Goal: Information Seeking & Learning: Find specific fact

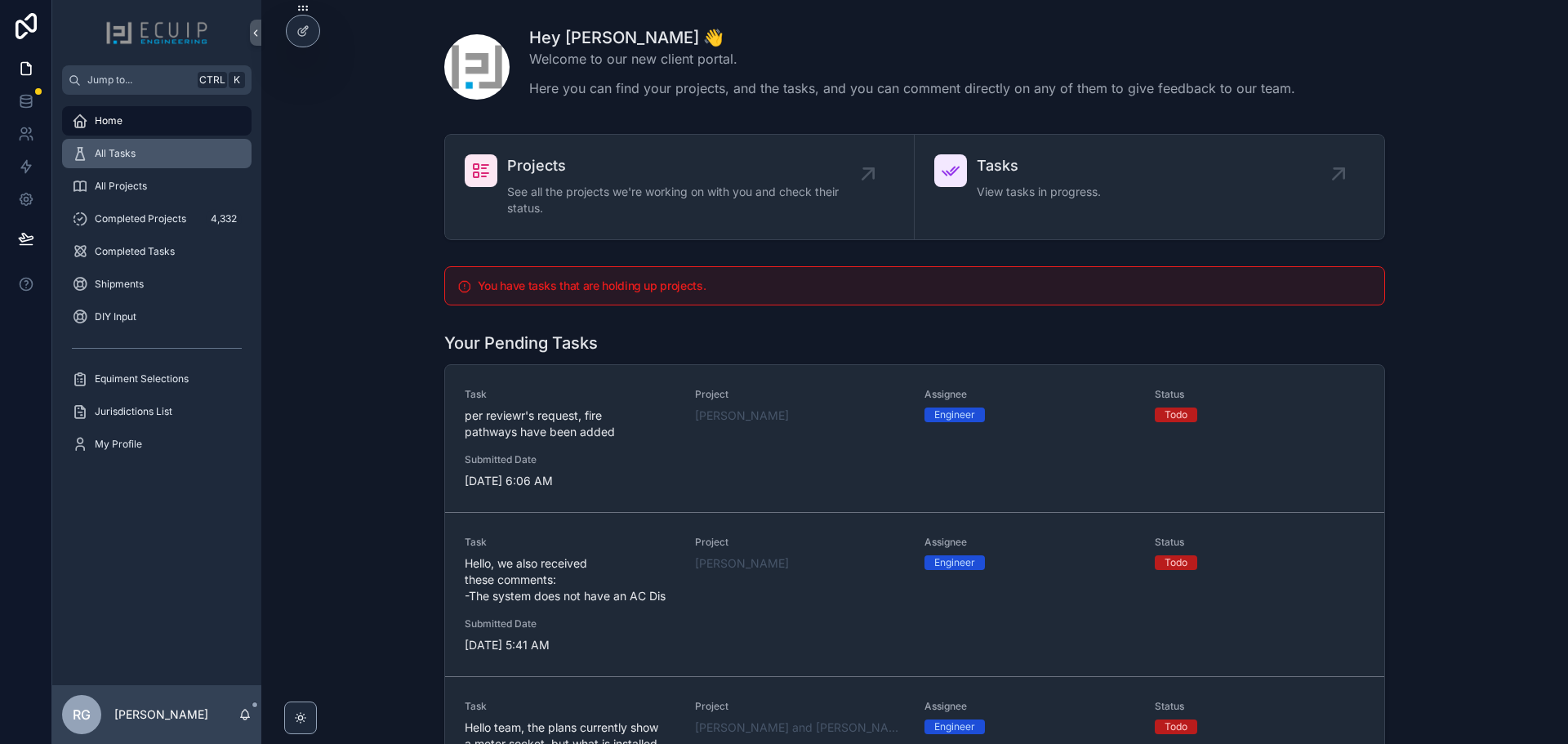
click at [166, 158] on div "All Tasks" at bounding box center [157, 153] width 170 height 26
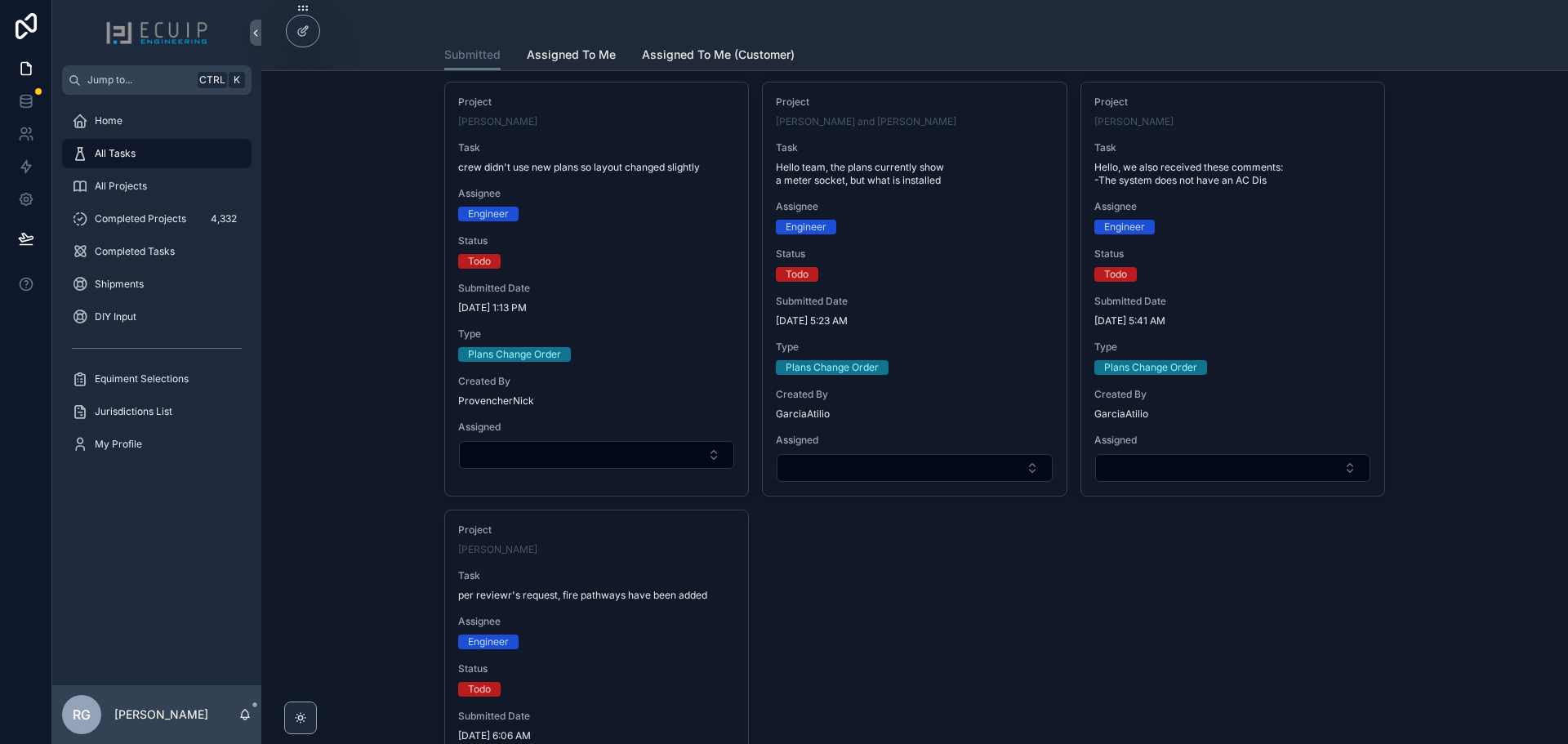
scroll to position [2696, 0]
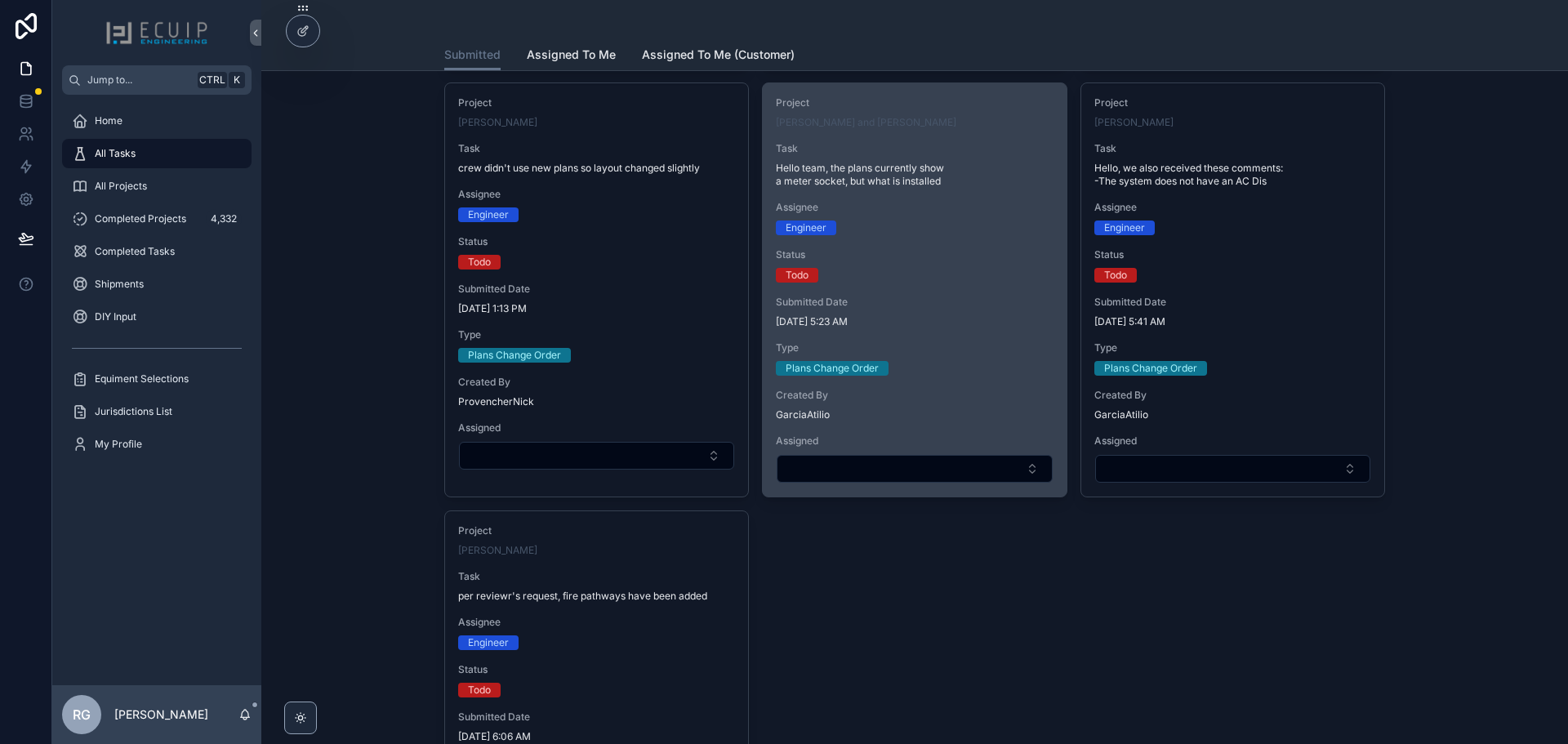
click at [977, 313] on div "Submitted Date [DATE] 5:23 AM" at bounding box center [914, 312] width 277 height 33
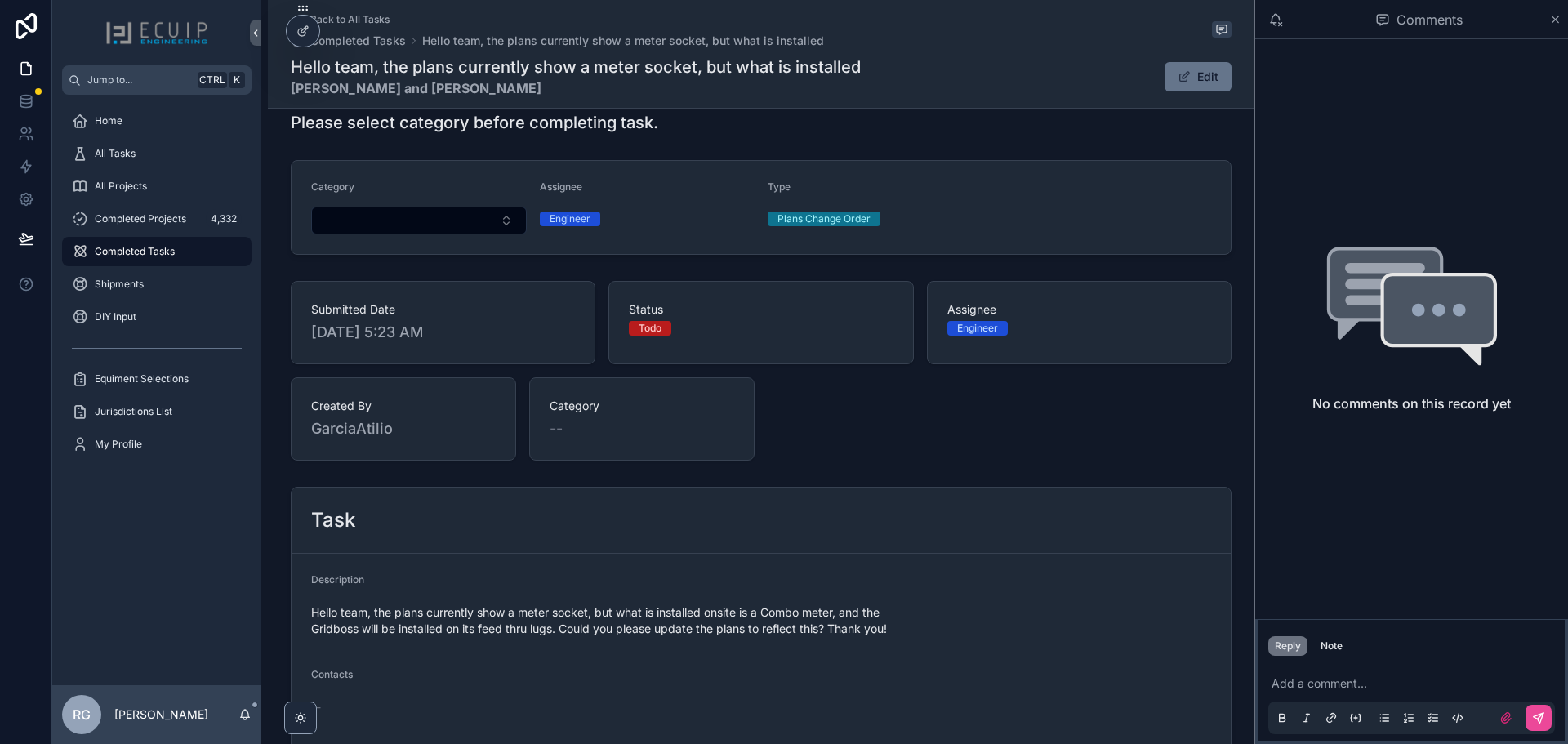
scroll to position [408, 0]
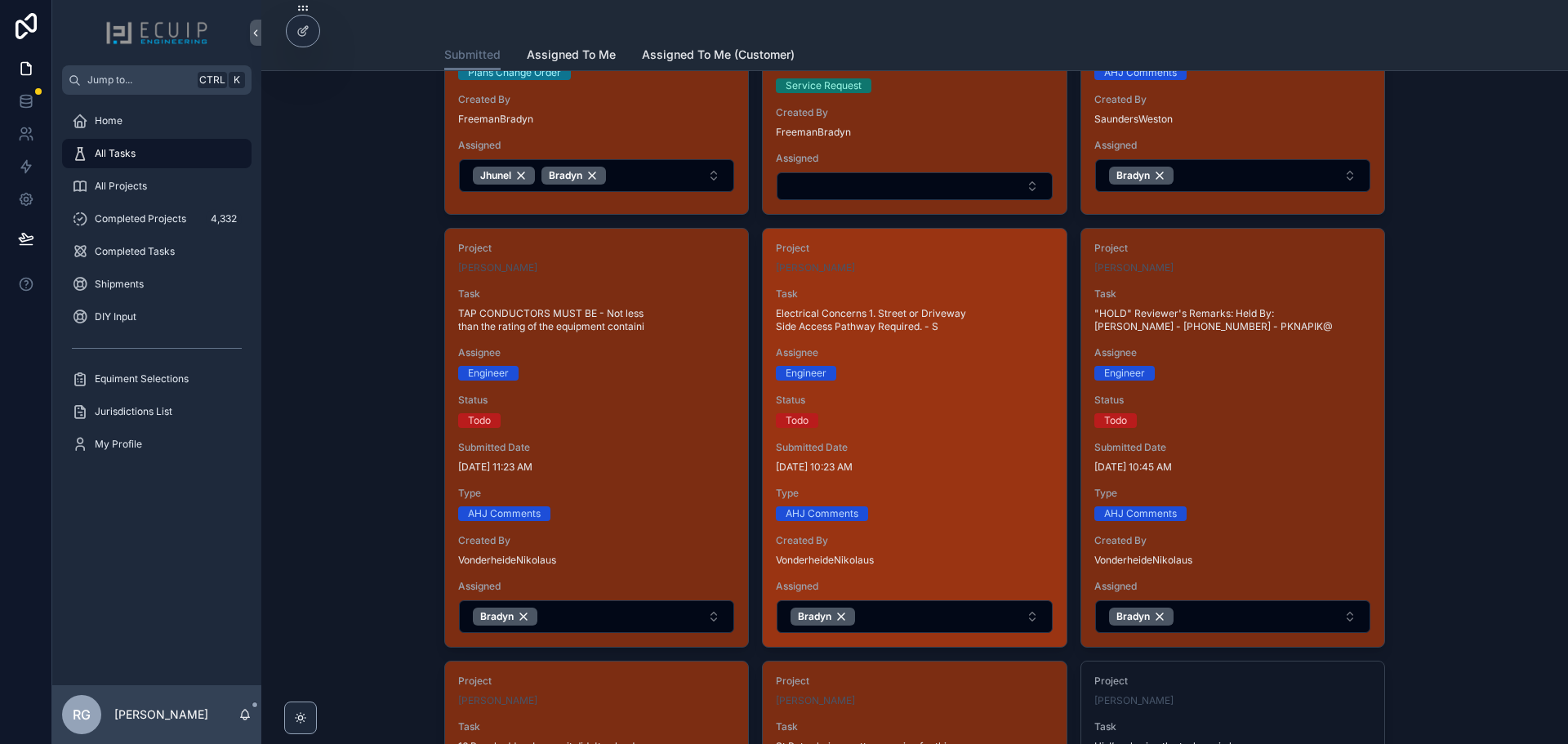
scroll to position [408, 0]
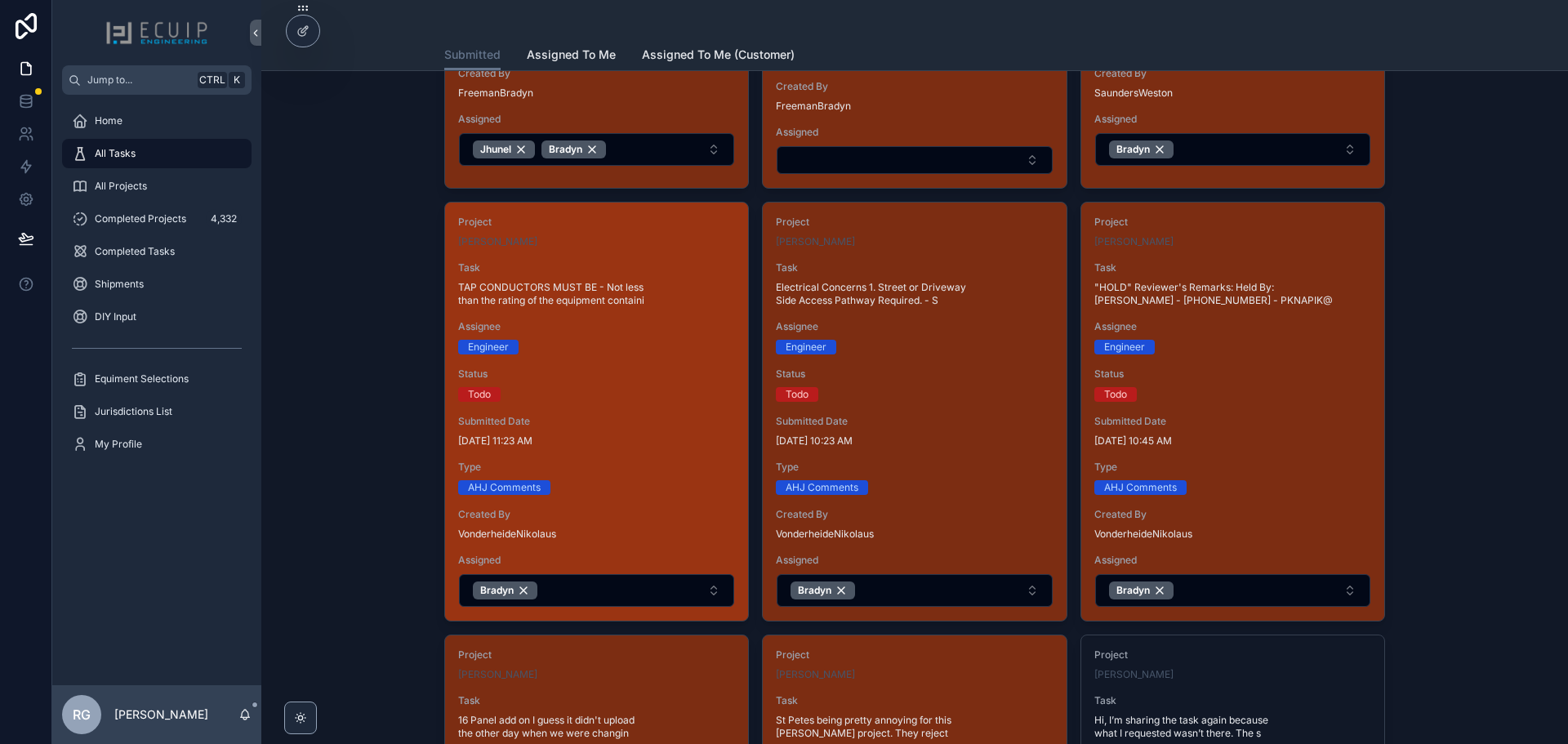
click at [643, 355] on div "Project [PERSON_NAME] Task TAP CONDUCTORS MUST BE - Not less than the rating of…" at bounding box center [597, 412] width 303 height 419
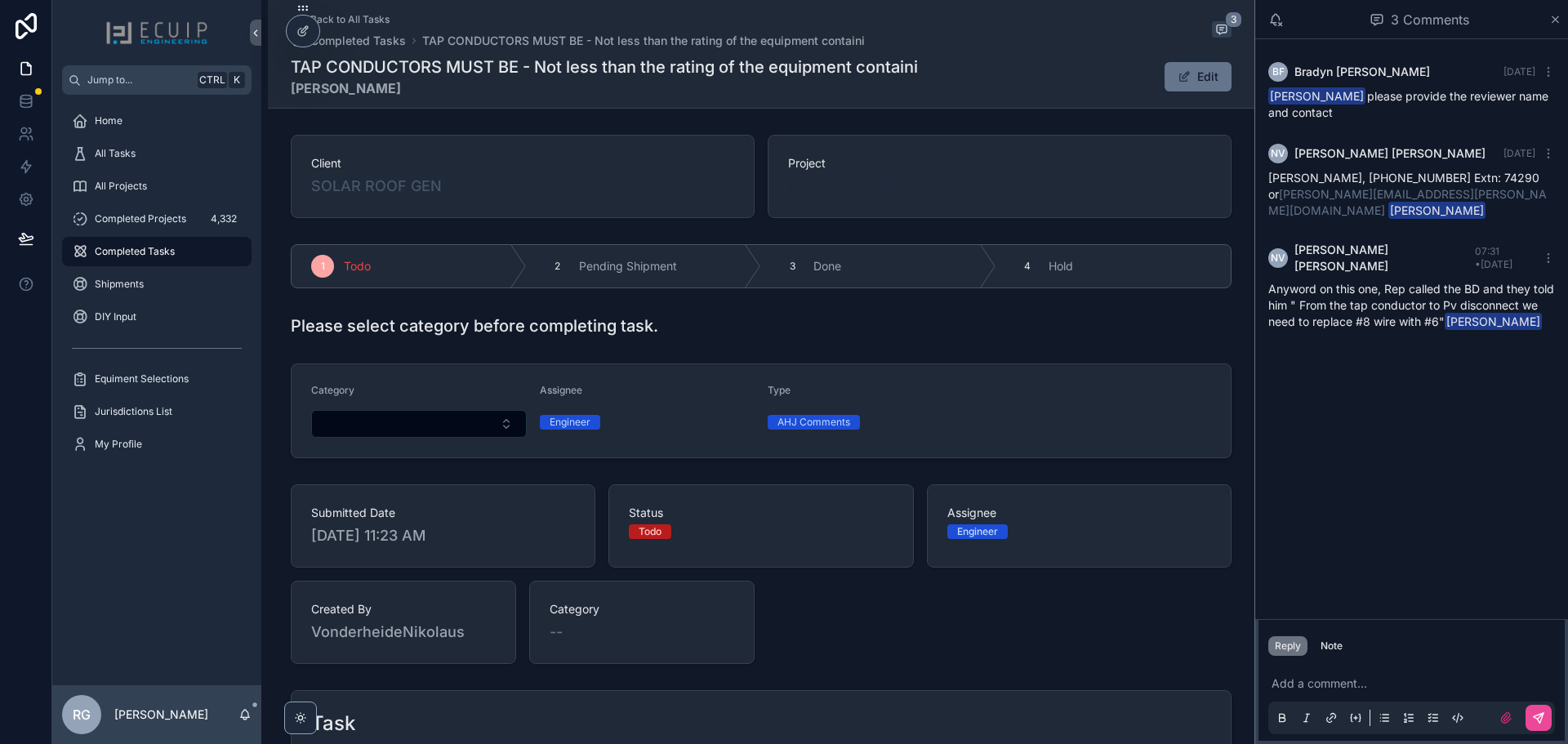
click at [827, 186] on span "[PERSON_NAME]" at bounding box center [850, 186] width 125 height 23
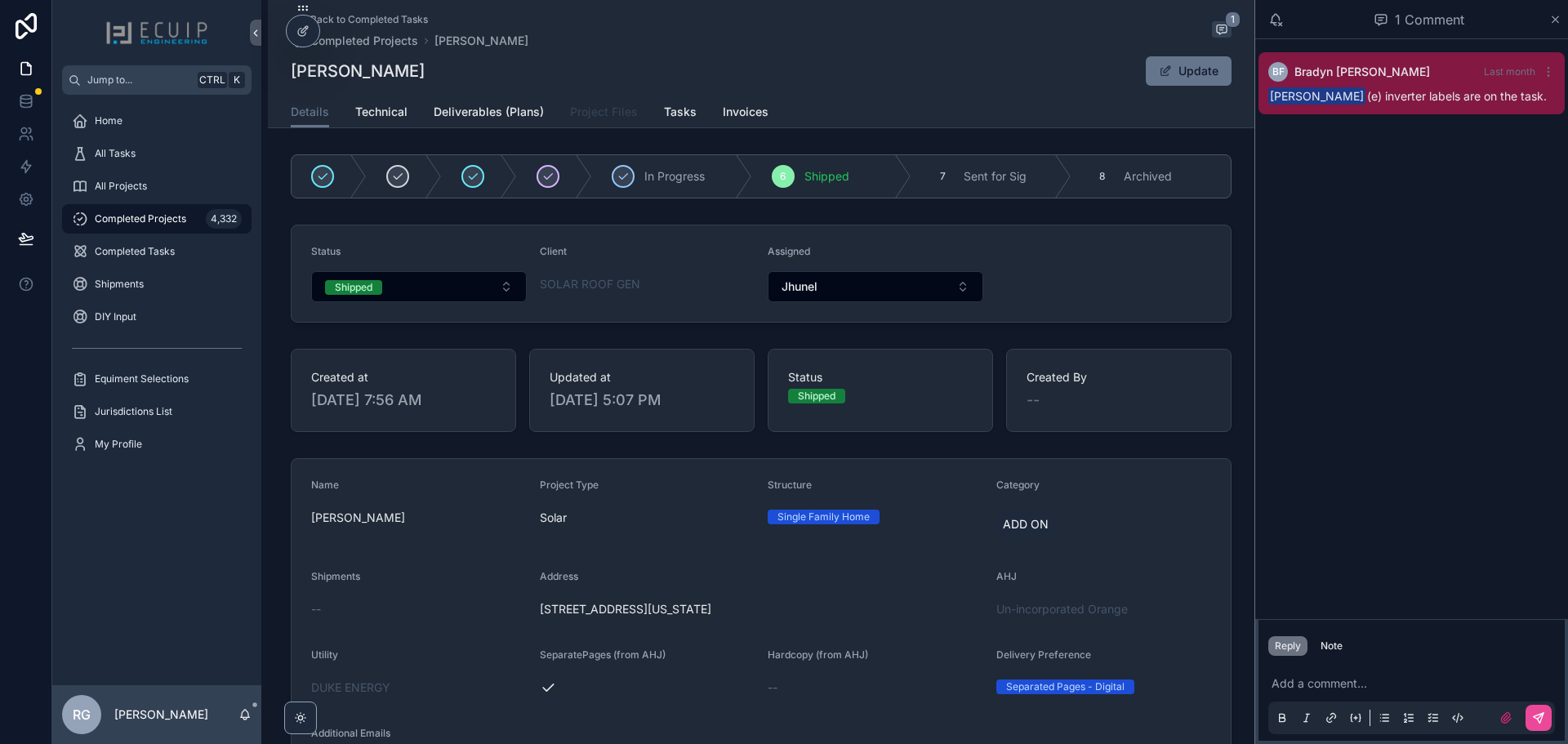
click at [606, 115] on span "Project Files" at bounding box center [604, 111] width 68 height 16
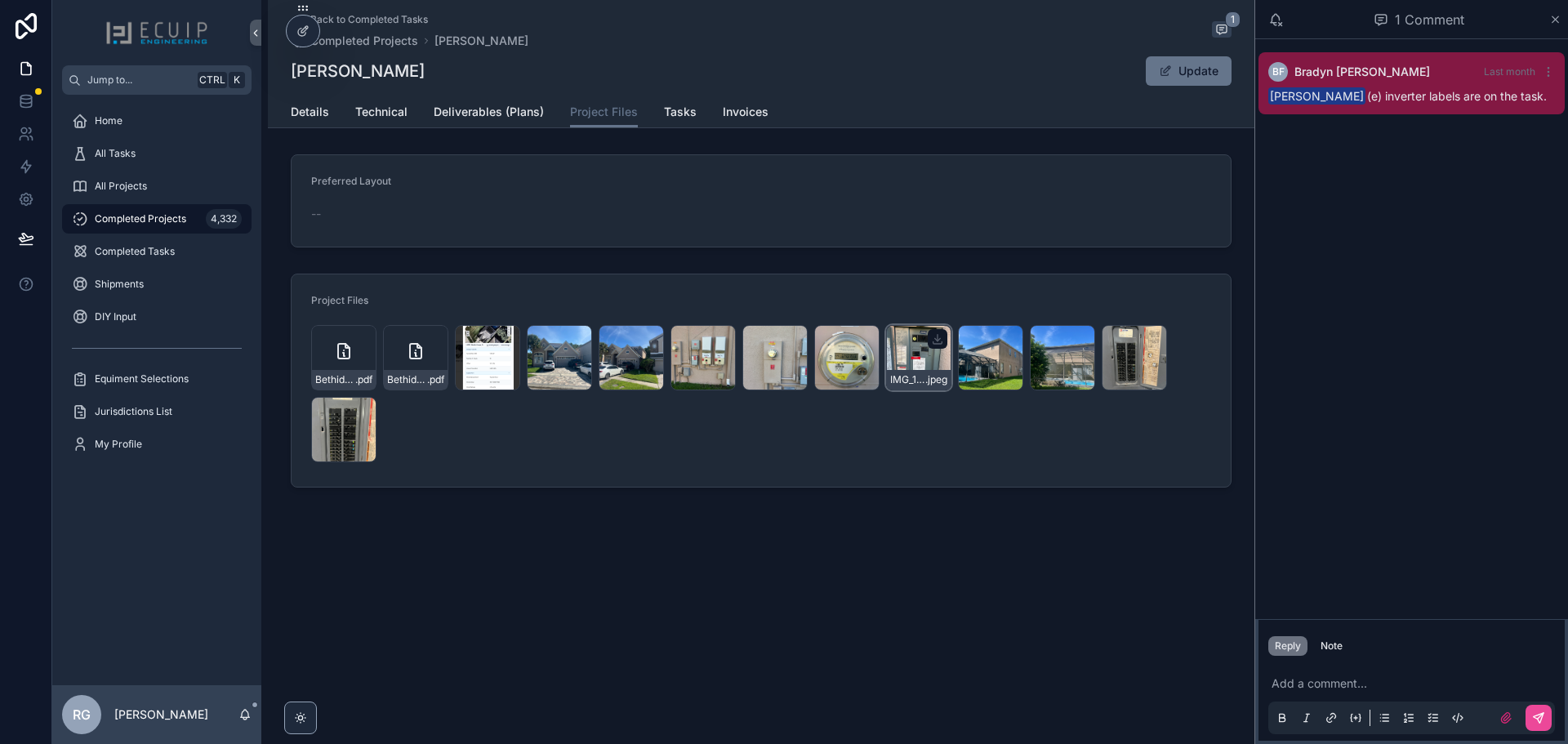
click at [913, 363] on div "IMG_1194 .jpeg" at bounding box center [918, 358] width 65 height 65
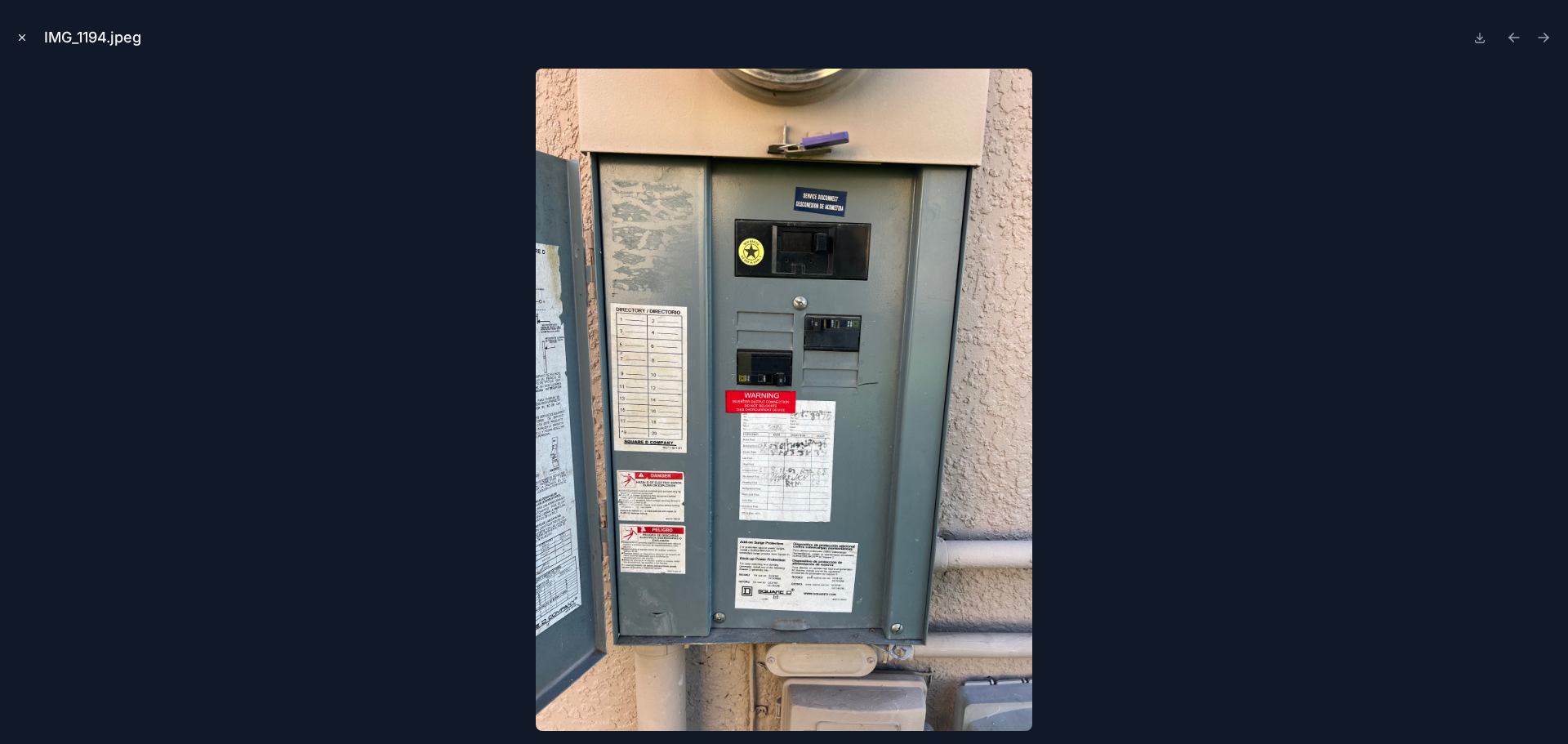
click at [21, 35] on icon "Close modal" at bounding box center [22, 38] width 12 height 12
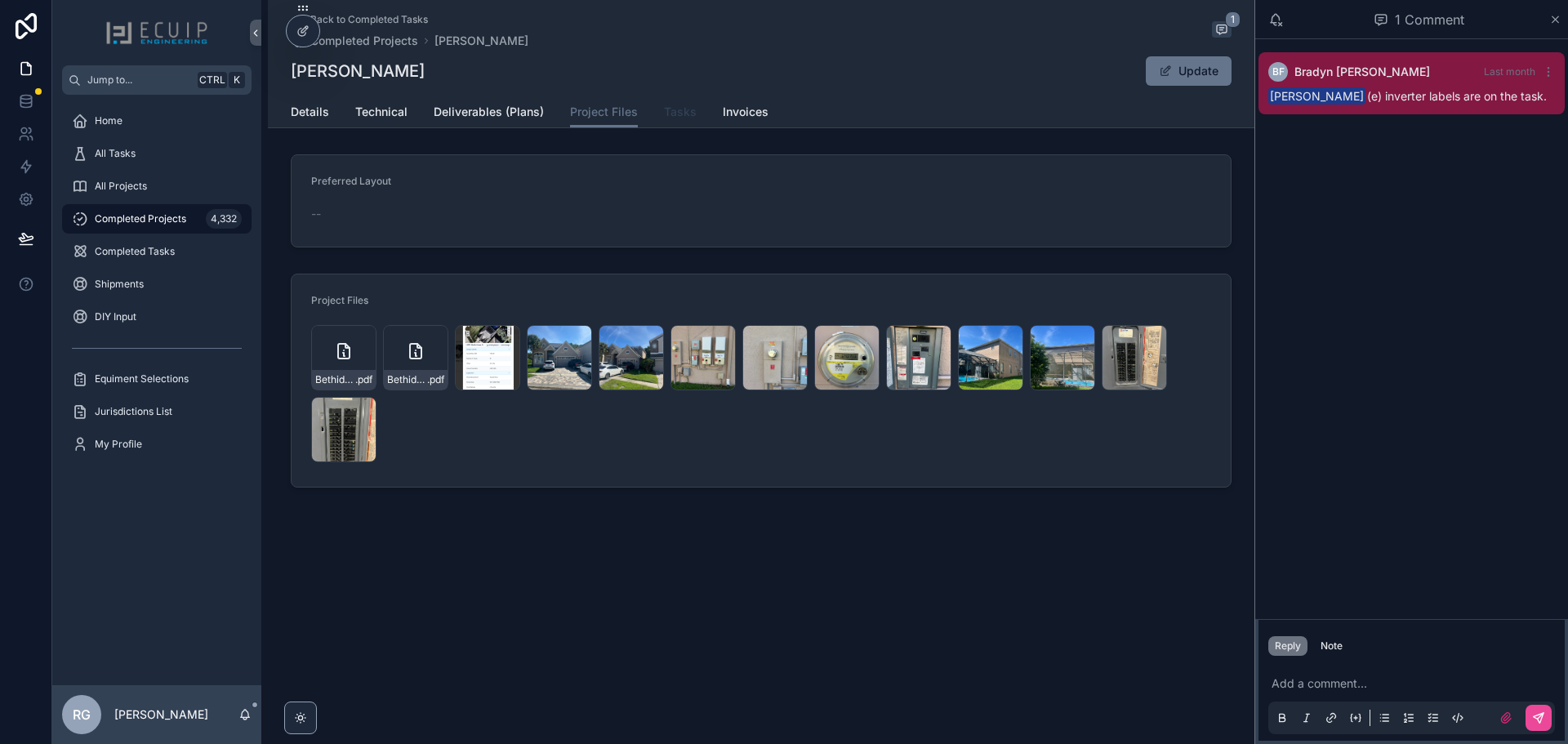
click at [668, 114] on span "Tasks" at bounding box center [680, 111] width 33 height 16
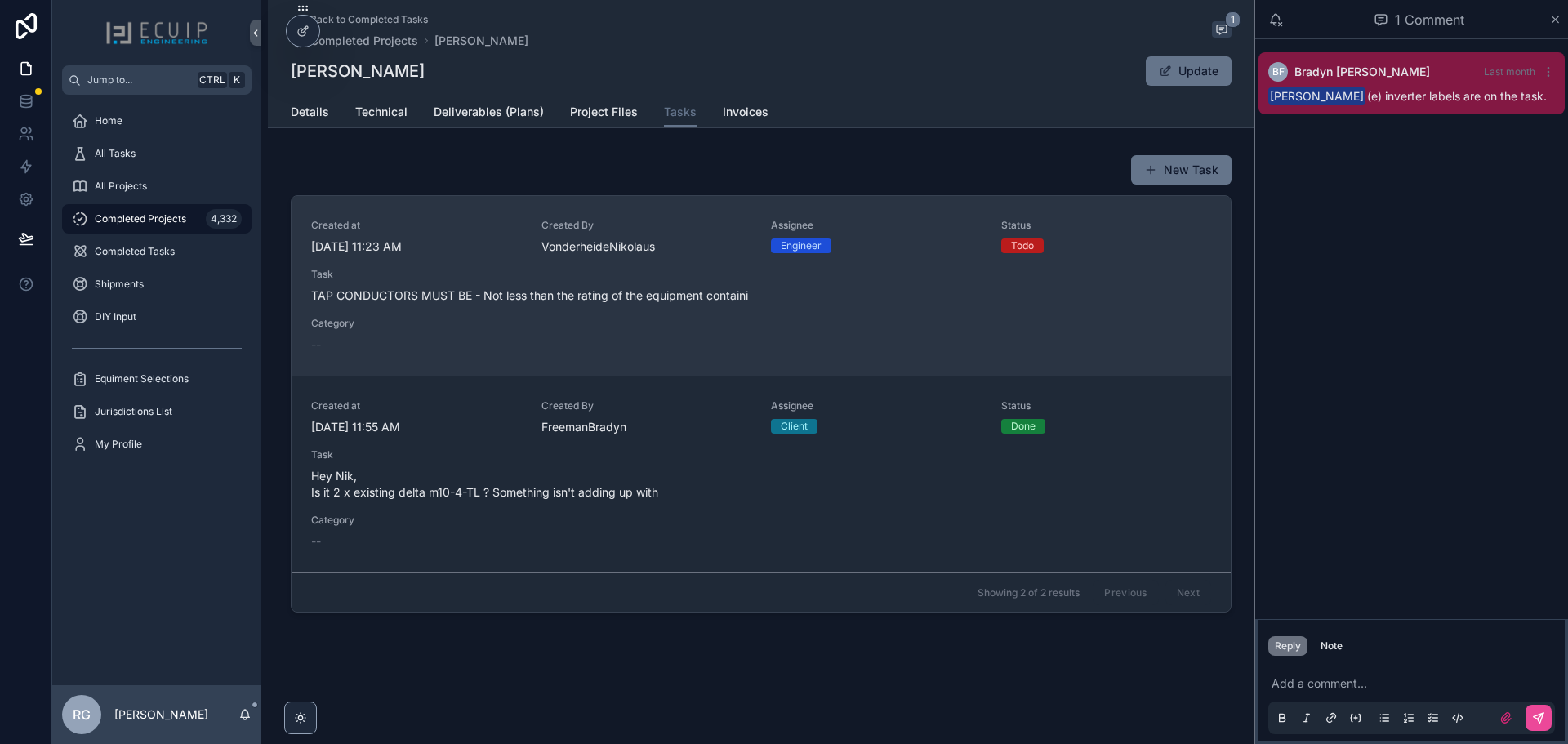
click at [825, 297] on span "TAP CONDUCTORS MUST BE - Not less than the rating of the equipment containi" at bounding box center [761, 295] width 900 height 16
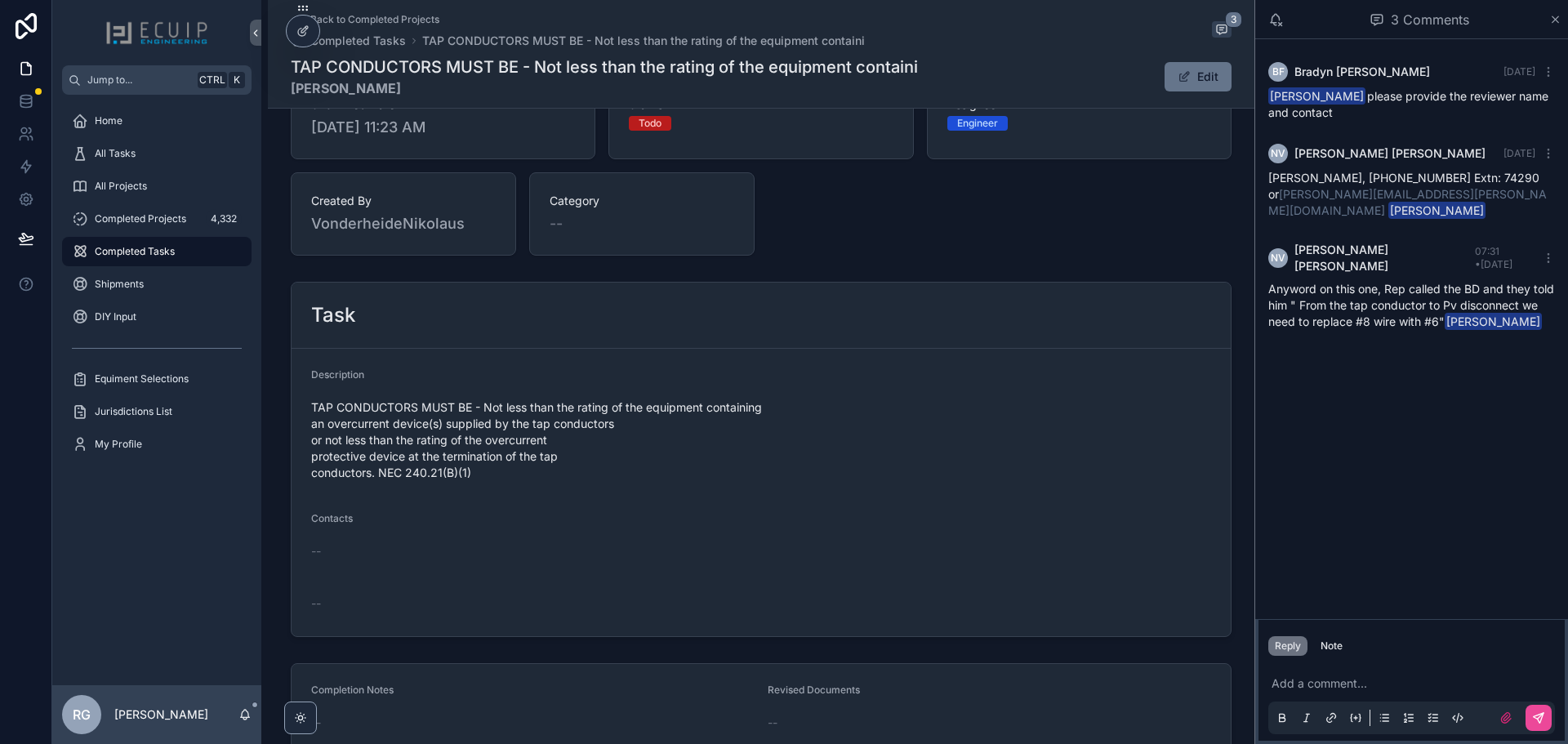
scroll to position [548, 0]
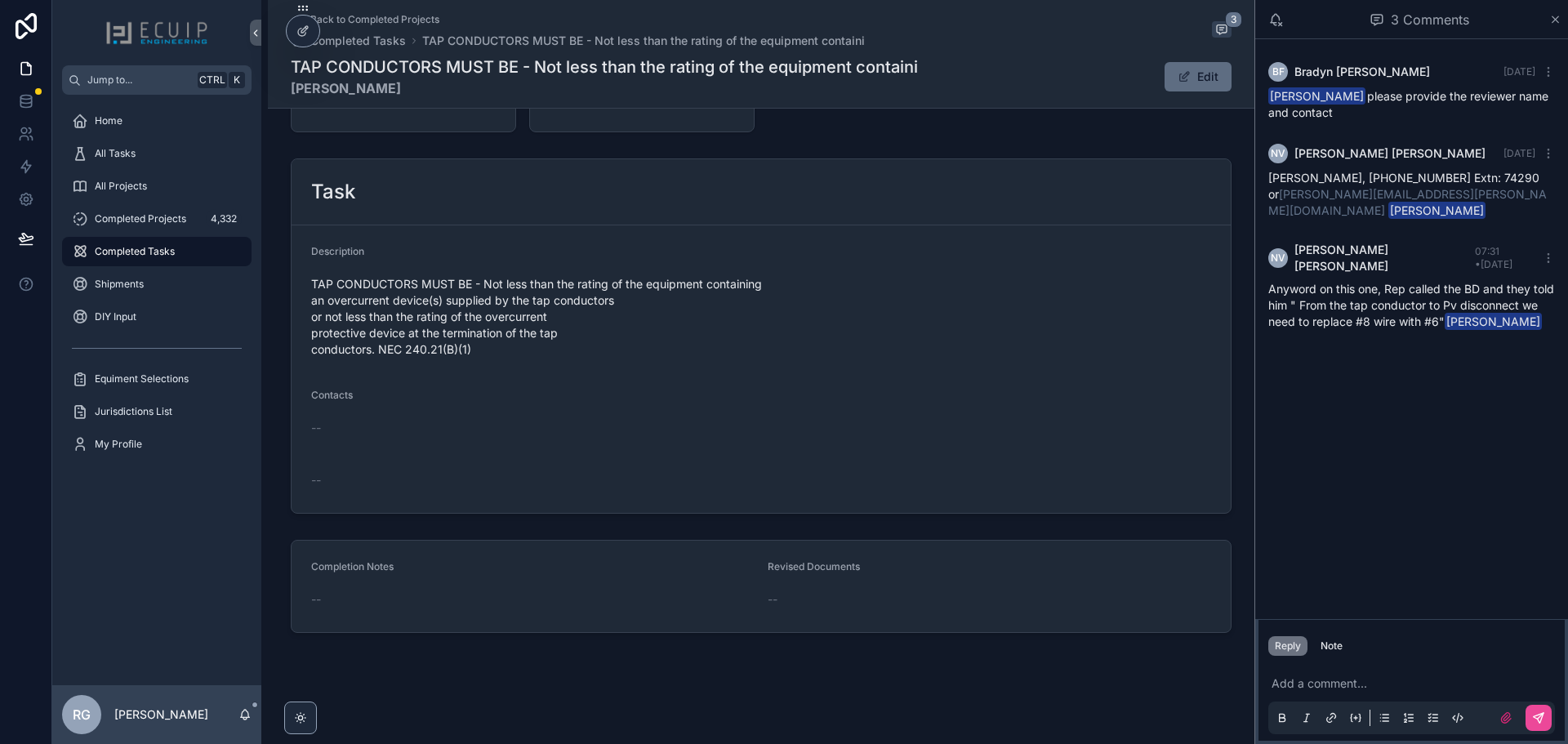
click at [1192, 70] on button "Edit" at bounding box center [1198, 76] width 67 height 30
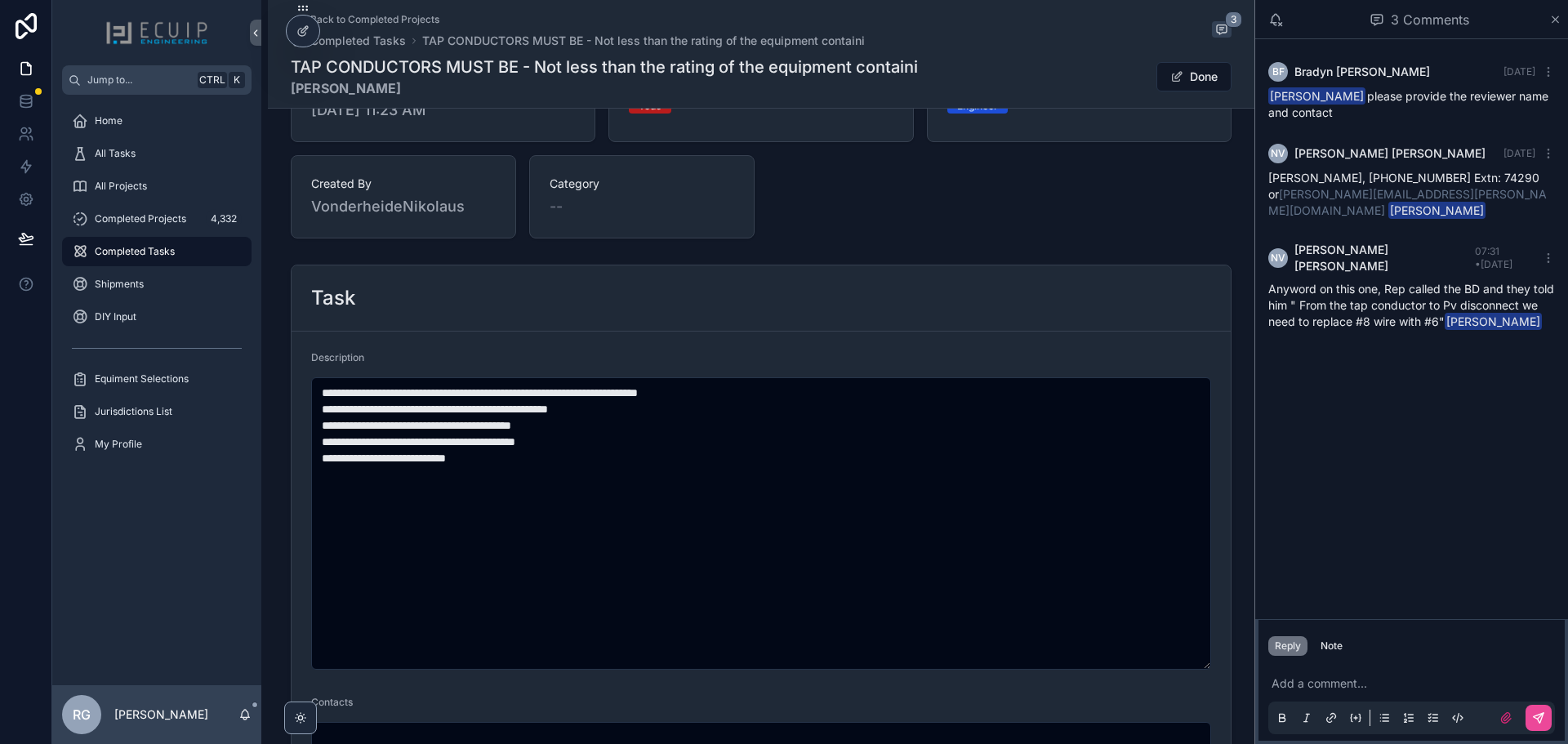
scroll to position [0, 0]
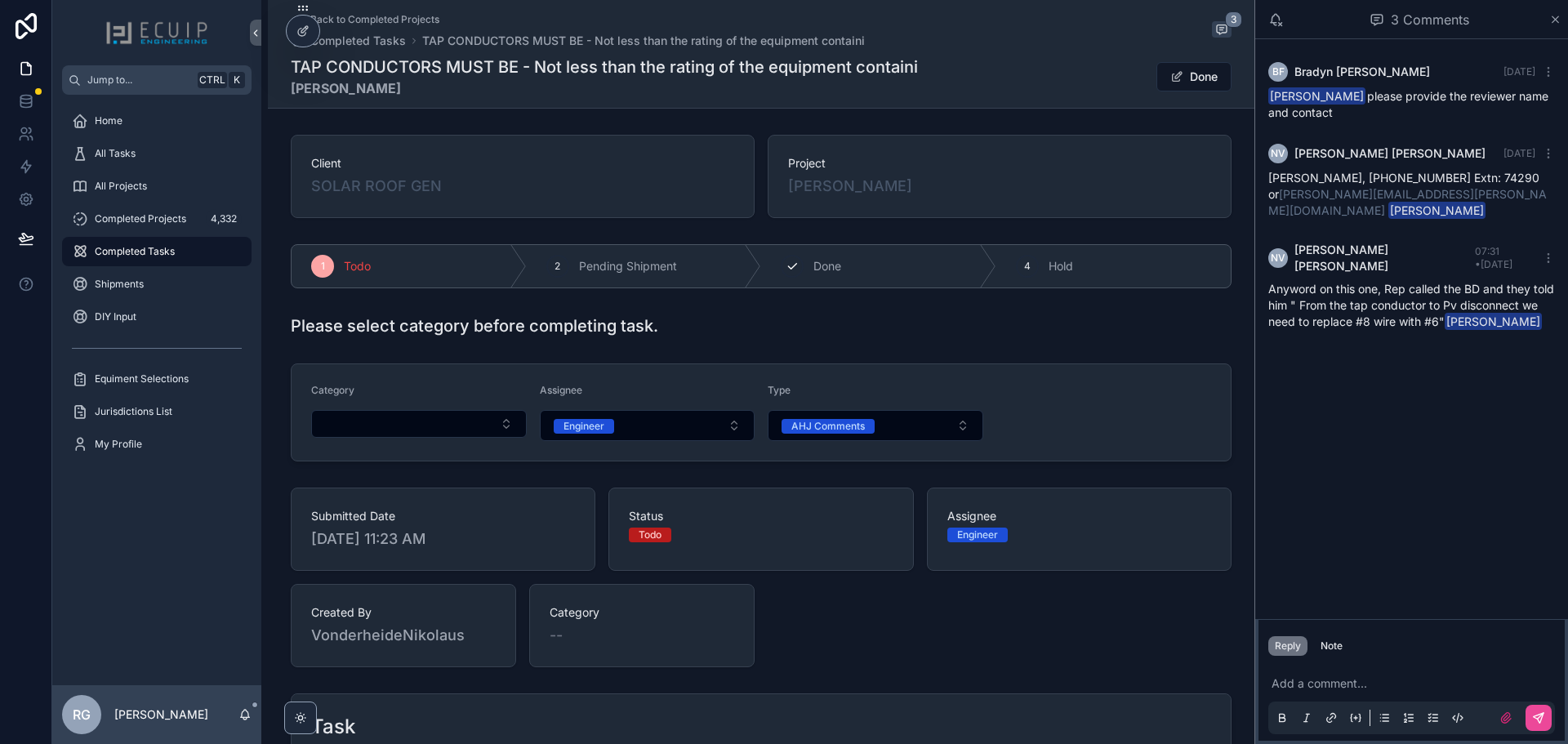
click at [826, 272] on span "Done" at bounding box center [827, 266] width 28 height 16
click at [1194, 75] on button "Done" at bounding box center [1194, 76] width 75 height 30
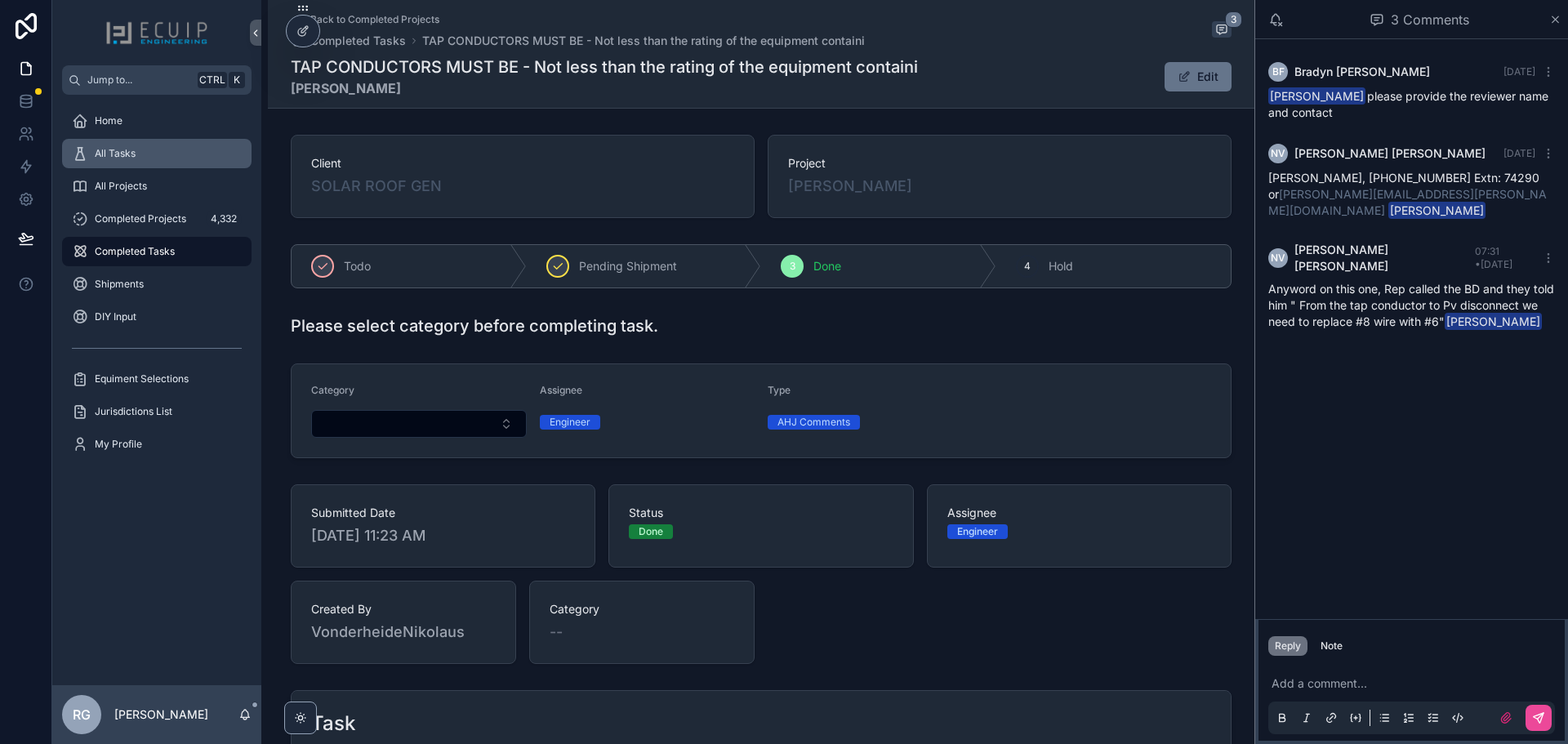
click at [147, 151] on div "All Tasks" at bounding box center [157, 153] width 170 height 26
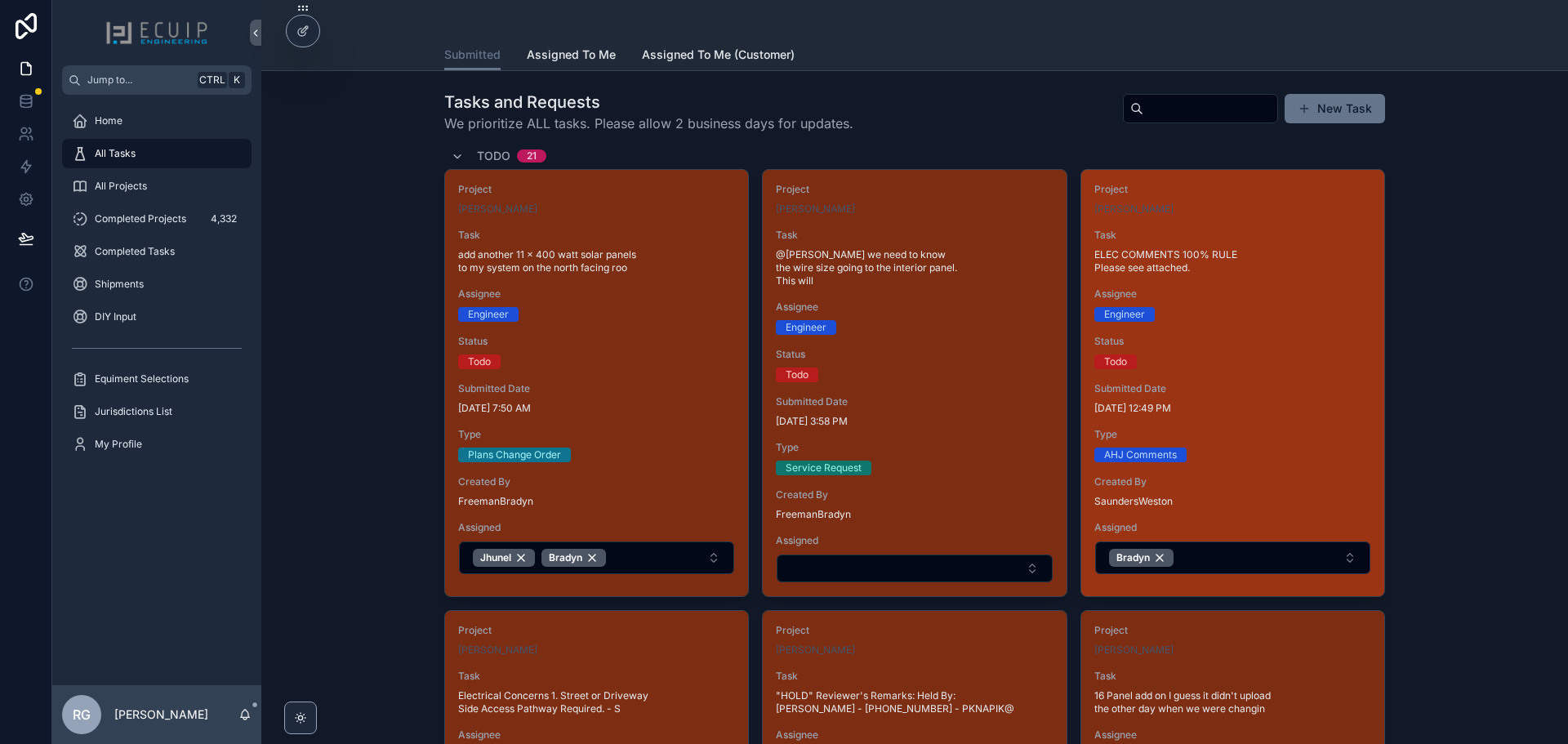
click at [1261, 390] on span "Submitted Date" at bounding box center [1233, 388] width 277 height 13
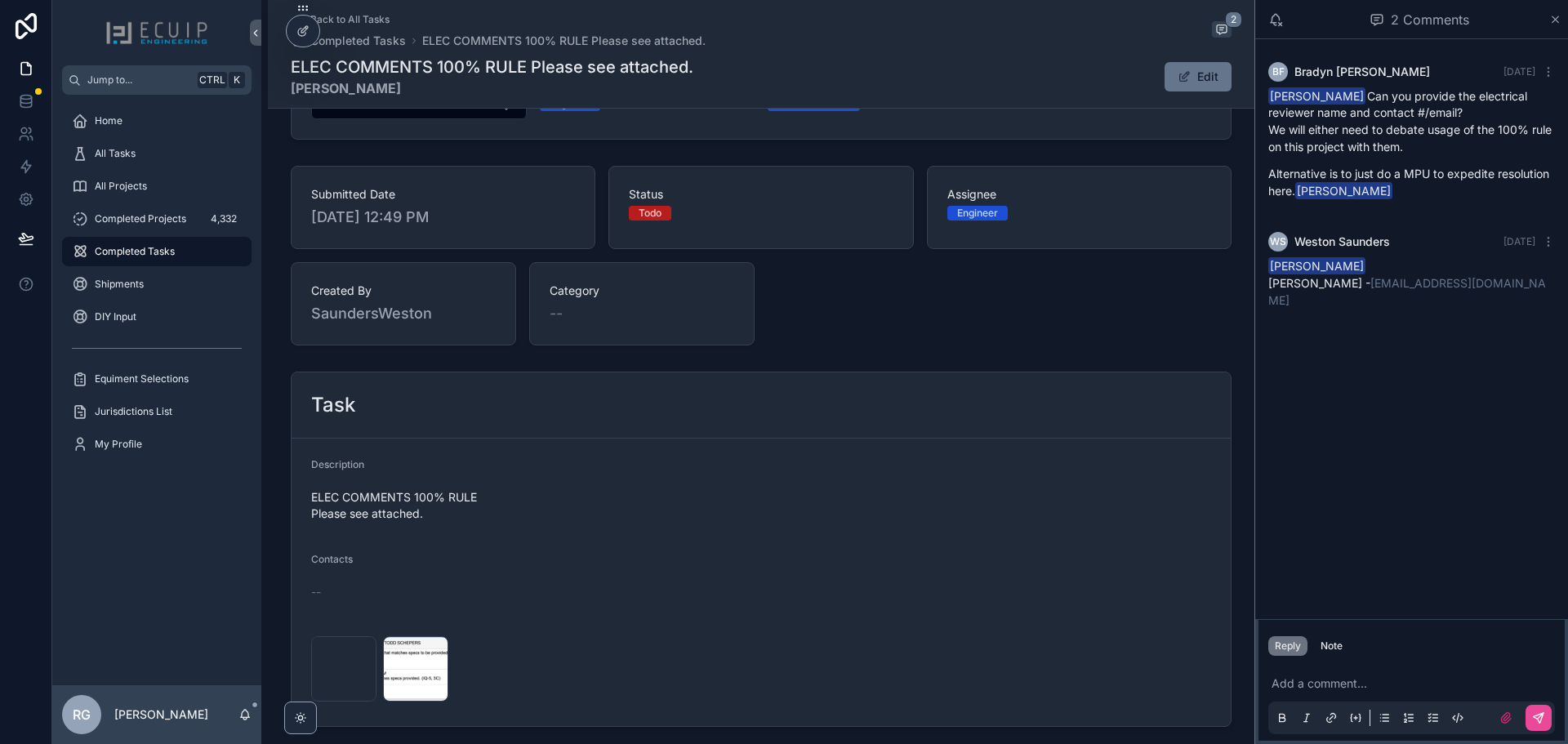
scroll to position [532, 0]
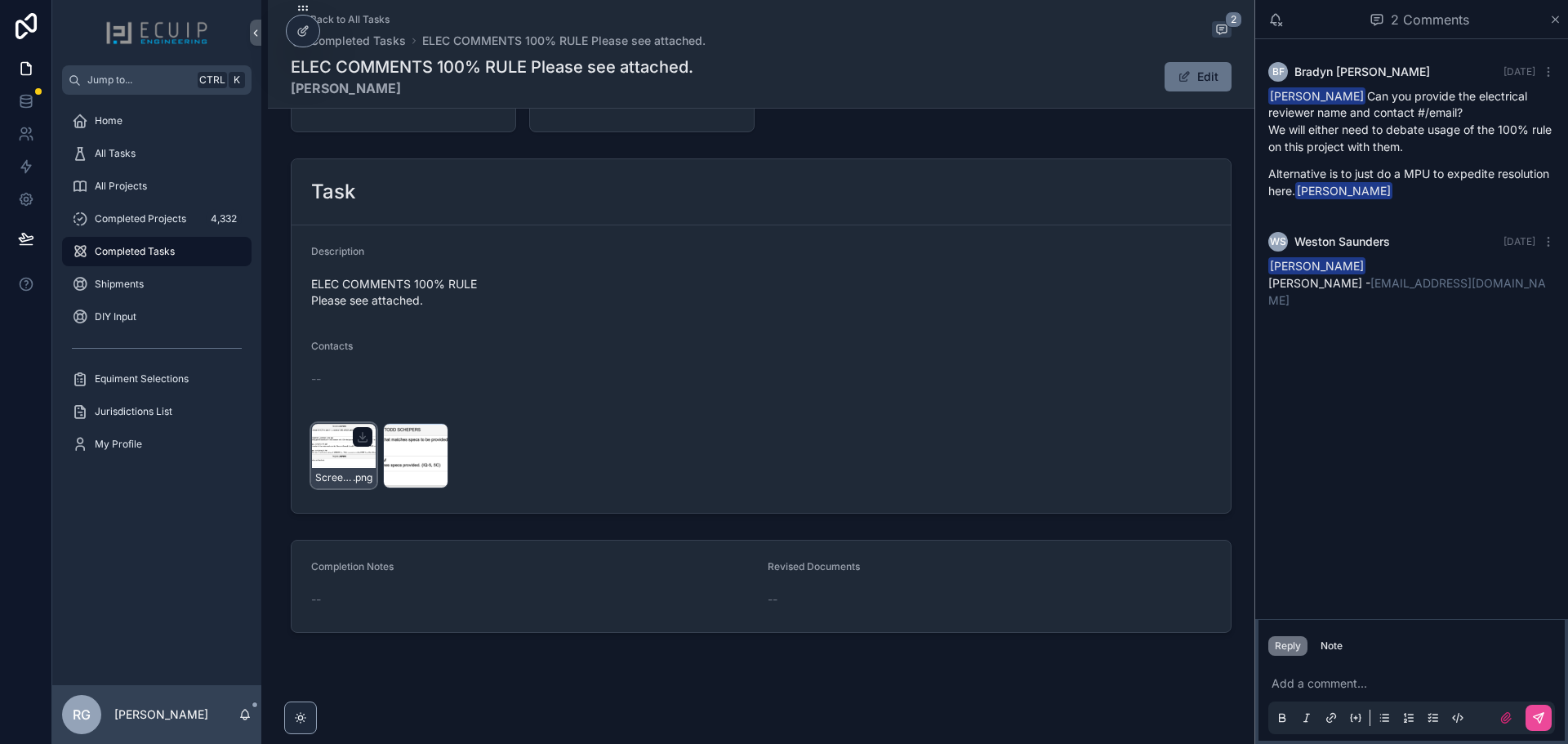
click at [341, 458] on div "Screenshot-2025-08-29-at-3.47.50-PM .png" at bounding box center [343, 456] width 65 height 65
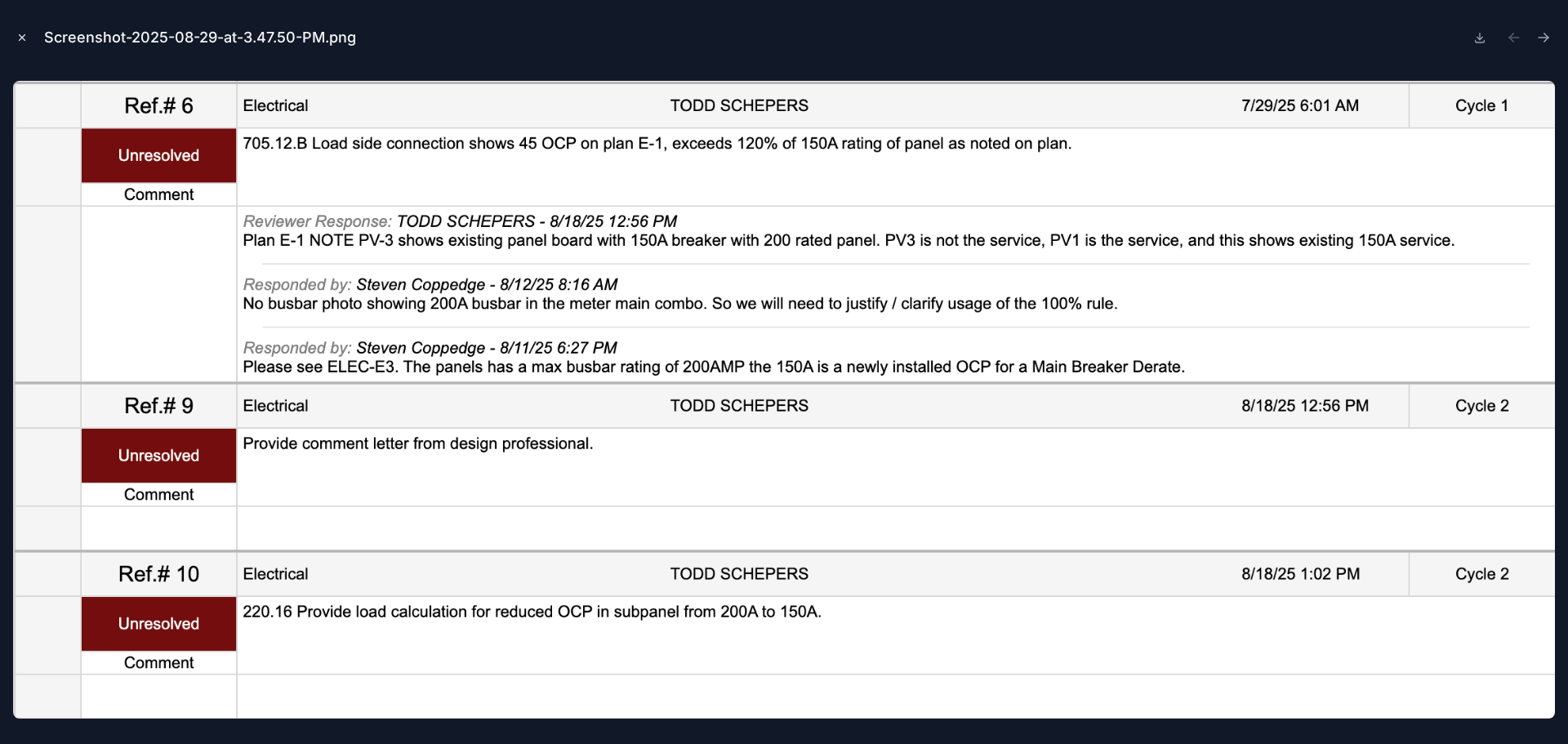
click at [23, 42] on icon "Close modal" at bounding box center [22, 38] width 12 height 12
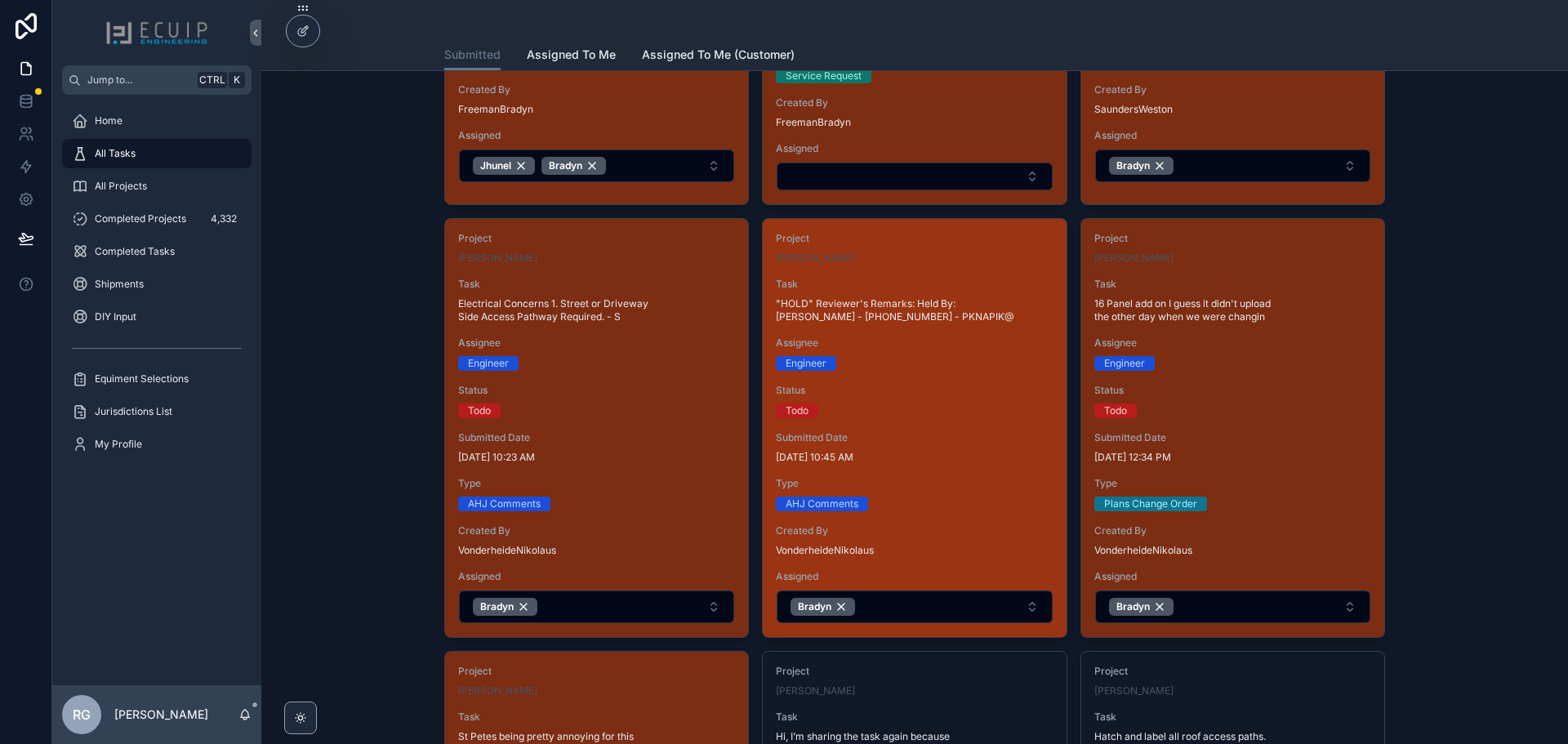
scroll to position [408, 0]
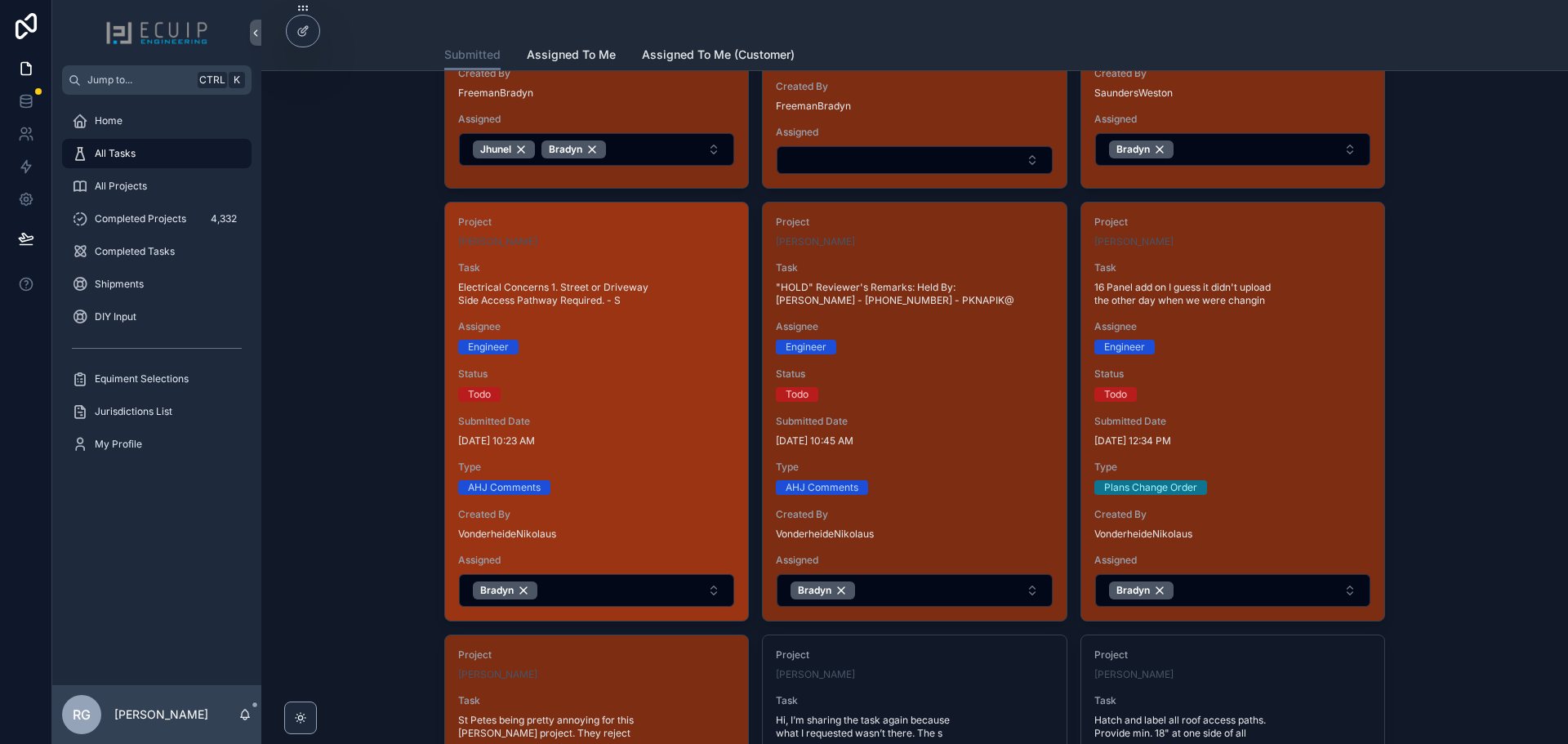
click at [626, 396] on div "Todo" at bounding box center [596, 394] width 277 height 14
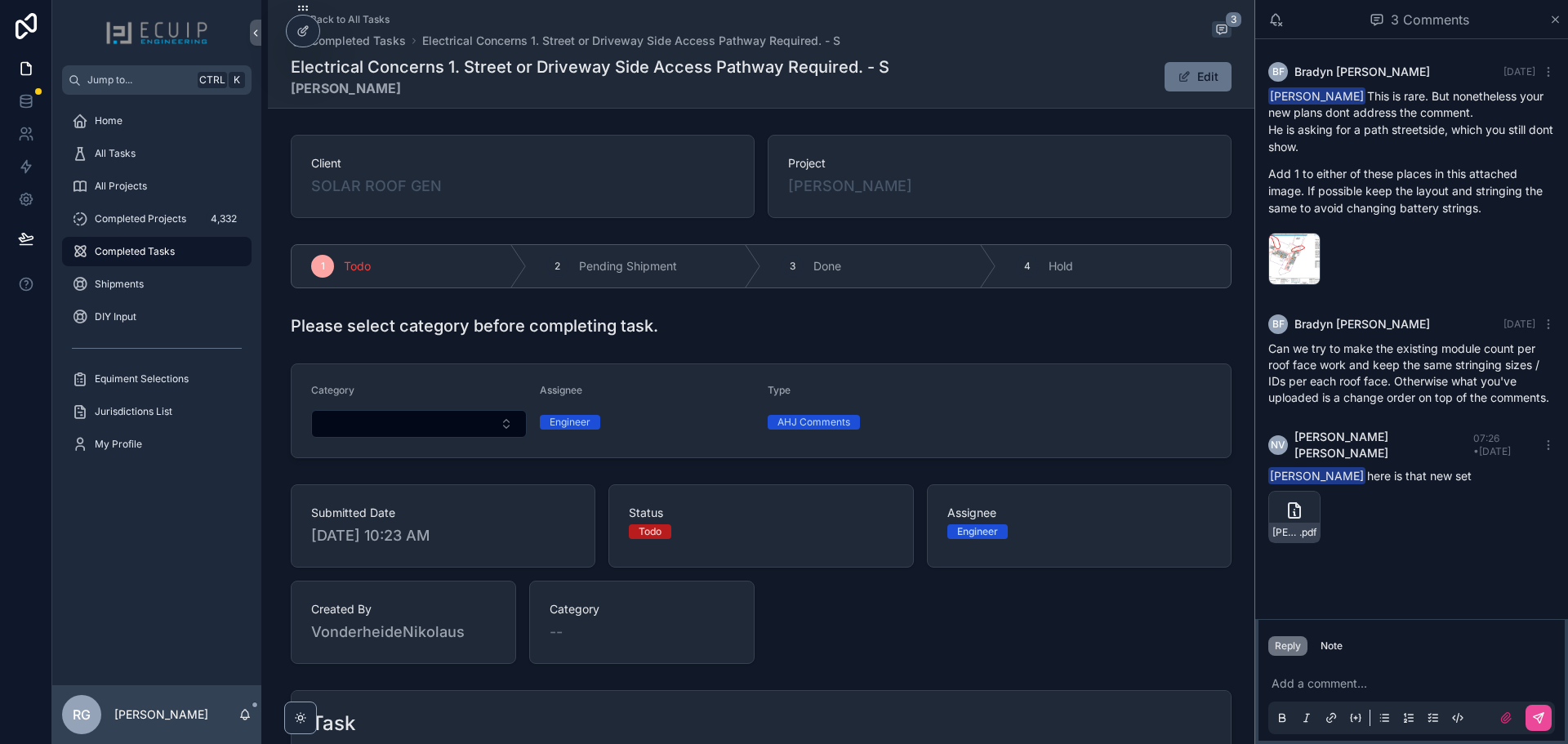
scroll to position [408, 0]
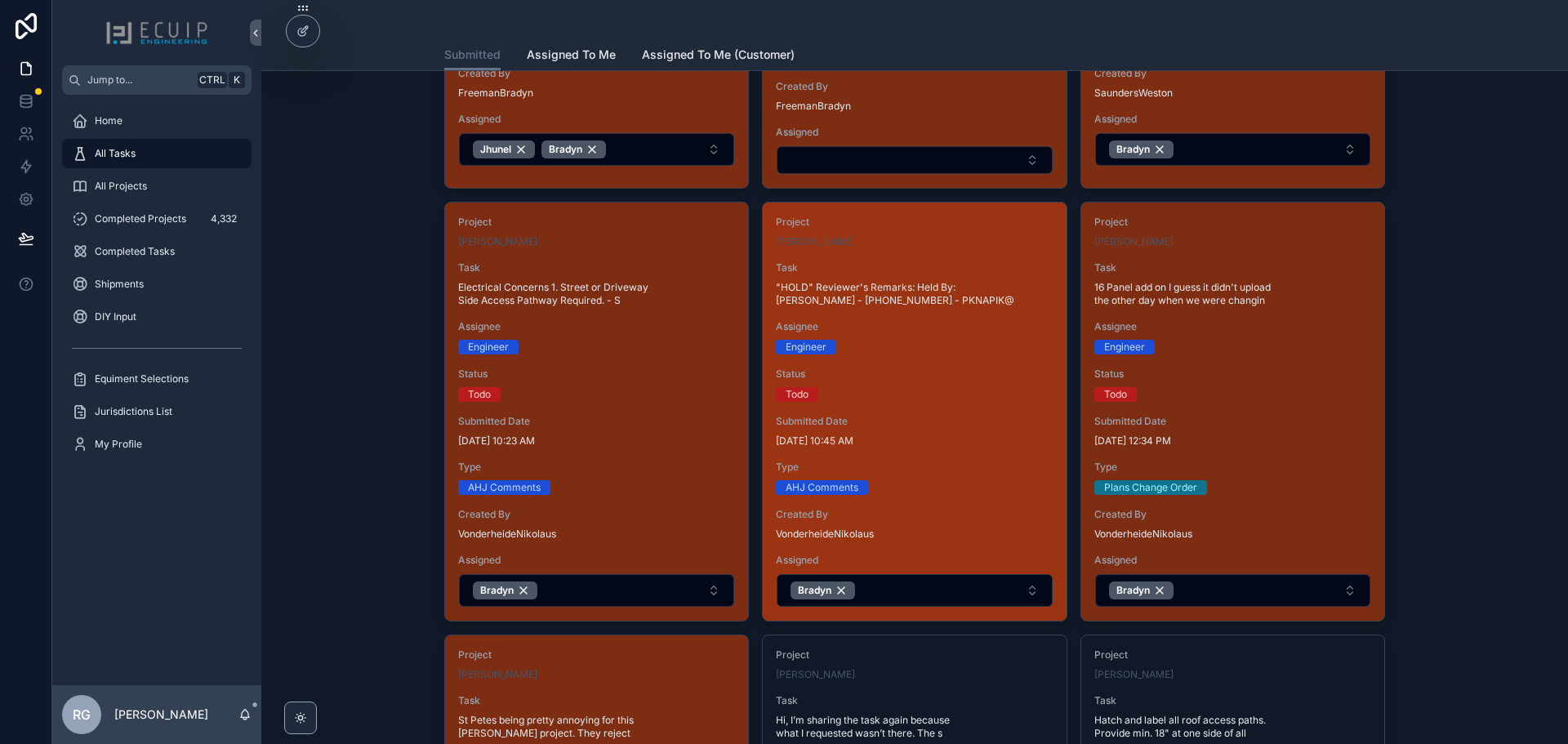
click at [911, 339] on div "Assignee Engineer" at bounding box center [914, 337] width 277 height 35
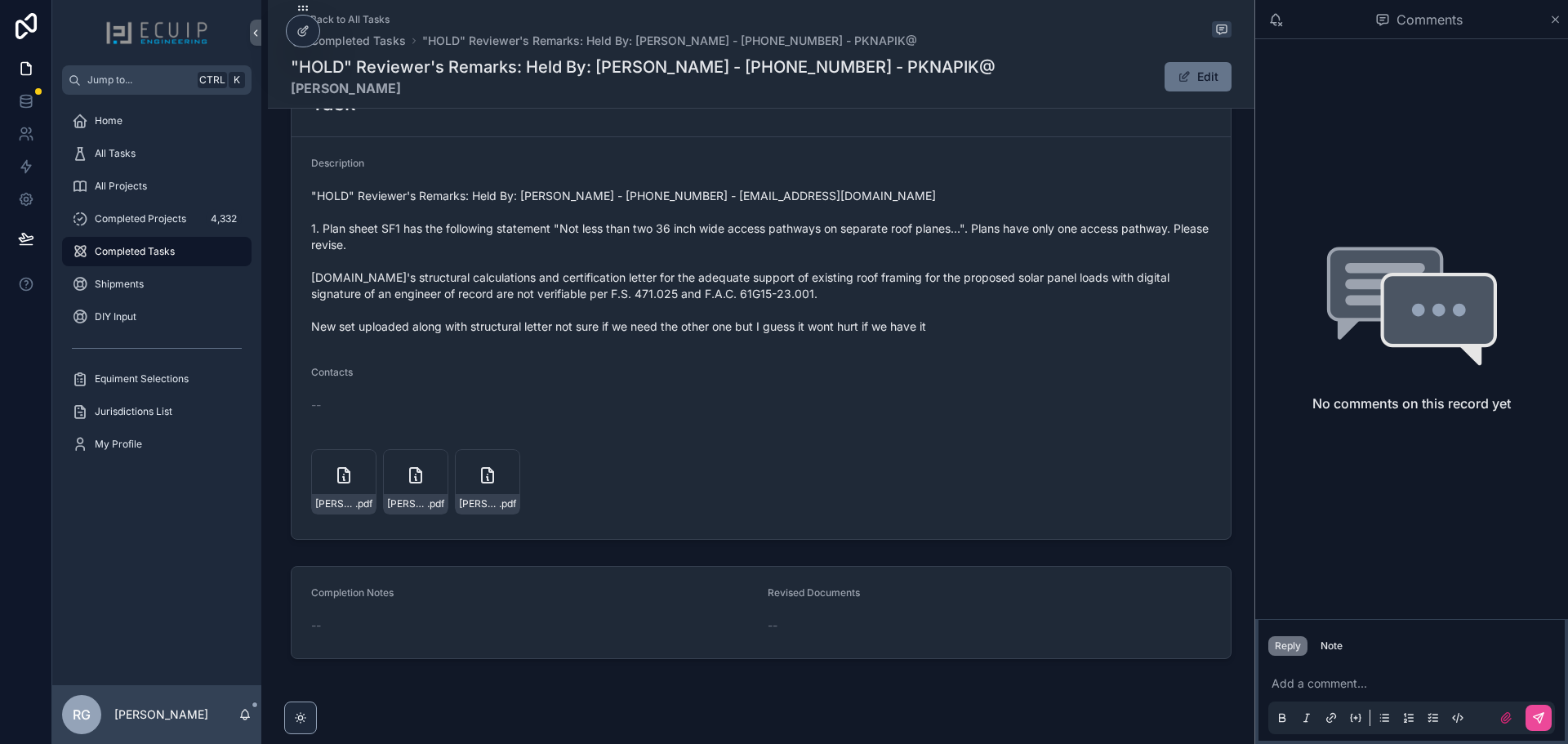
scroll to position [647, 0]
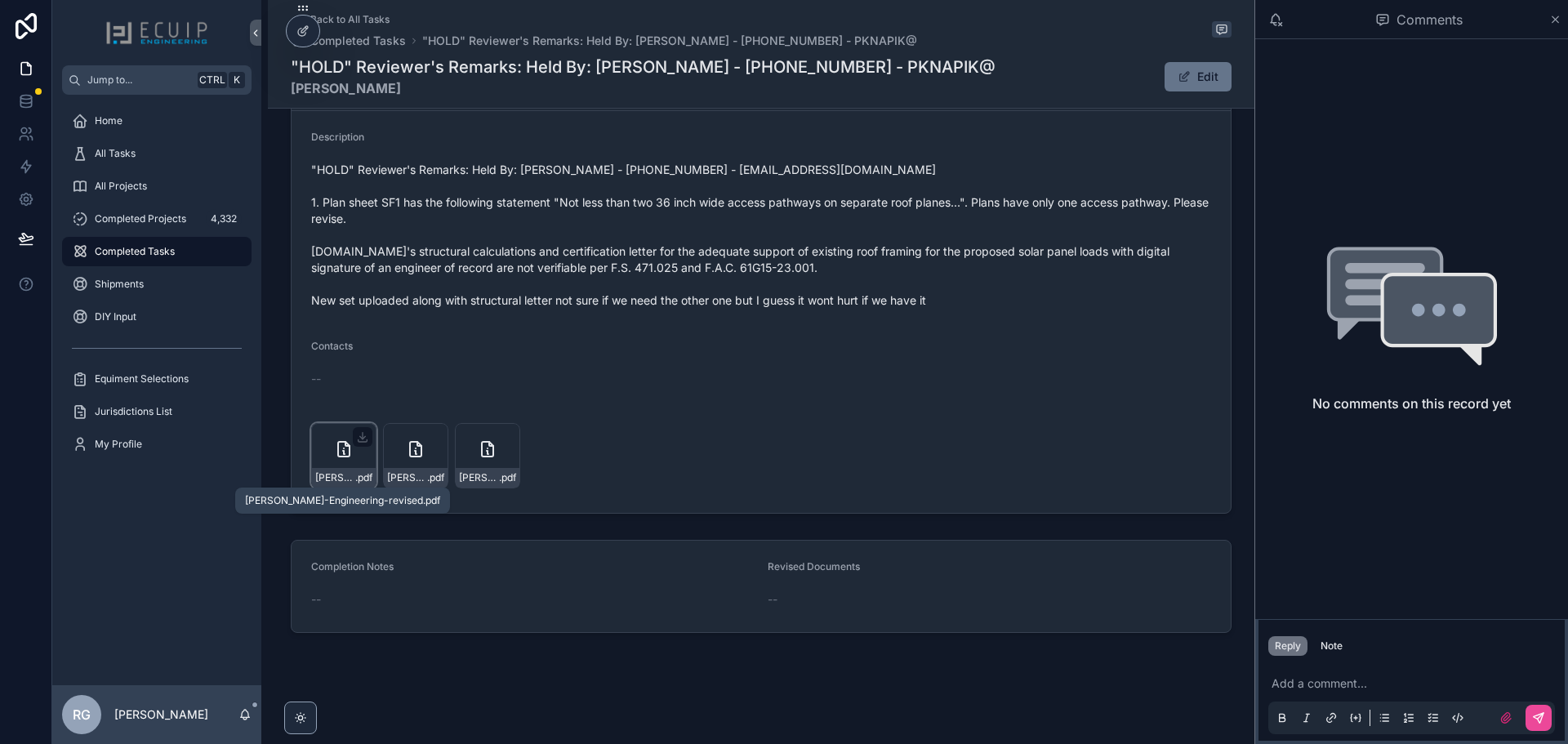
click at [342, 479] on span "[PERSON_NAME]-Engineering-revised" at bounding box center [335, 477] width 40 height 13
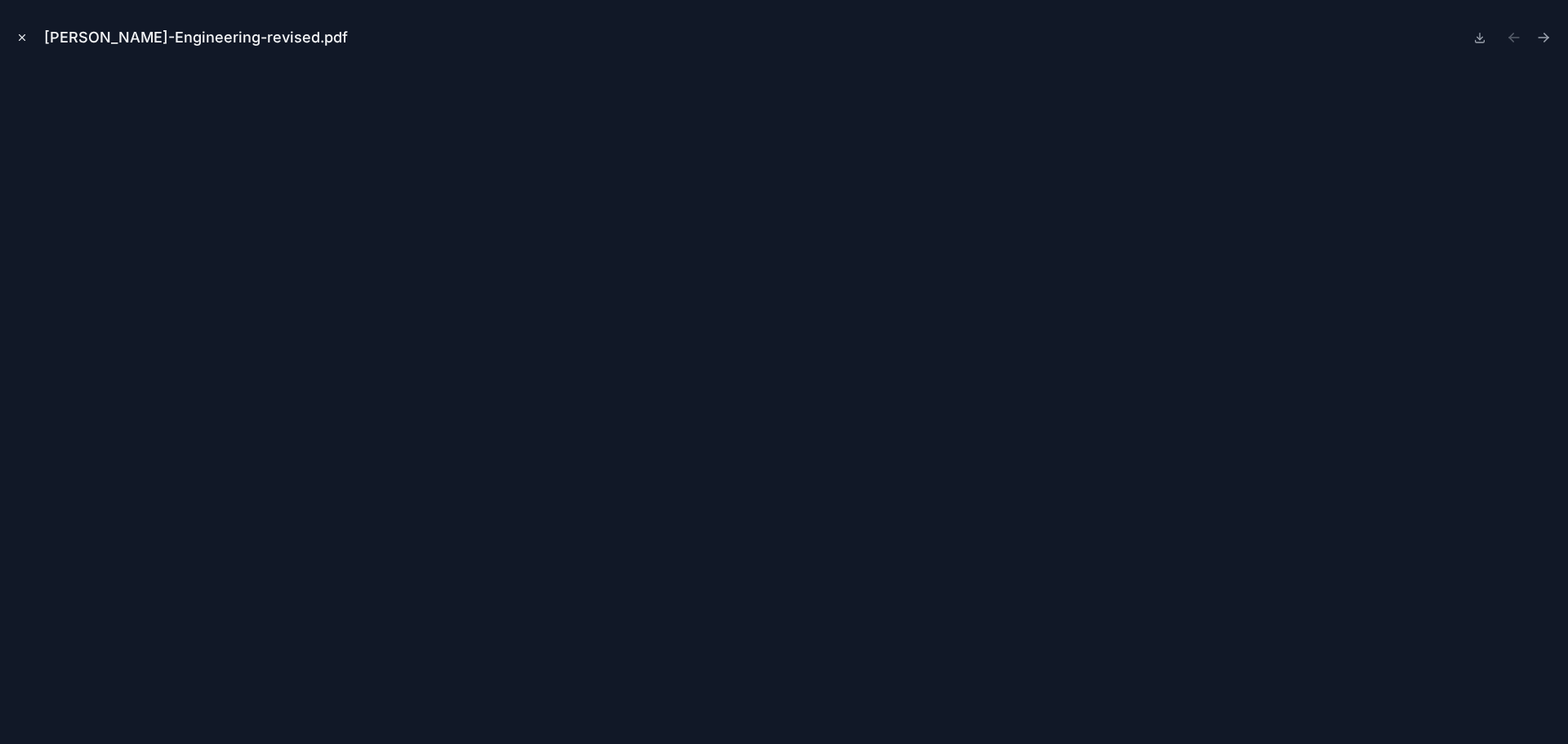
click at [25, 40] on icon "Close modal" at bounding box center [22, 37] width 6 height 6
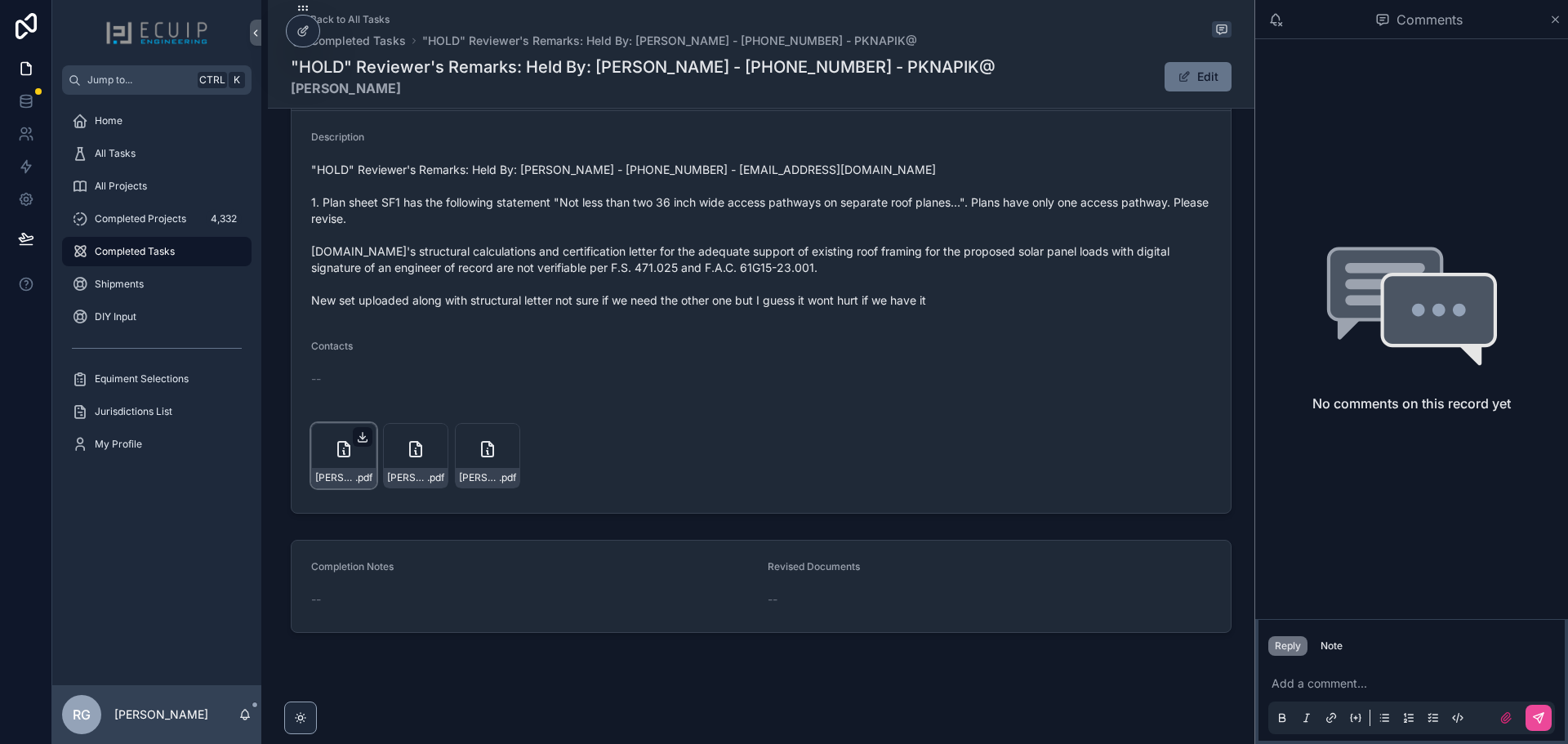
click at [359, 436] on icon "scrollable content" at bounding box center [362, 436] width 13 height 13
click at [432, 438] on icon "scrollable content" at bounding box center [435, 437] width 6 height 3
click at [504, 439] on icon "scrollable content" at bounding box center [507, 437] width 6 height 3
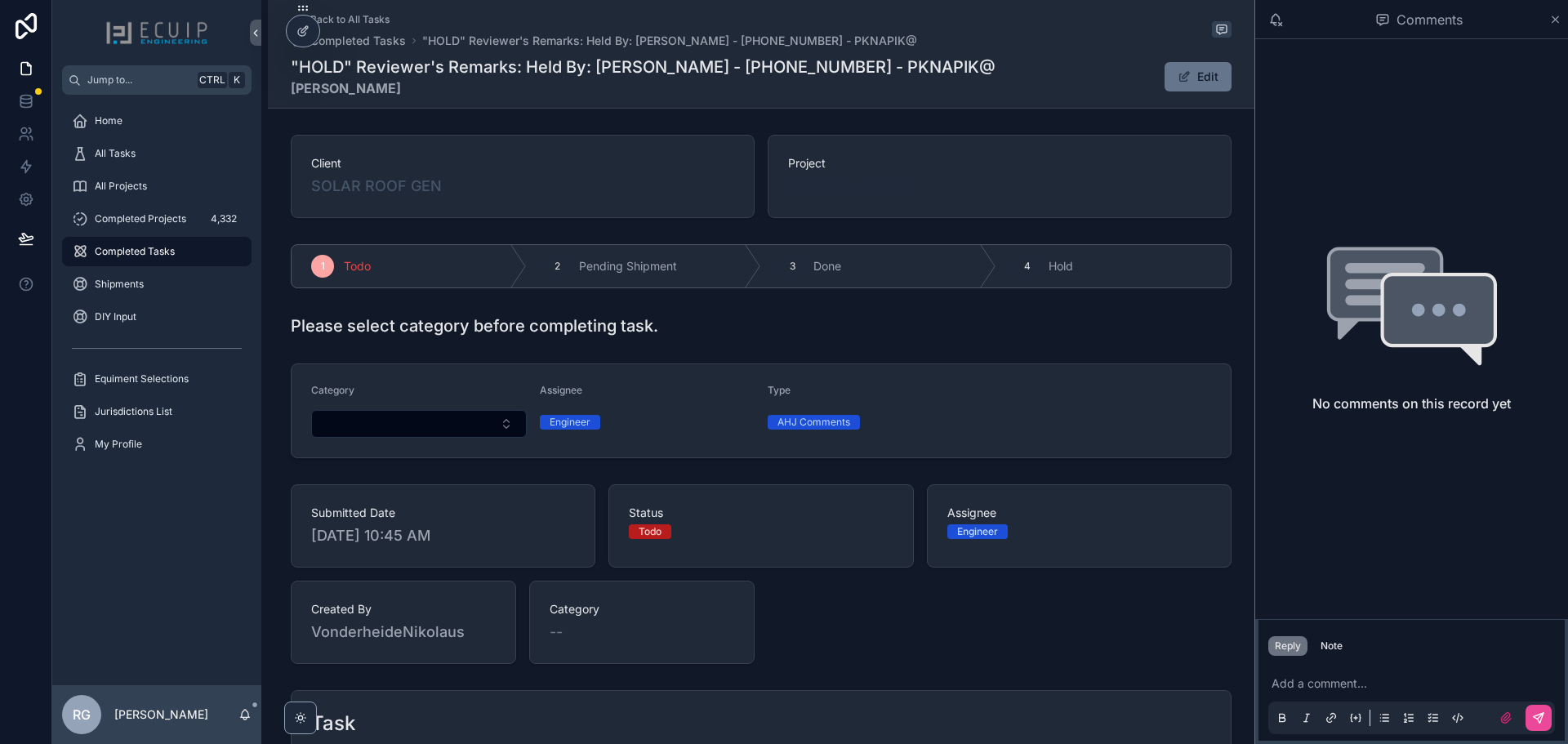
click at [828, 189] on span "[PERSON_NAME]" at bounding box center [850, 186] width 125 height 23
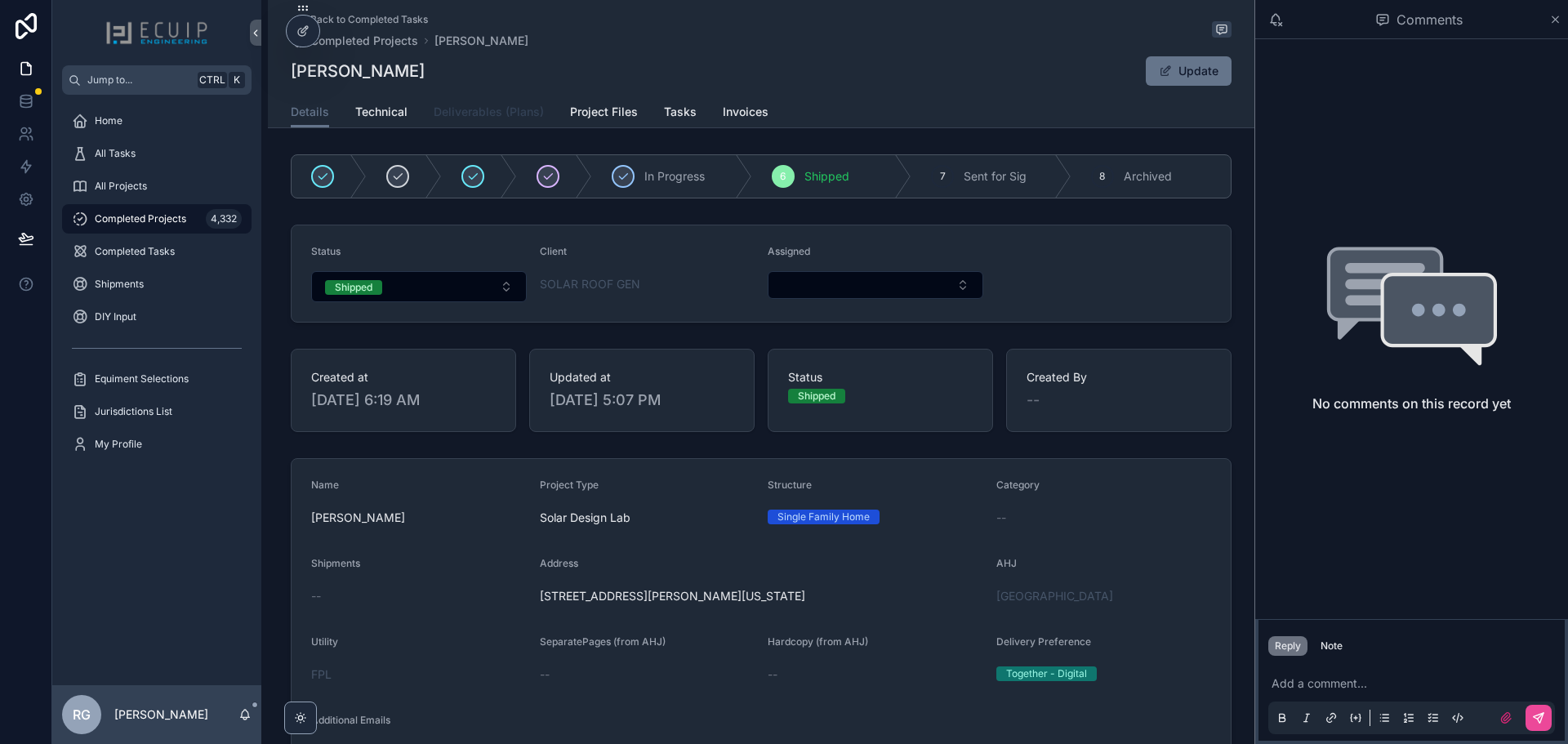
click at [513, 123] on link "Deliverables (Plans)" at bounding box center [489, 114] width 110 height 33
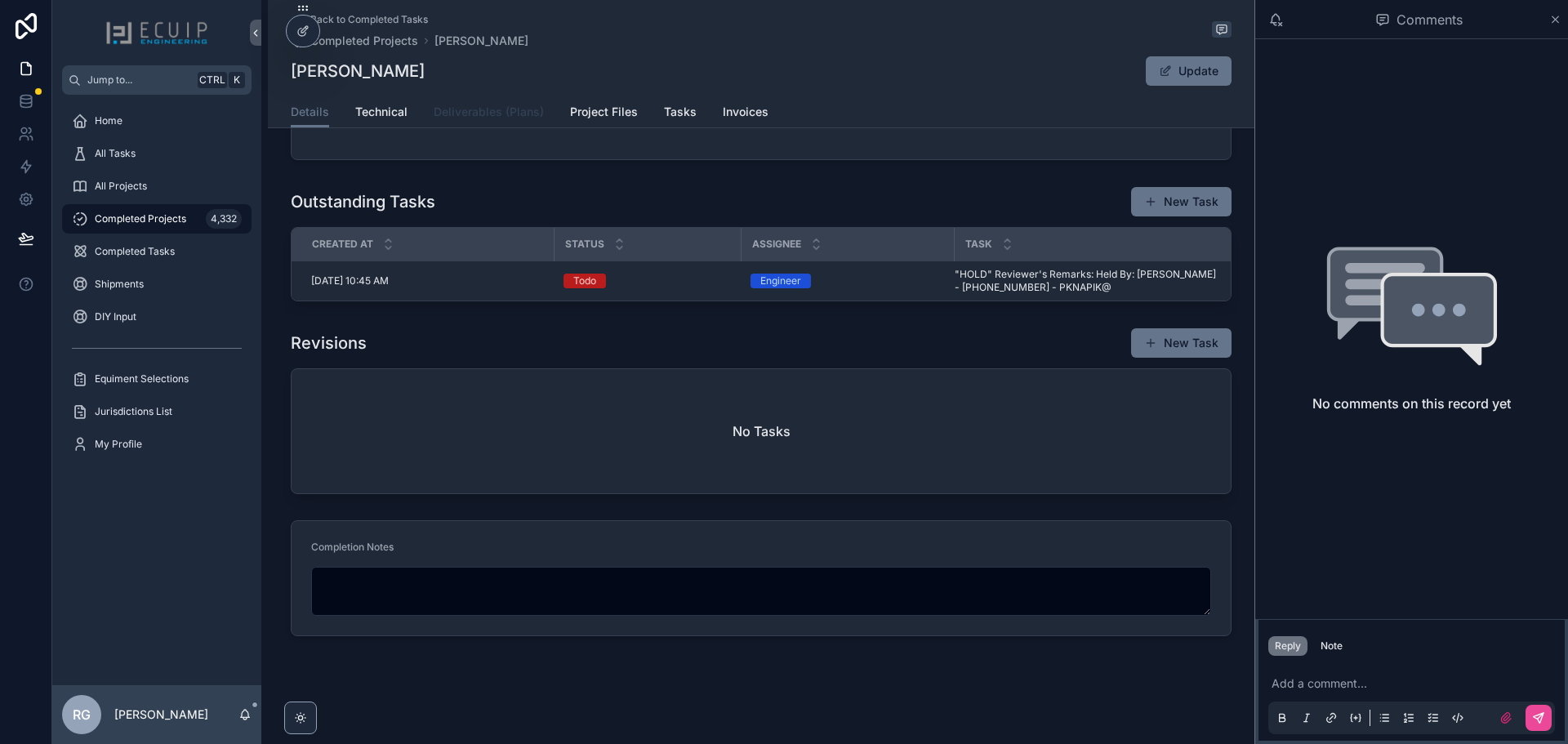
scroll to position [795, 0]
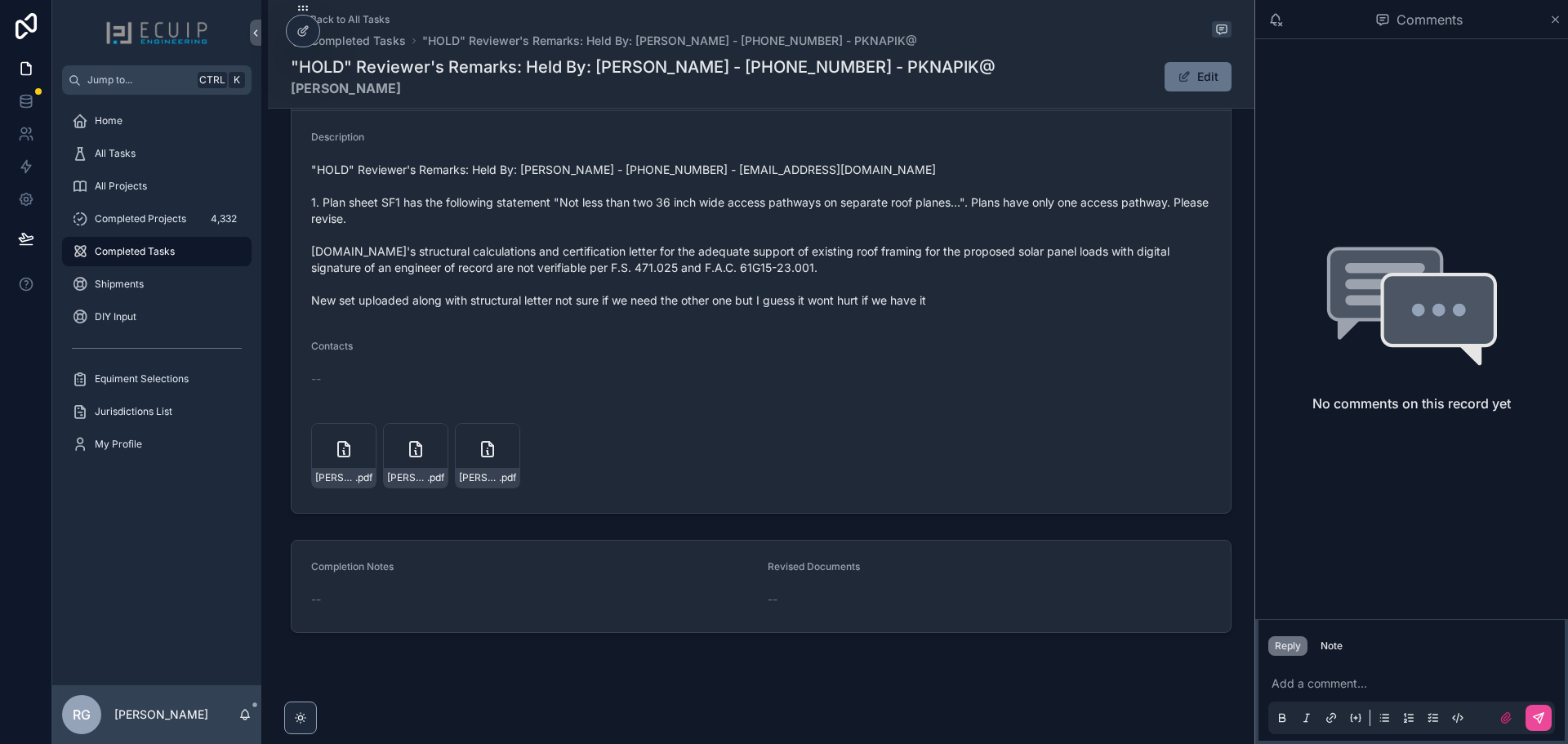
scroll to position [647, 0]
click at [1199, 79] on button "Edit" at bounding box center [1198, 76] width 67 height 30
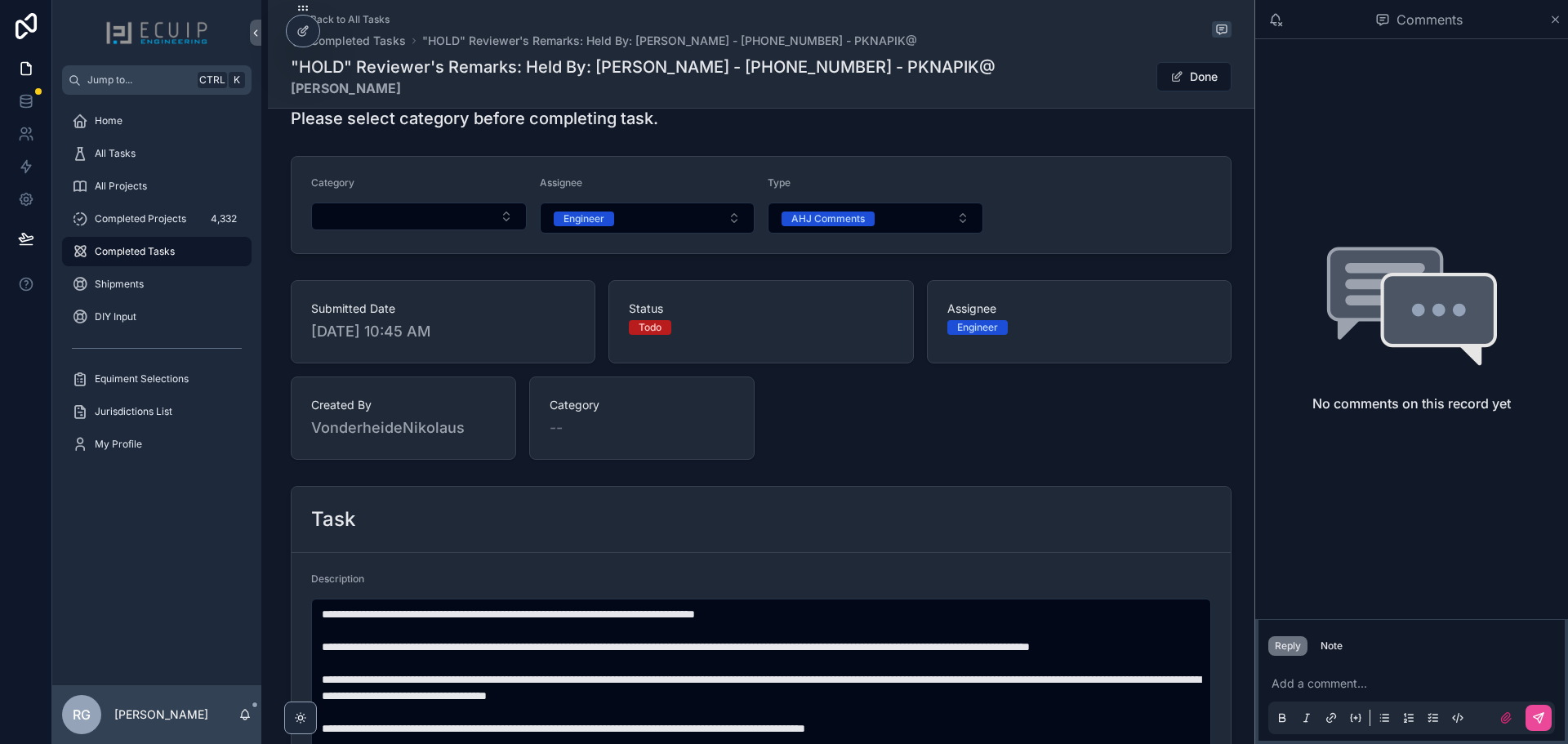
scroll to position [491, 0]
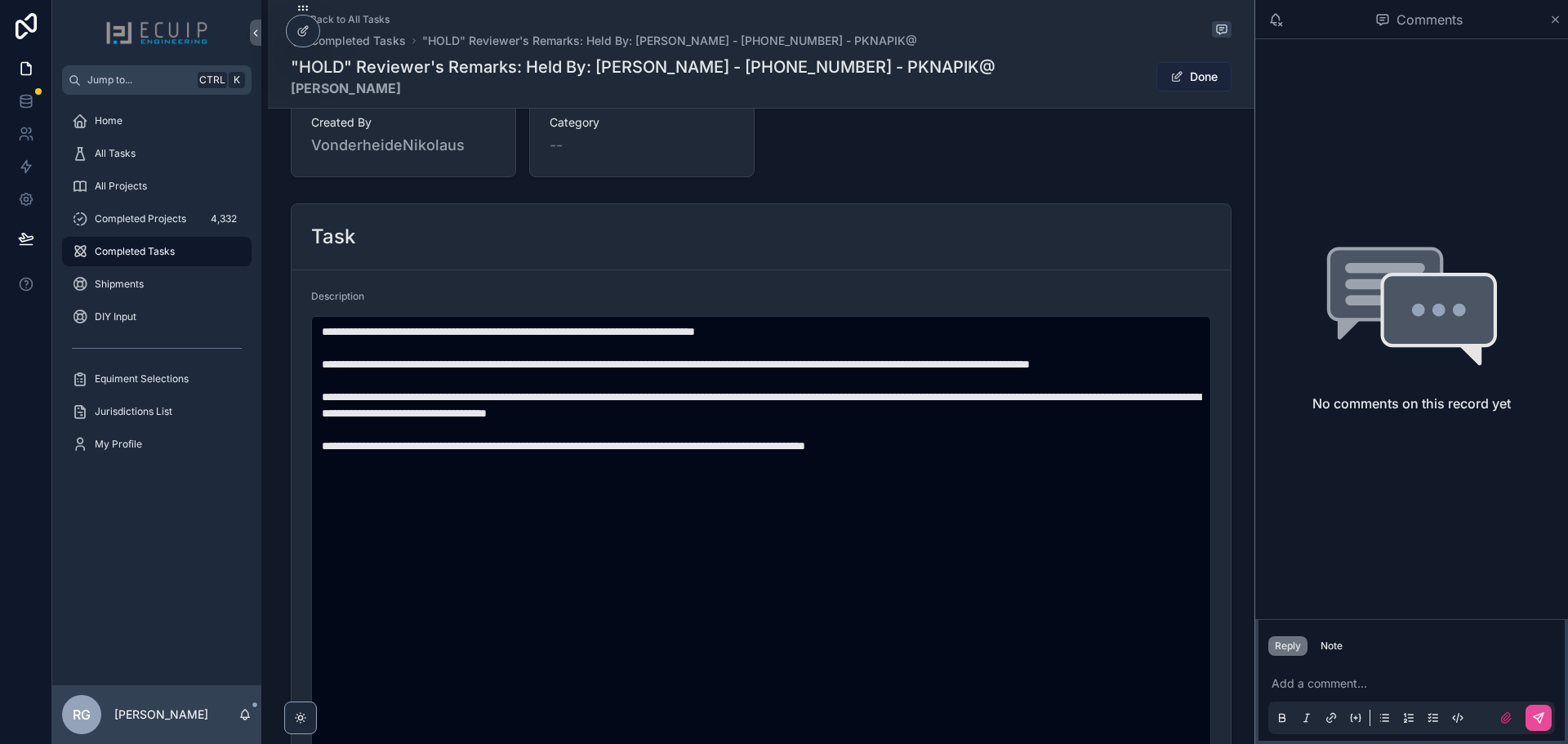
click at [1174, 74] on span "scrollable content" at bounding box center [1177, 76] width 13 height 13
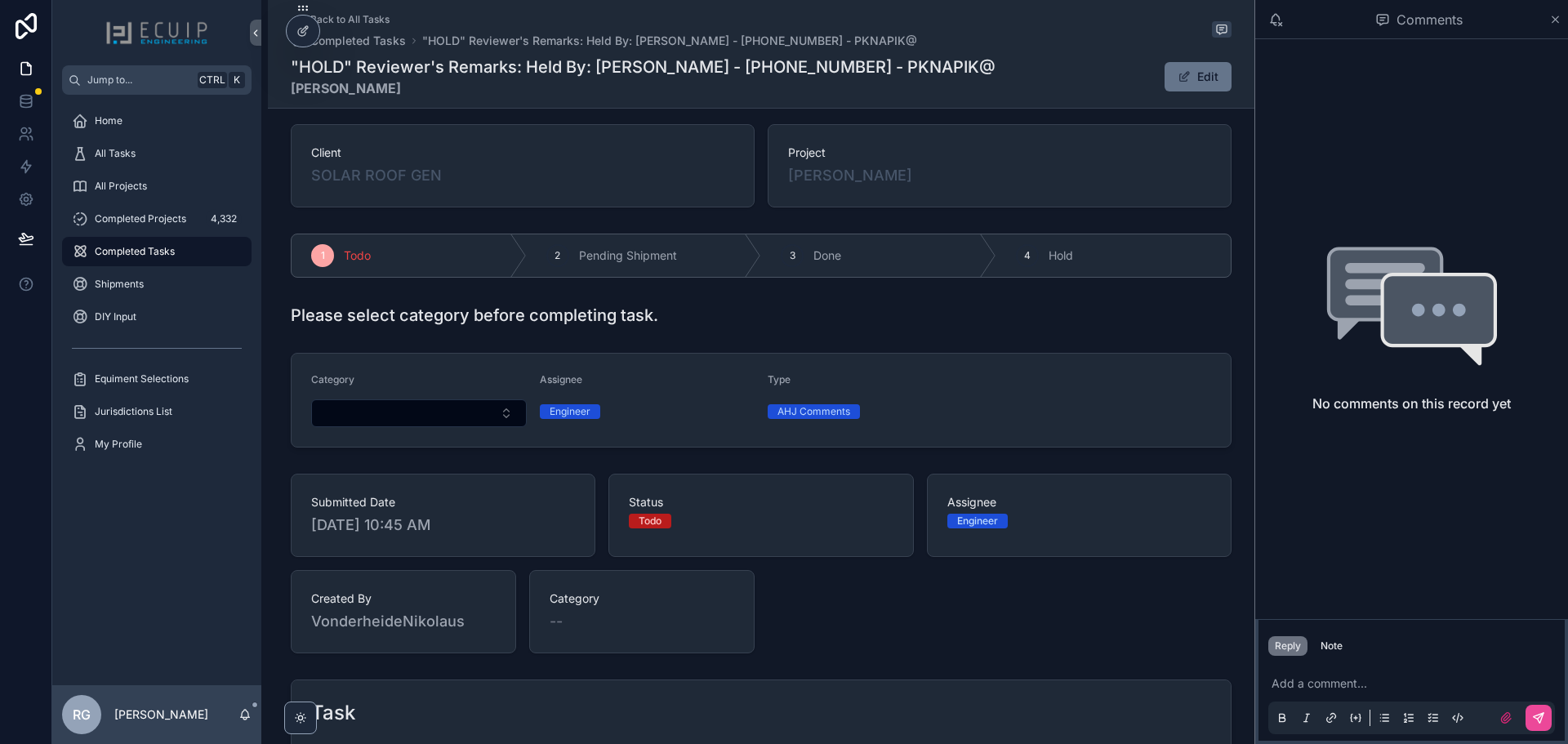
scroll to position [0, 0]
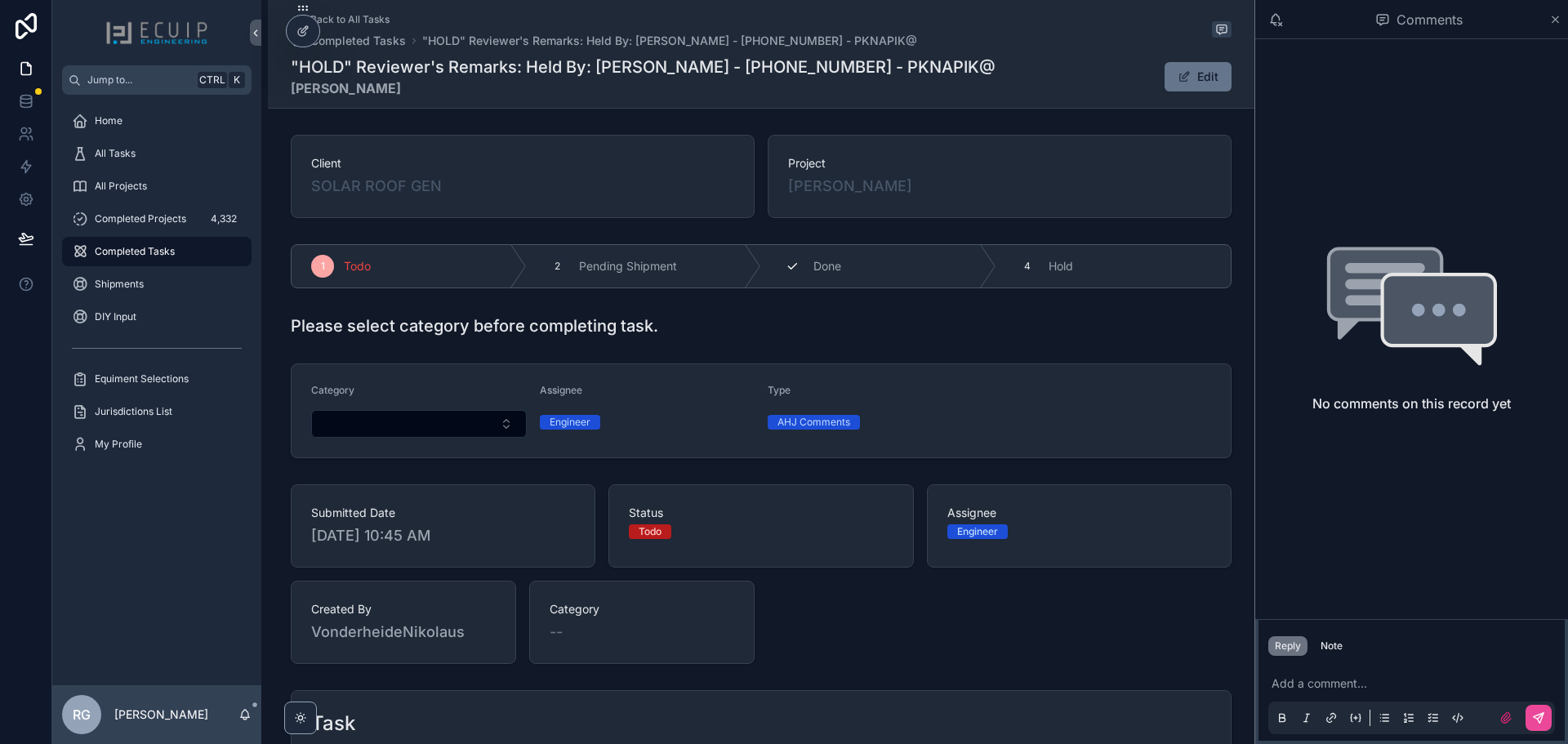
click at [797, 274] on div "3 Done" at bounding box center [879, 266] width 235 height 42
click at [167, 154] on div "All Tasks" at bounding box center [157, 153] width 170 height 26
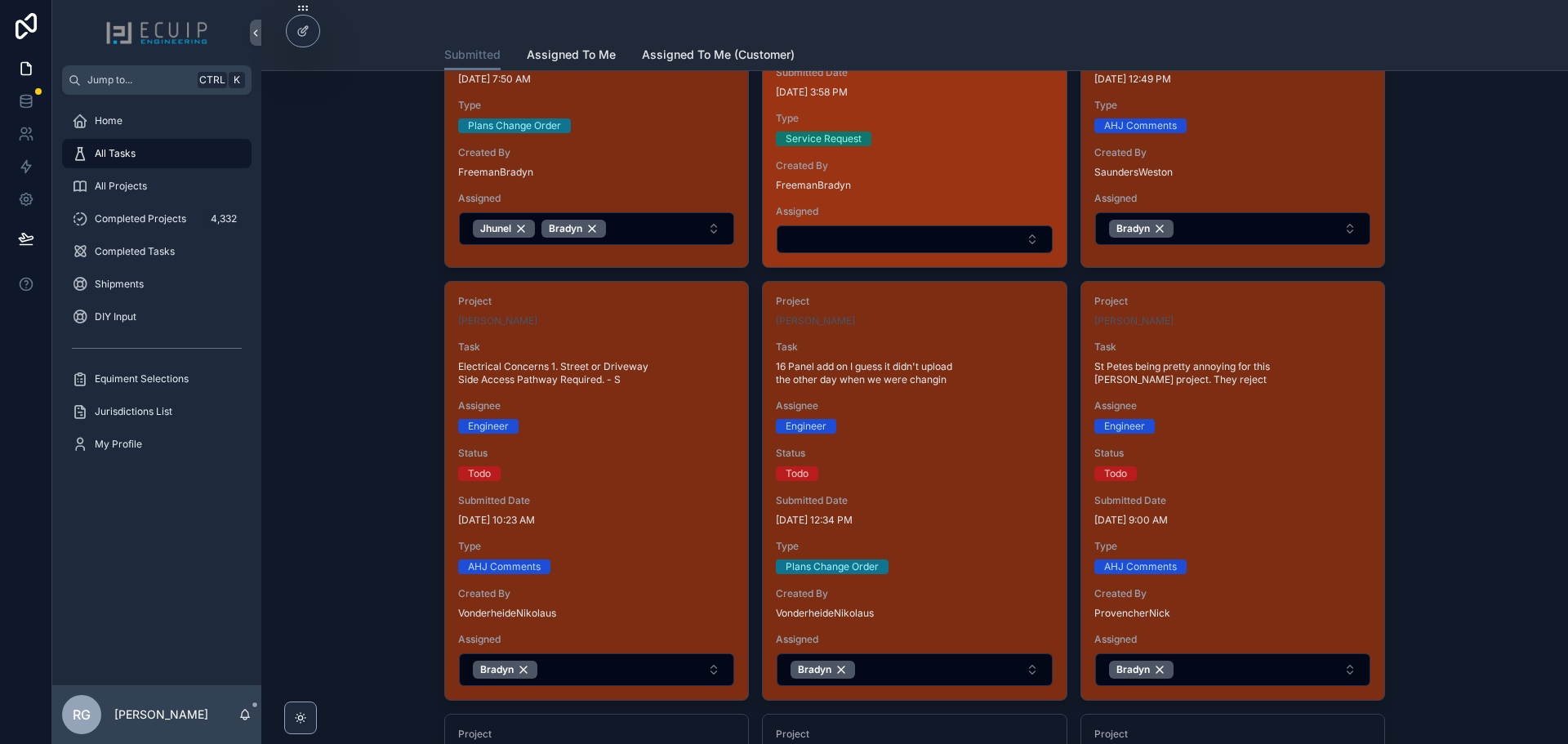
scroll to position [327, 0]
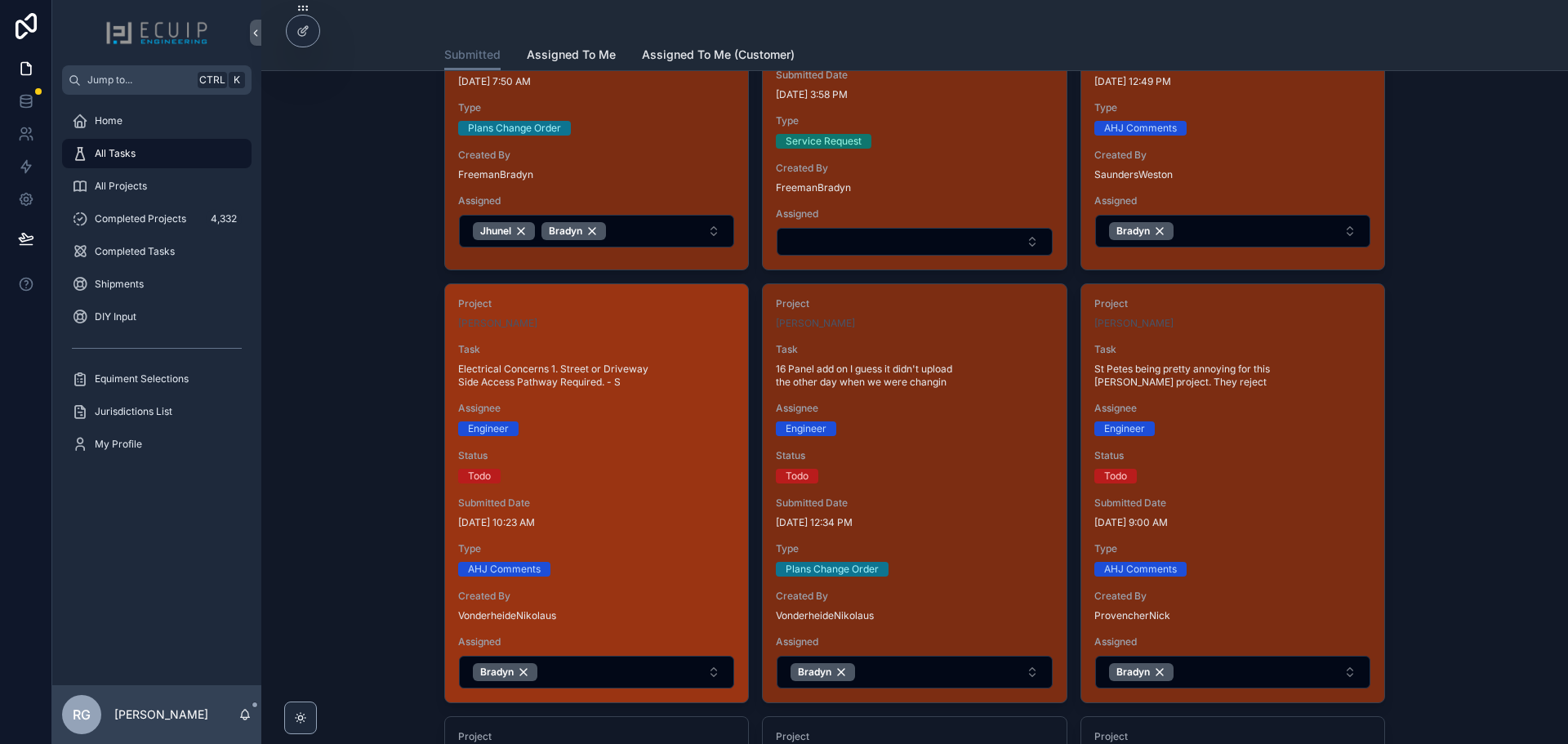
click at [617, 468] on div "Status Todo" at bounding box center [596, 466] width 277 height 35
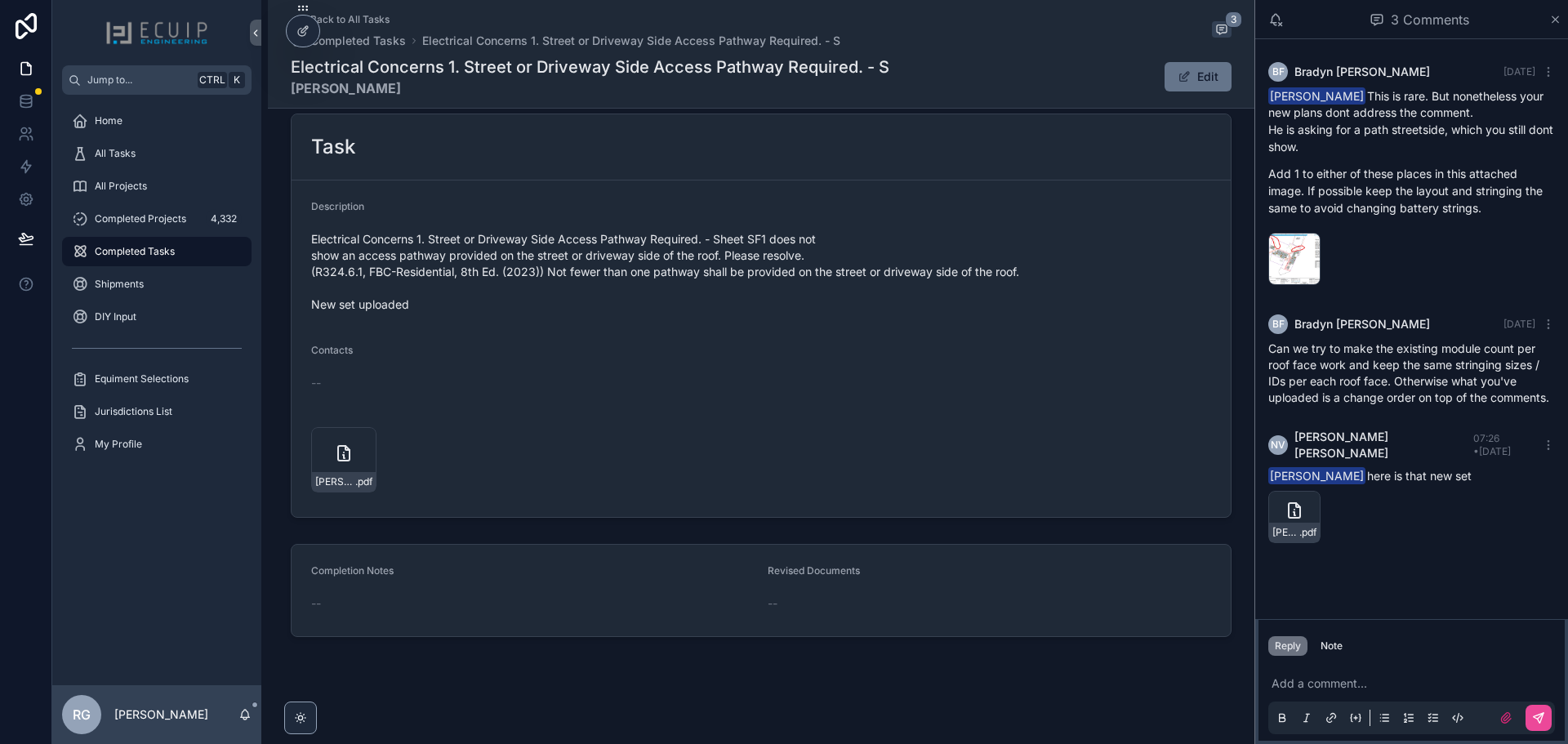
scroll to position [581, 0]
click at [1307, 501] on icon "scrollable content" at bounding box center [1307, 504] width 0 height 7
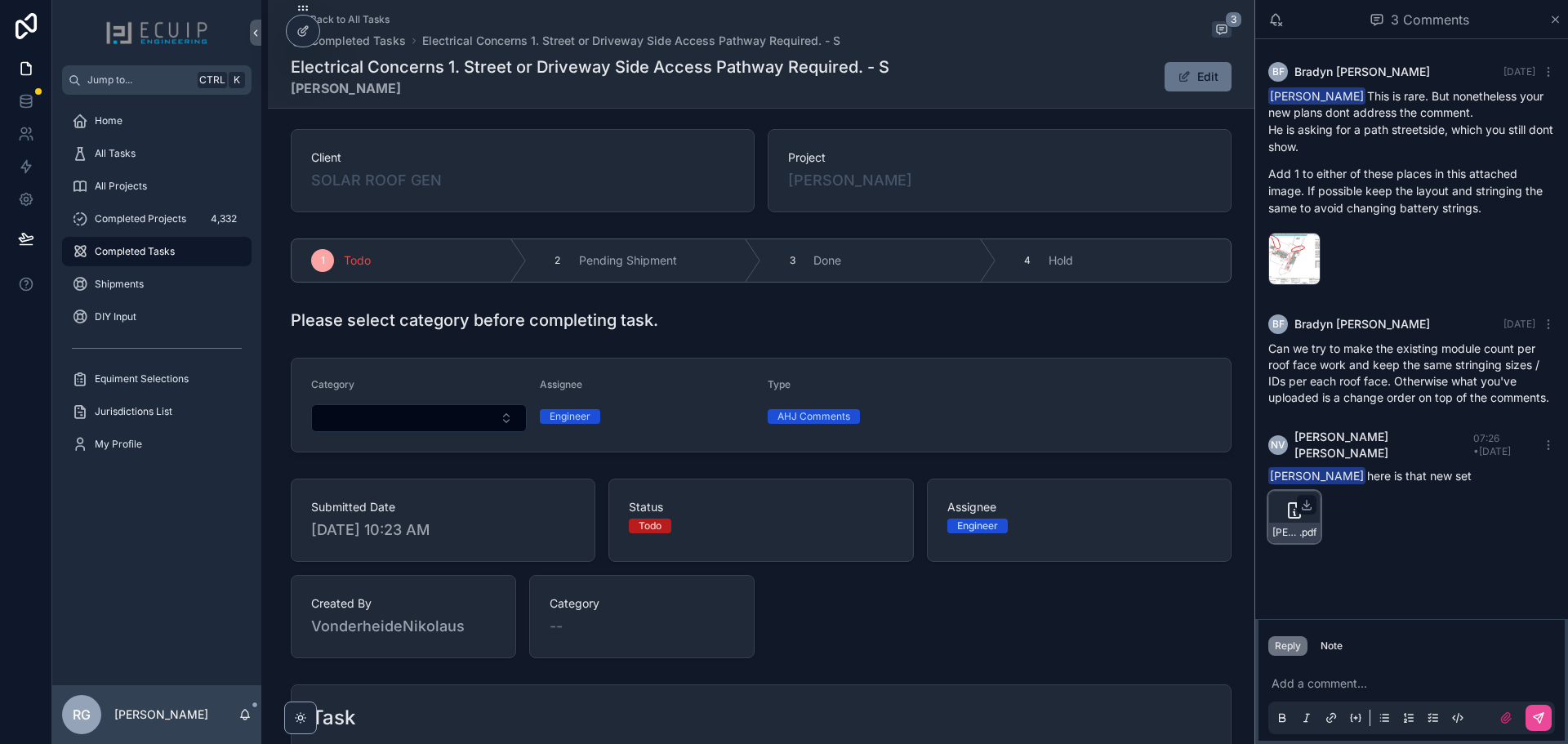
scroll to position [0, 0]
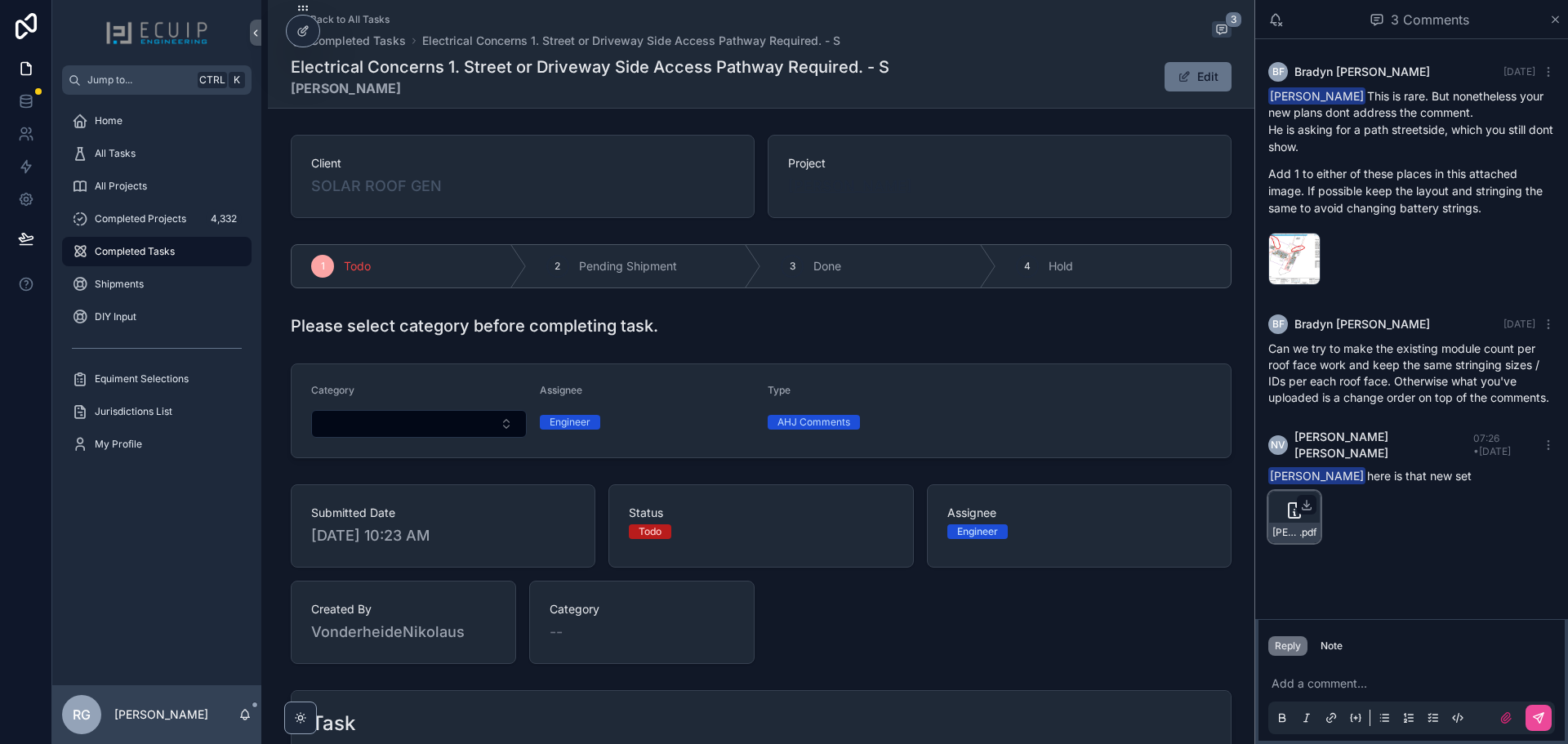
click at [835, 185] on span "[PERSON_NAME]" at bounding box center [850, 186] width 125 height 23
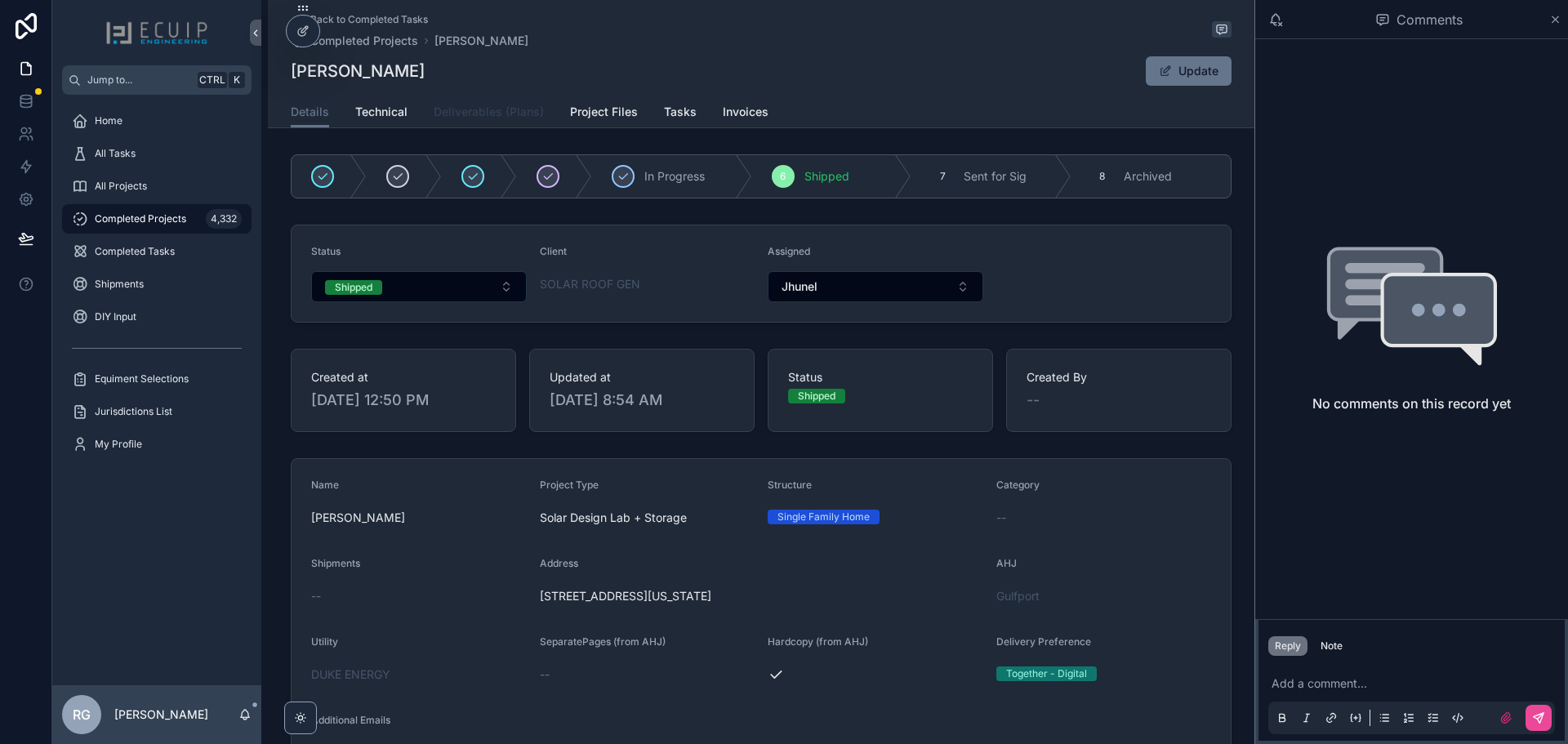
click at [511, 117] on span "Deliverables (Plans)" at bounding box center [489, 111] width 110 height 16
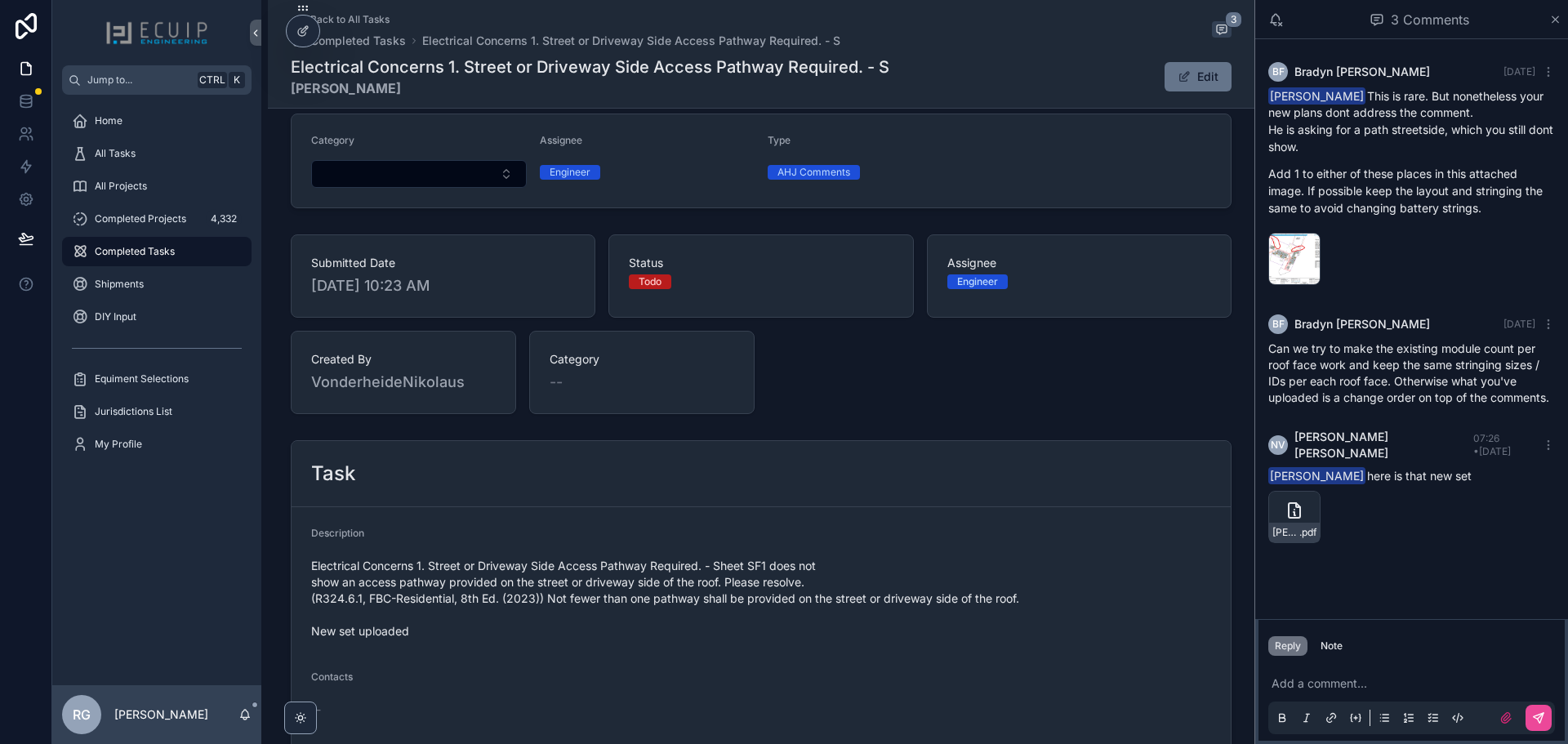
scroll to position [581, 0]
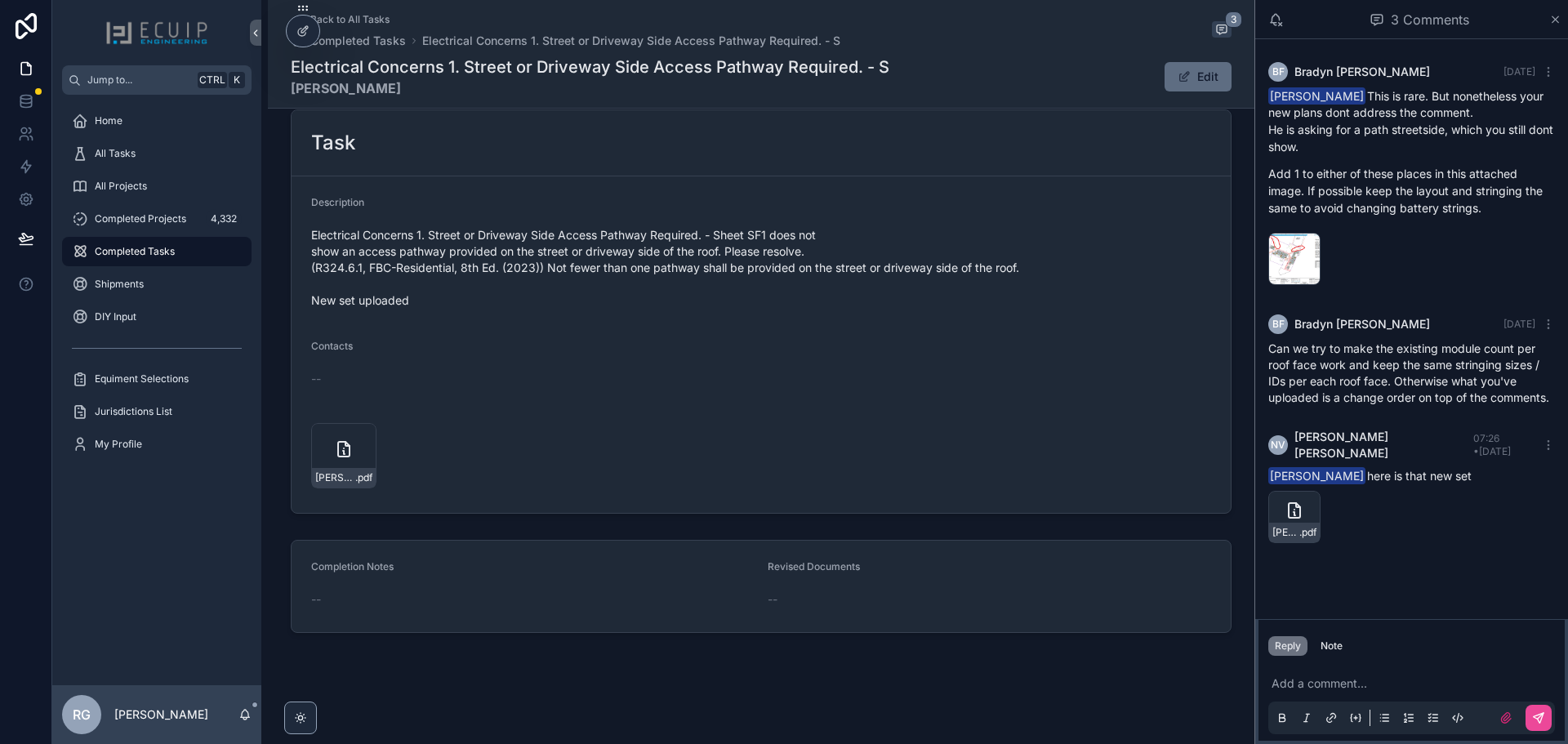
click at [1194, 72] on button "Edit" at bounding box center [1198, 76] width 67 height 30
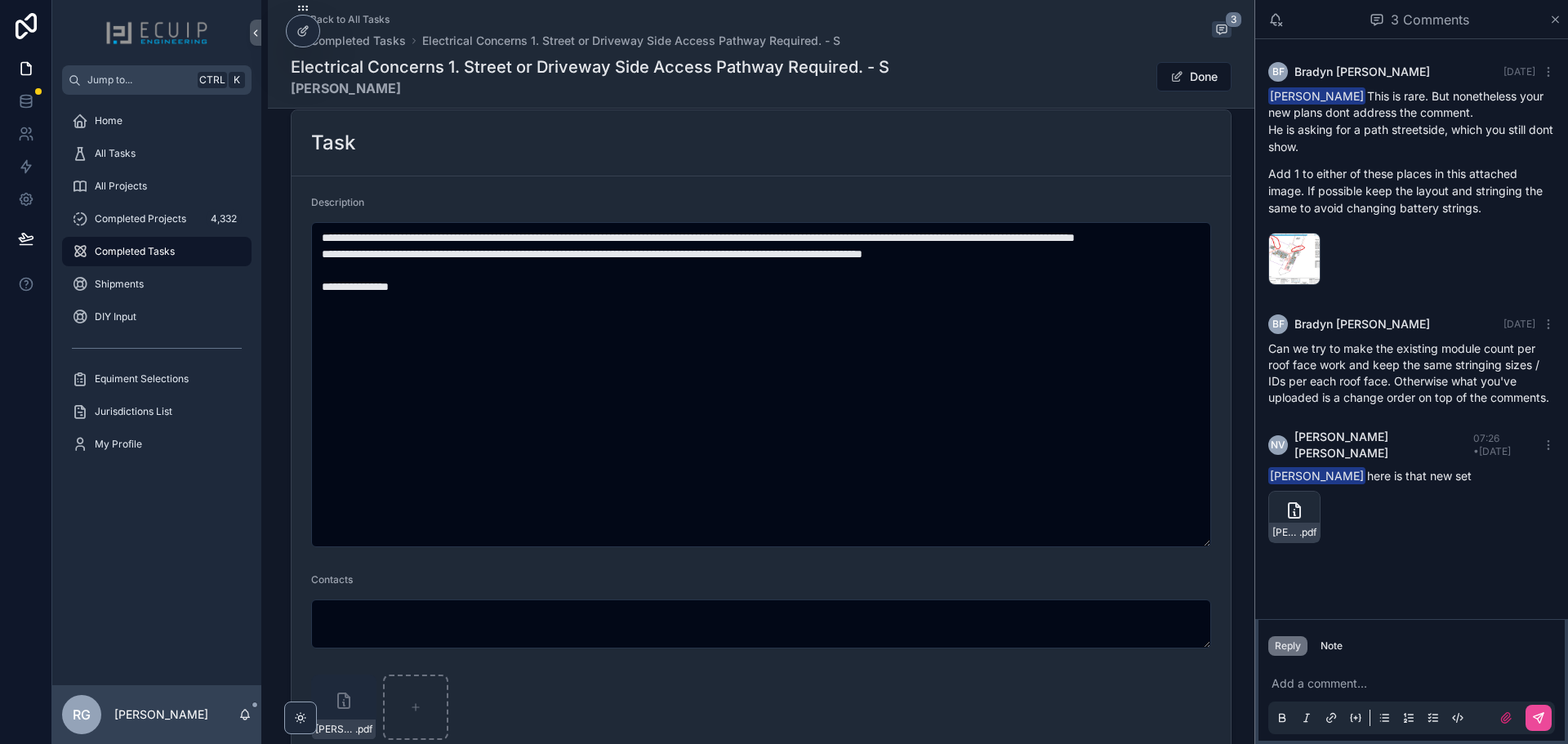
scroll to position [870, 0]
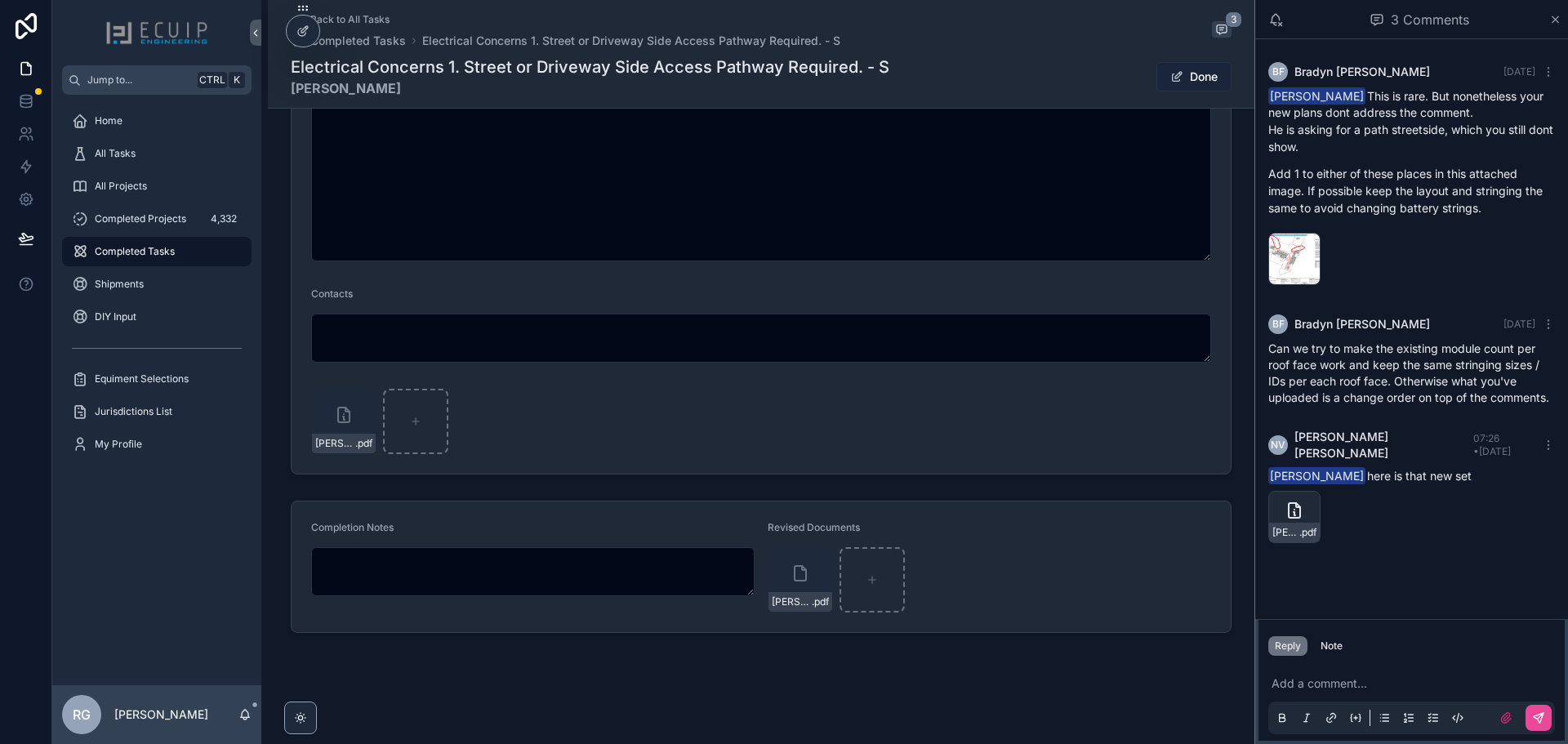
click at [1204, 81] on button "Done" at bounding box center [1194, 76] width 75 height 30
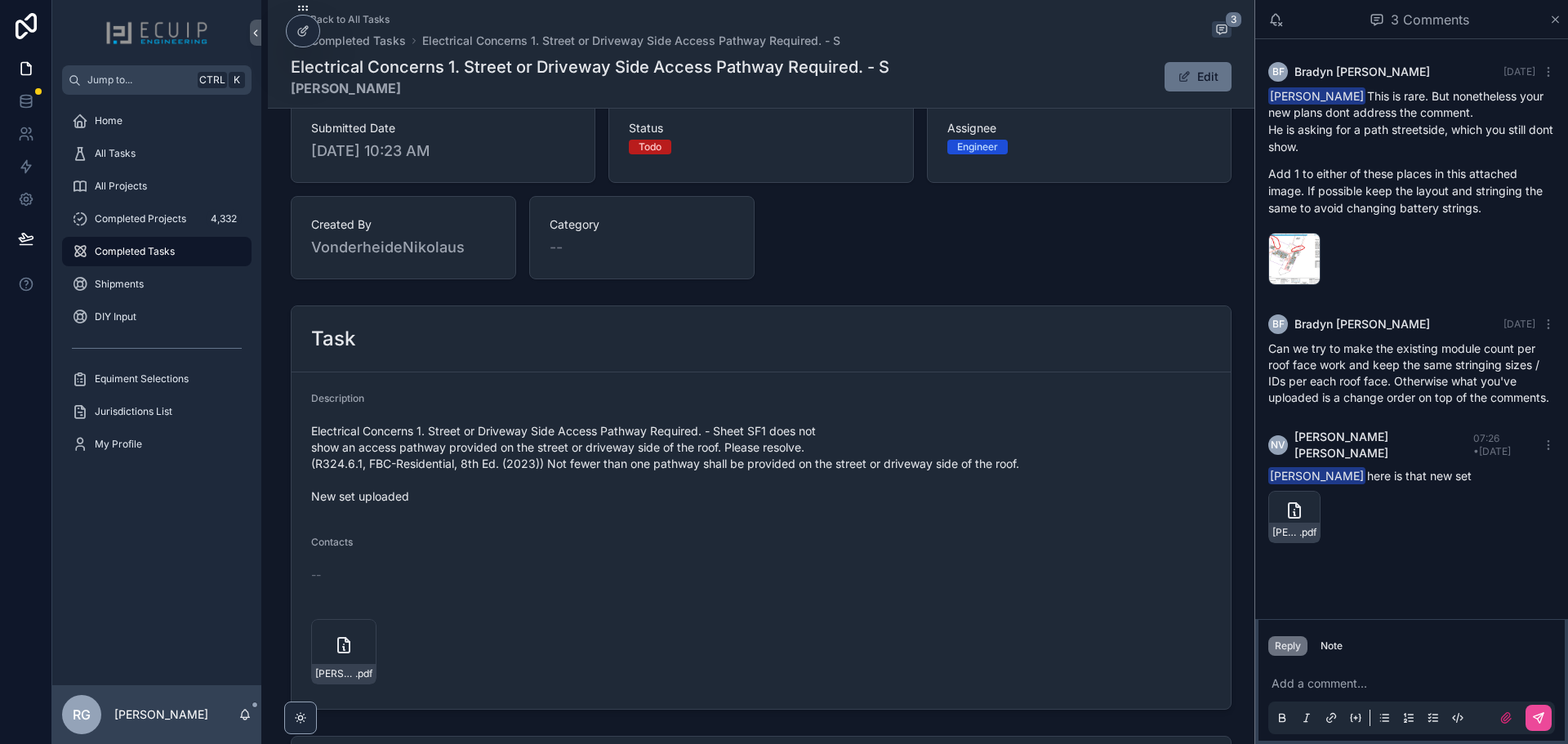
scroll to position [0, 0]
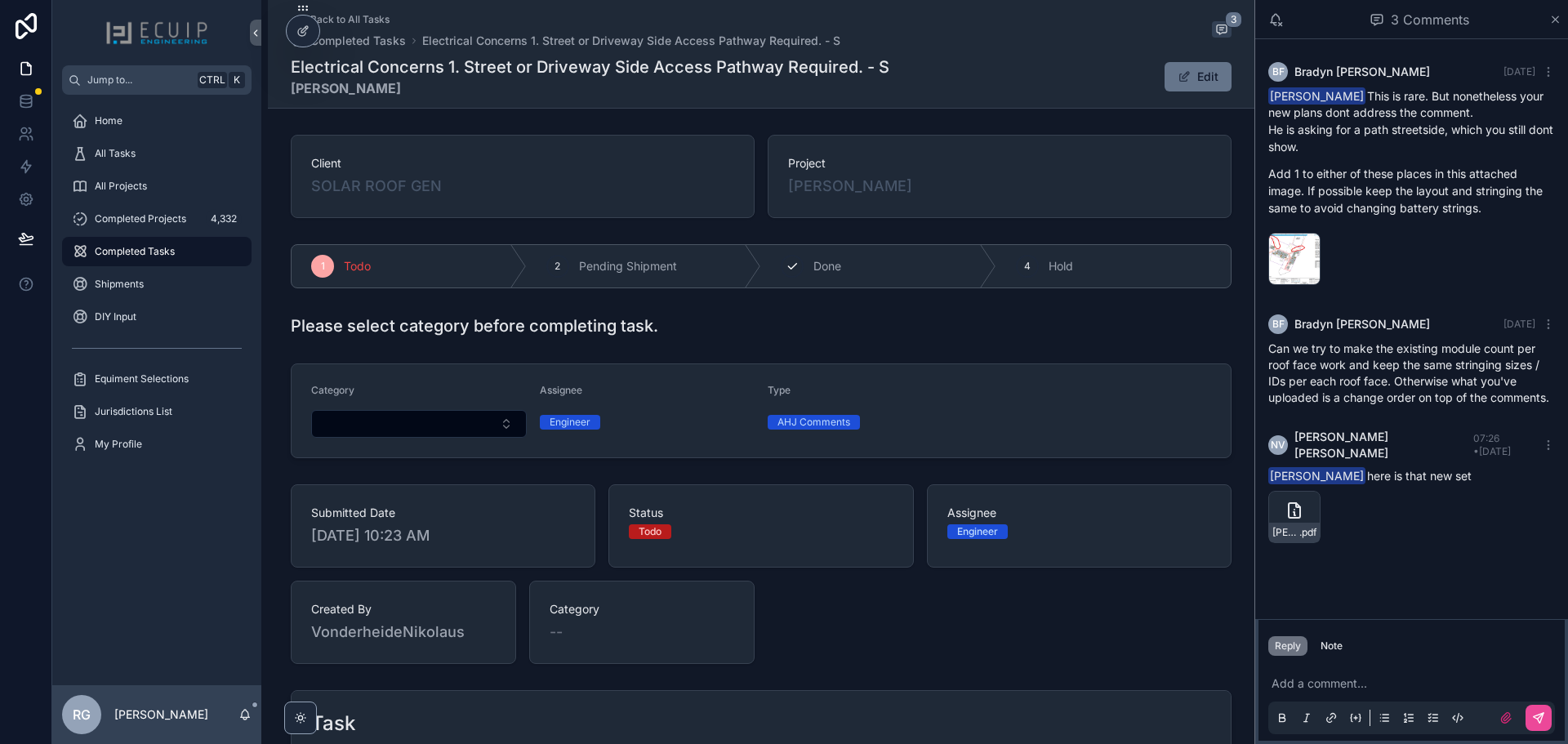
click at [789, 265] on icon "scrollable content" at bounding box center [792, 266] width 13 height 13
click at [172, 158] on div "All Tasks" at bounding box center [157, 153] width 170 height 26
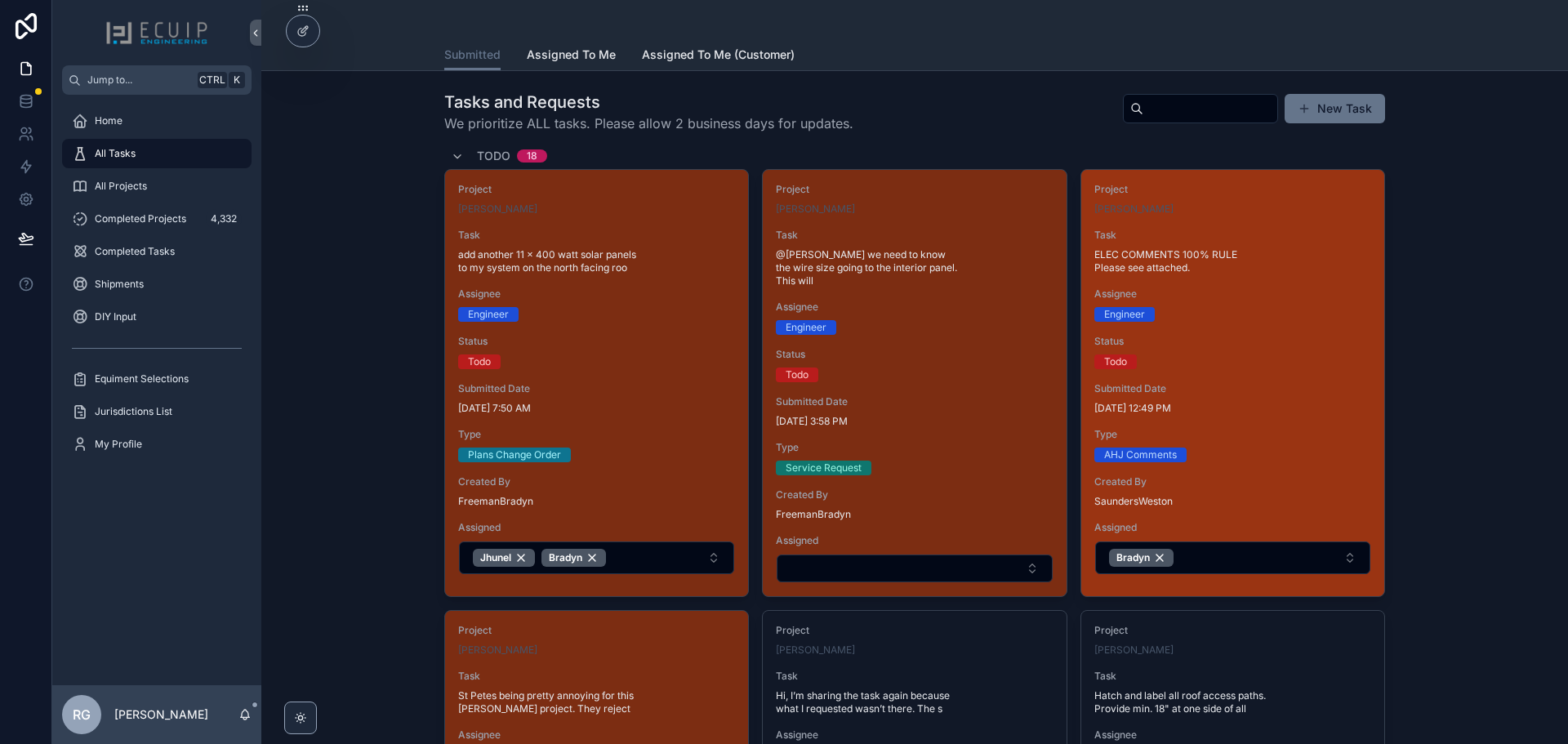
click at [1249, 351] on div "Status Todo" at bounding box center [1233, 352] width 277 height 35
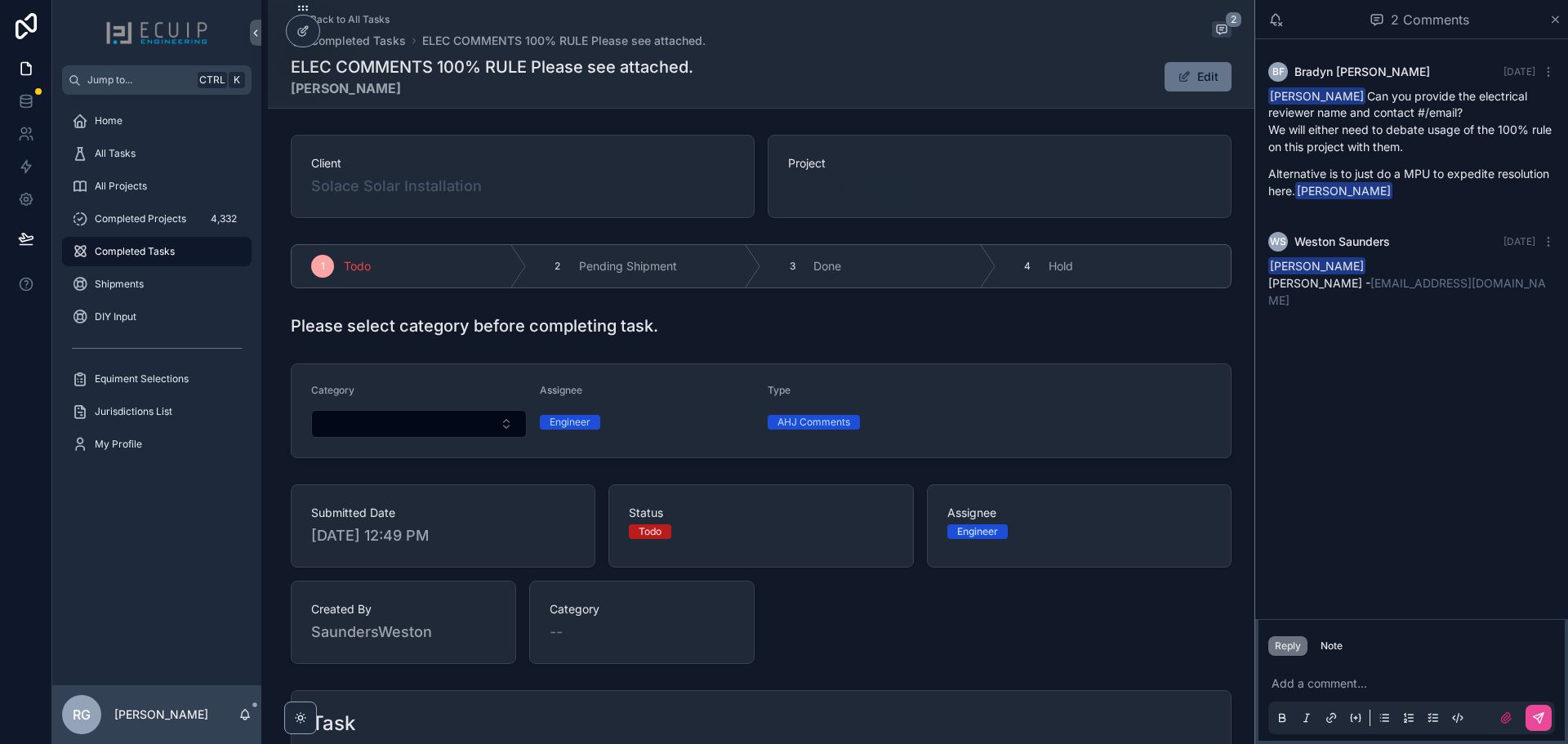
click at [834, 188] on span "[PERSON_NAME]" at bounding box center [850, 186] width 125 height 23
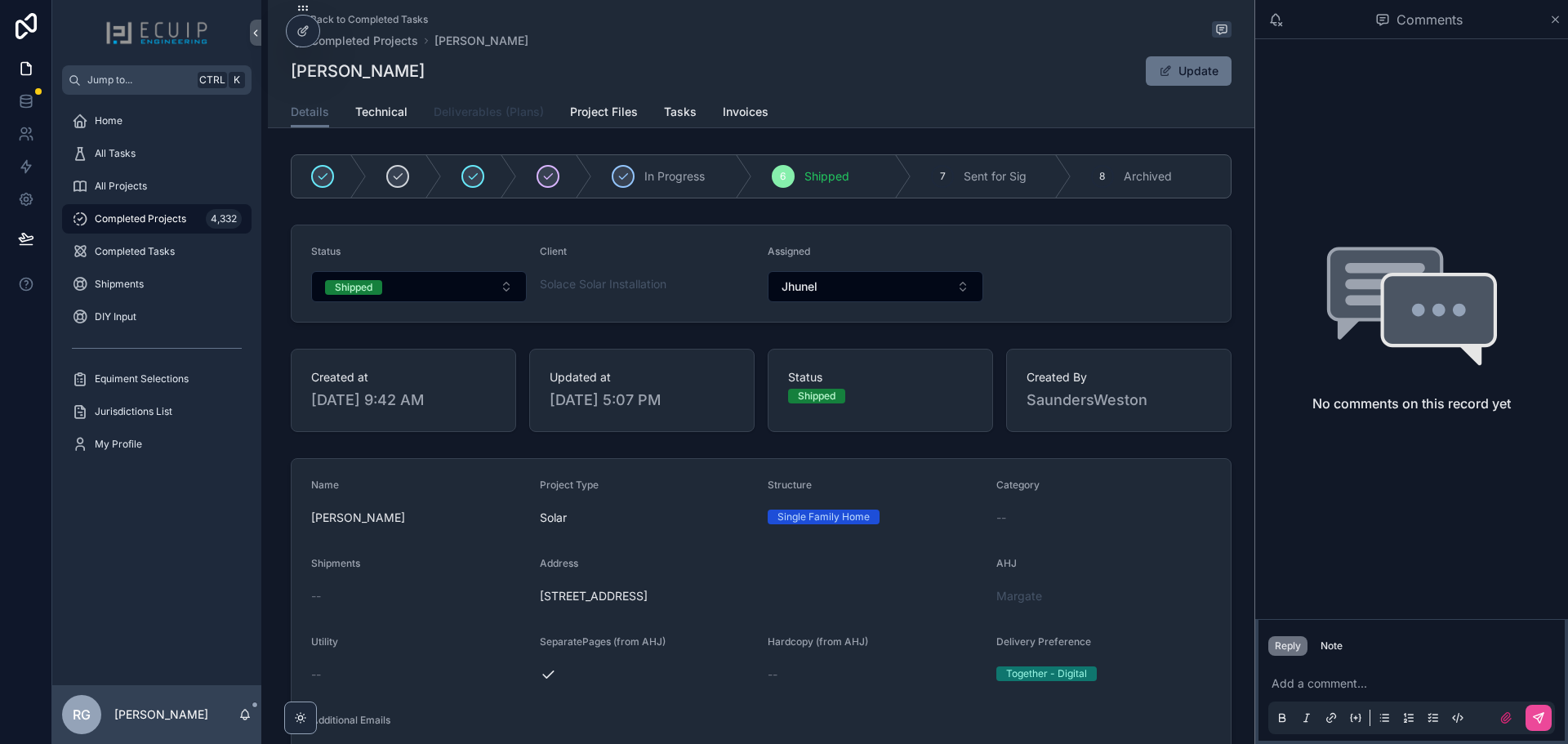
click at [498, 107] on span "Deliverables (Plans)" at bounding box center [489, 111] width 110 height 16
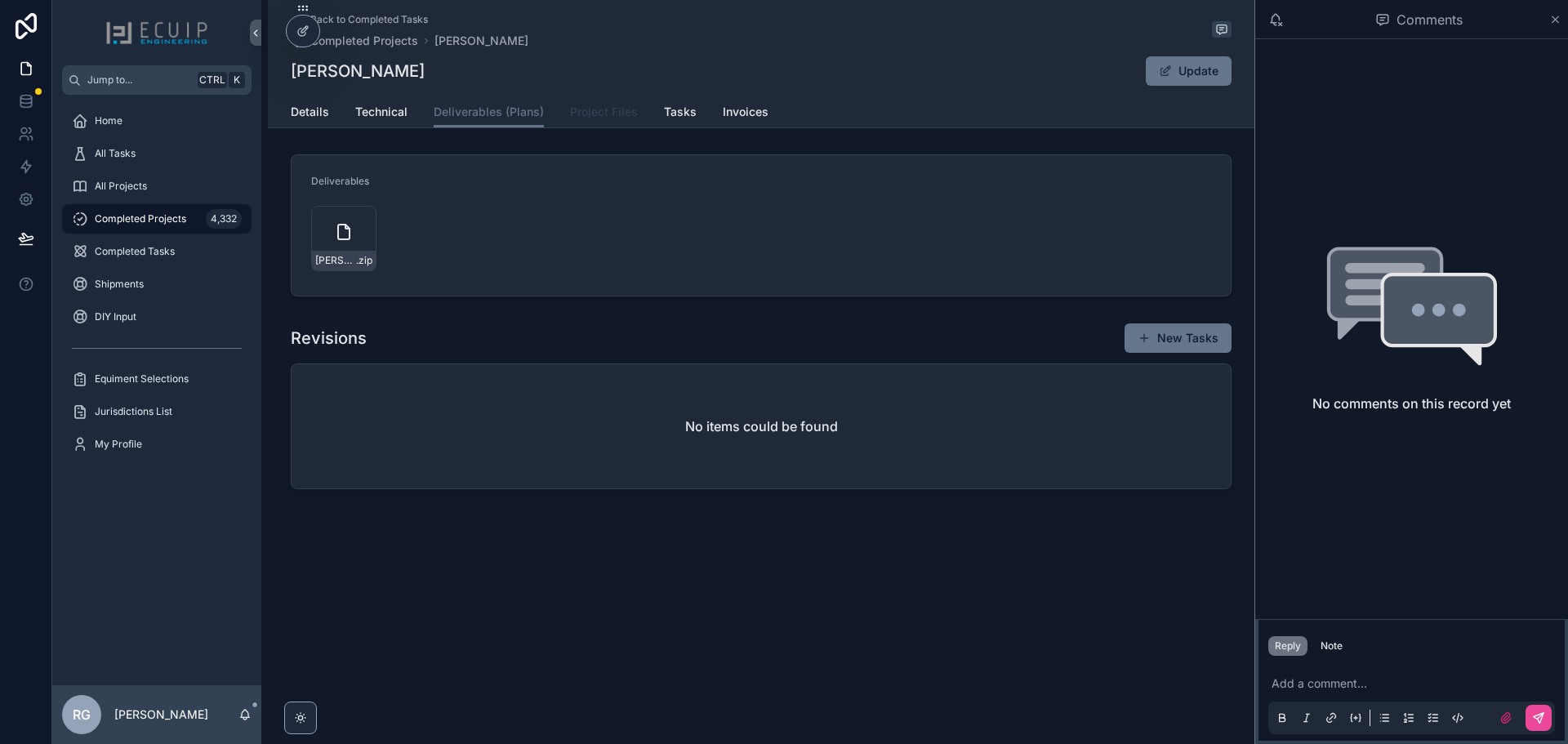
click at [607, 118] on span "Project Files" at bounding box center [604, 111] width 68 height 16
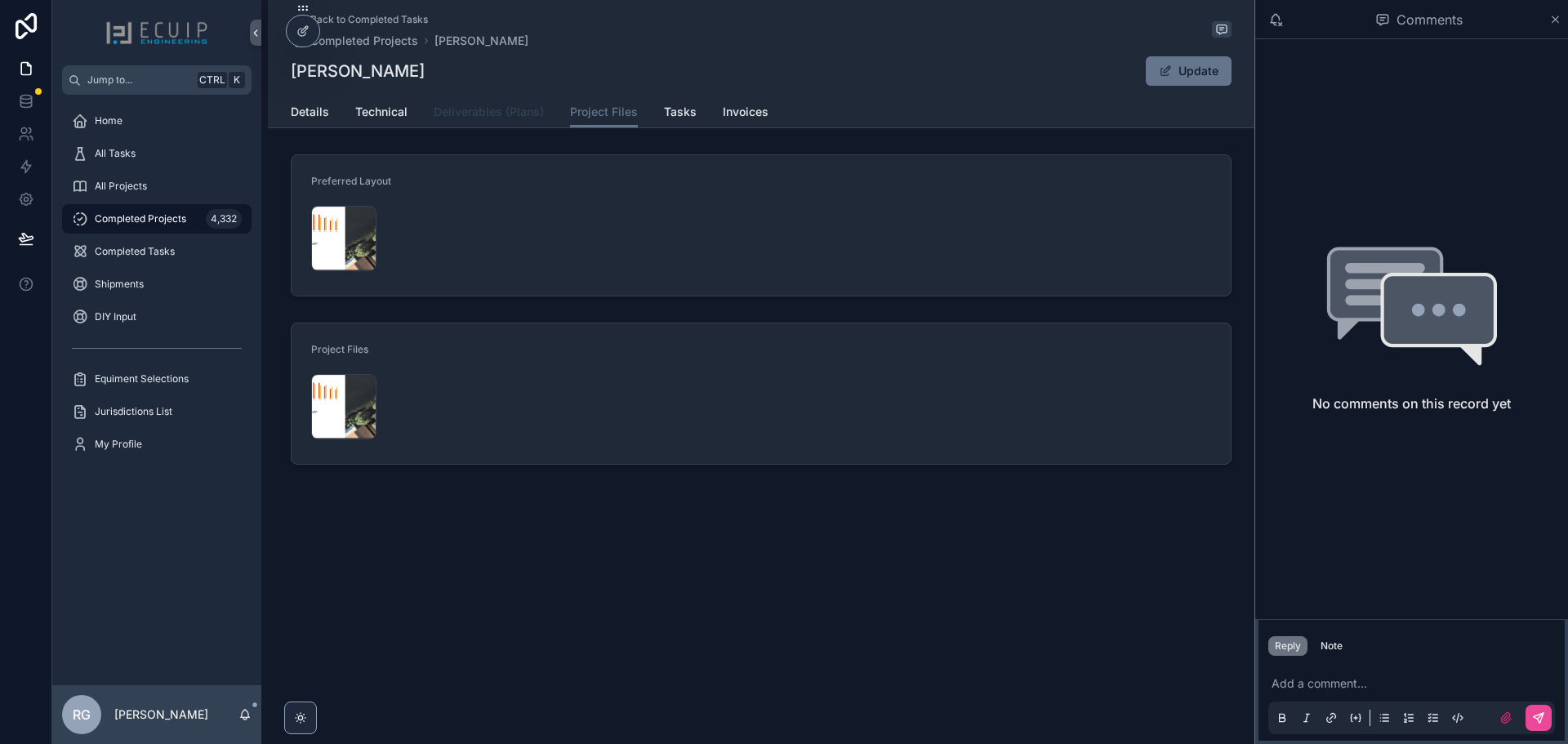
click at [498, 116] on span "Deliverables (Plans)" at bounding box center [489, 111] width 110 height 16
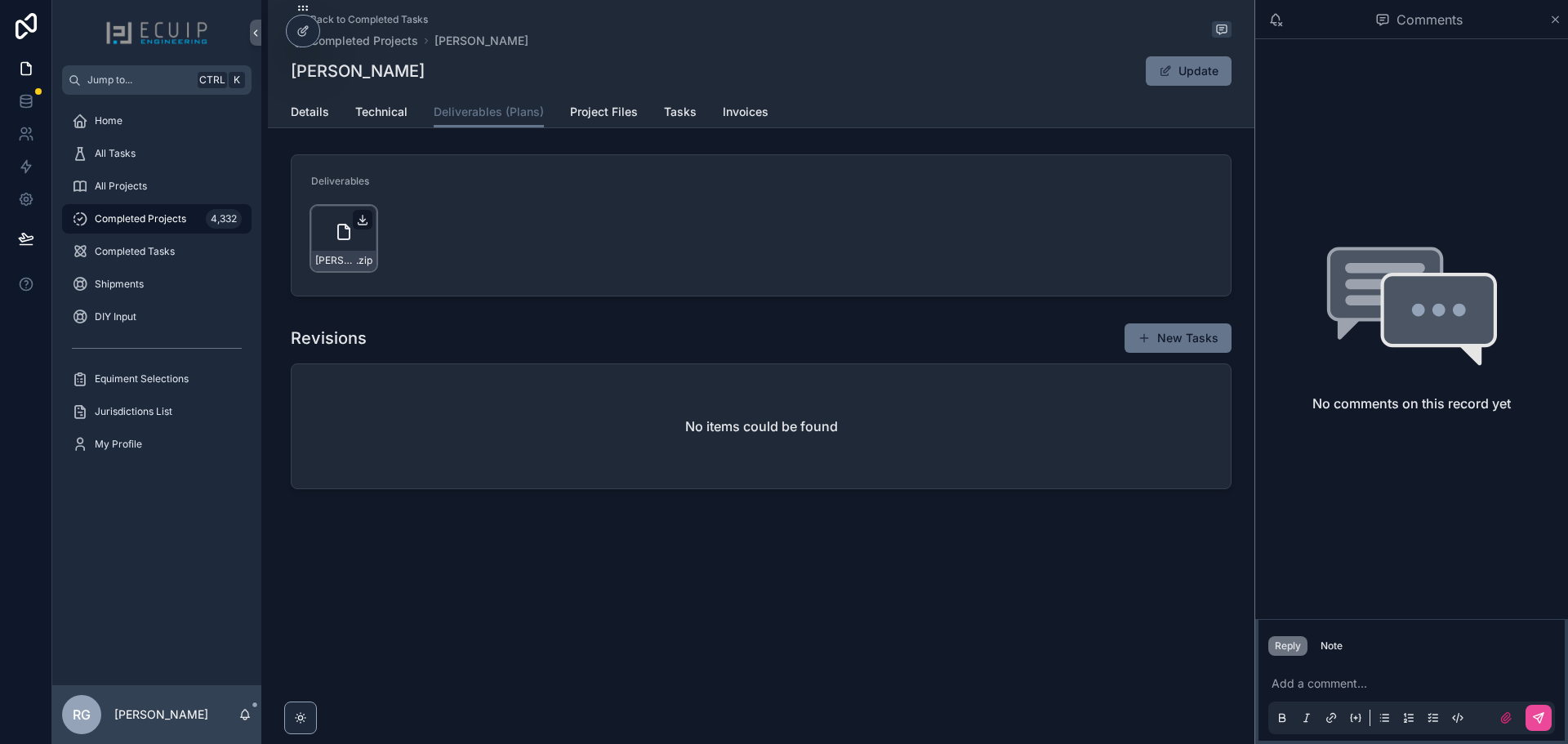
click at [367, 221] on icon "scrollable content" at bounding box center [362, 219] width 13 height 13
click at [573, 375] on div "No items could be found" at bounding box center [761, 426] width 939 height 125
click at [324, 108] on span "Details" at bounding box center [309, 111] width 38 height 16
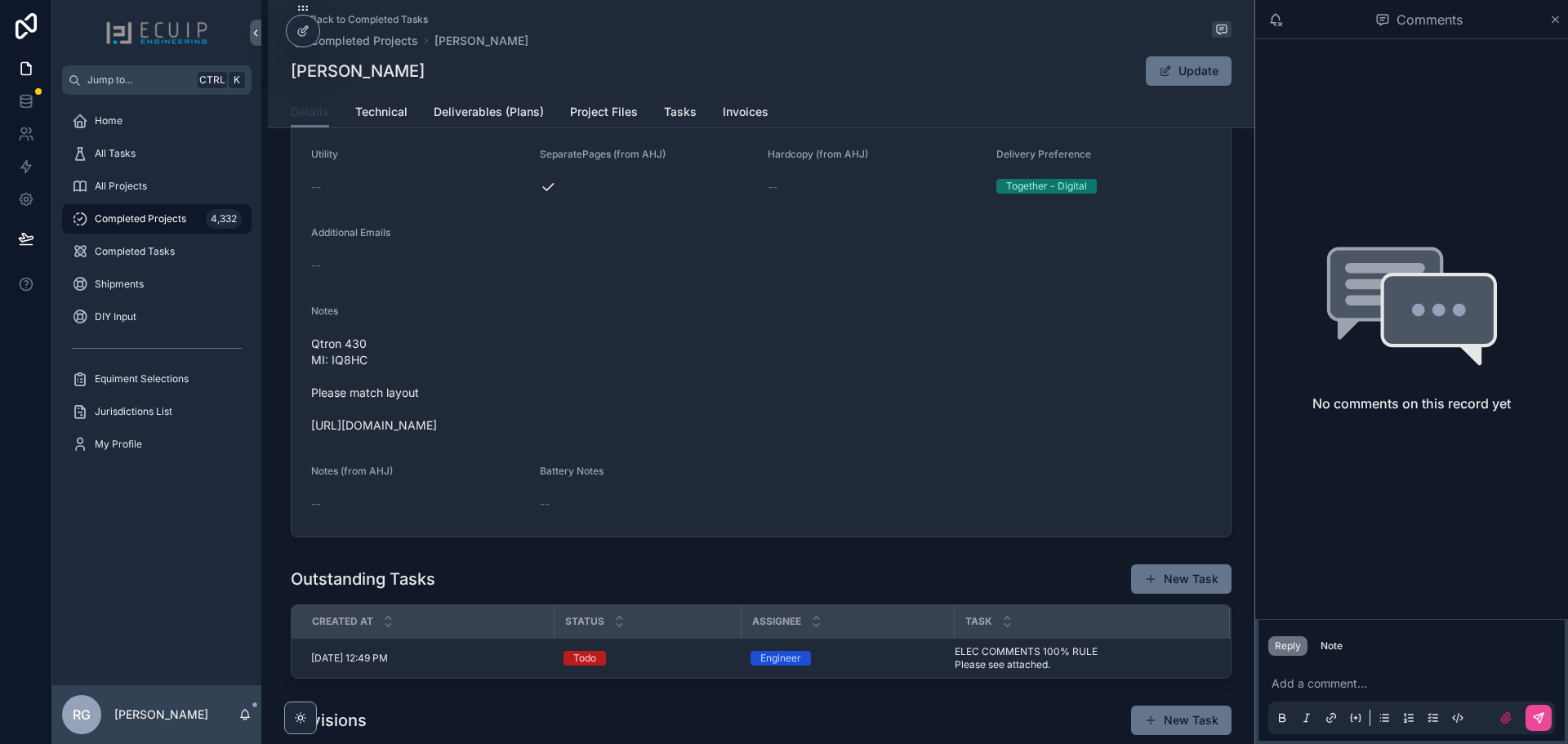
scroll to position [491, 0]
drag, startPoint x: 574, startPoint y: 422, endPoint x: 294, endPoint y: 430, distance: 280.1
click at [294, 430] on form "Name [PERSON_NAME] Project Type Solar Structure Single Family Home Category -- …" at bounding box center [761, 251] width 939 height 565
copy span "[URL][DOMAIN_NAME]"
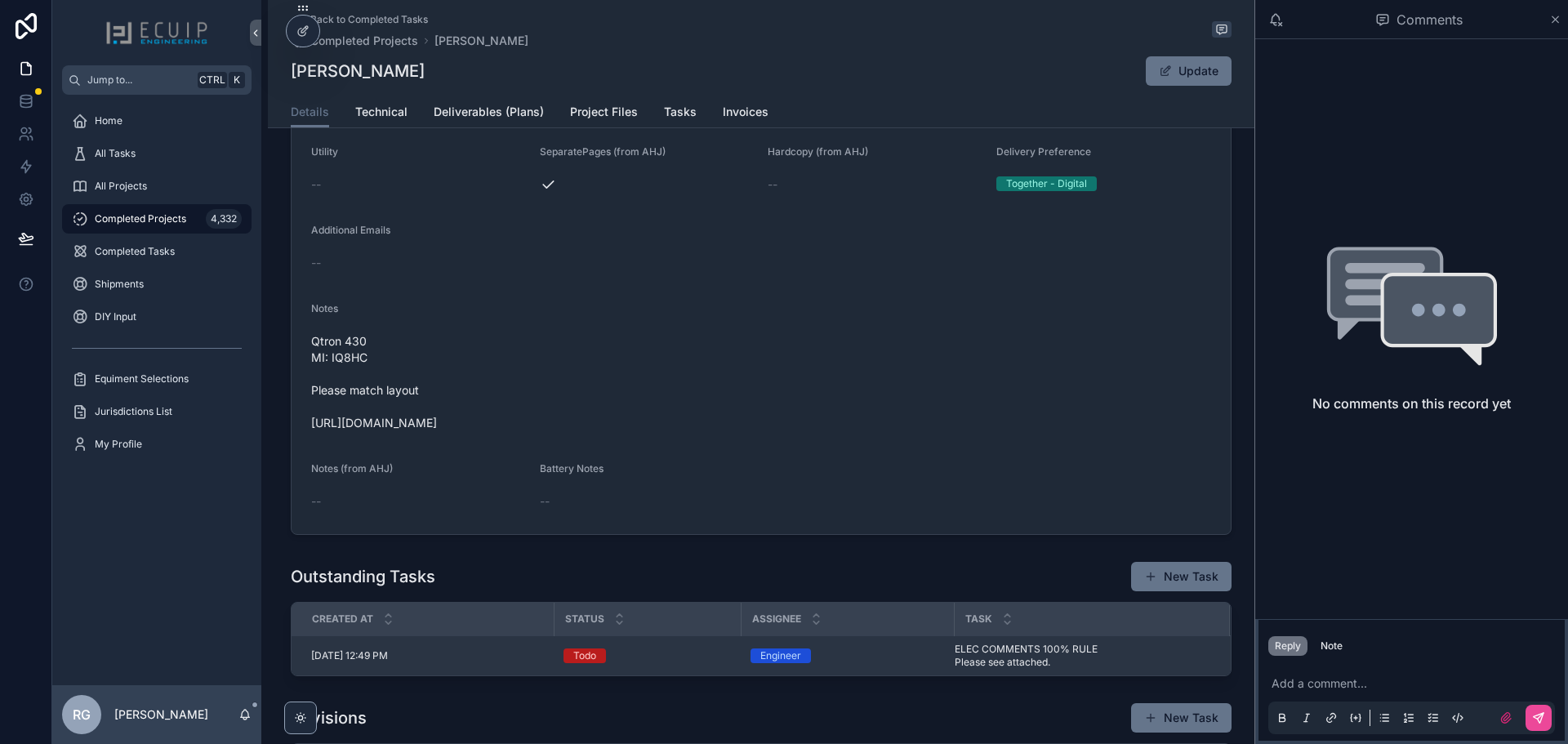
click at [698, 666] on td "Todo" at bounding box center [647, 656] width 187 height 40
click at [1002, 647] on span "ELEC COMMENTS 100% RULE Please see attached." at bounding box center [1075, 656] width 241 height 26
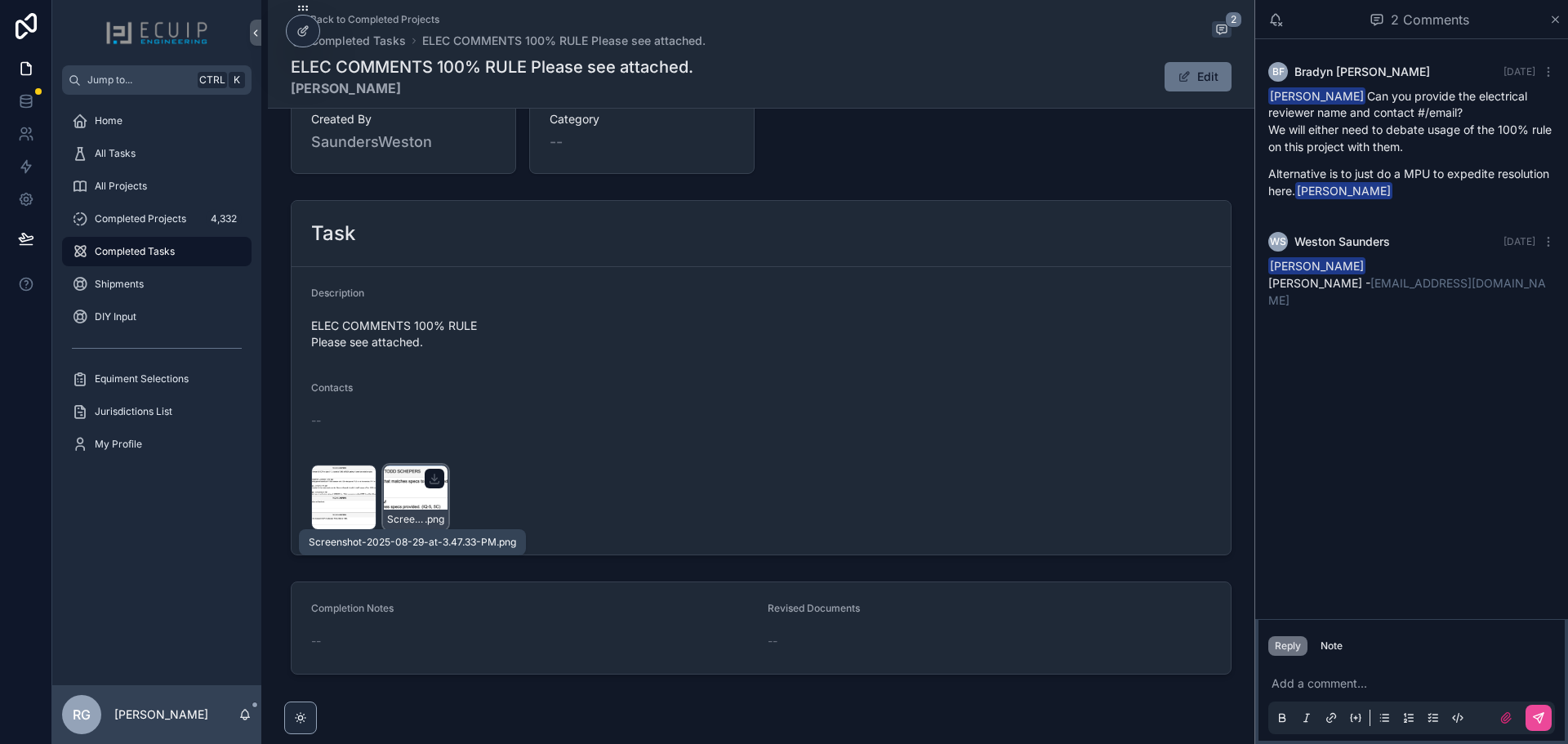
click at [401, 510] on div "Screenshot-2025-08-29-at-3.47.33-PM .png" at bounding box center [415, 519] width 64 height 19
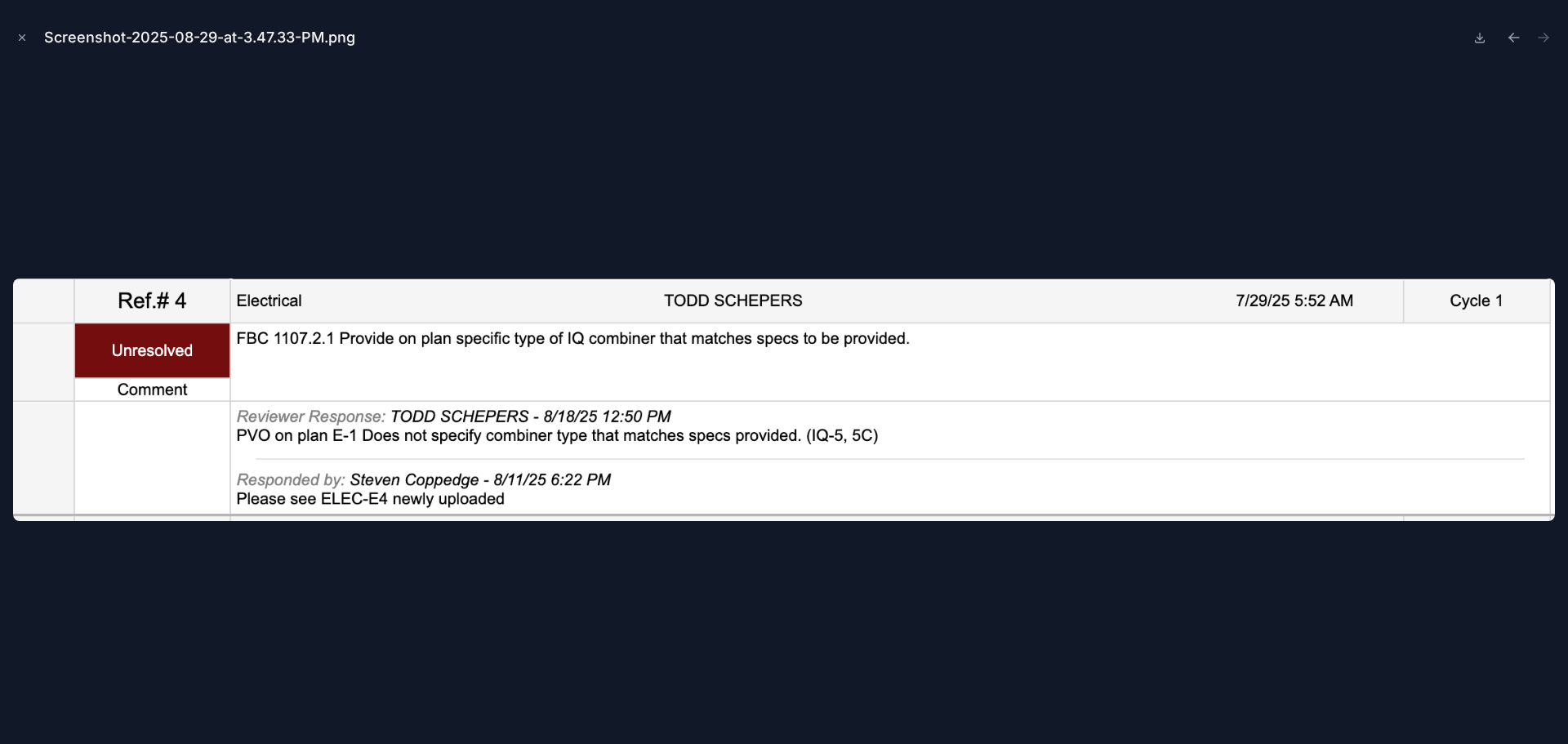
click at [522, 559] on div at bounding box center [784, 400] width 1543 height 663
click at [25, 47] on div "Screenshot-2025-08-29-at-3.47.33-PM.png" at bounding box center [784, 37] width 1543 height 49
click at [25, 37] on icon "Close modal" at bounding box center [22, 38] width 12 height 12
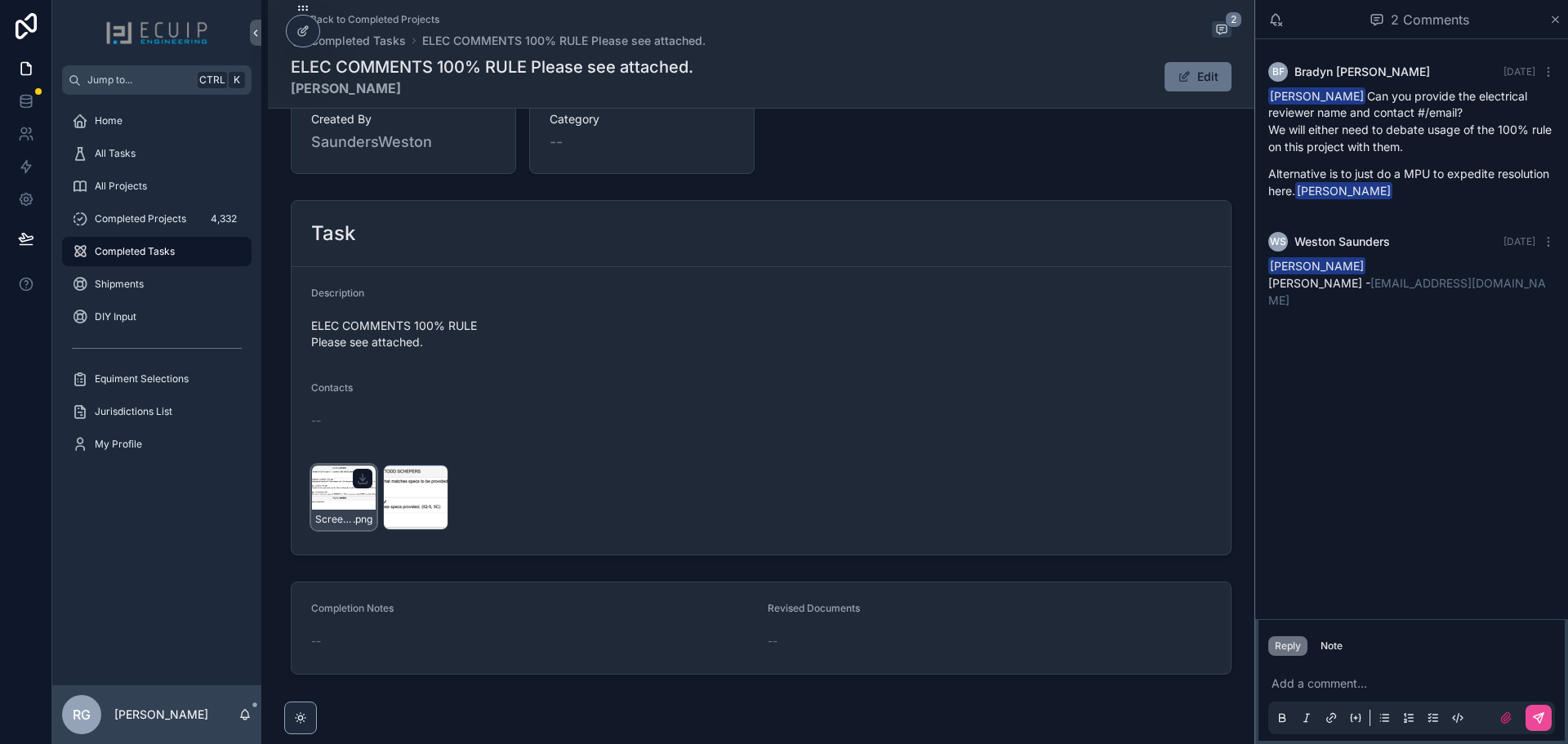
click at [327, 499] on div "Screenshot-2025-08-29-at-3.47.50-PM .png" at bounding box center [343, 497] width 65 height 65
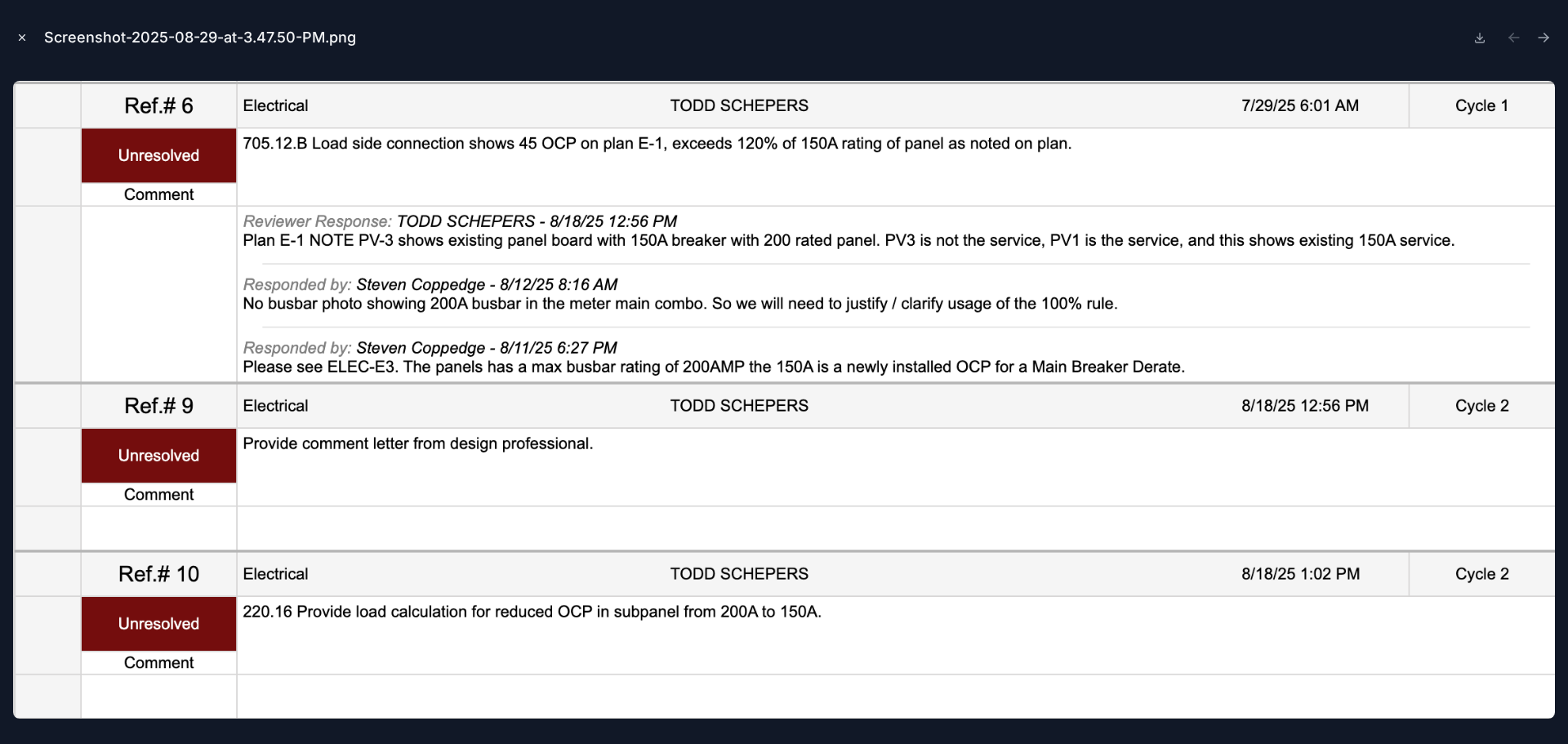
click at [25, 37] on icon "Close modal" at bounding box center [22, 38] width 12 height 12
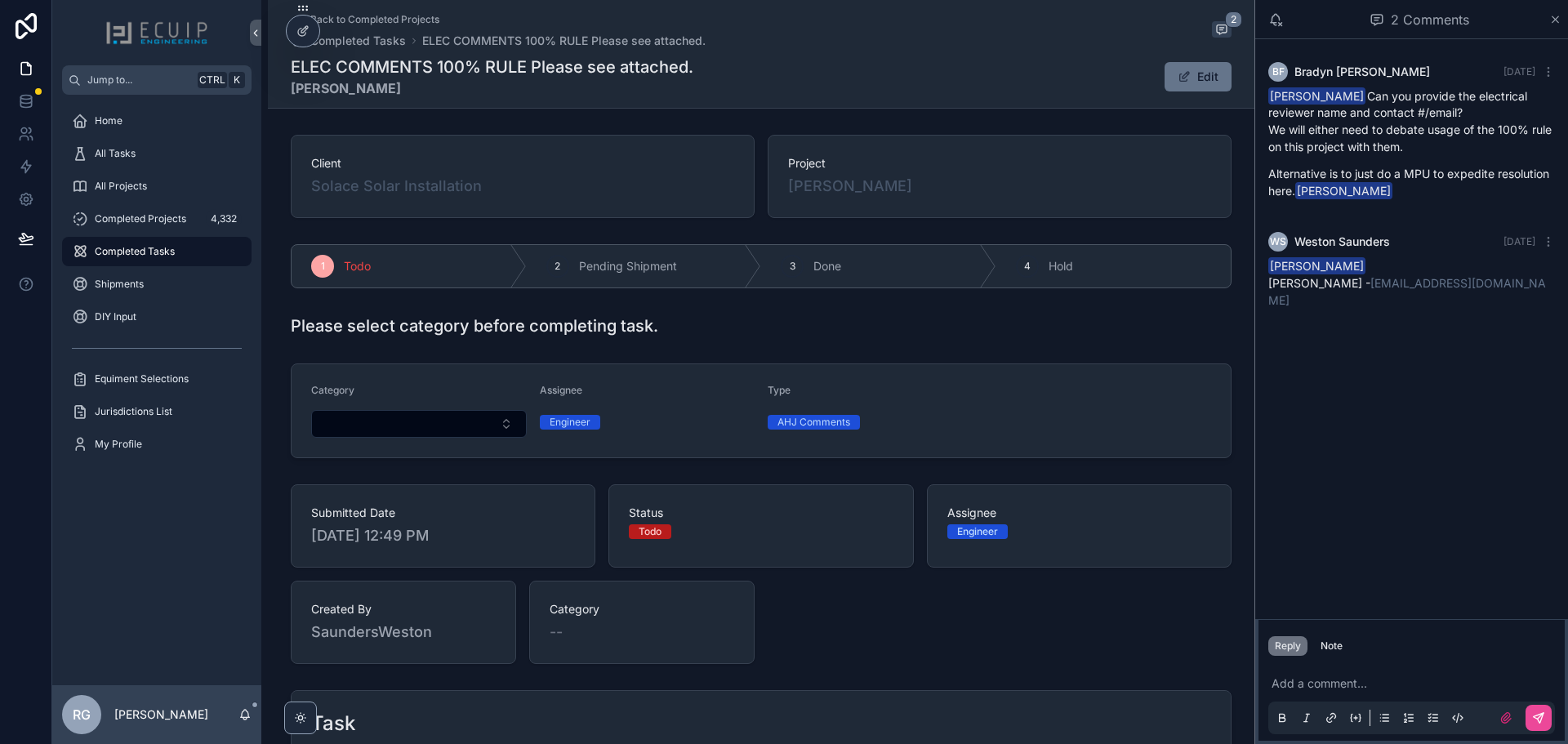
scroll to position [532, 0]
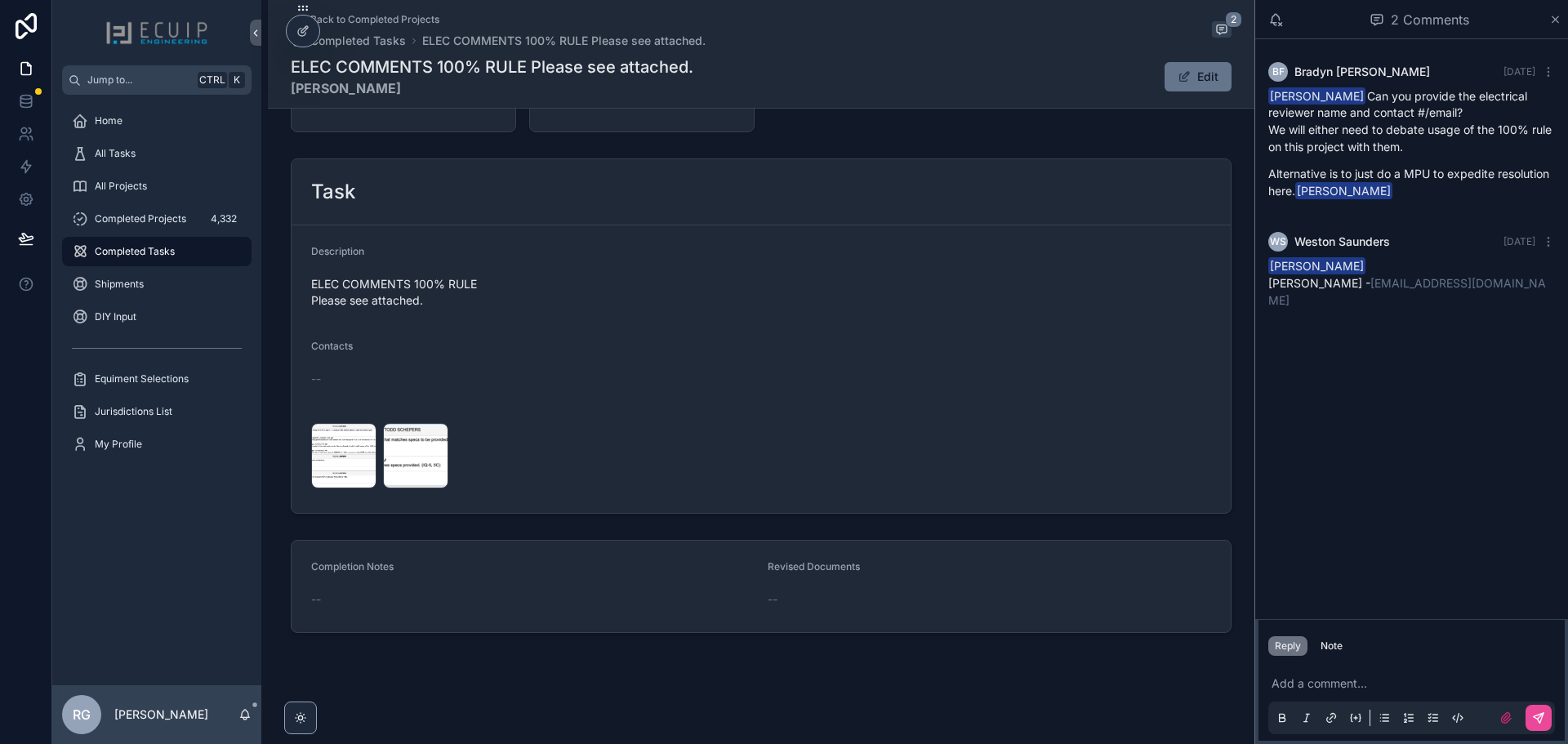
click at [1377, 686] on p "scrollable content" at bounding box center [1415, 683] width 286 height 16
click at [1538, 721] on icon "scrollable content" at bounding box center [1538, 718] width 13 height 13
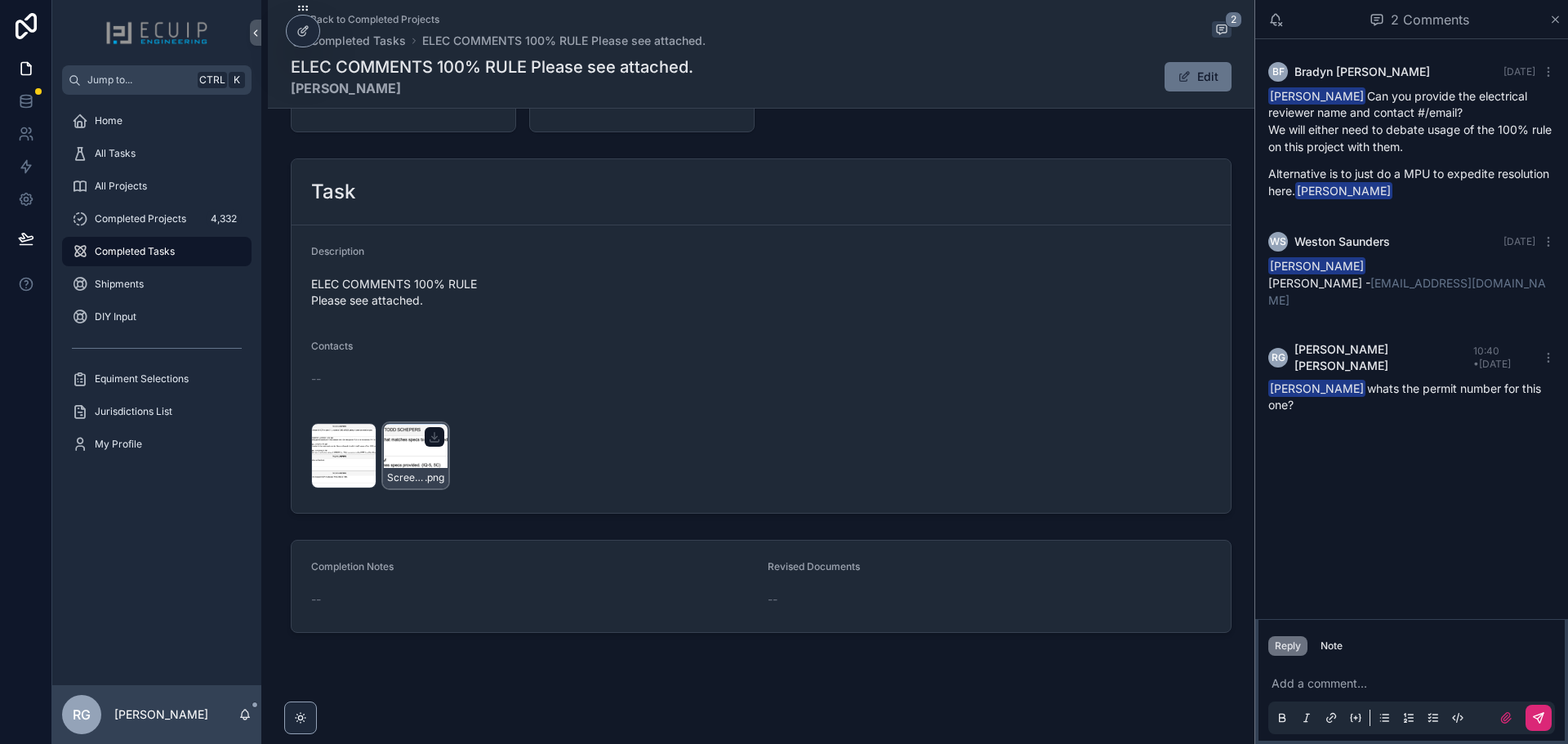
click at [407, 462] on div "Screenshot-2025-08-29-at-3.47.33-PM .png" at bounding box center [415, 456] width 65 height 65
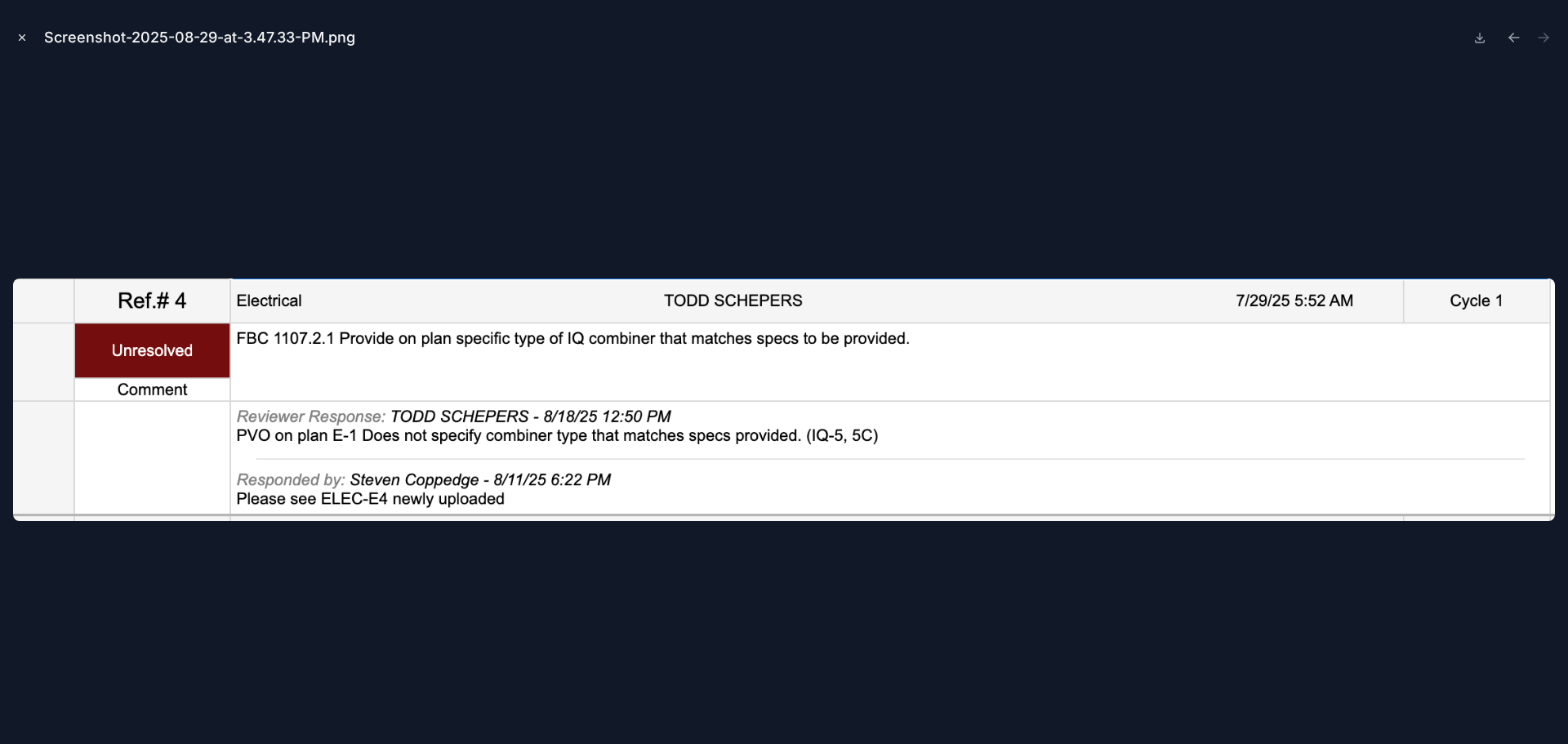
click at [19, 36] on icon "Close modal" at bounding box center [22, 38] width 12 height 12
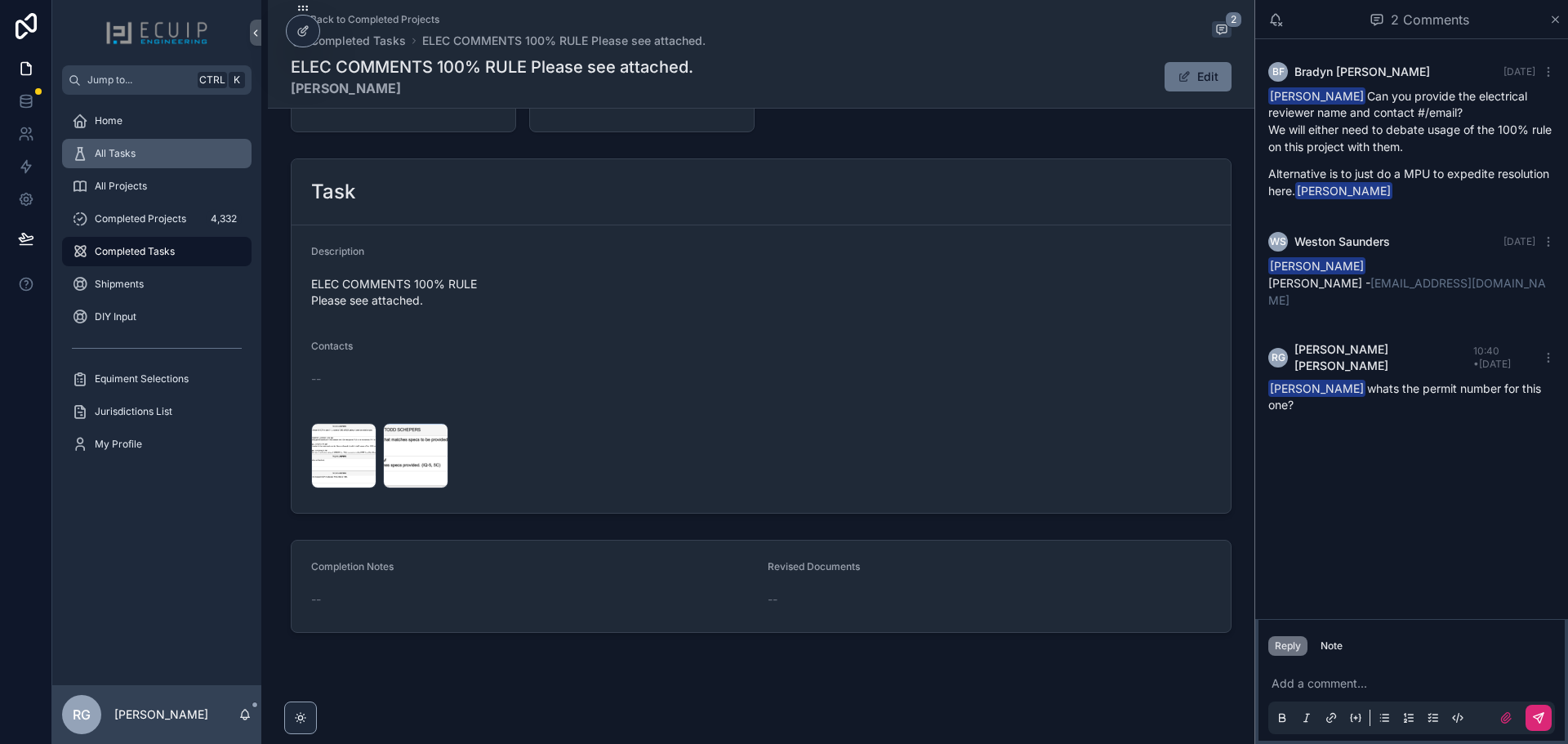
click at [143, 158] on div "All Tasks" at bounding box center [157, 153] width 170 height 26
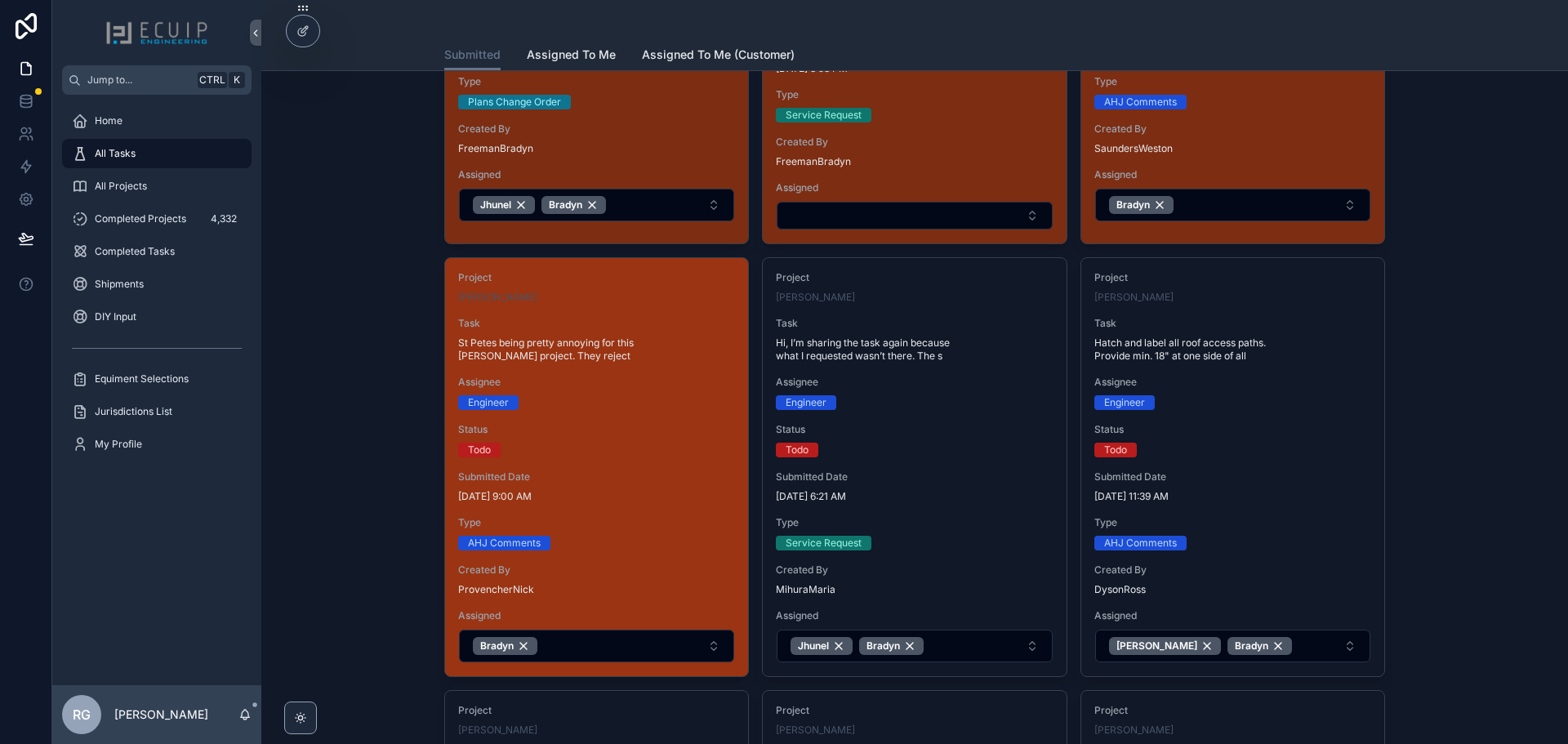
scroll to position [491, 0]
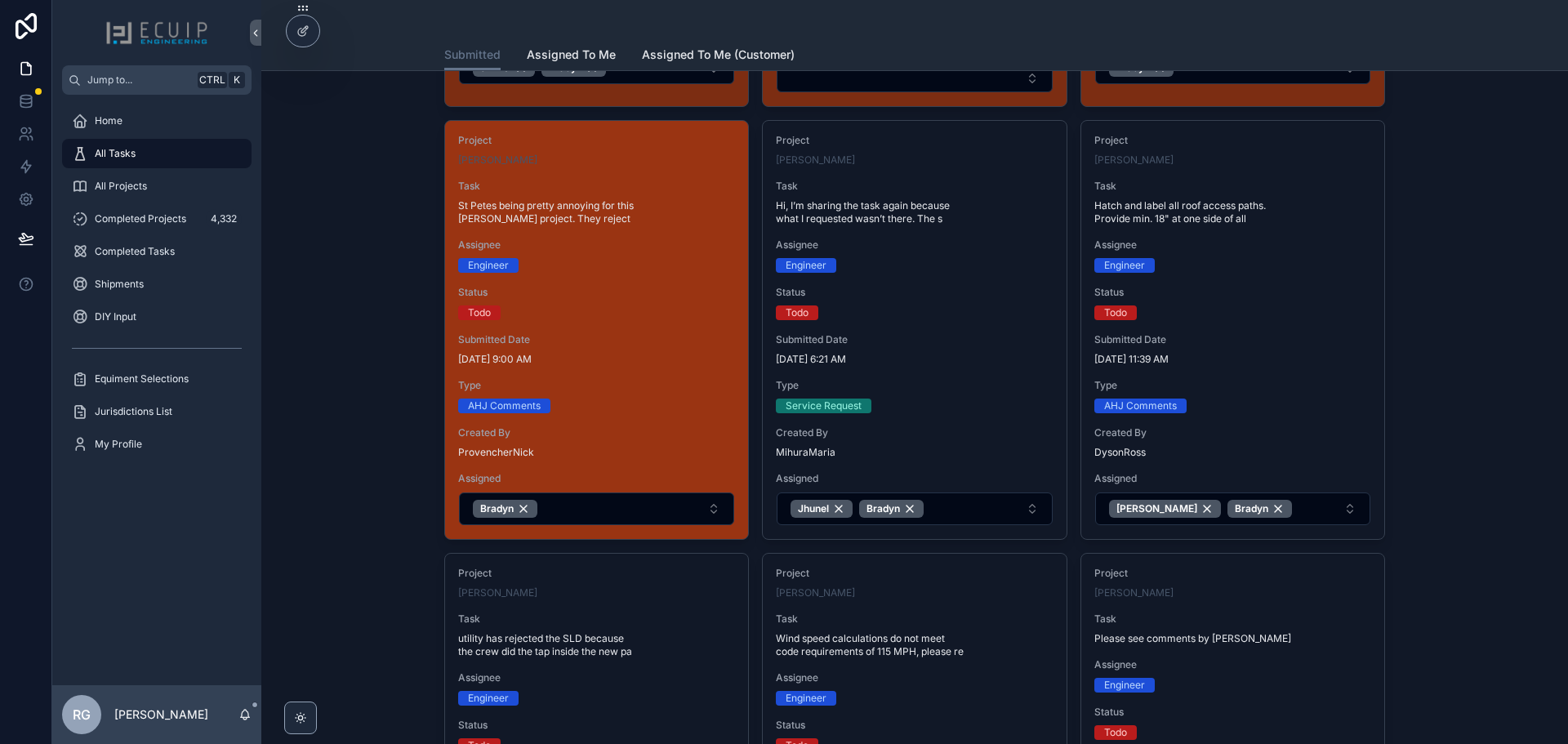
click at [678, 358] on span "[DATE] 9:00 AM" at bounding box center [596, 359] width 277 height 13
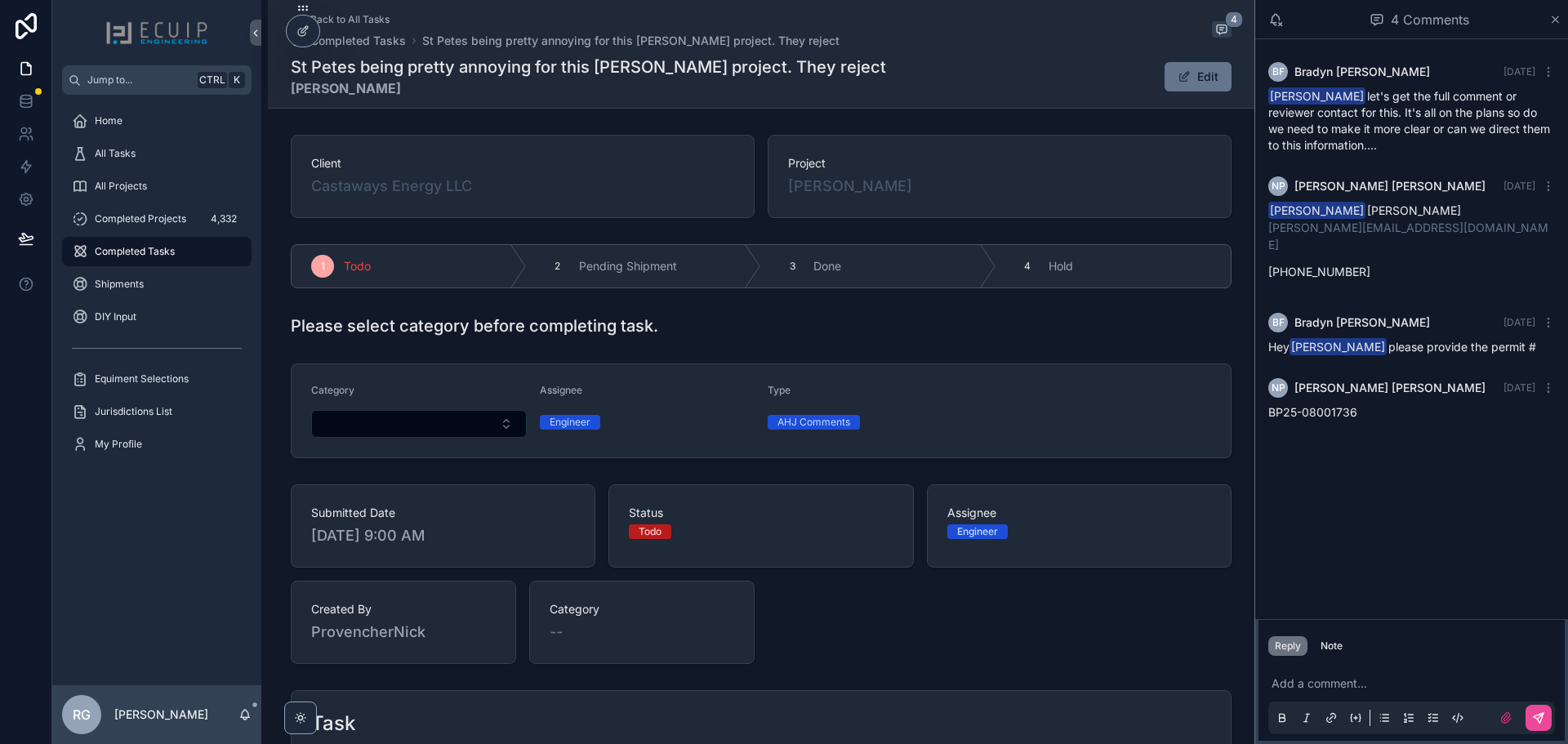
drag, startPoint x: 892, startPoint y: 184, endPoint x: 743, endPoint y: 191, distance: 149.2
click at [743, 191] on div "Client Castaways Energy LLC Project [PERSON_NAME]" at bounding box center [761, 176] width 941 height 83
click at [919, 190] on div "[PERSON_NAME]" at bounding box center [1000, 186] width 424 height 23
drag, startPoint x: 895, startPoint y: 186, endPoint x: 786, endPoint y: 191, distance: 109.1
click at [789, 191] on div "[PERSON_NAME]" at bounding box center [1000, 186] width 424 height 23
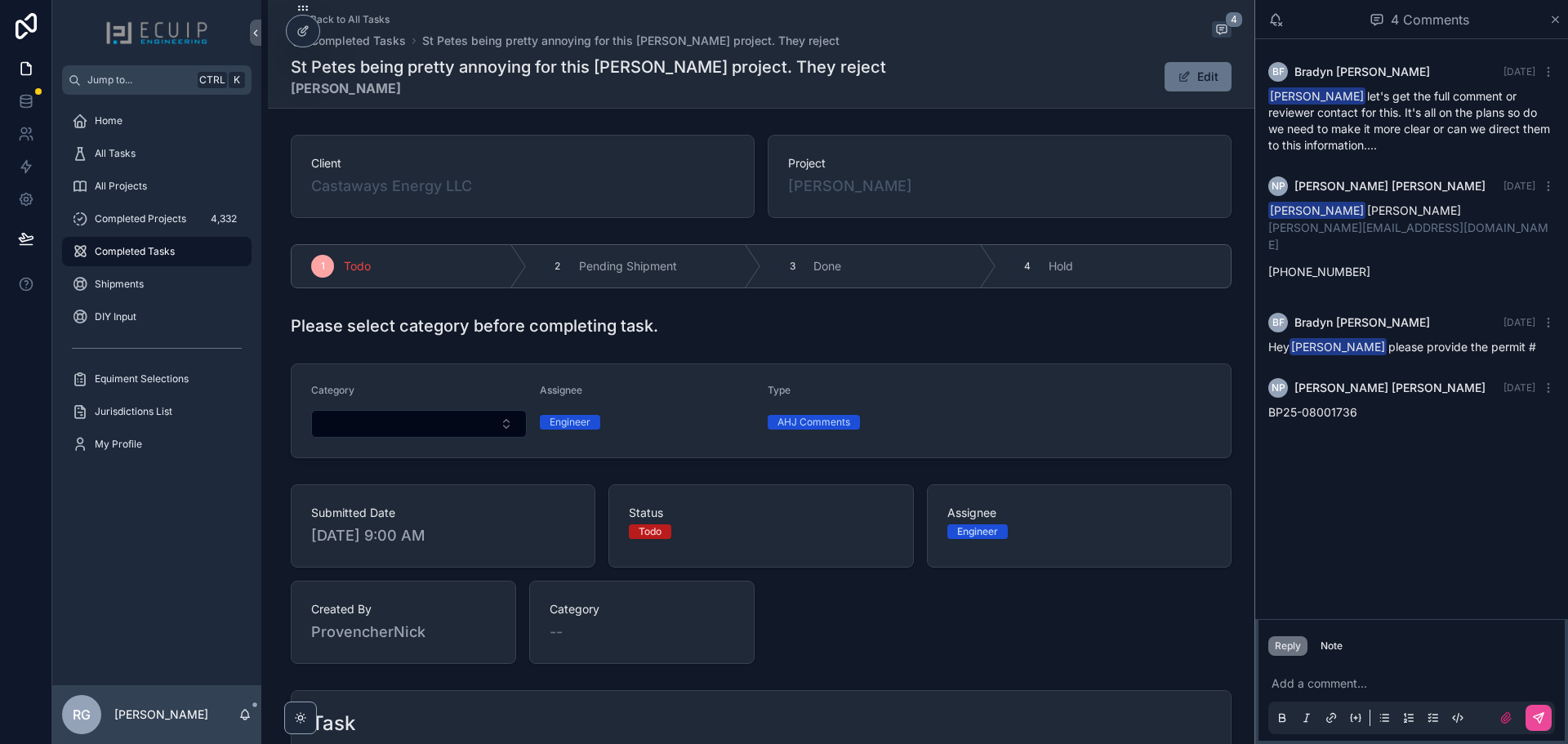
copy span "[PERSON_NAME]"
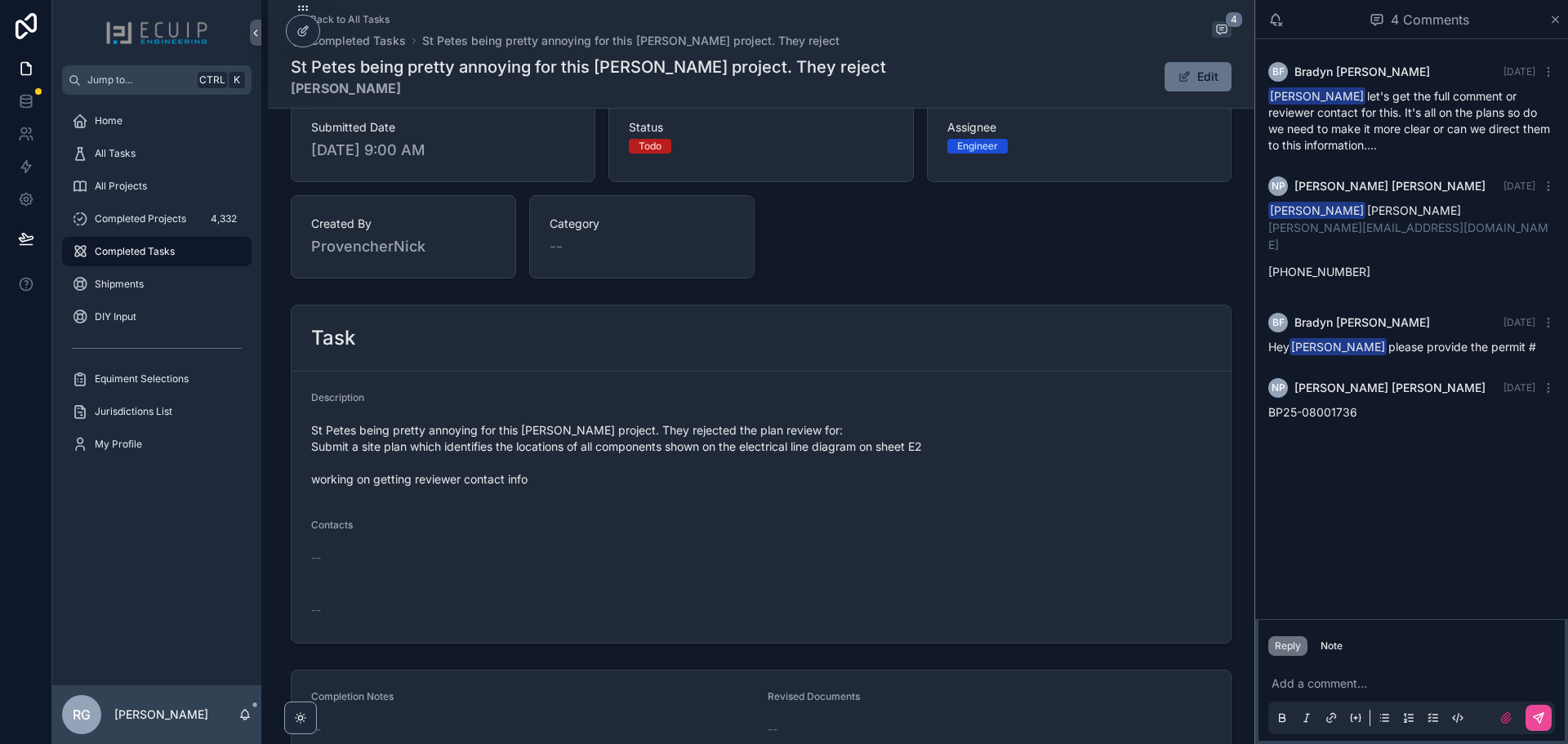
scroll to position [408, 0]
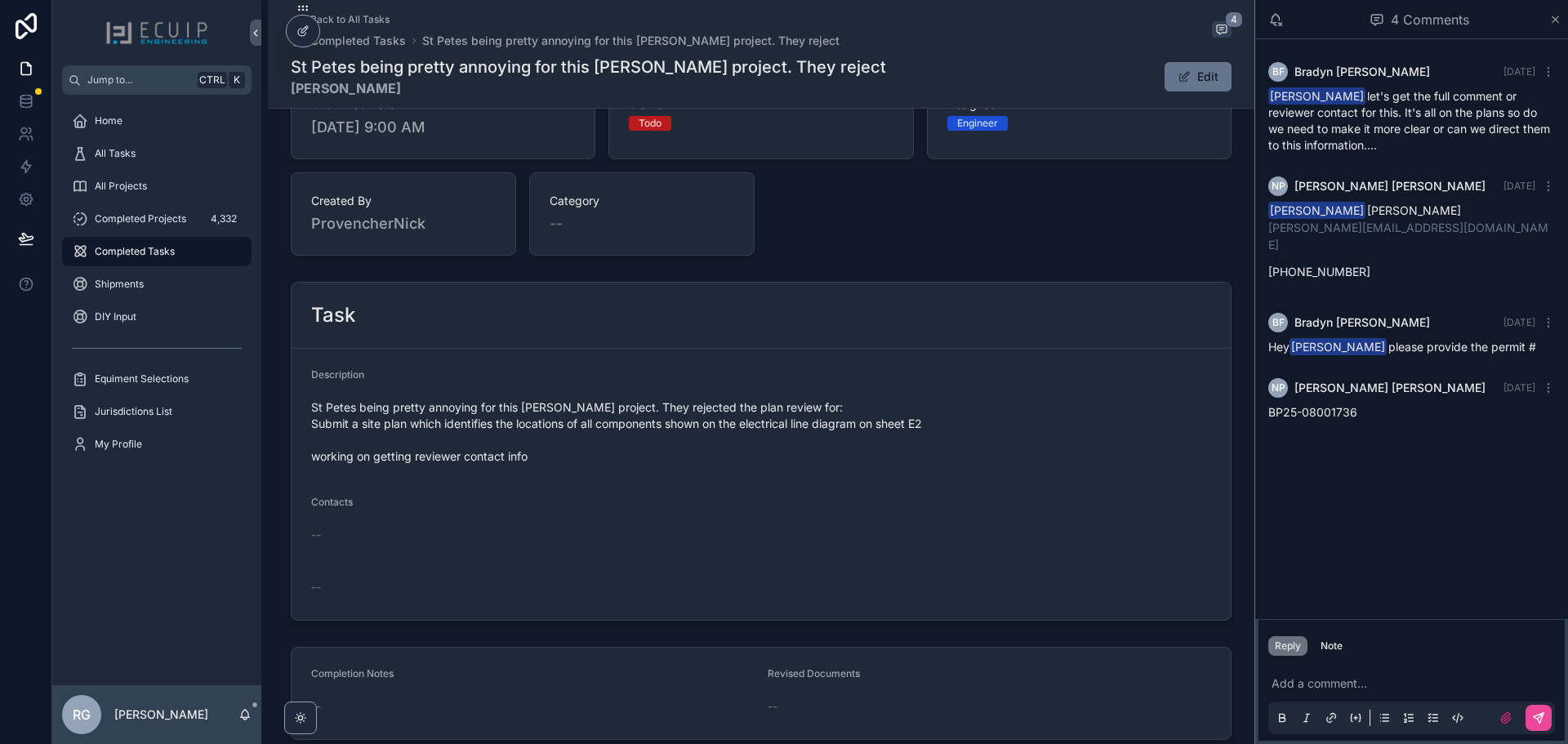
click at [1362, 690] on p "scrollable content" at bounding box center [1415, 683] width 286 height 16
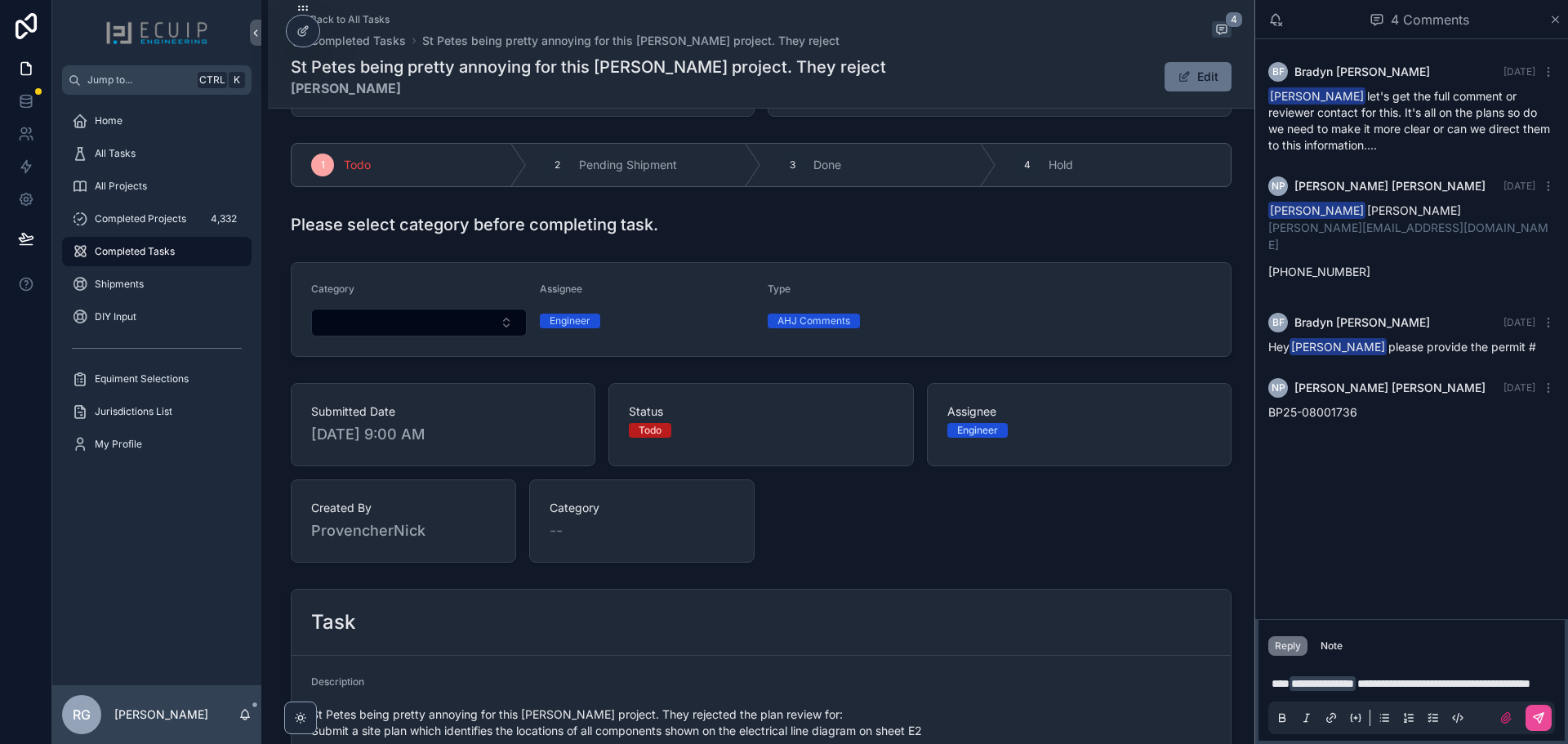
scroll to position [0, 0]
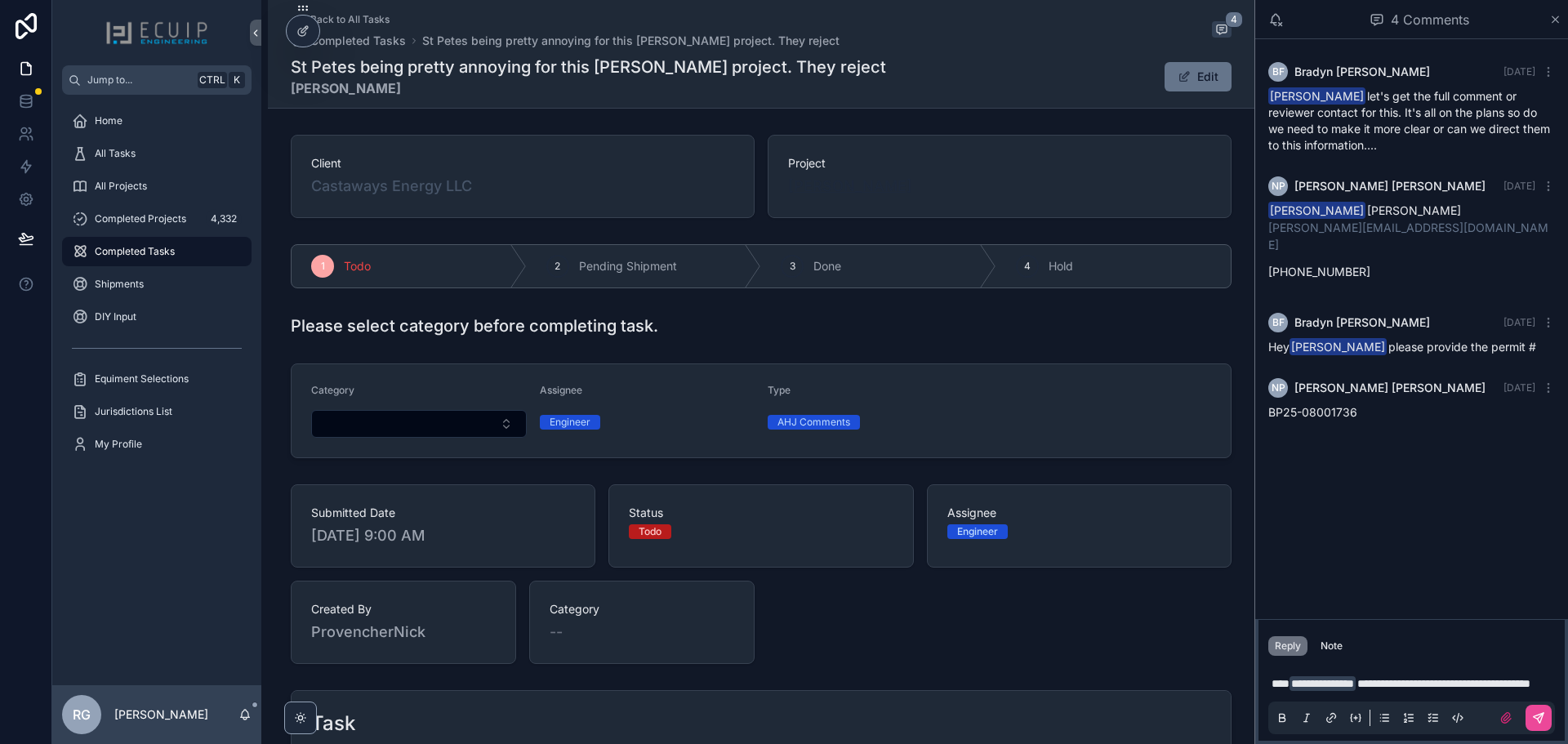
click at [821, 184] on span "[PERSON_NAME]" at bounding box center [850, 186] width 125 height 23
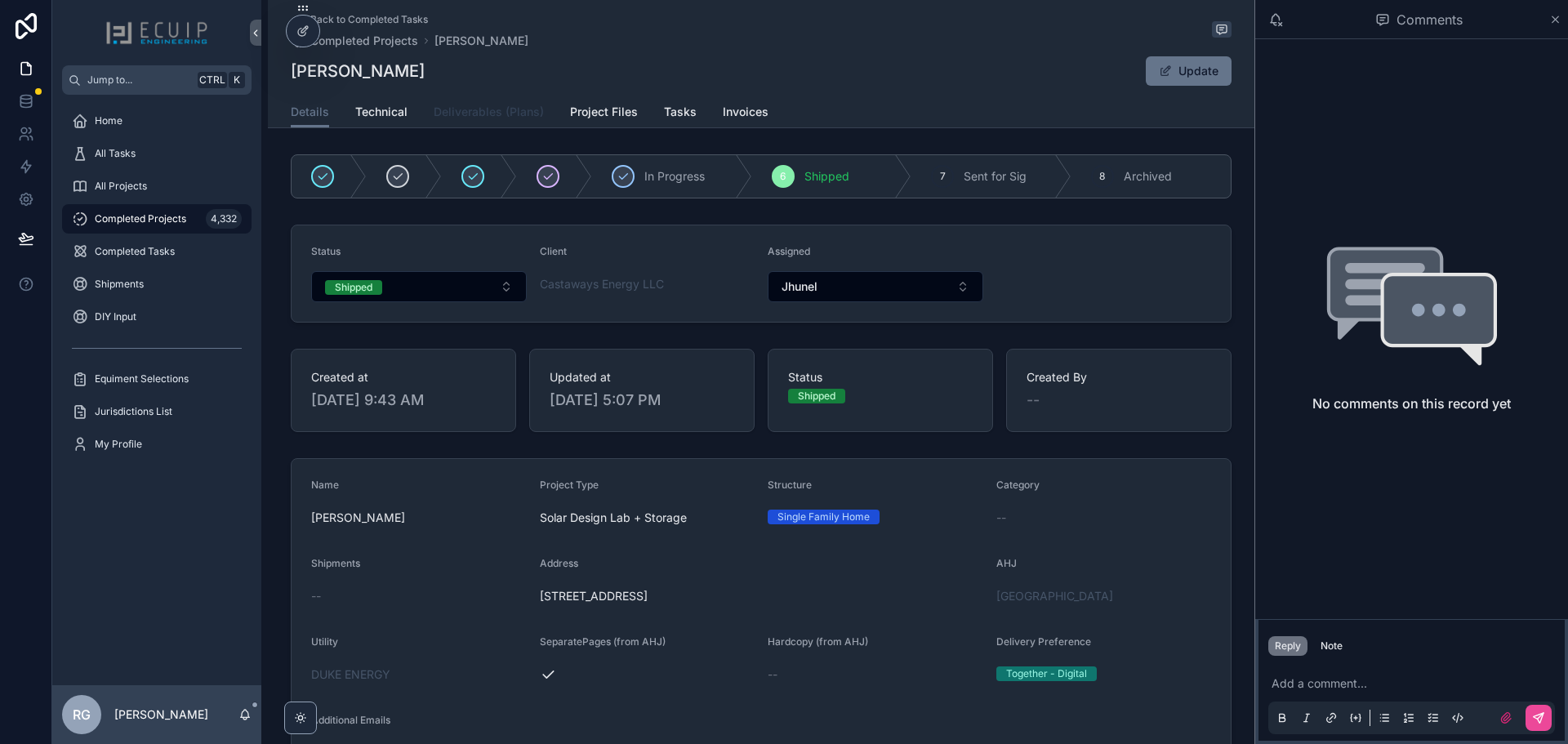
click at [495, 112] on span "Deliverables (Plans)" at bounding box center [489, 111] width 110 height 16
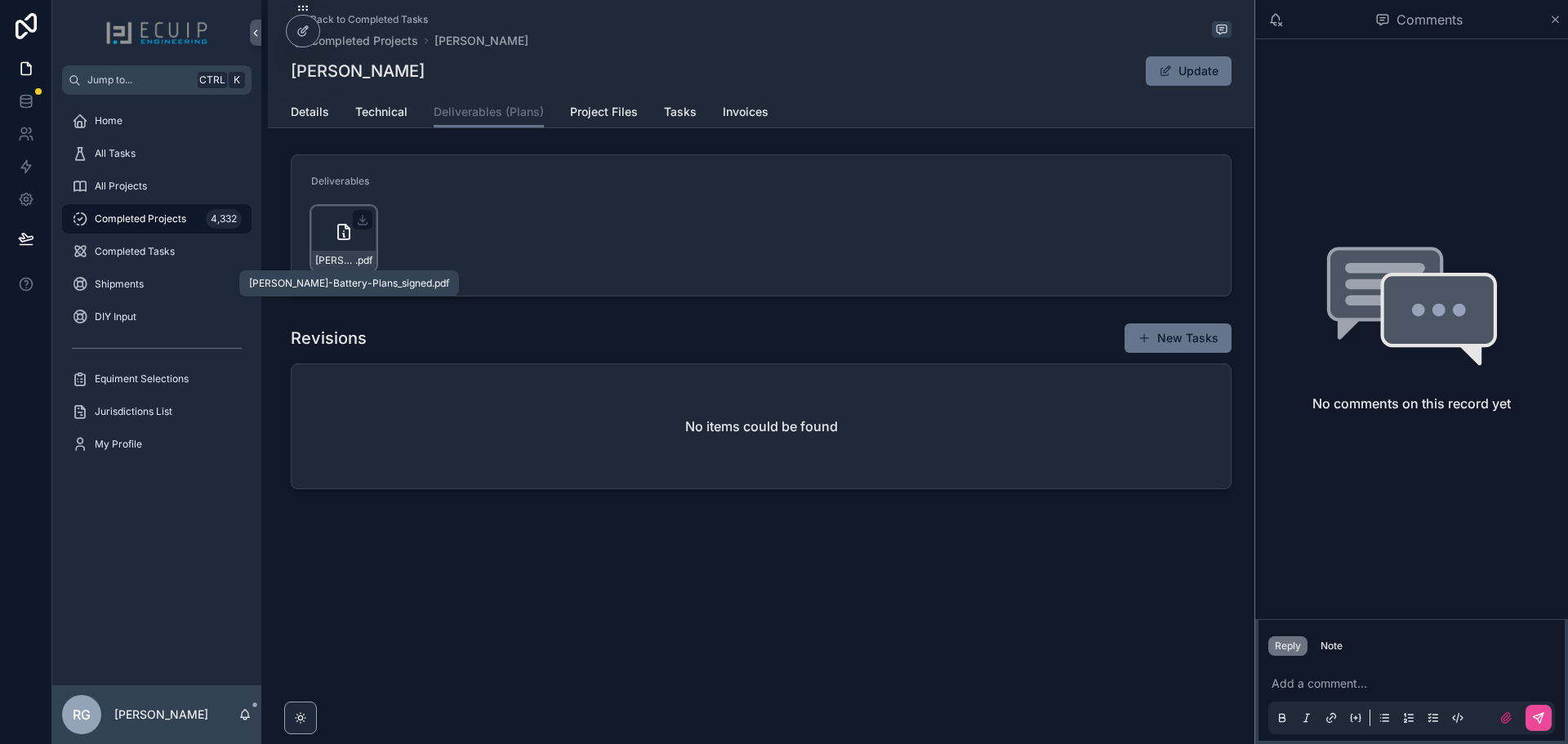
click at [341, 261] on span "[PERSON_NAME]-Battery-Plans_signed" at bounding box center [335, 260] width 40 height 13
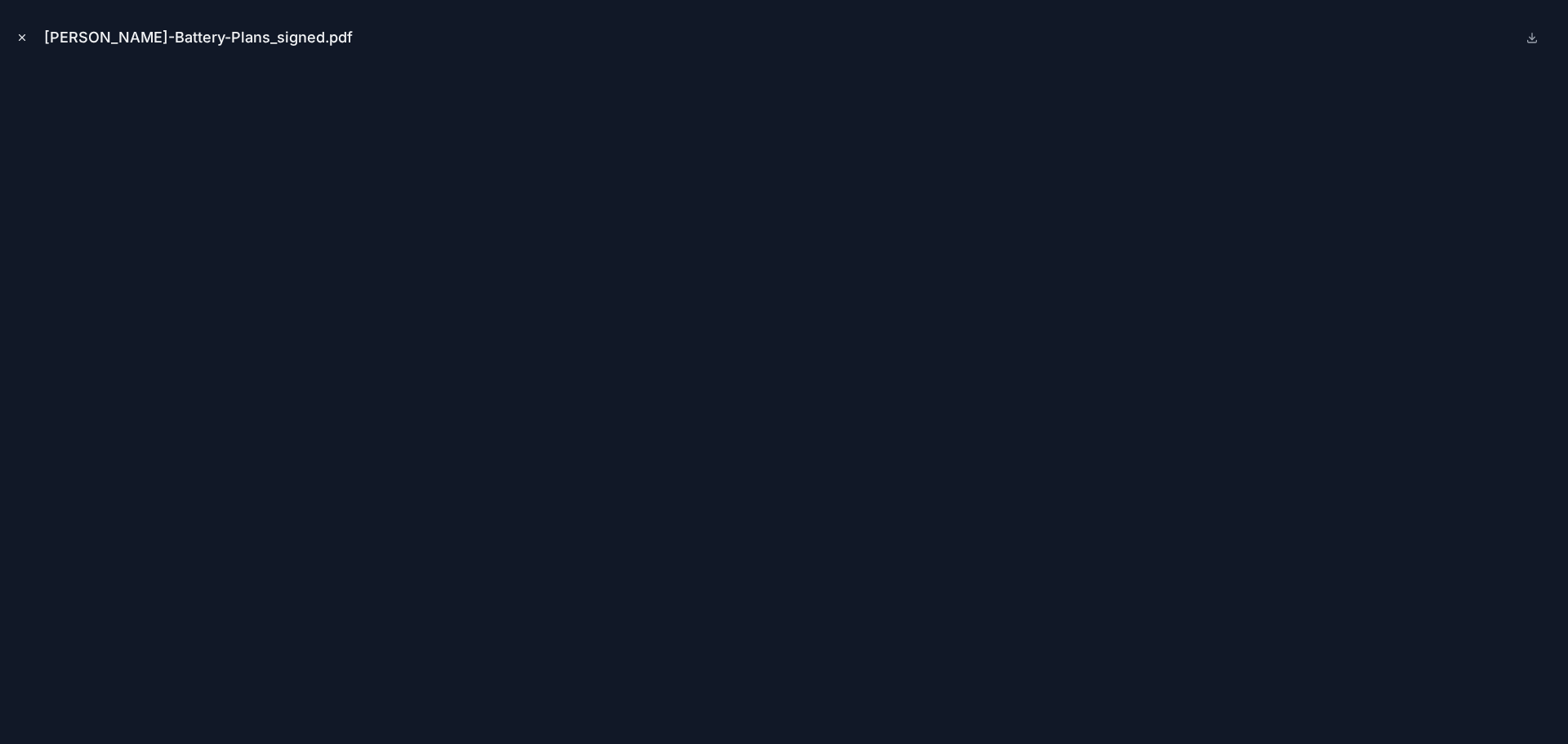
click at [15, 35] on button "Close modal" at bounding box center [21, 37] width 18 height 18
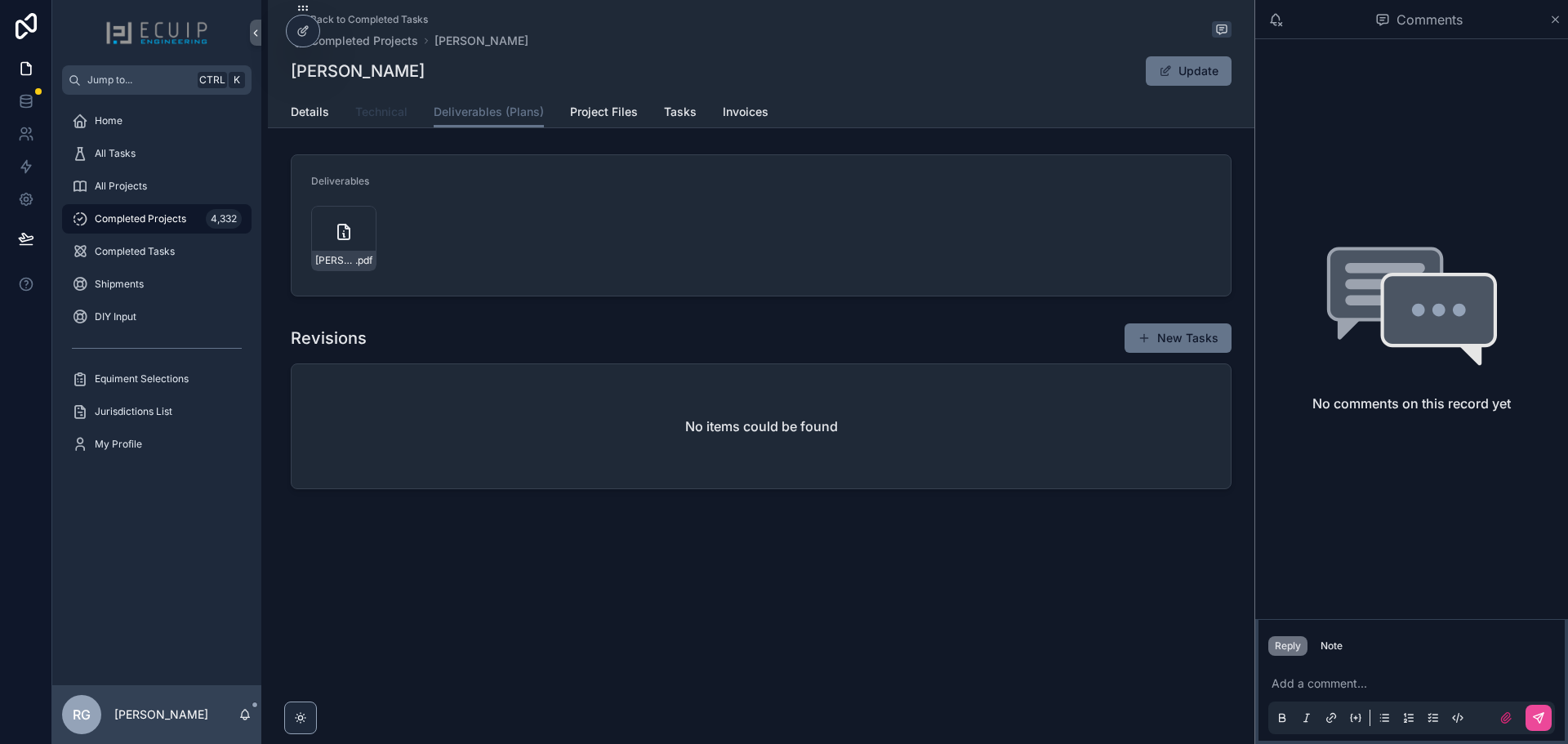
click at [385, 110] on span "Technical" at bounding box center [381, 111] width 53 height 16
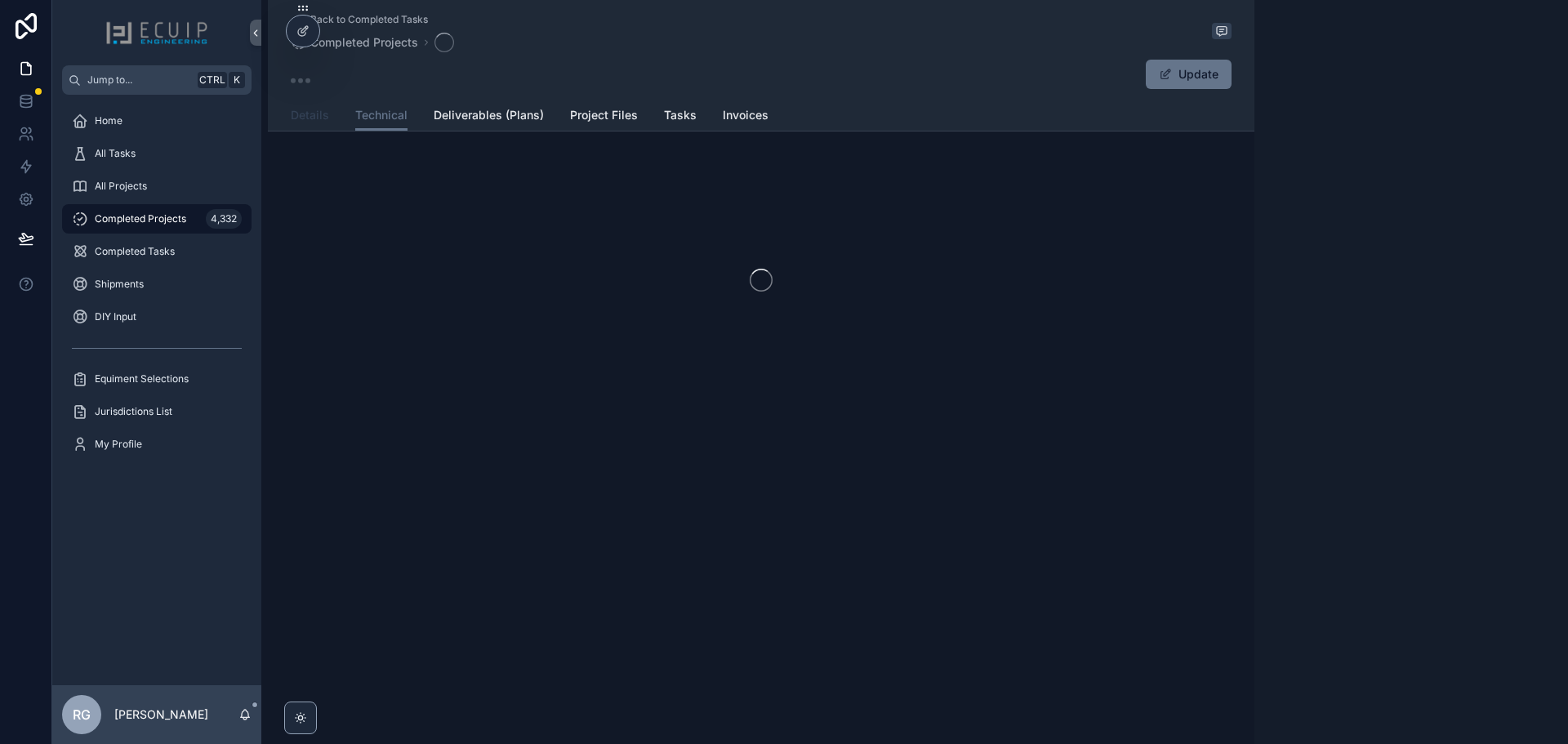
click at [308, 118] on span "Details" at bounding box center [309, 114] width 38 height 16
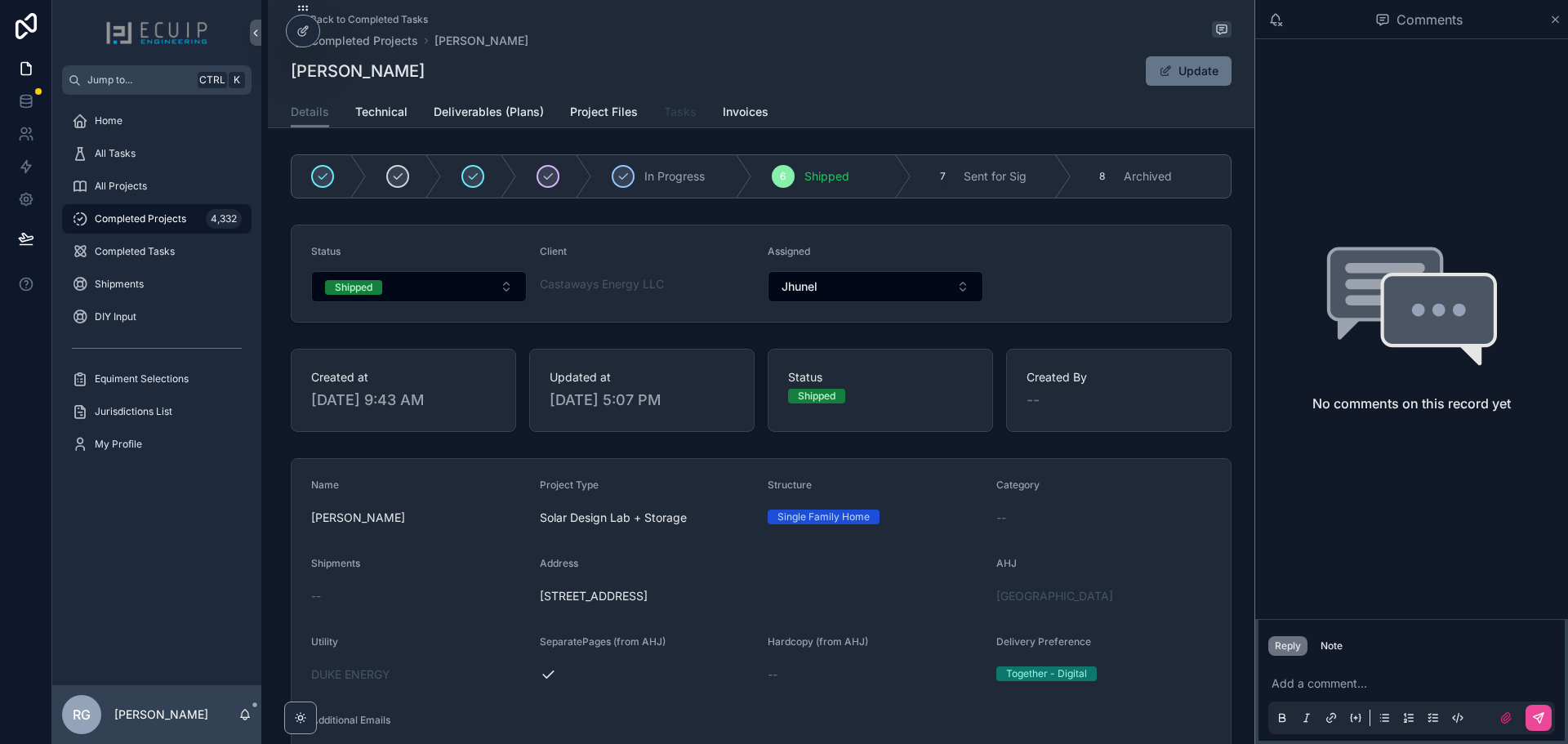
click at [684, 109] on span "Tasks" at bounding box center [680, 111] width 33 height 16
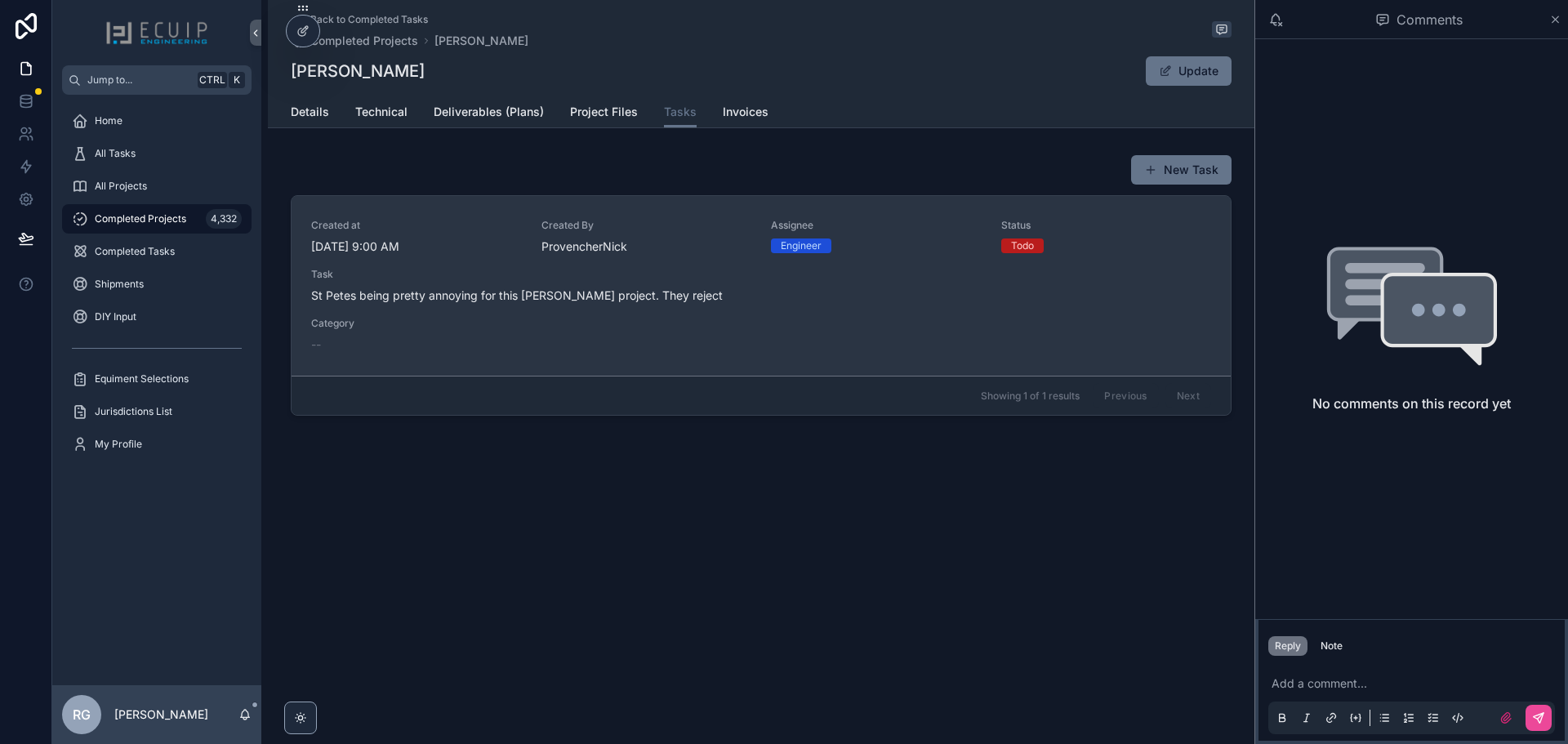
click at [646, 289] on span "St Petes being pretty annoying for this [PERSON_NAME] project. They reject" at bounding box center [761, 295] width 900 height 16
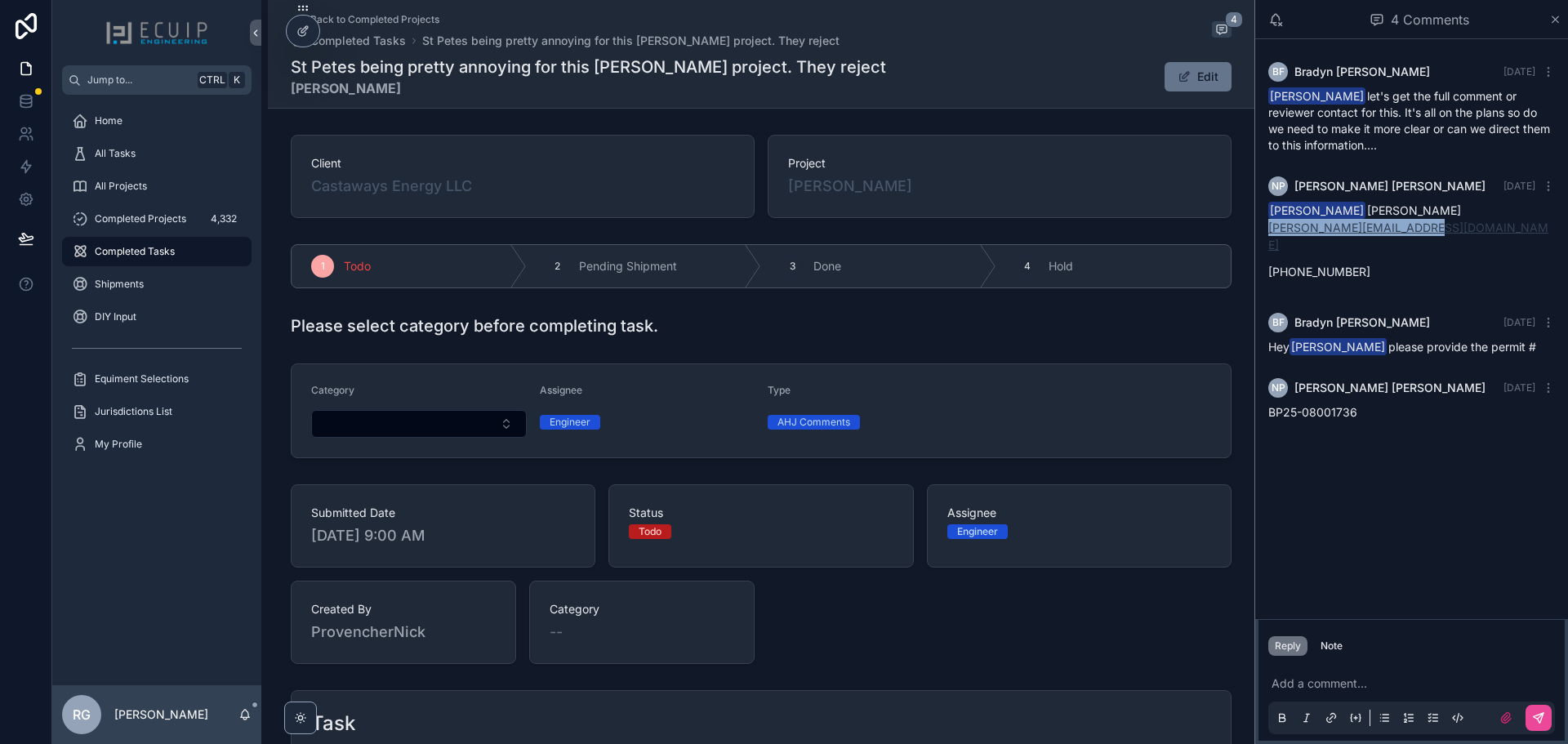
drag, startPoint x: 1418, startPoint y: 230, endPoint x: 1270, endPoint y: 234, distance: 148.1
click at [1270, 234] on p "[PERSON_NAME][EMAIL_ADDRESS][DOMAIN_NAME]" at bounding box center [1412, 236] width 286 height 35
click at [1402, 235] on p "[PERSON_NAME][EMAIL_ADDRESS][DOMAIN_NAME]" at bounding box center [1412, 236] width 286 height 35
click at [1426, 232] on p "[PERSON_NAME][EMAIL_ADDRESS][DOMAIN_NAME]" at bounding box center [1412, 236] width 286 height 35
click at [846, 186] on span "[PERSON_NAME]" at bounding box center [850, 186] width 125 height 23
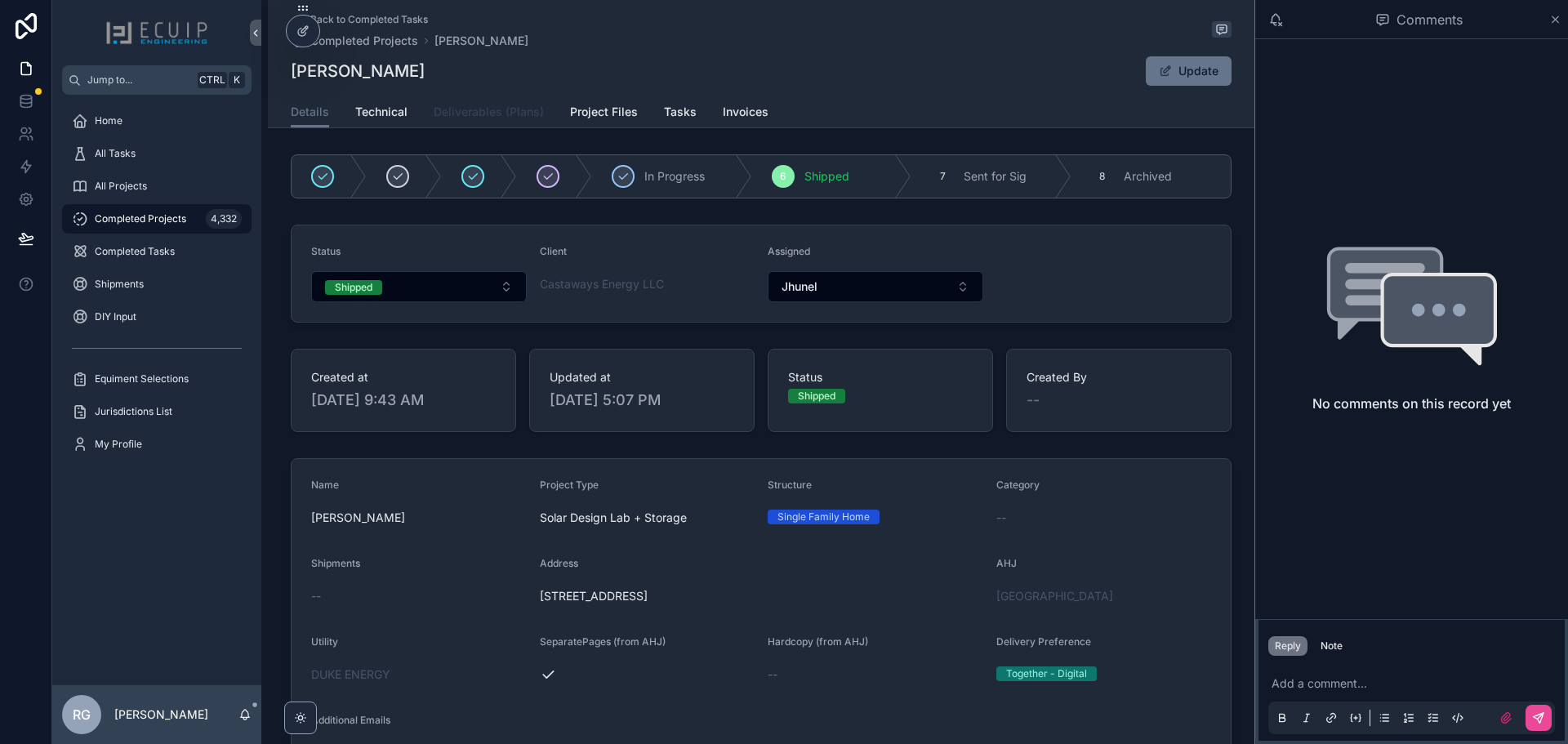
click at [496, 124] on link "Deliverables (Plans)" at bounding box center [489, 114] width 110 height 33
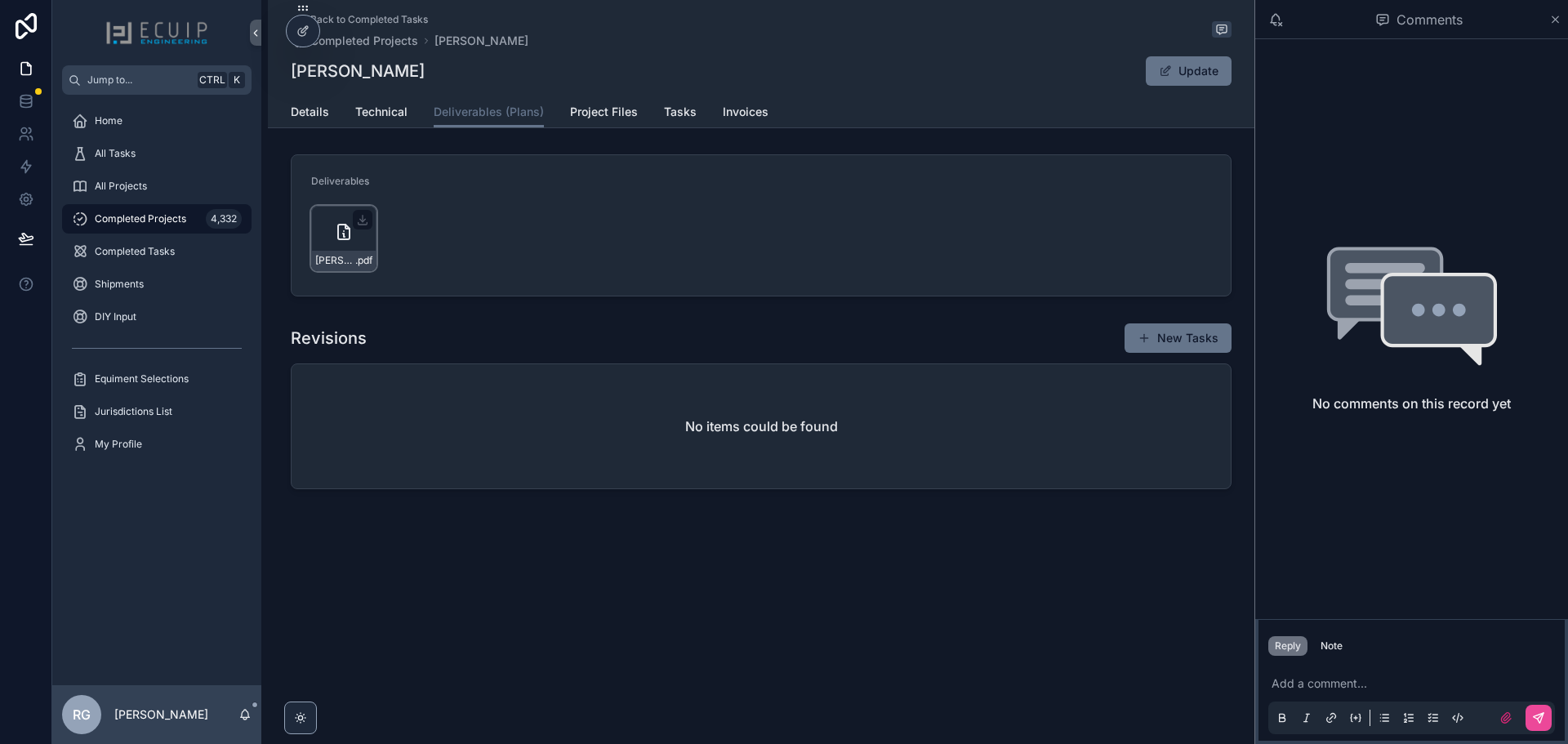
click at [341, 242] on div "[PERSON_NAME]-Battery-Plans_signed .pdf" at bounding box center [343, 238] width 65 height 65
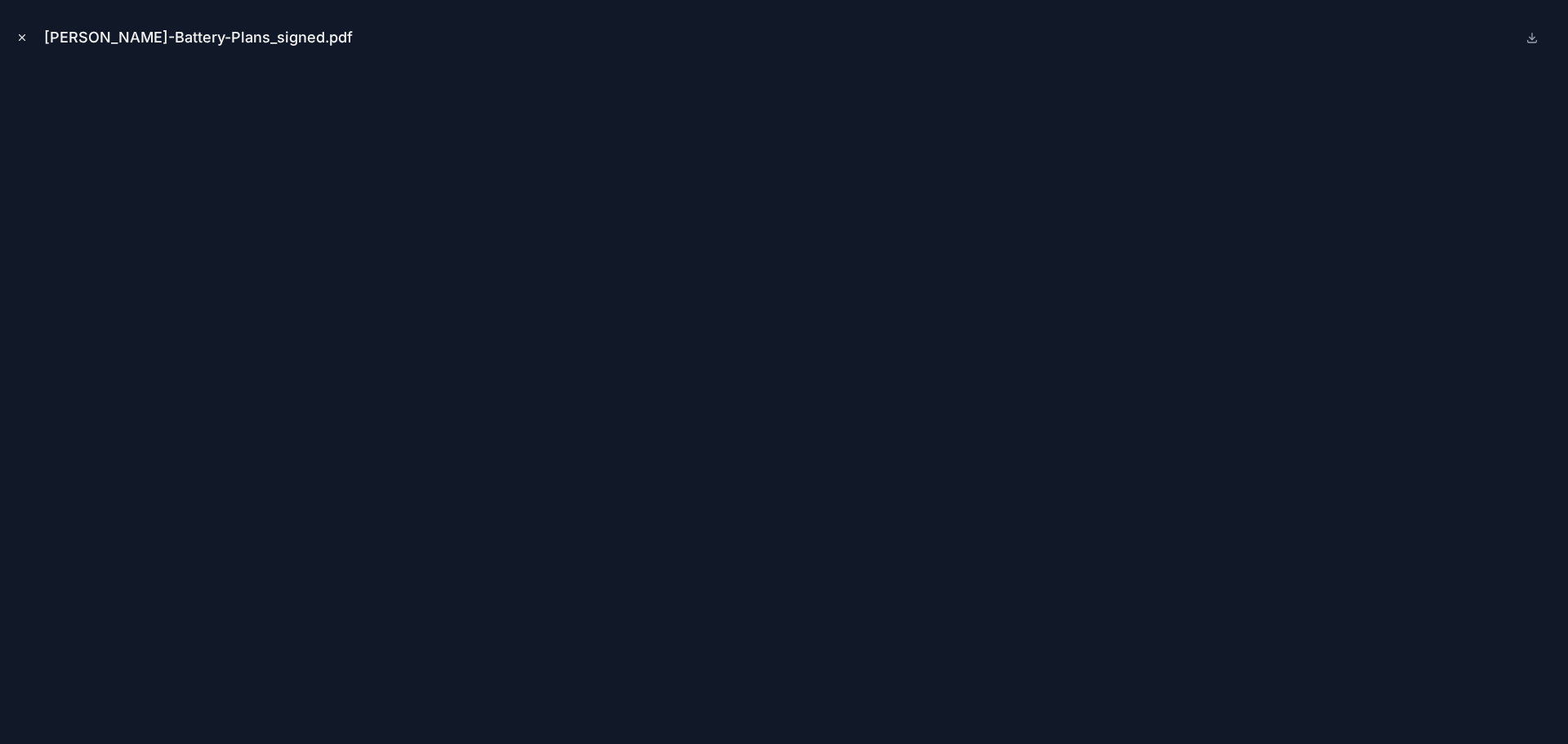
click at [27, 37] on icon "Close modal" at bounding box center [22, 38] width 12 height 12
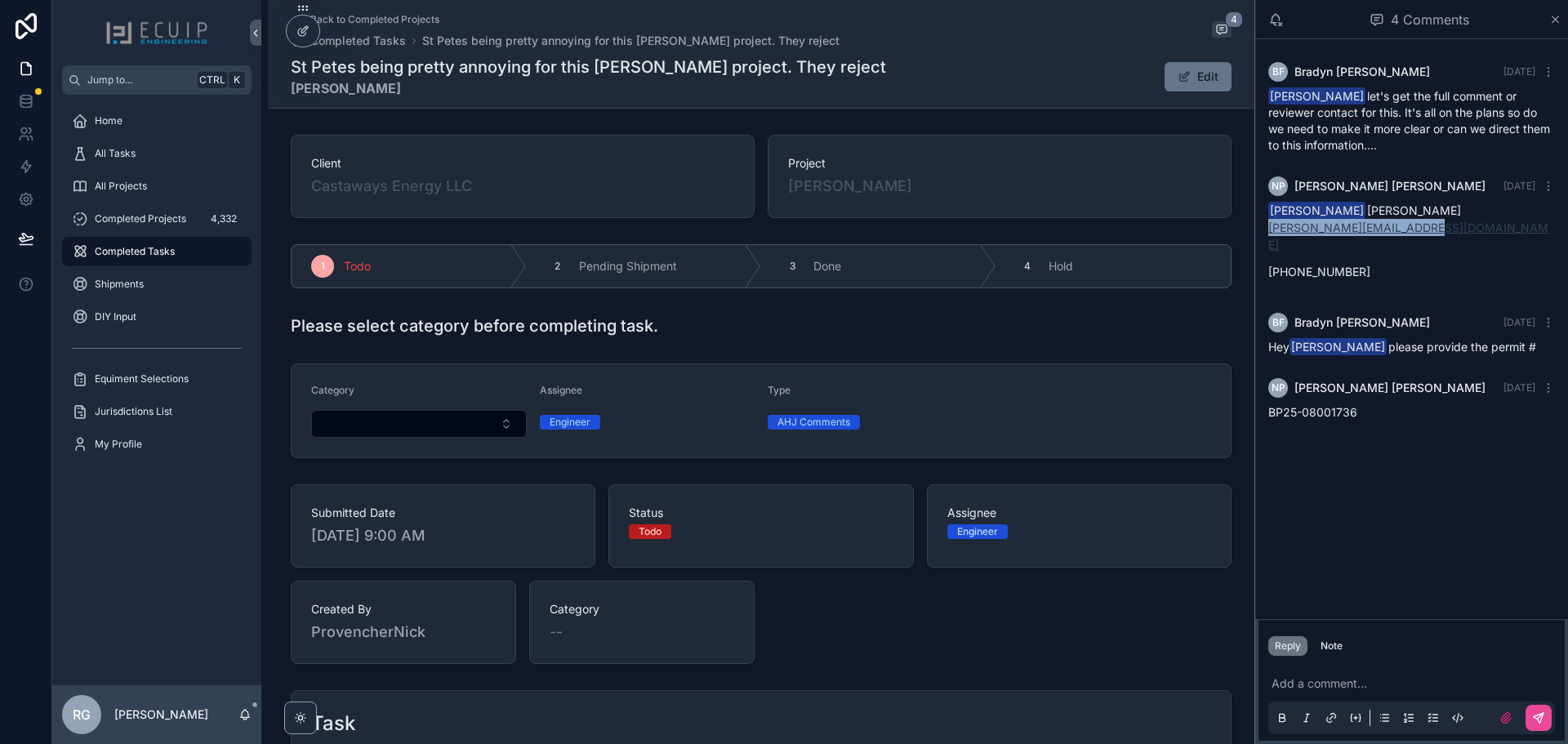
drag, startPoint x: 1416, startPoint y: 226, endPoint x: 1271, endPoint y: 233, distance: 145.2
click at [1271, 233] on p "[PERSON_NAME][EMAIL_ADDRESS][DOMAIN_NAME]" at bounding box center [1412, 236] width 286 height 35
click at [1414, 238] on div "[PERSON_NAME] [PERSON_NAME] ZITO [EMAIL_ADDRESS][DOMAIN_NAME] [PHONE_NUMBER]" at bounding box center [1412, 242] width 286 height 78
drag, startPoint x: 1421, startPoint y: 226, endPoint x: 1269, endPoint y: 234, distance: 152.2
click at [1269, 234] on p "[PERSON_NAME][EMAIL_ADDRESS][DOMAIN_NAME]" at bounding box center [1412, 236] width 286 height 35
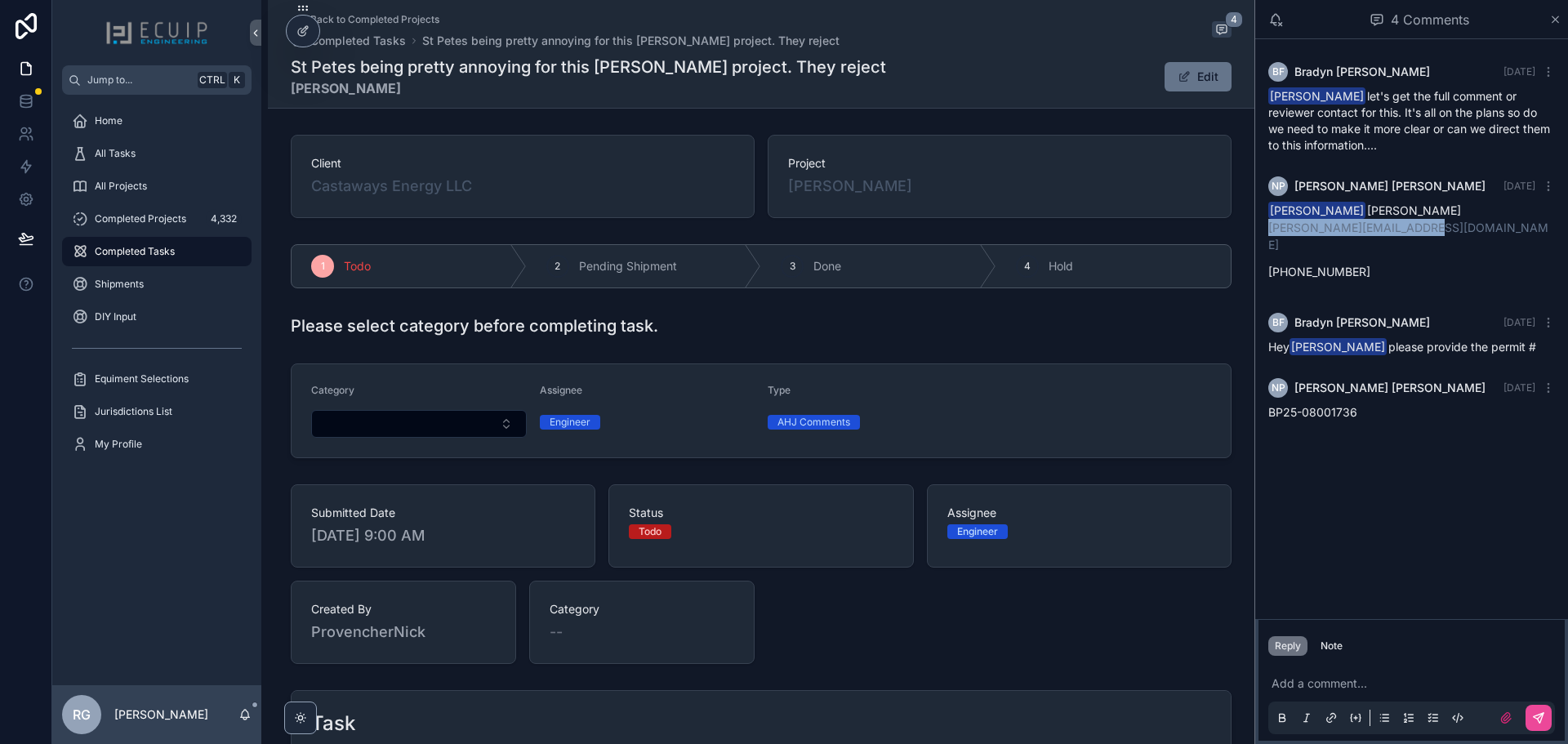
copy link "[PERSON_NAME][EMAIL_ADDRESS][DOMAIN_NAME]"
drag, startPoint x: 1380, startPoint y: 396, endPoint x: 1270, endPoint y: 393, distance: 110.0
click at [1270, 404] on div "BP25-08001736" at bounding box center [1412, 412] width 286 height 16
copy span "BP25-08001736"
click at [847, 188] on span "[PERSON_NAME]" at bounding box center [850, 186] width 125 height 23
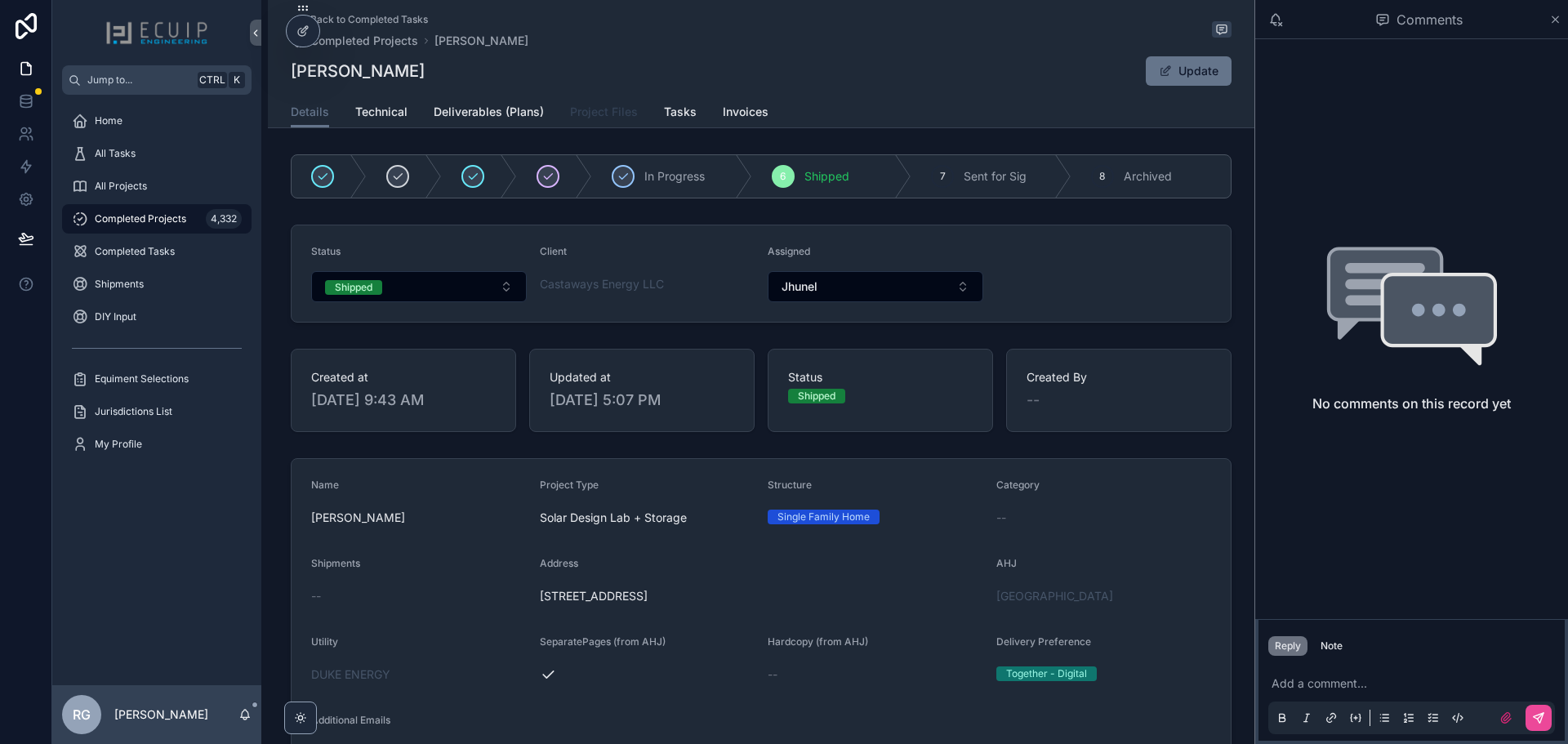
click at [572, 109] on span "Project Files" at bounding box center [604, 111] width 68 height 16
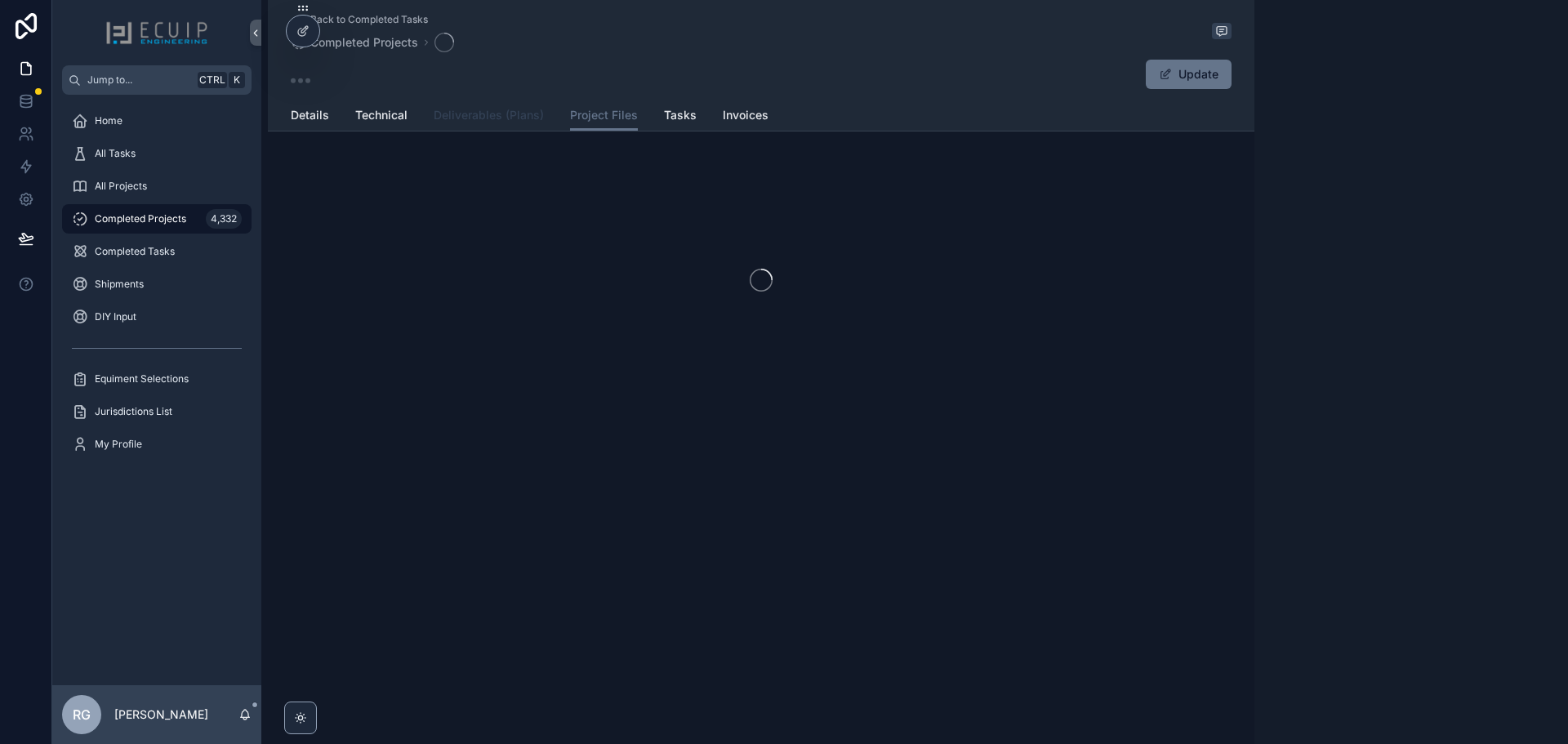
click at [490, 114] on span "Deliverables (Plans)" at bounding box center [489, 114] width 110 height 16
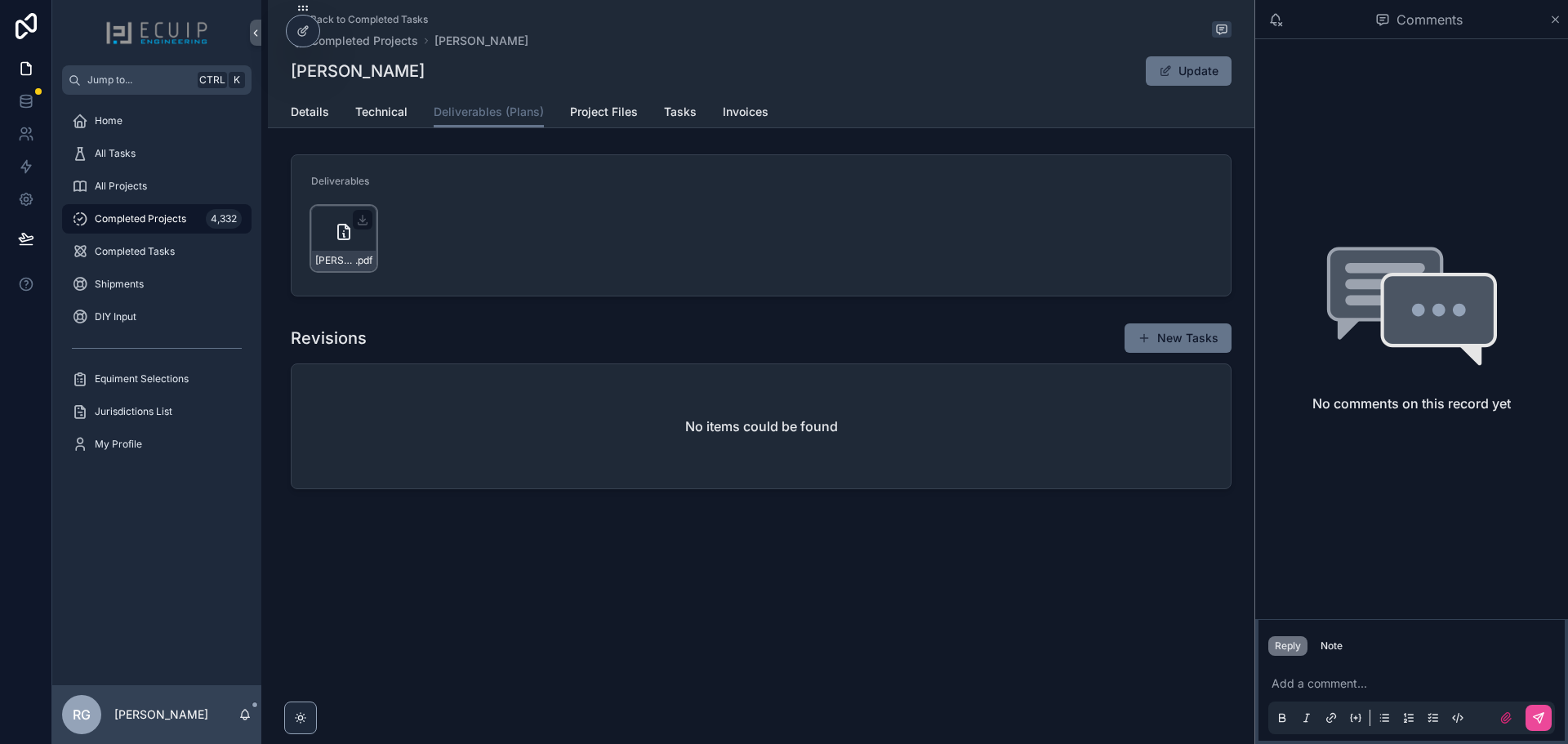
click at [328, 268] on div "[PERSON_NAME]-Battery-Plans_signed .pdf" at bounding box center [343, 260] width 64 height 19
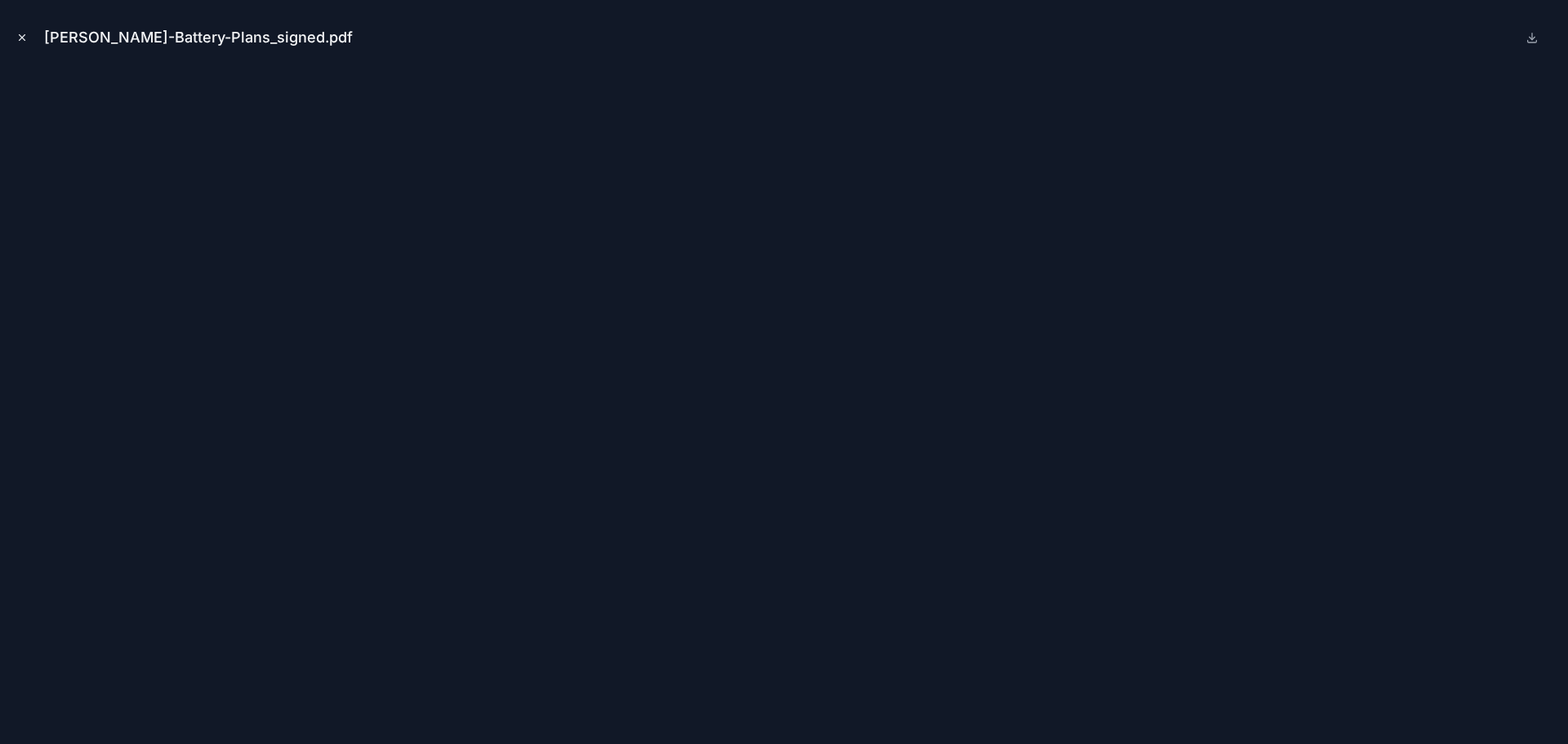
click at [22, 38] on icon "Close modal" at bounding box center [22, 38] width 12 height 12
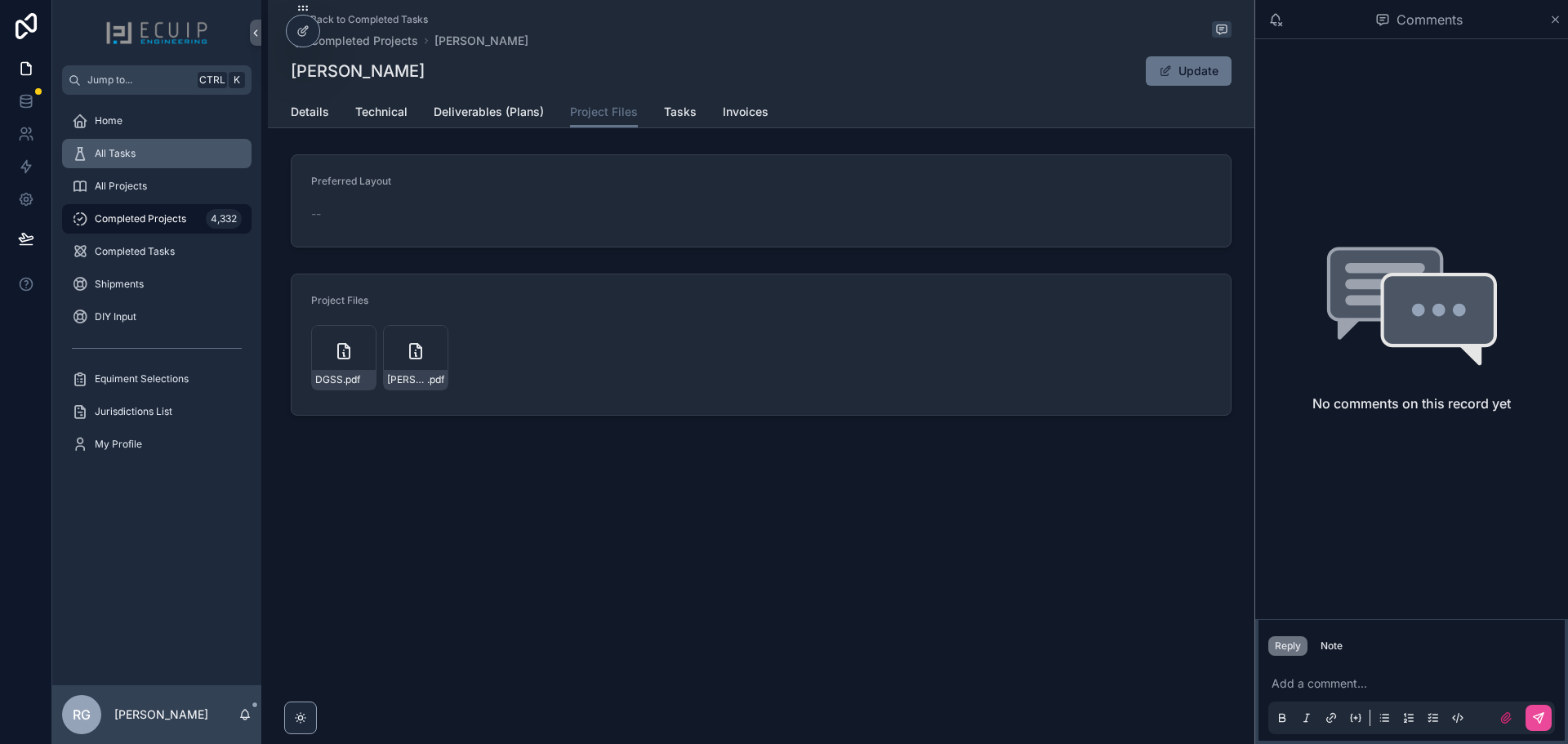
click at [141, 154] on div "All Tasks" at bounding box center [157, 153] width 170 height 26
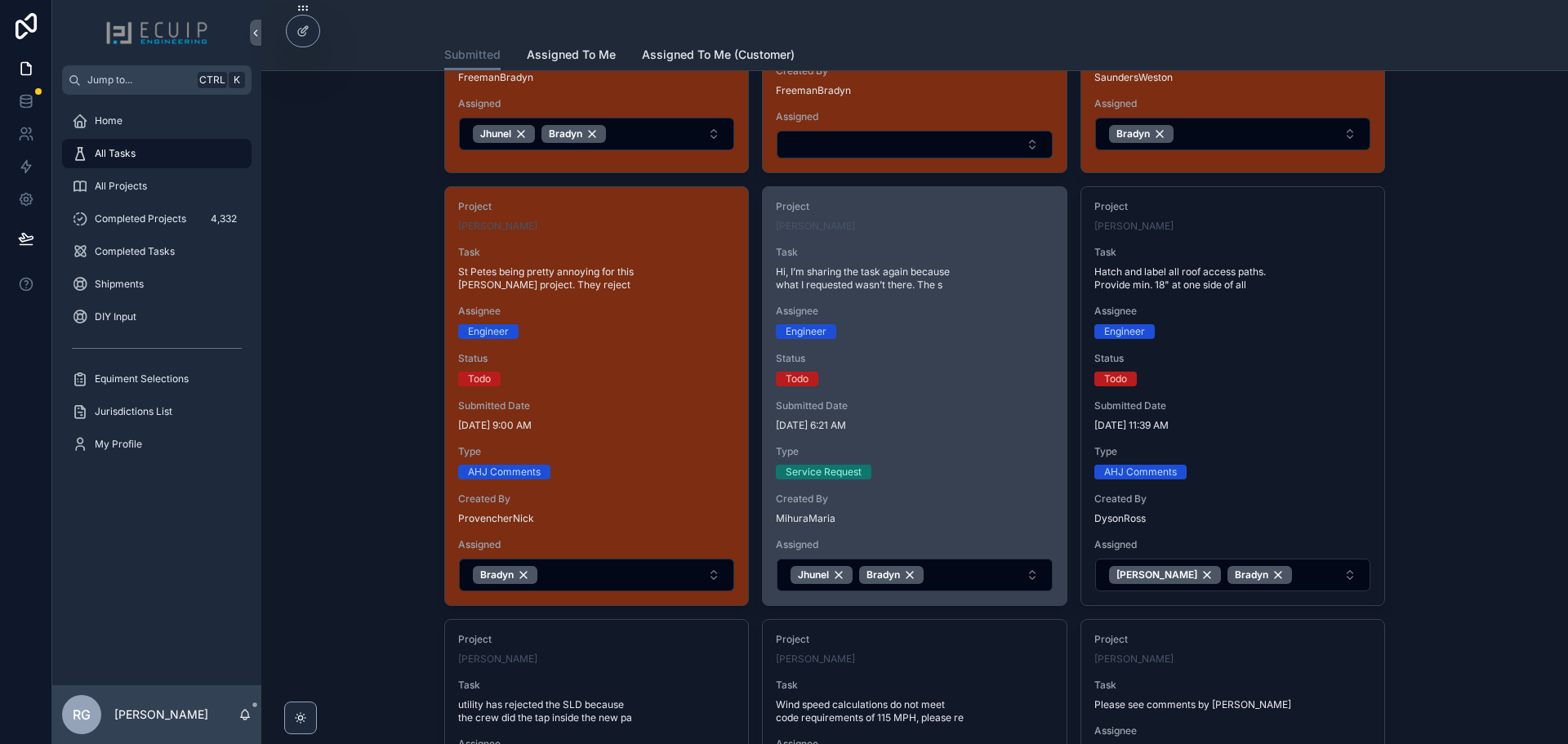
scroll to position [408, 0]
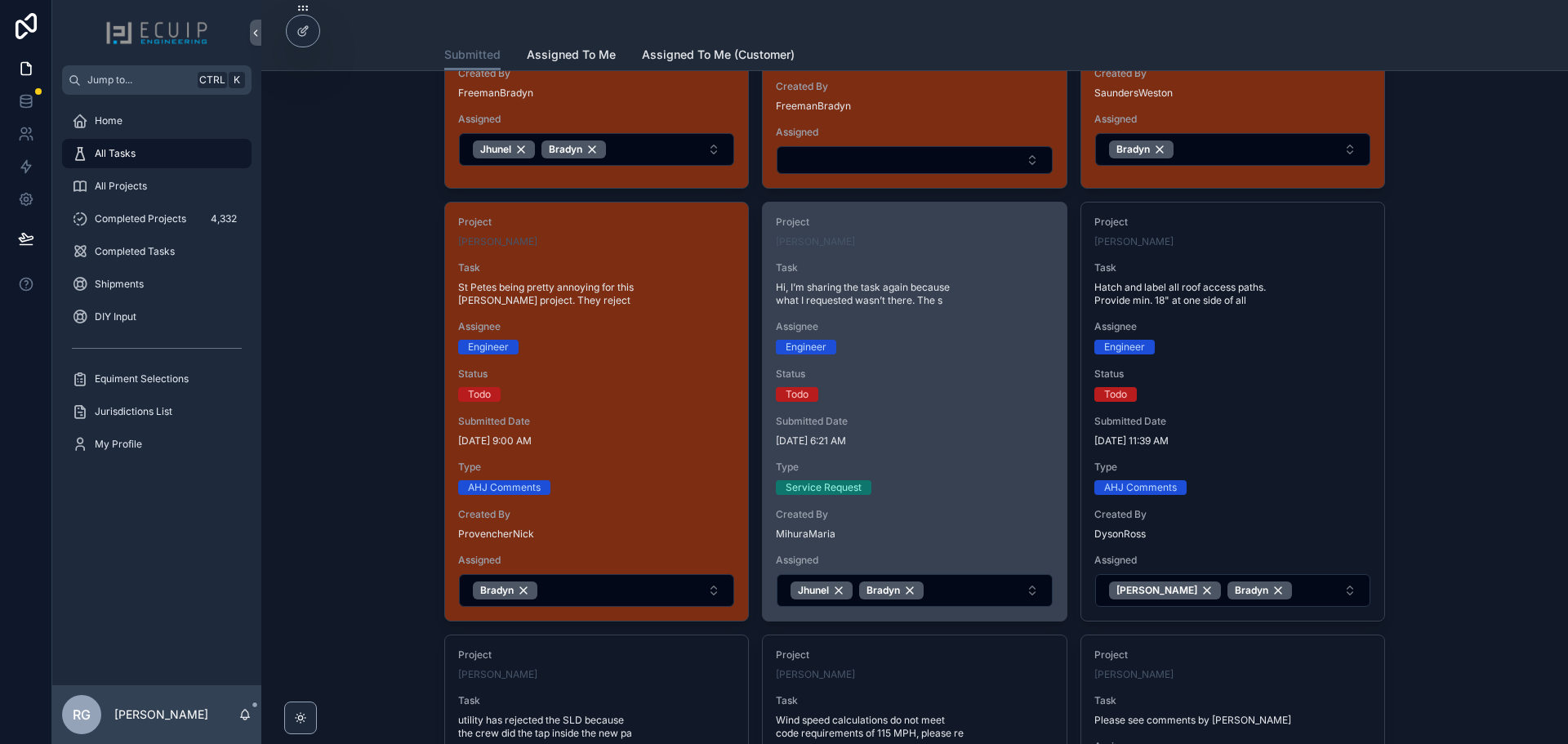
click at [950, 428] on div "Submitted Date [DATE] 6:21 AM" at bounding box center [914, 431] width 277 height 33
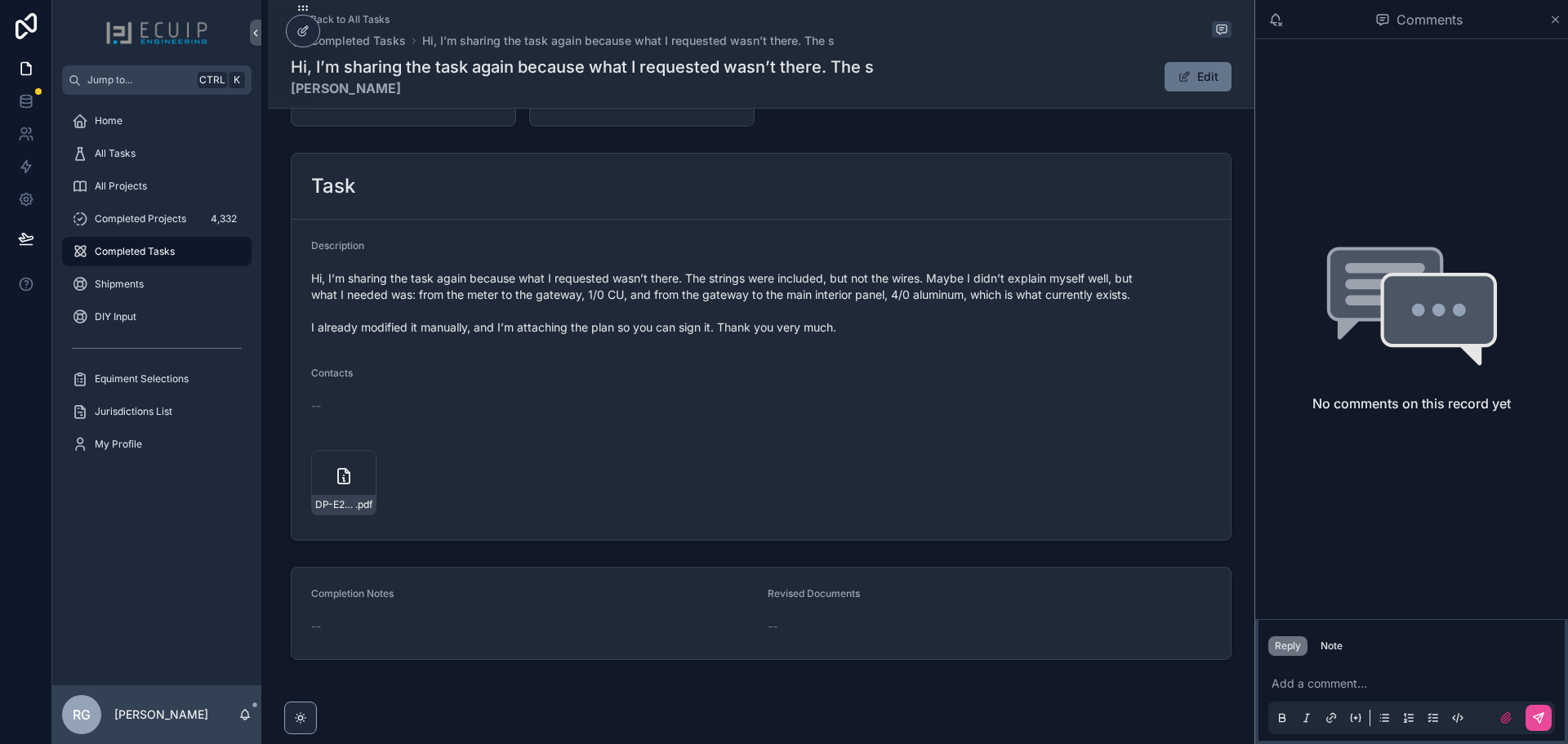
scroll to position [564, 0]
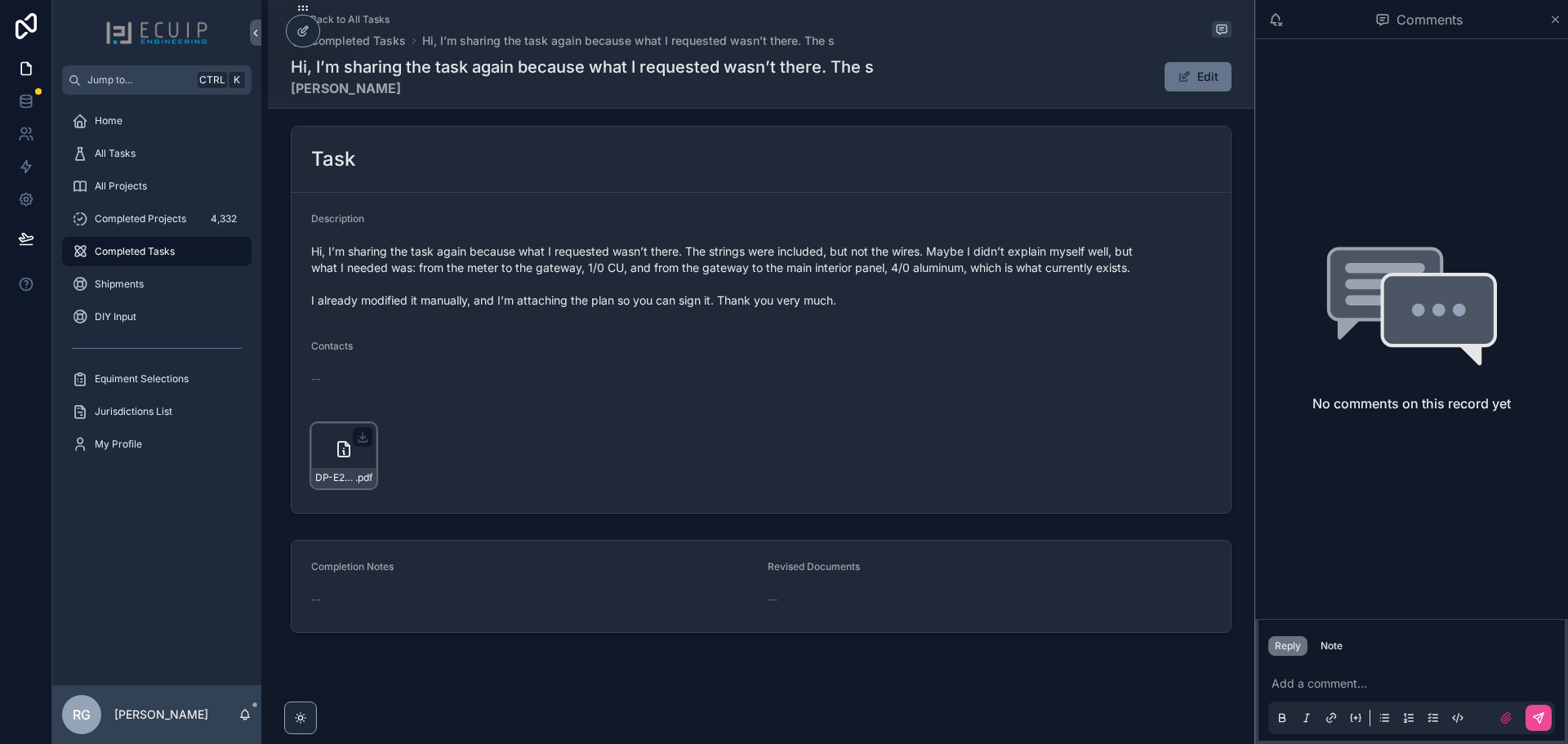
click at [332, 464] on div "DP-E2-update .pdf" at bounding box center [343, 456] width 65 height 65
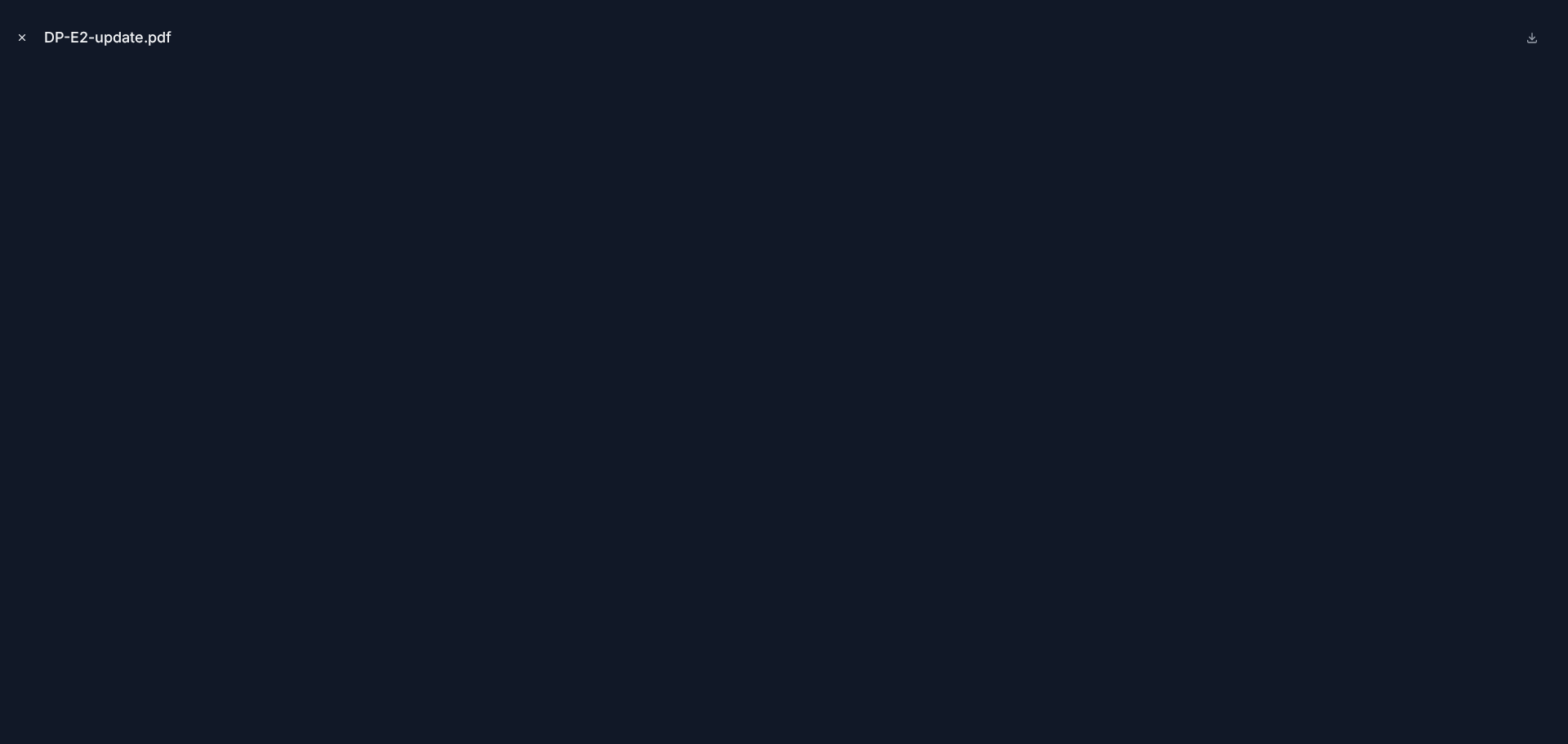
click at [23, 38] on icon "Close modal" at bounding box center [22, 37] width 6 height 6
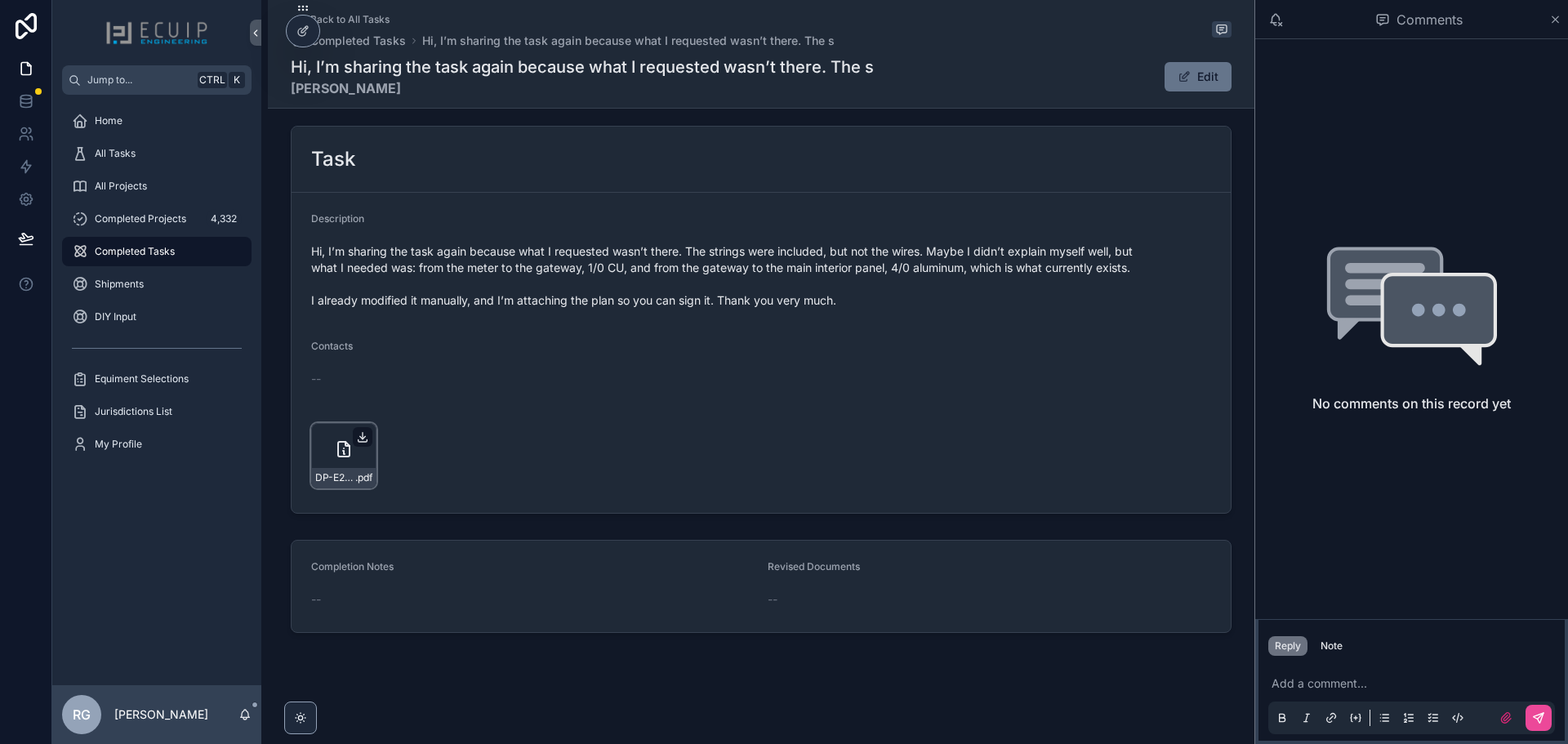
click at [356, 440] on icon "scrollable content" at bounding box center [362, 436] width 13 height 13
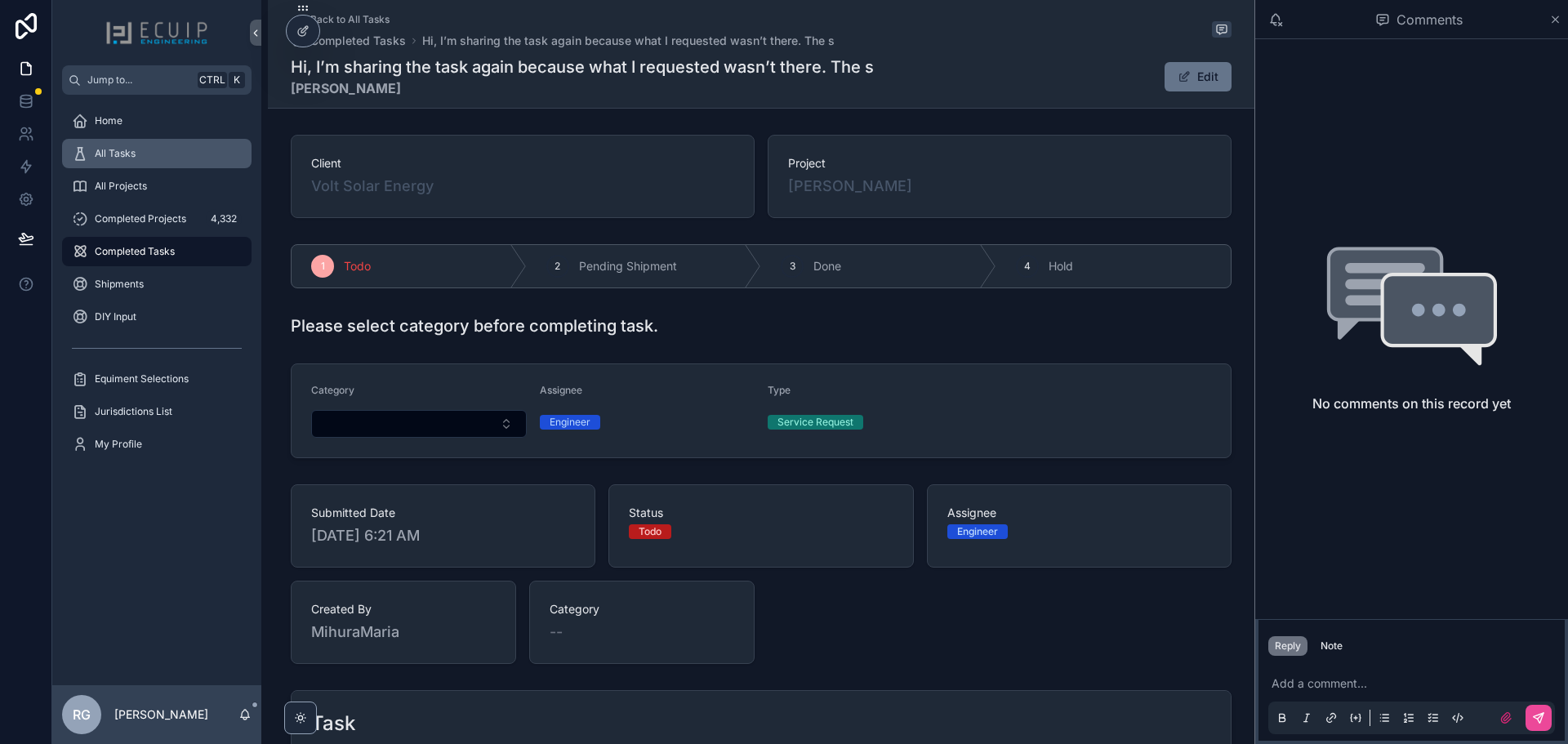
click at [154, 159] on div "All Tasks" at bounding box center [157, 153] width 170 height 26
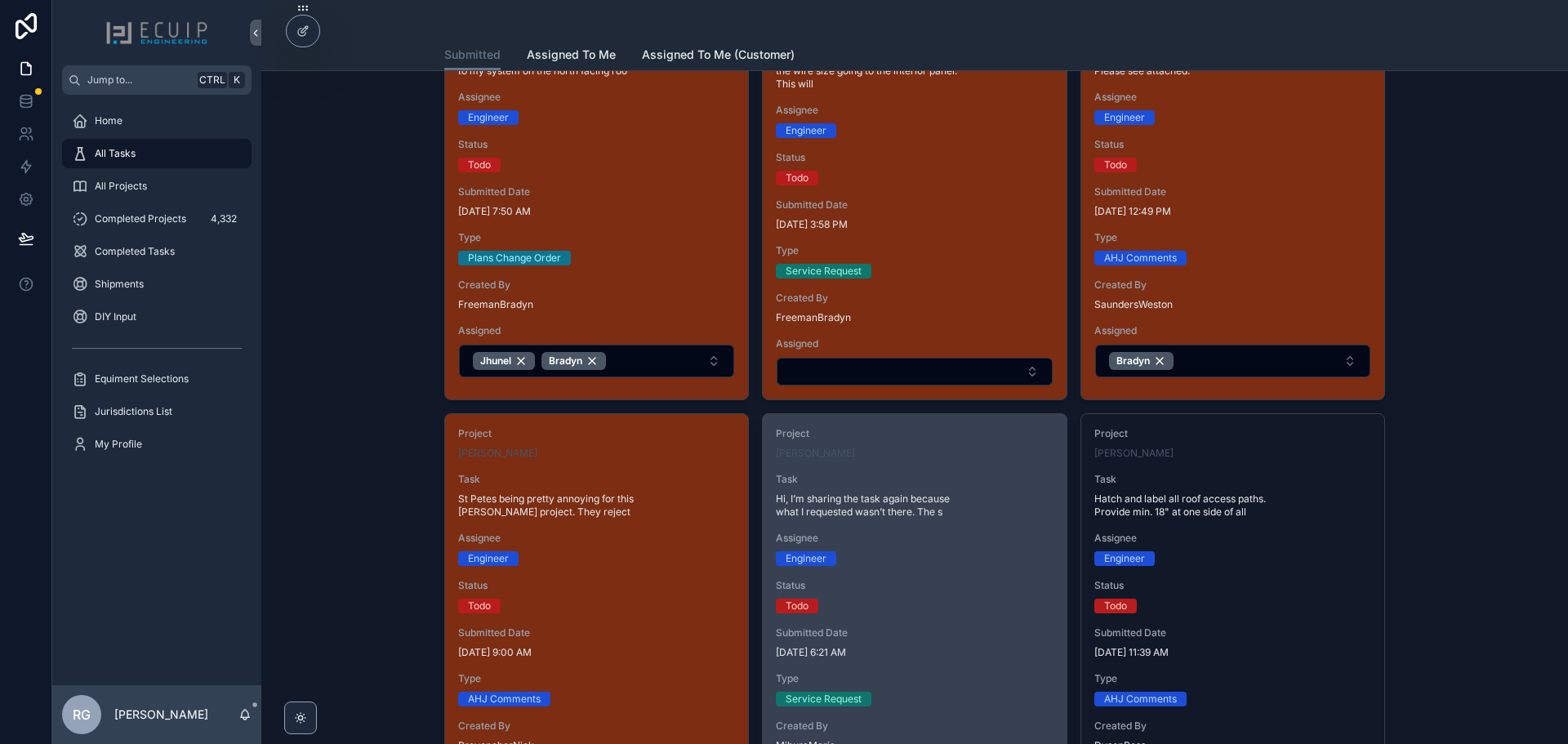
scroll to position [327, 0]
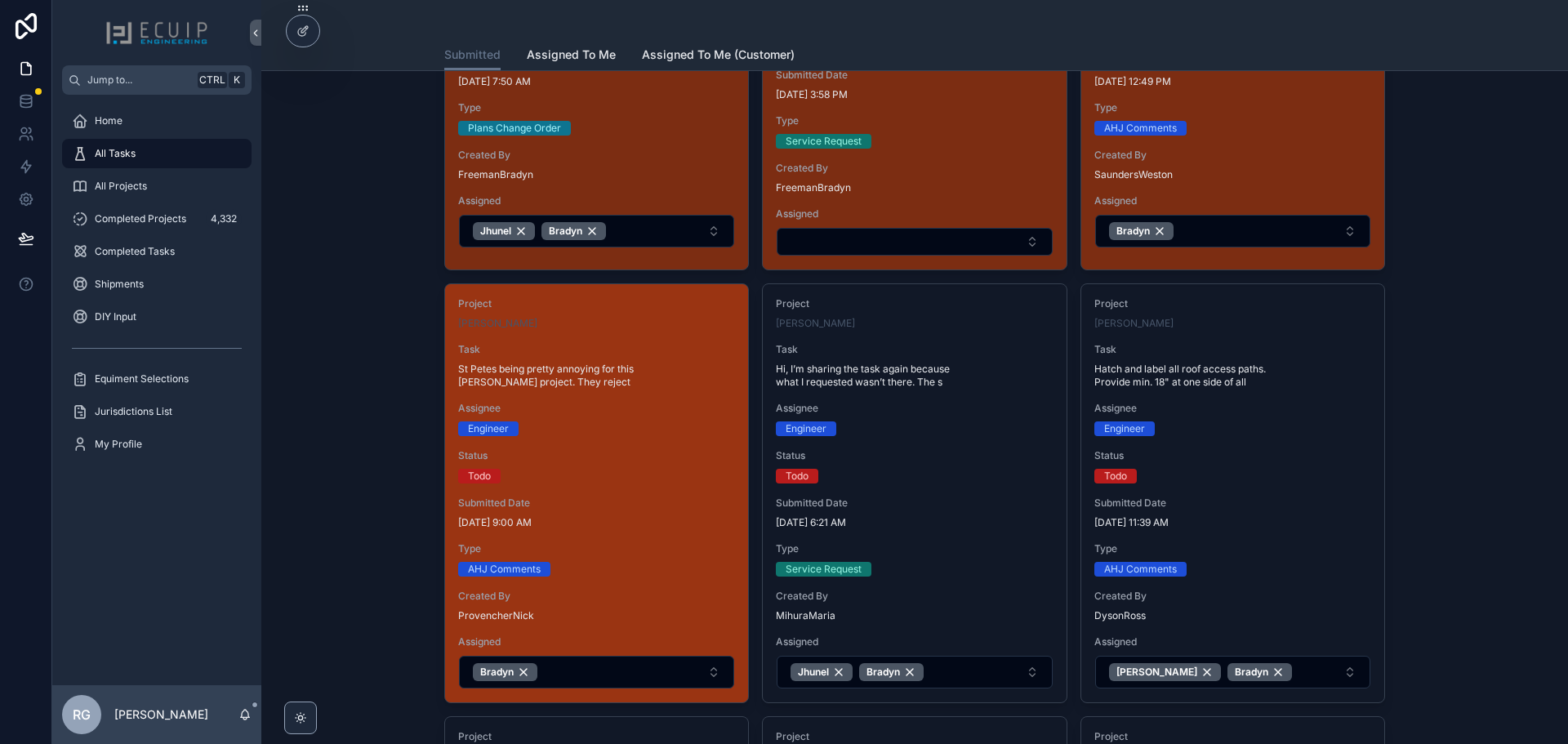
click at [682, 506] on span "Submitted Date" at bounding box center [596, 502] width 277 height 13
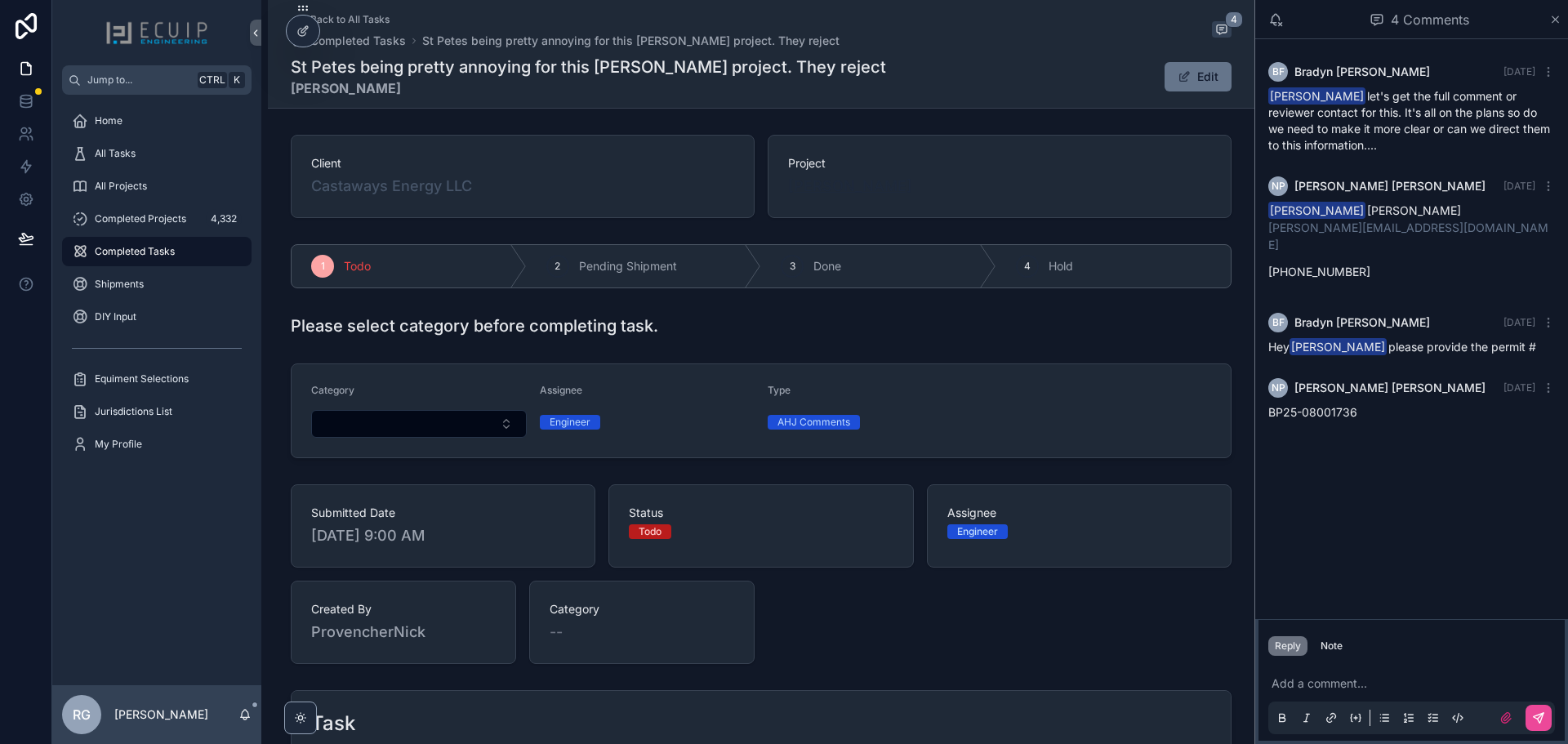
click at [842, 189] on span "[PERSON_NAME]" at bounding box center [850, 186] width 125 height 23
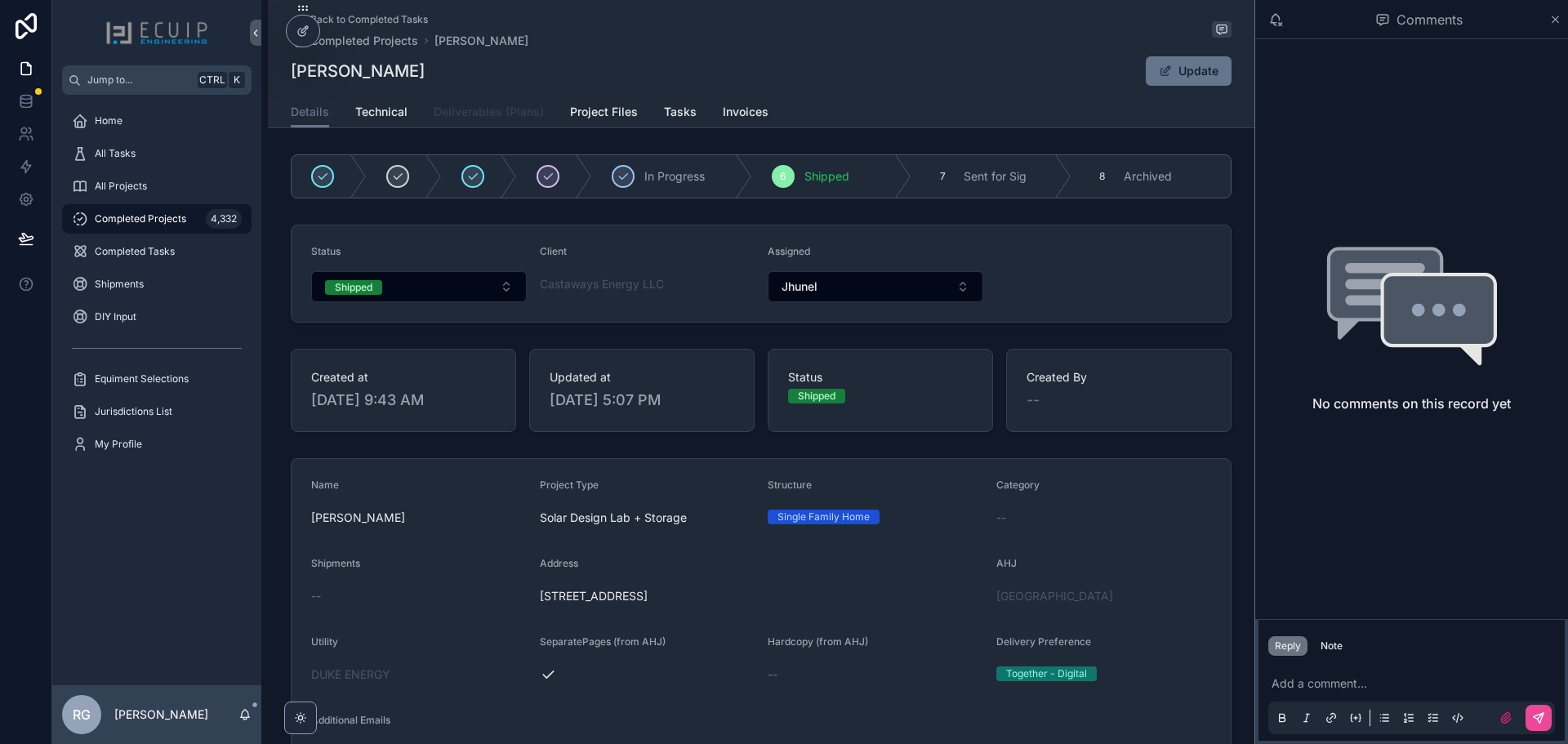
click at [490, 108] on span "Deliverables (Plans)" at bounding box center [489, 111] width 110 height 16
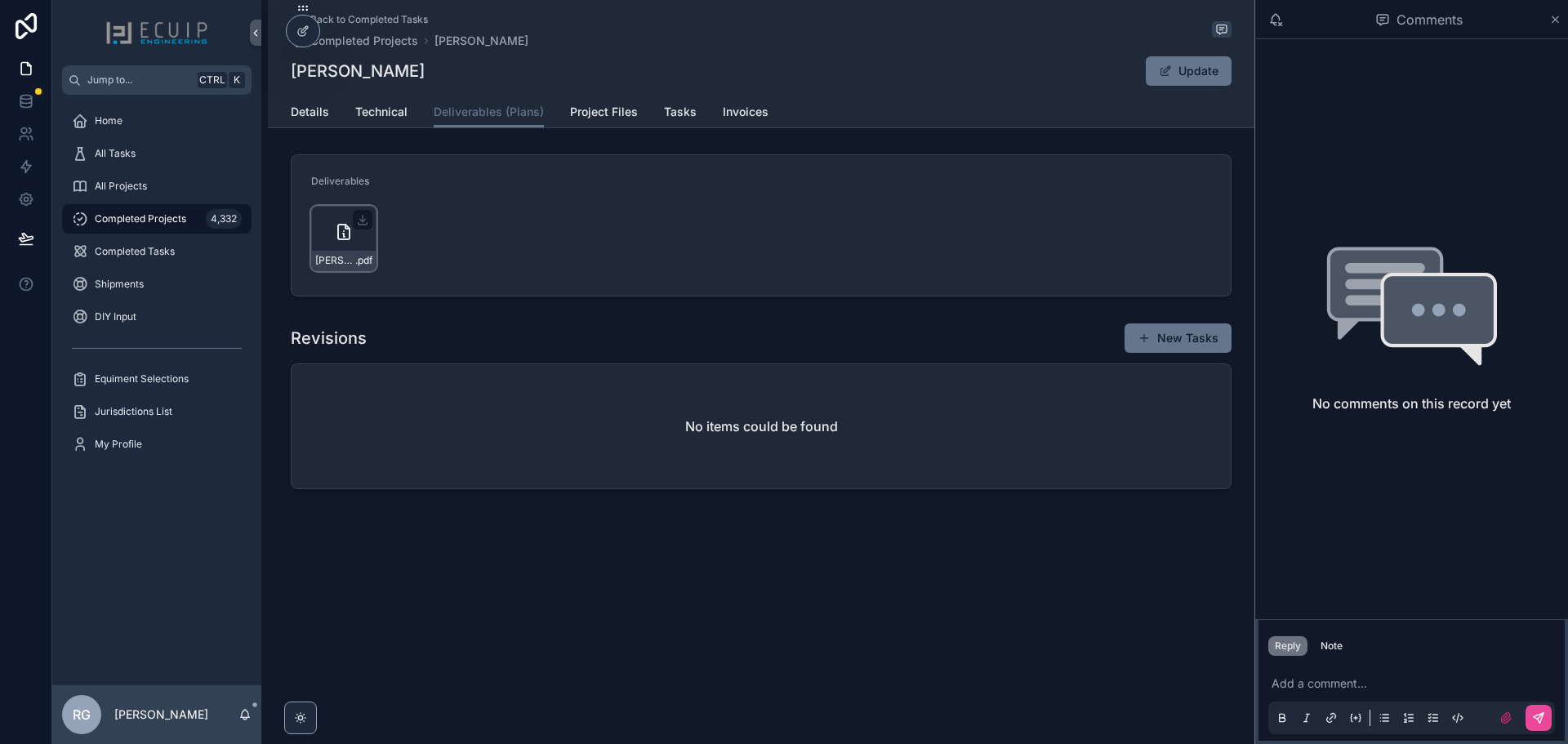
click at [331, 254] on span "[PERSON_NAME]-Battery-Plans_signed" at bounding box center [335, 260] width 40 height 13
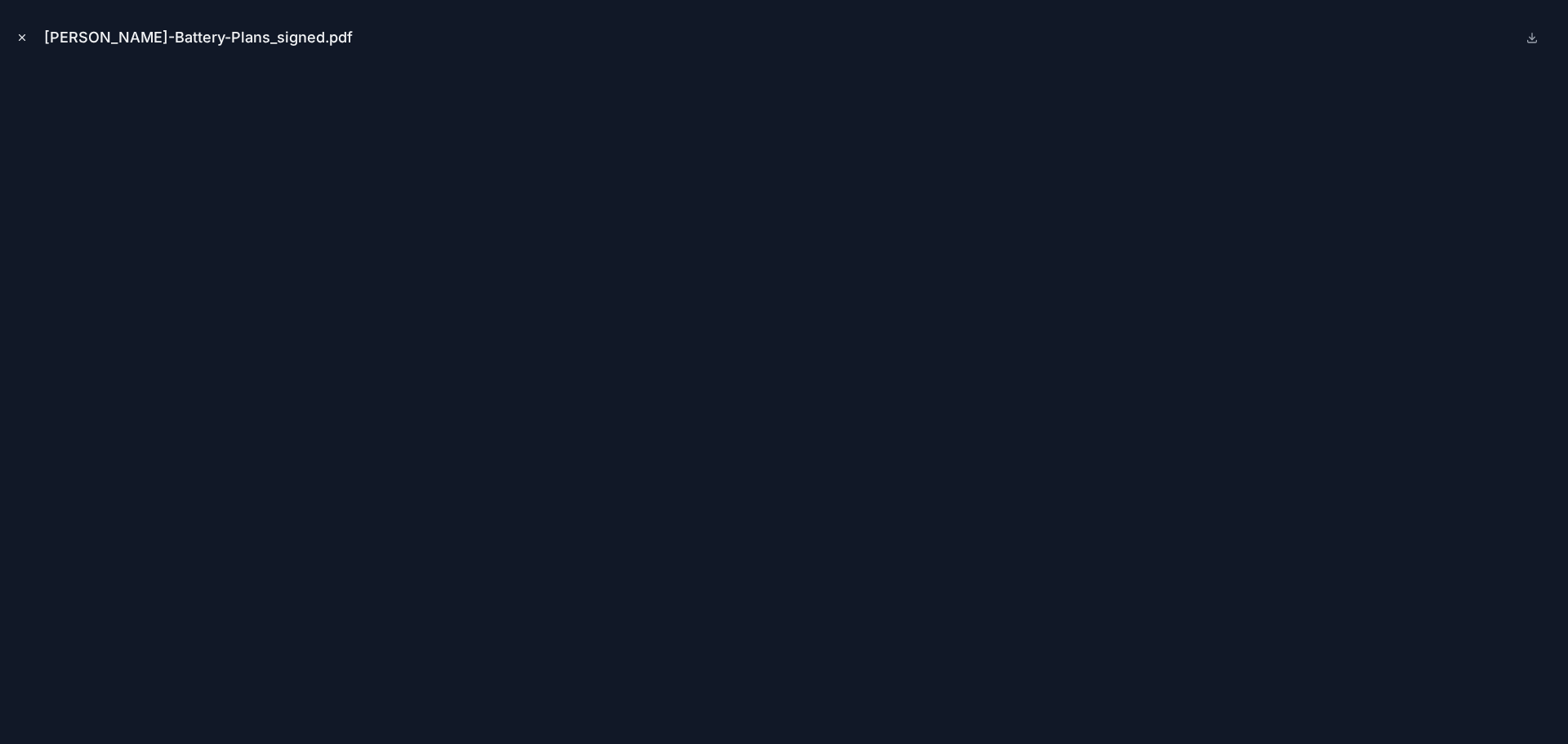
click at [21, 36] on icon "Close modal" at bounding box center [22, 38] width 12 height 12
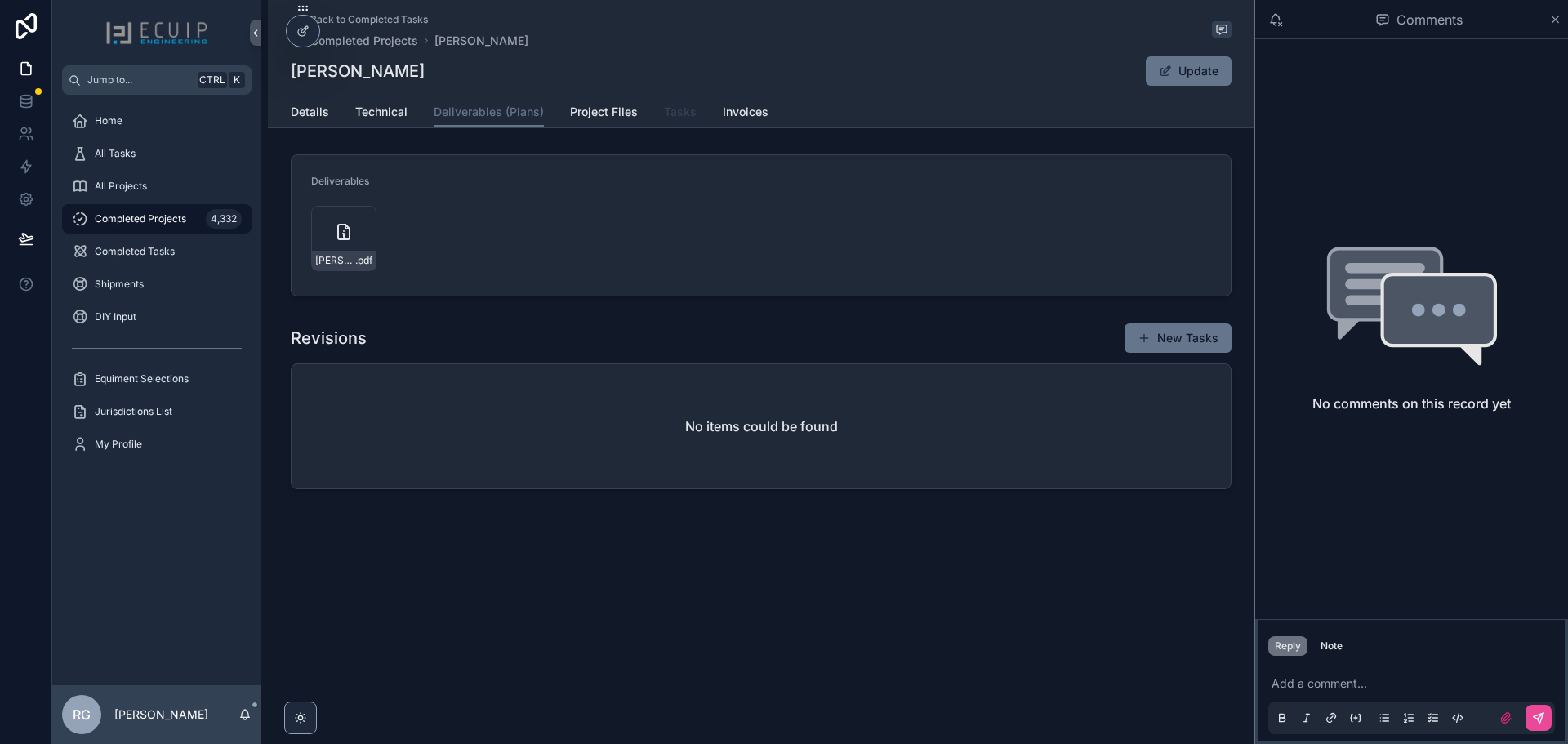
click at [668, 109] on span "Tasks" at bounding box center [680, 111] width 33 height 16
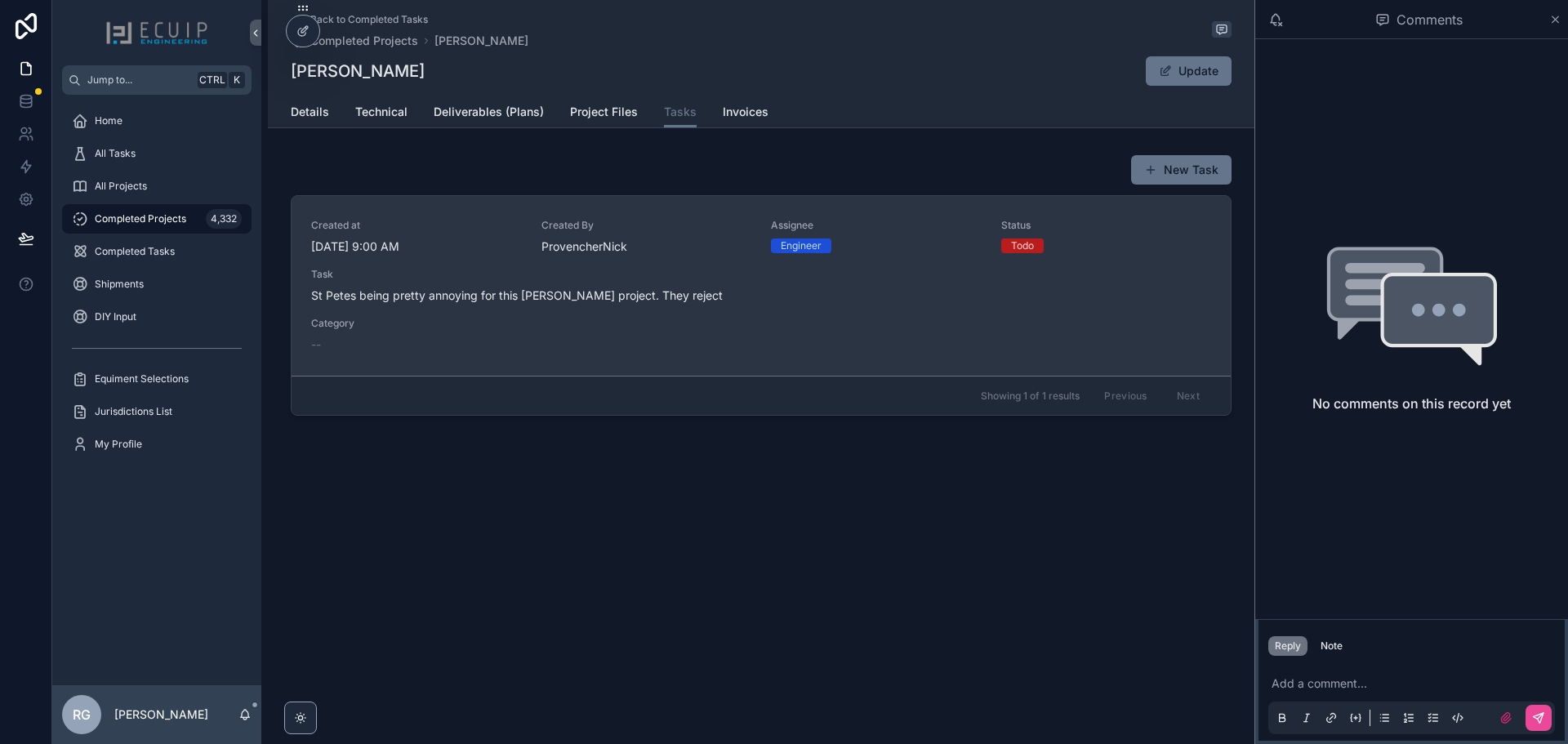
click at [606, 285] on div "Task St Petes being pretty annoying for this [PERSON_NAME] project. They reject" at bounding box center [761, 286] width 900 height 36
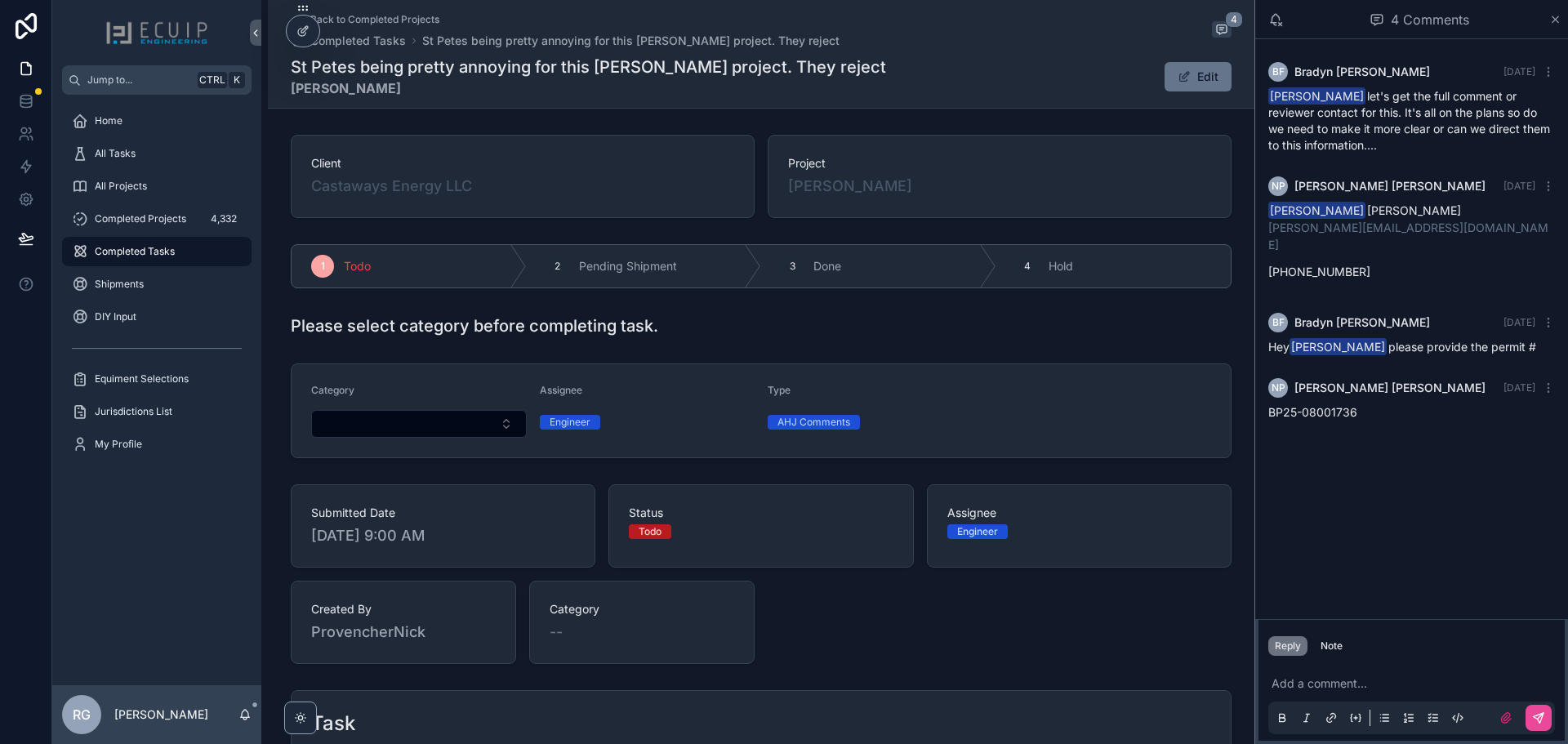
click at [170, 245] on span "Completed Tasks" at bounding box center [135, 251] width 80 height 13
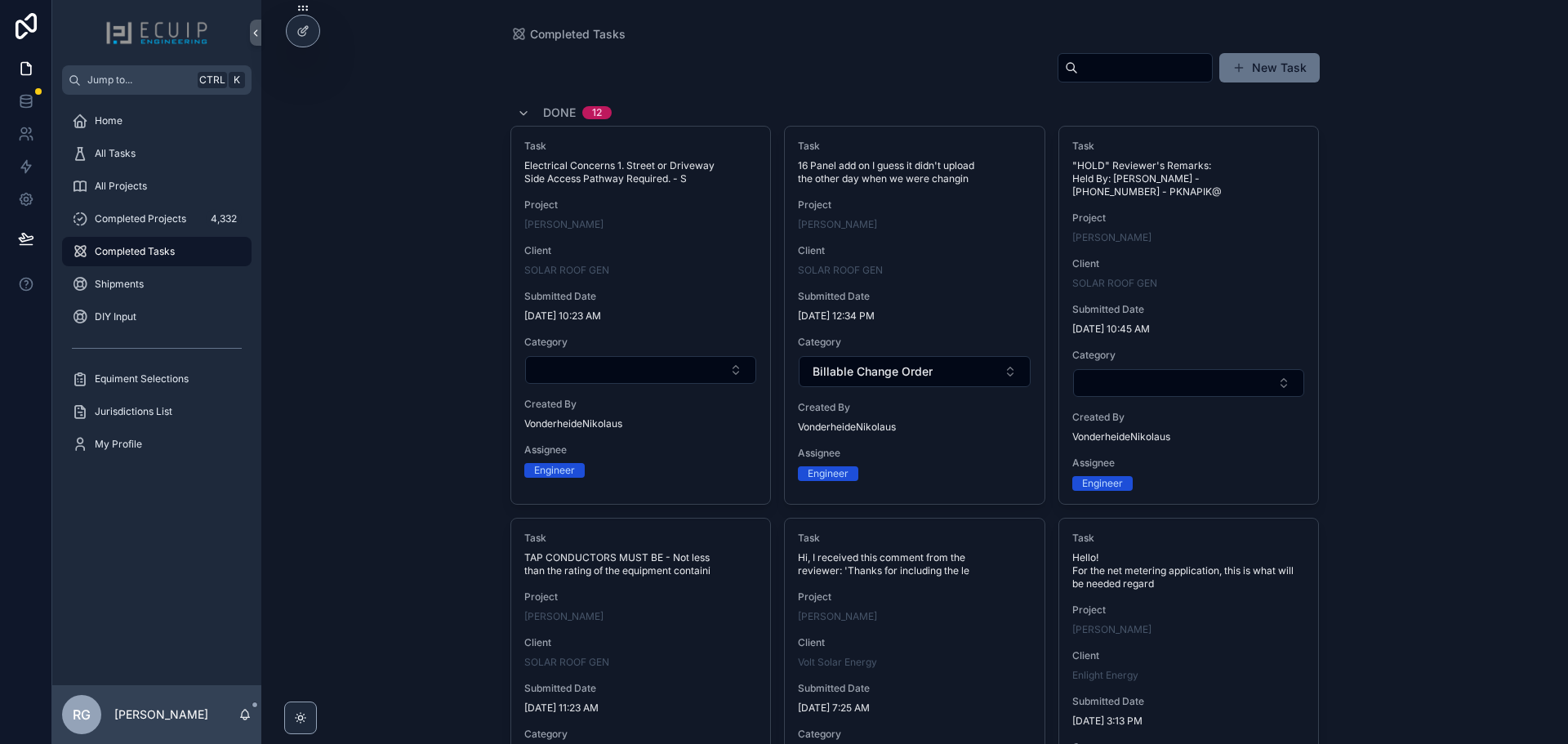
click at [169, 169] on div "All Tasks" at bounding box center [157, 153] width 209 height 33
click at [169, 157] on div "All Tasks" at bounding box center [157, 153] width 170 height 26
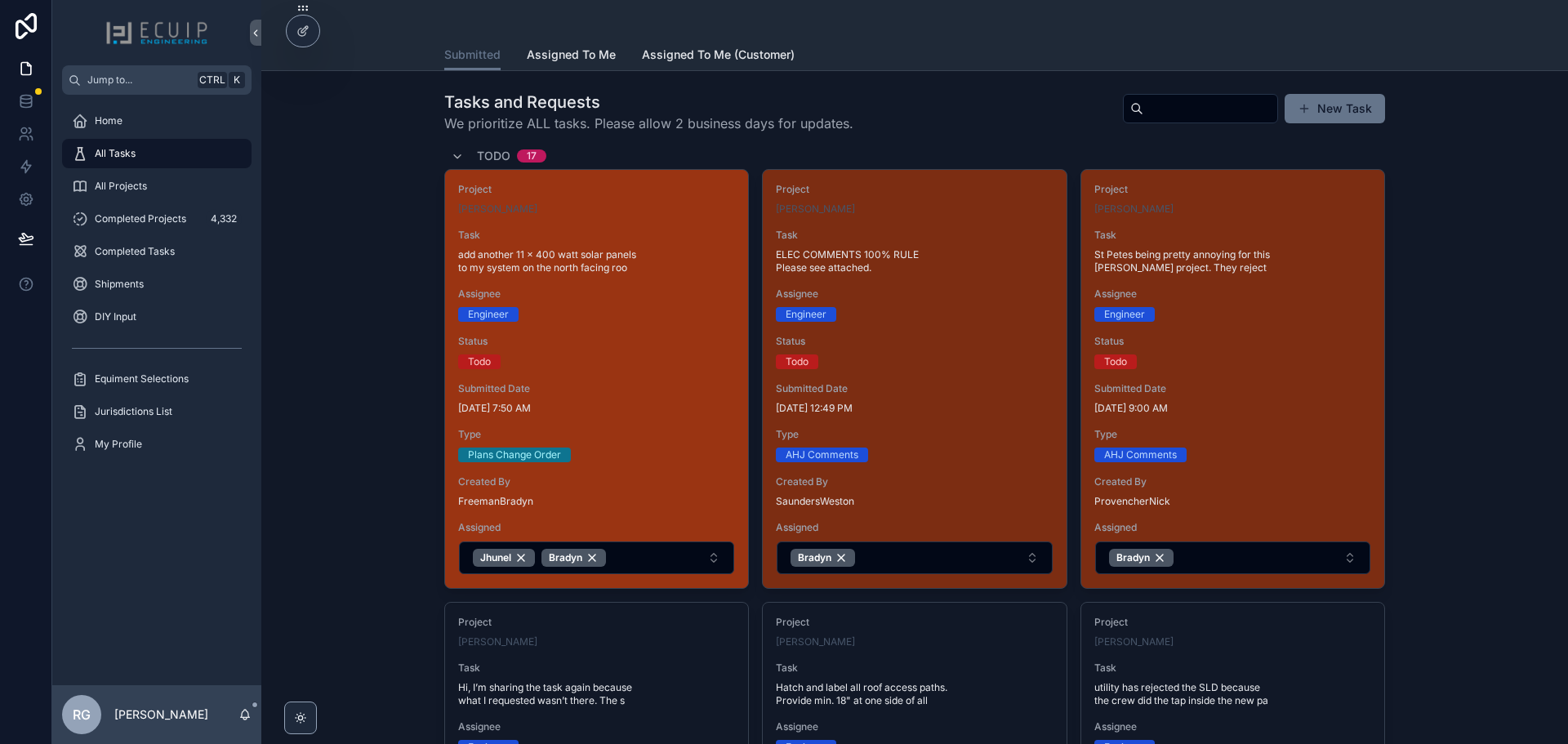
scroll to position [327, 0]
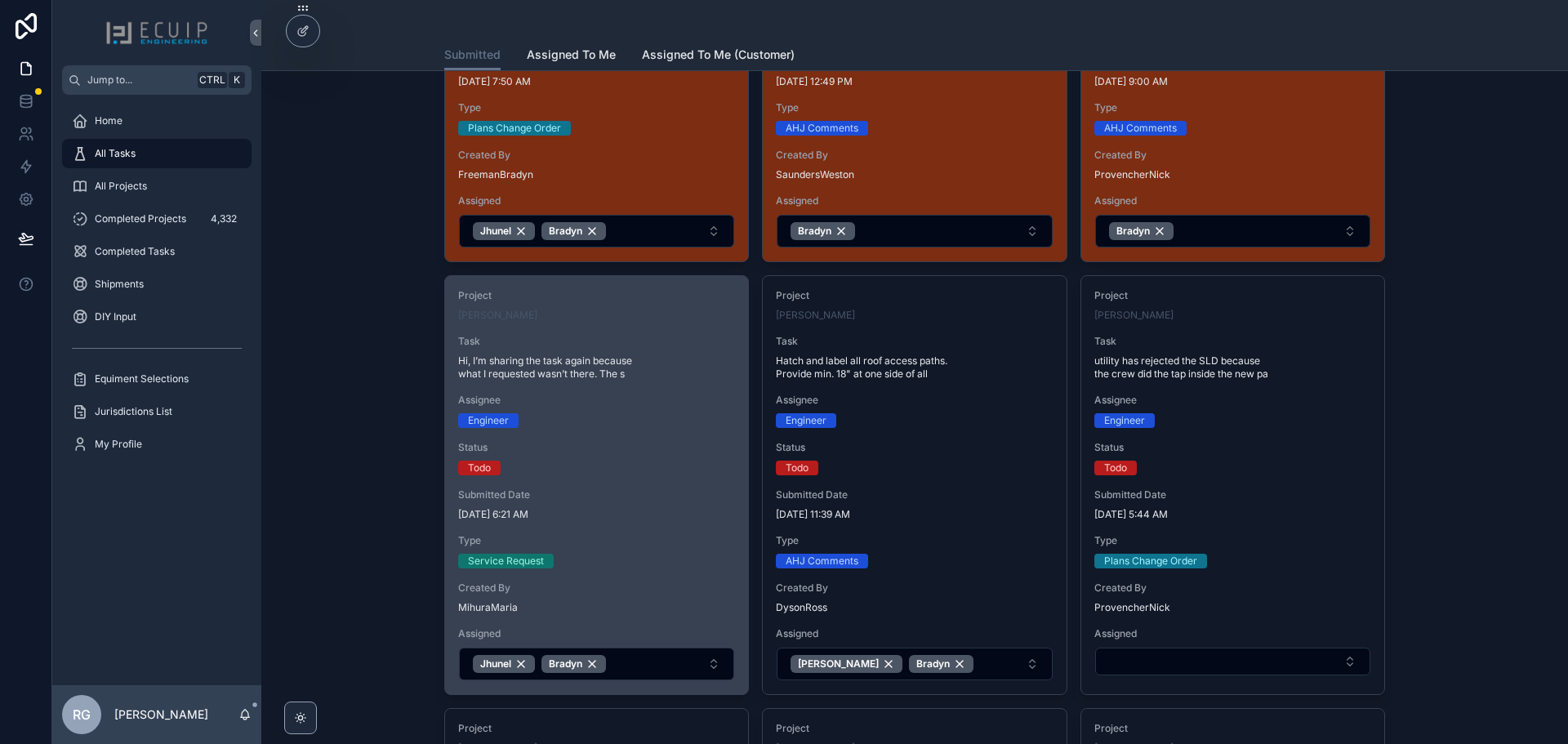
click at [654, 480] on div "Project [PERSON_NAME] Task Hi, I’m sharing the task again because what I reques…" at bounding box center [597, 486] width 303 height 419
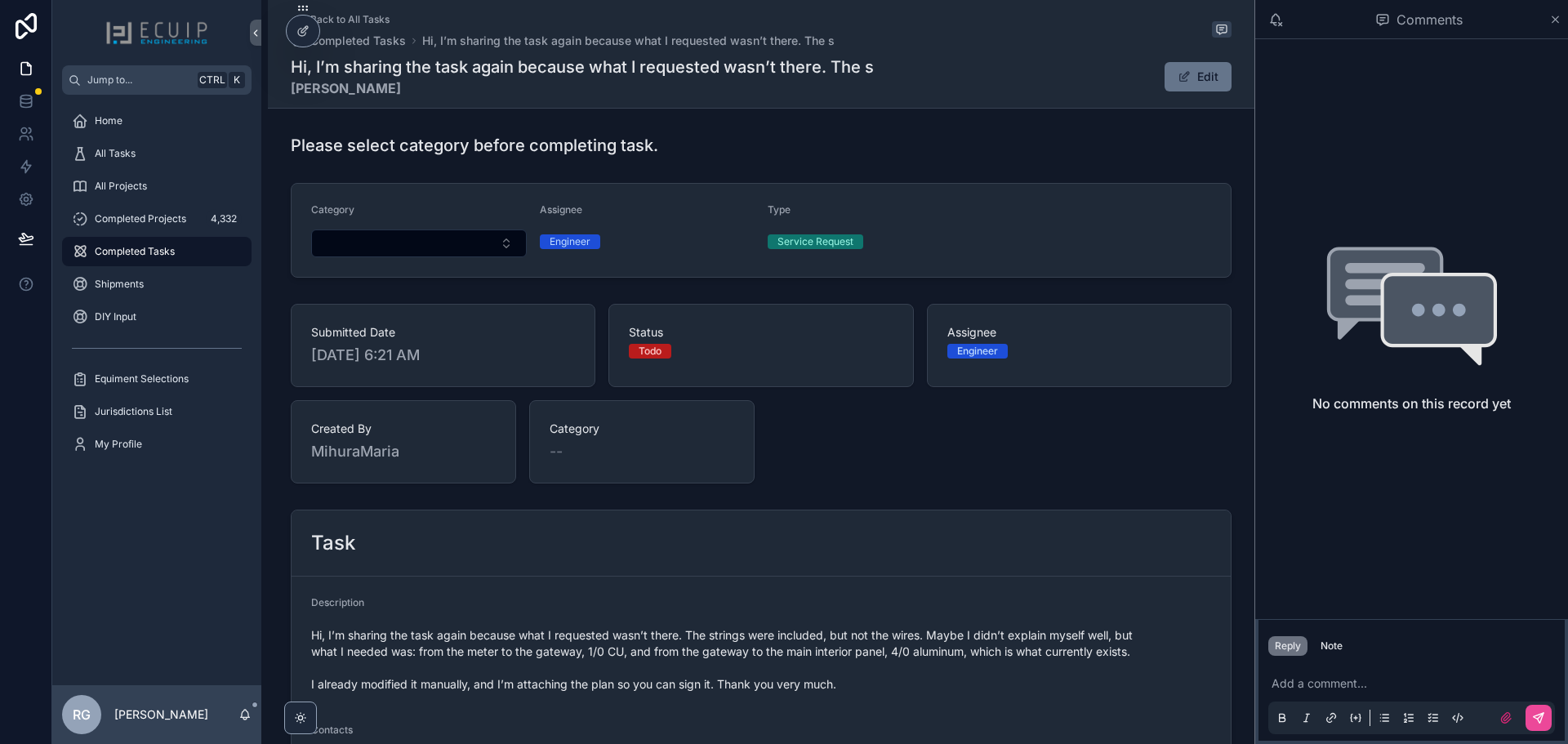
scroll to position [156, 0]
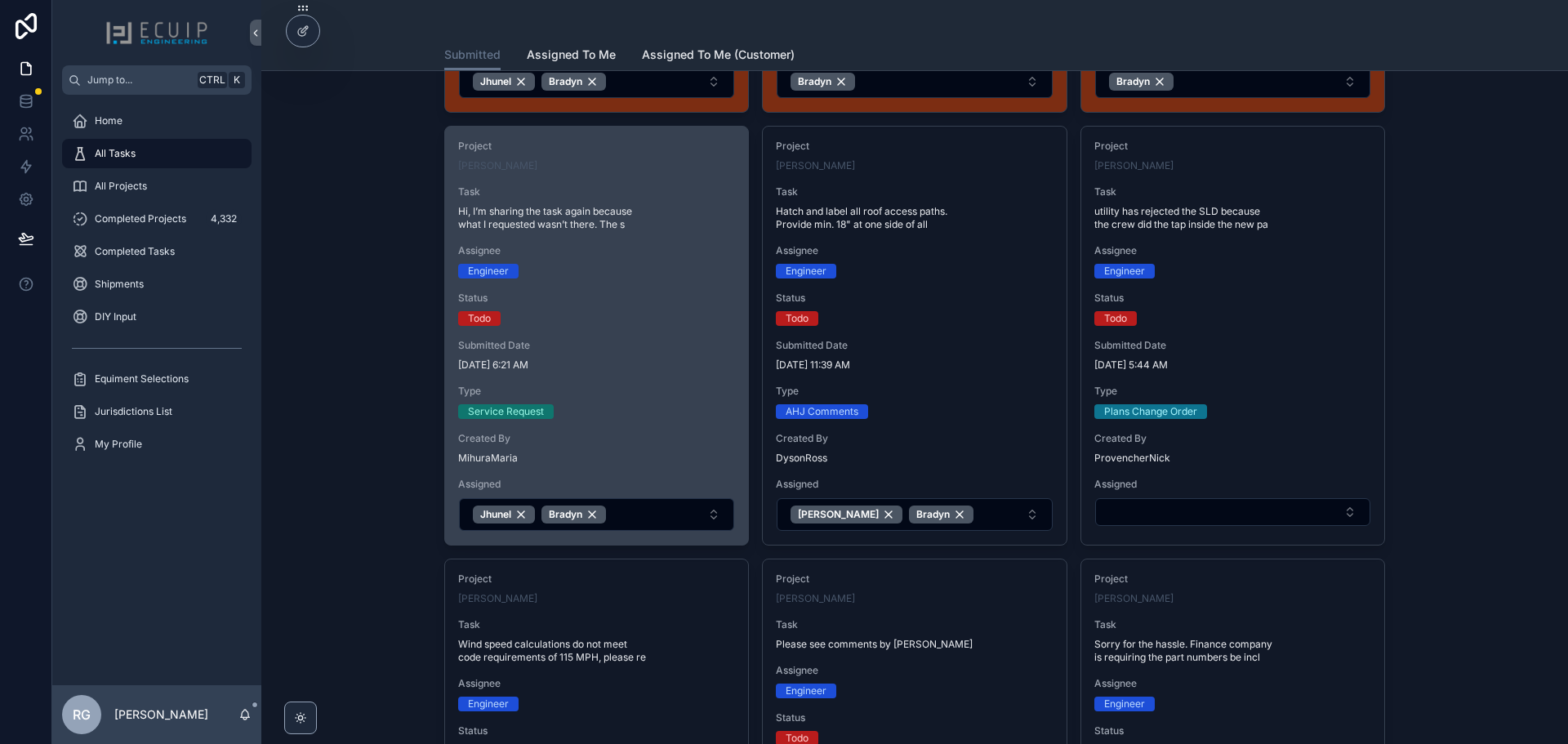
scroll to position [483, 0]
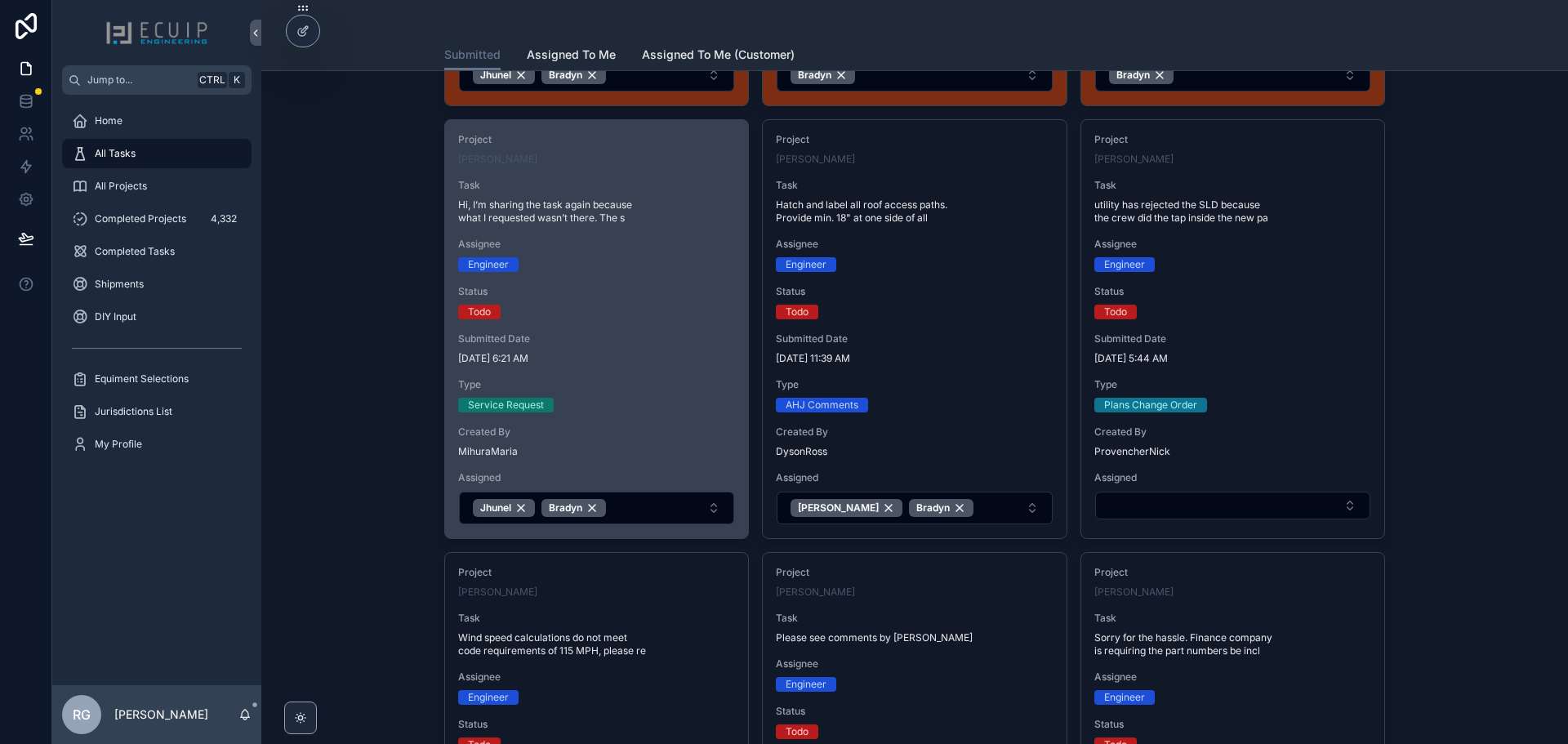
click at [612, 409] on div "Service Request" at bounding box center [596, 405] width 277 height 14
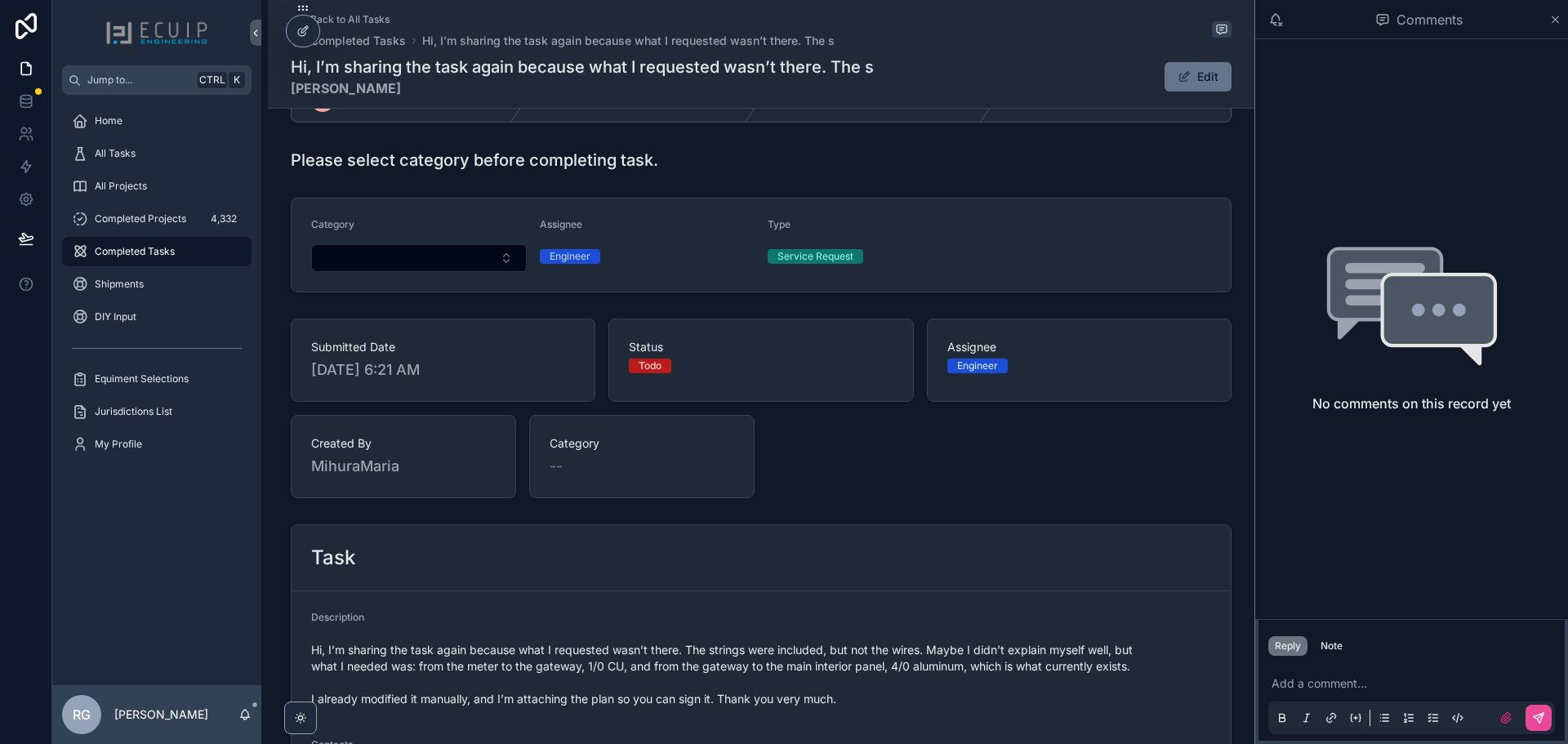
scroll to position [156, 0]
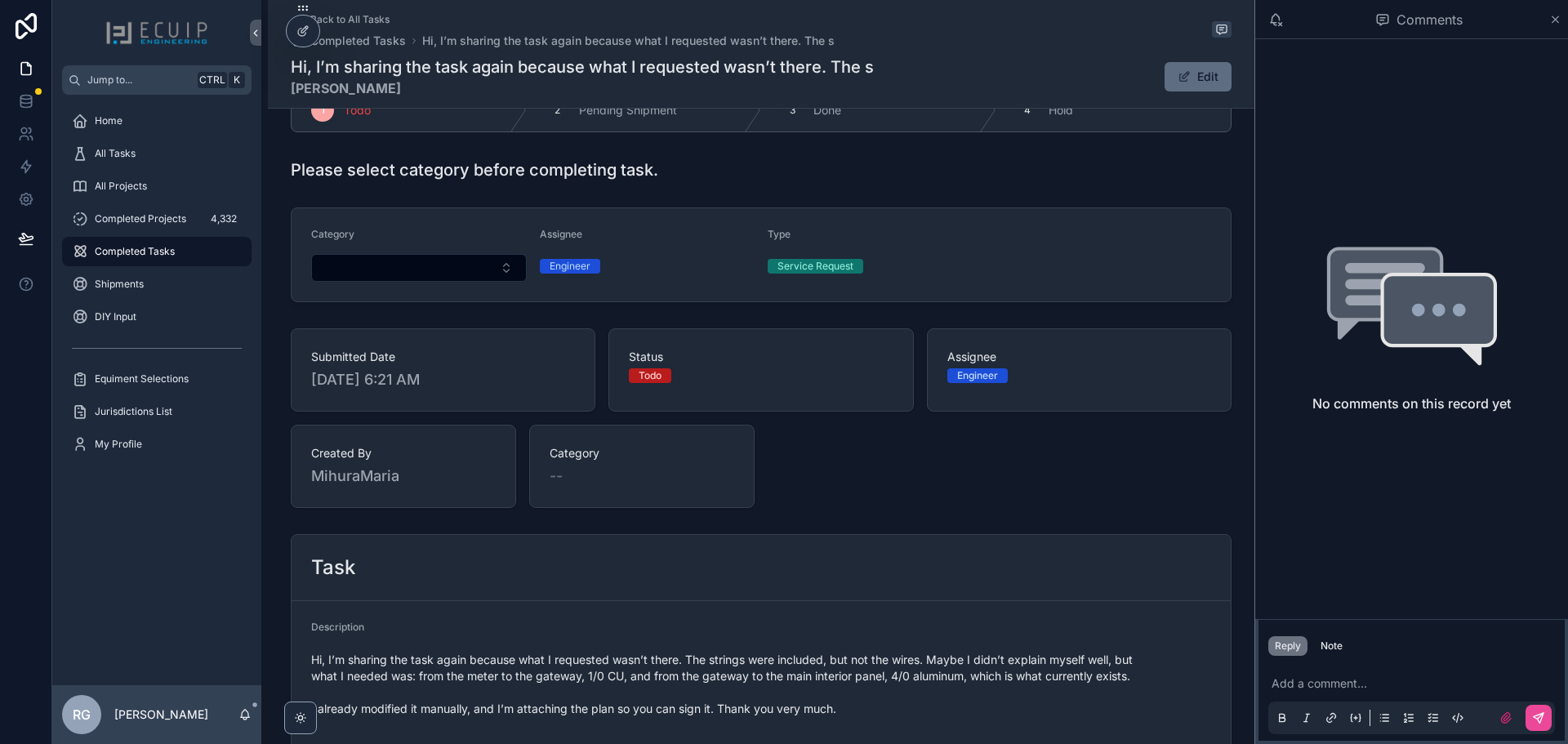
click at [1177, 84] on button "Edit" at bounding box center [1198, 76] width 67 height 30
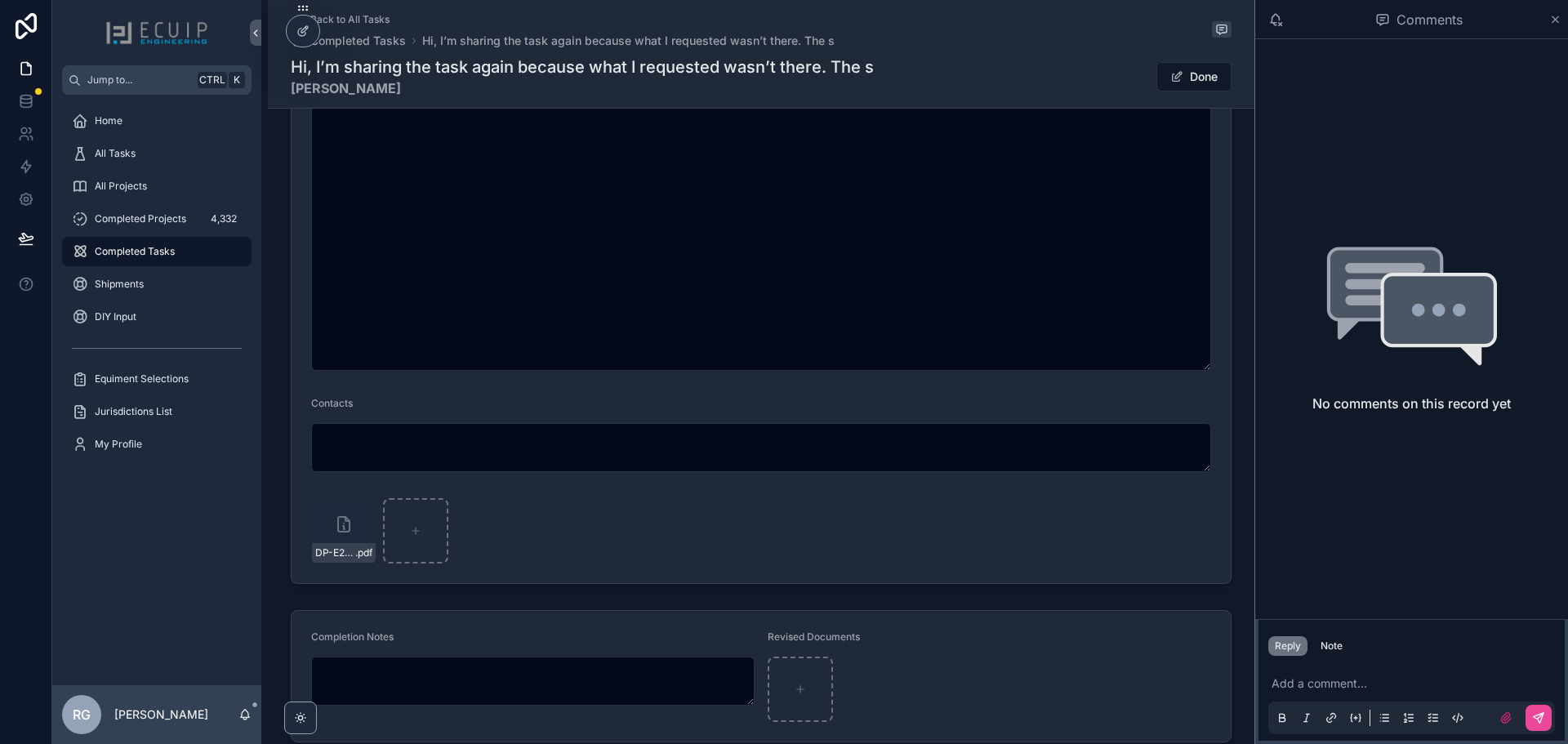
scroll to position [919, 0]
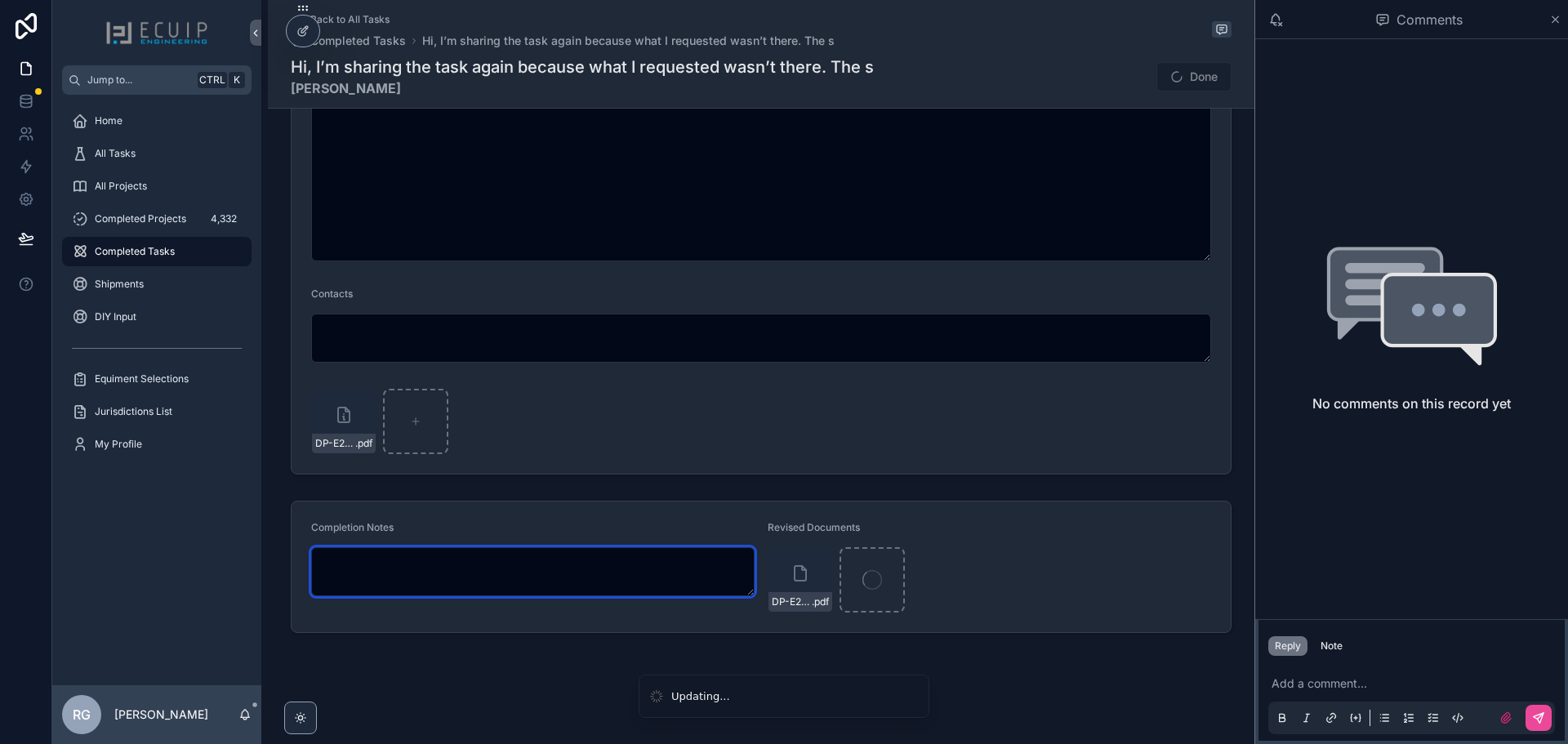
click at [438, 582] on textarea "scrollable content" at bounding box center [533, 572] width 444 height 49
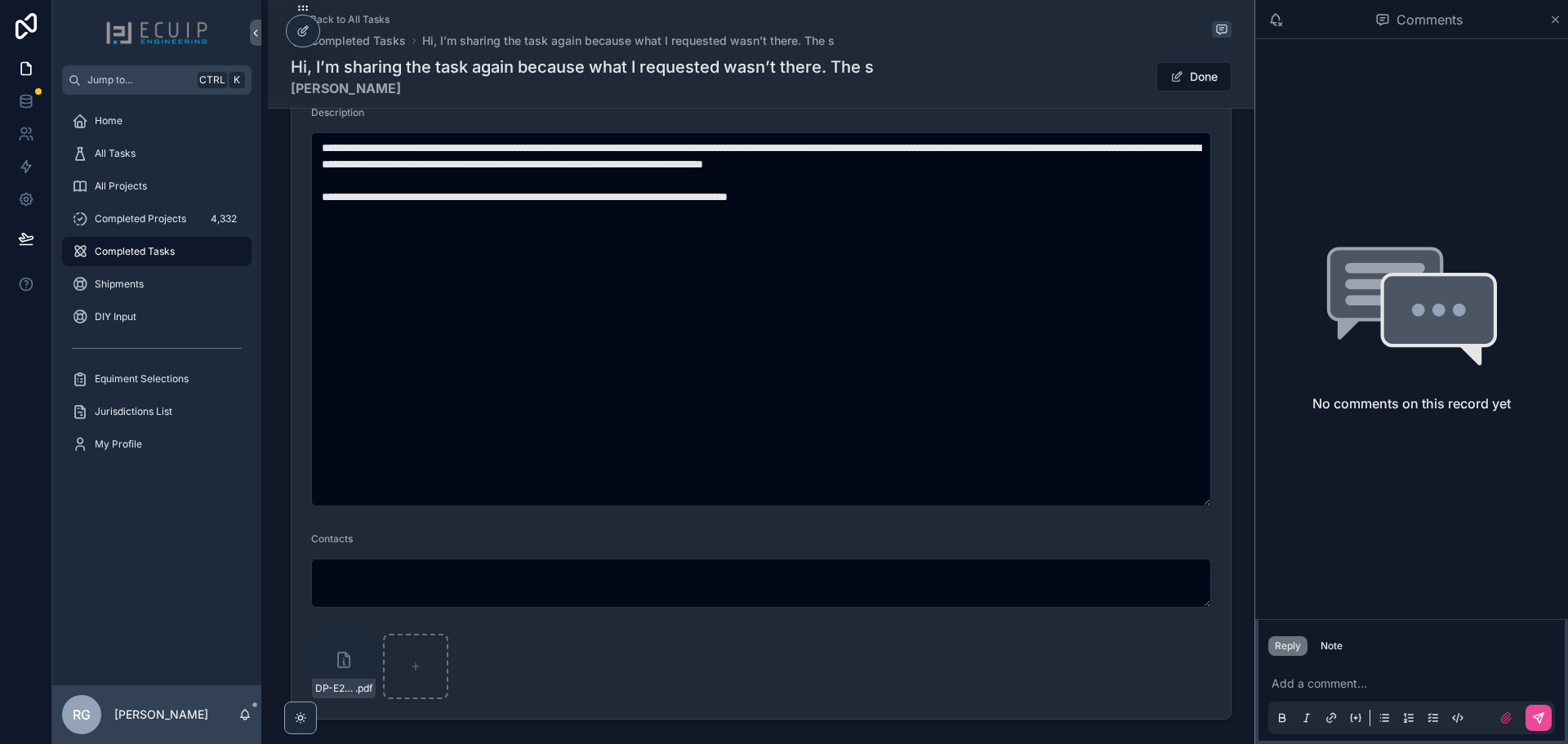
scroll to position [429, 0]
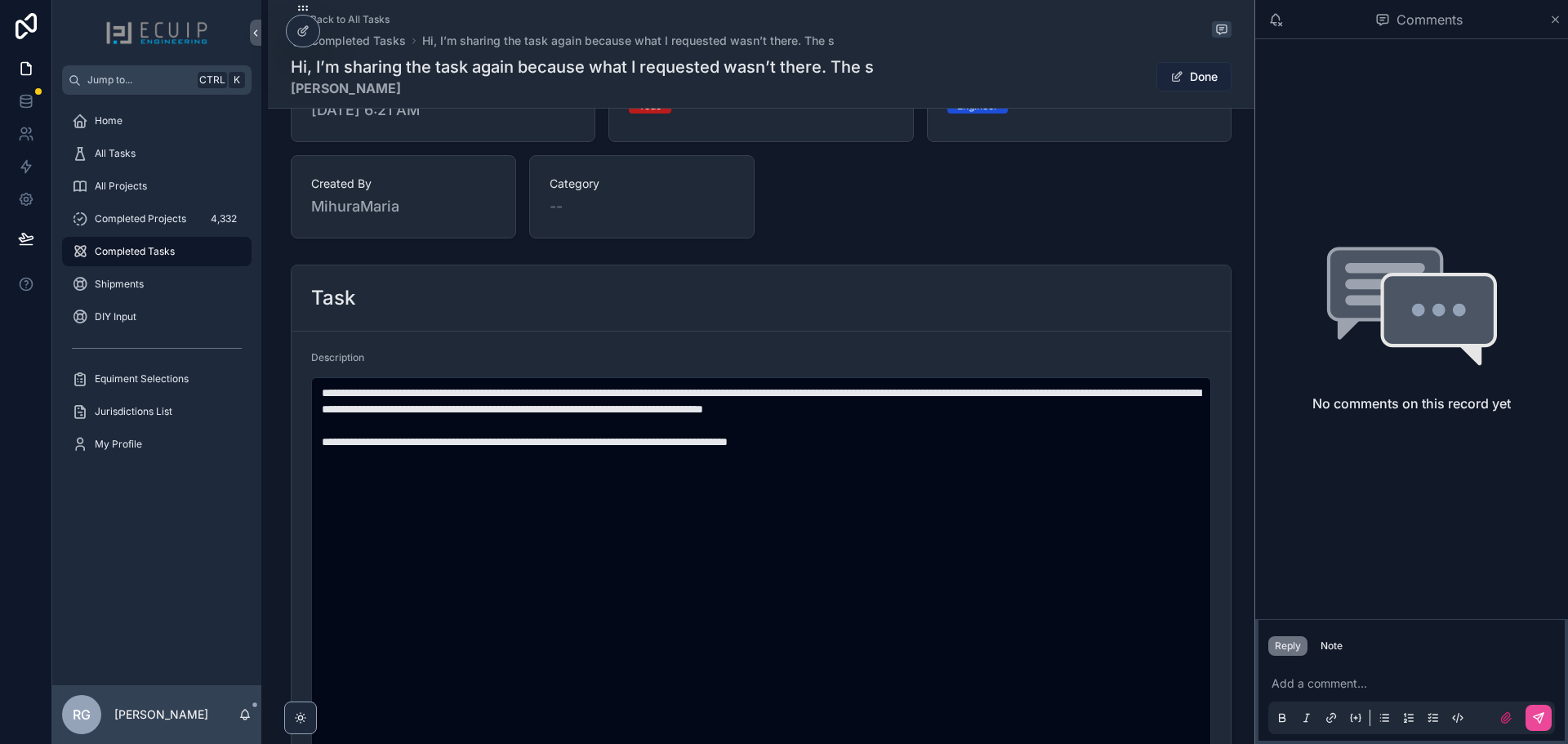
type textarea "**********"
click at [1187, 69] on button "Done" at bounding box center [1194, 76] width 75 height 30
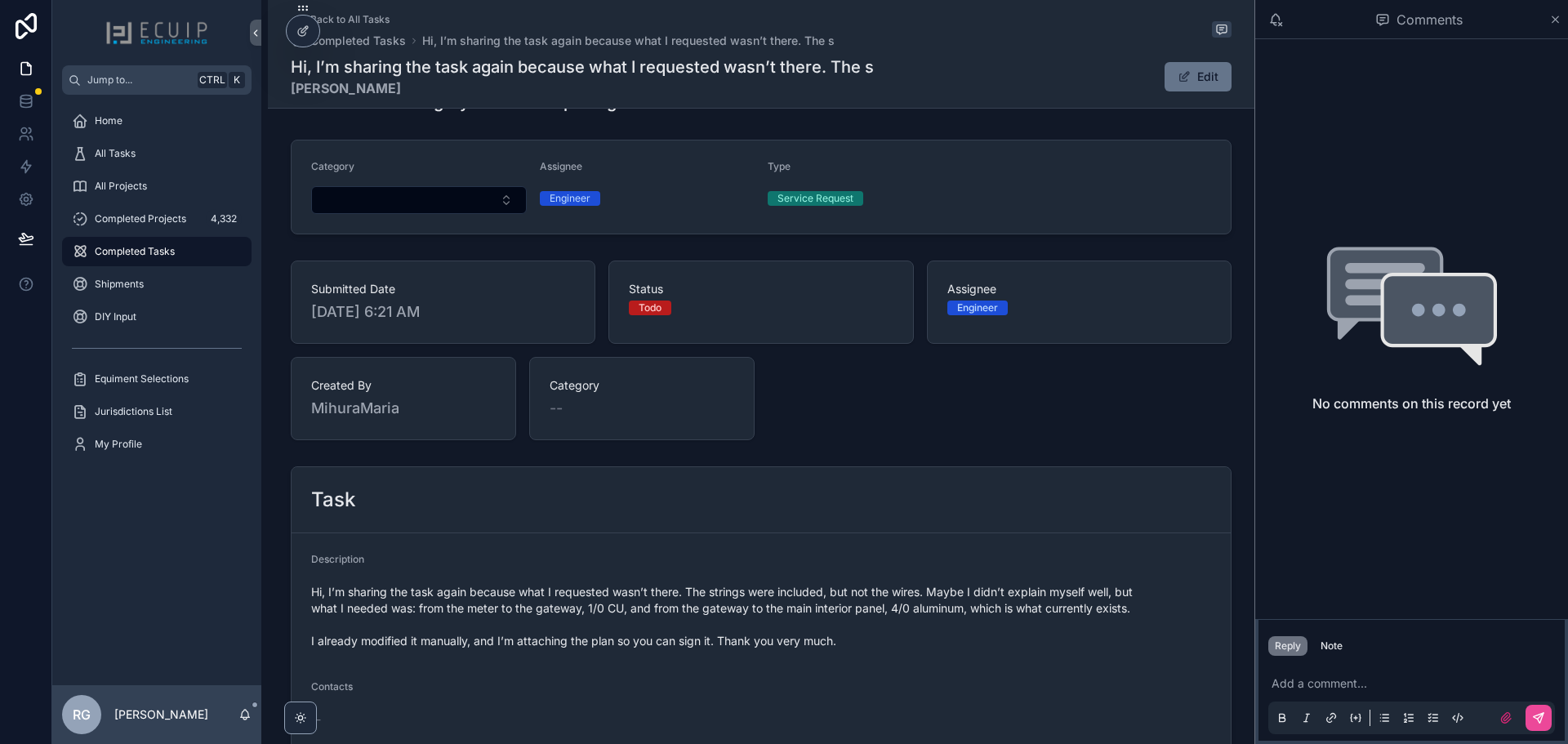
scroll to position [0, 0]
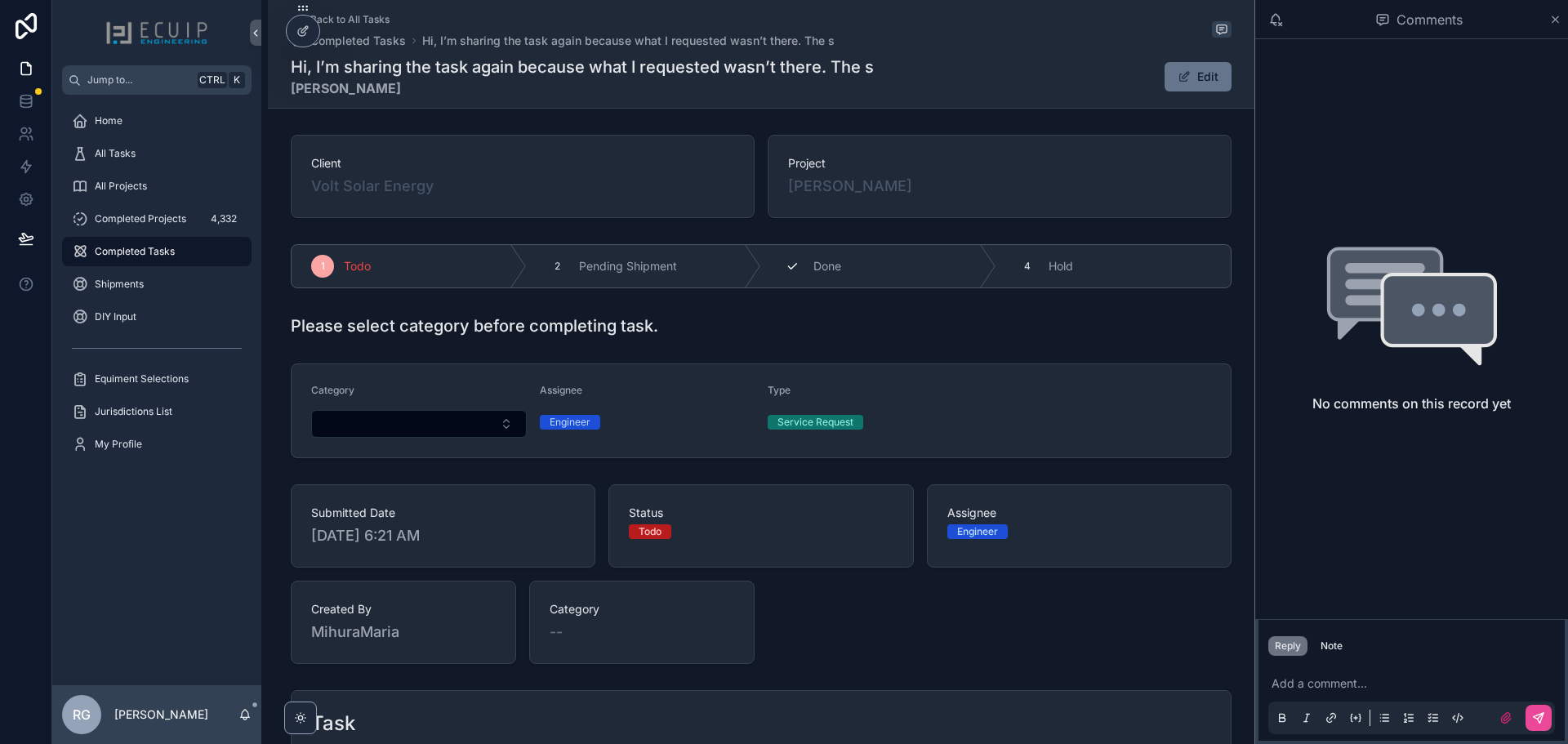
click at [790, 269] on icon "scrollable content" at bounding box center [792, 266] width 13 height 13
click at [155, 158] on div "All Tasks" at bounding box center [157, 153] width 170 height 26
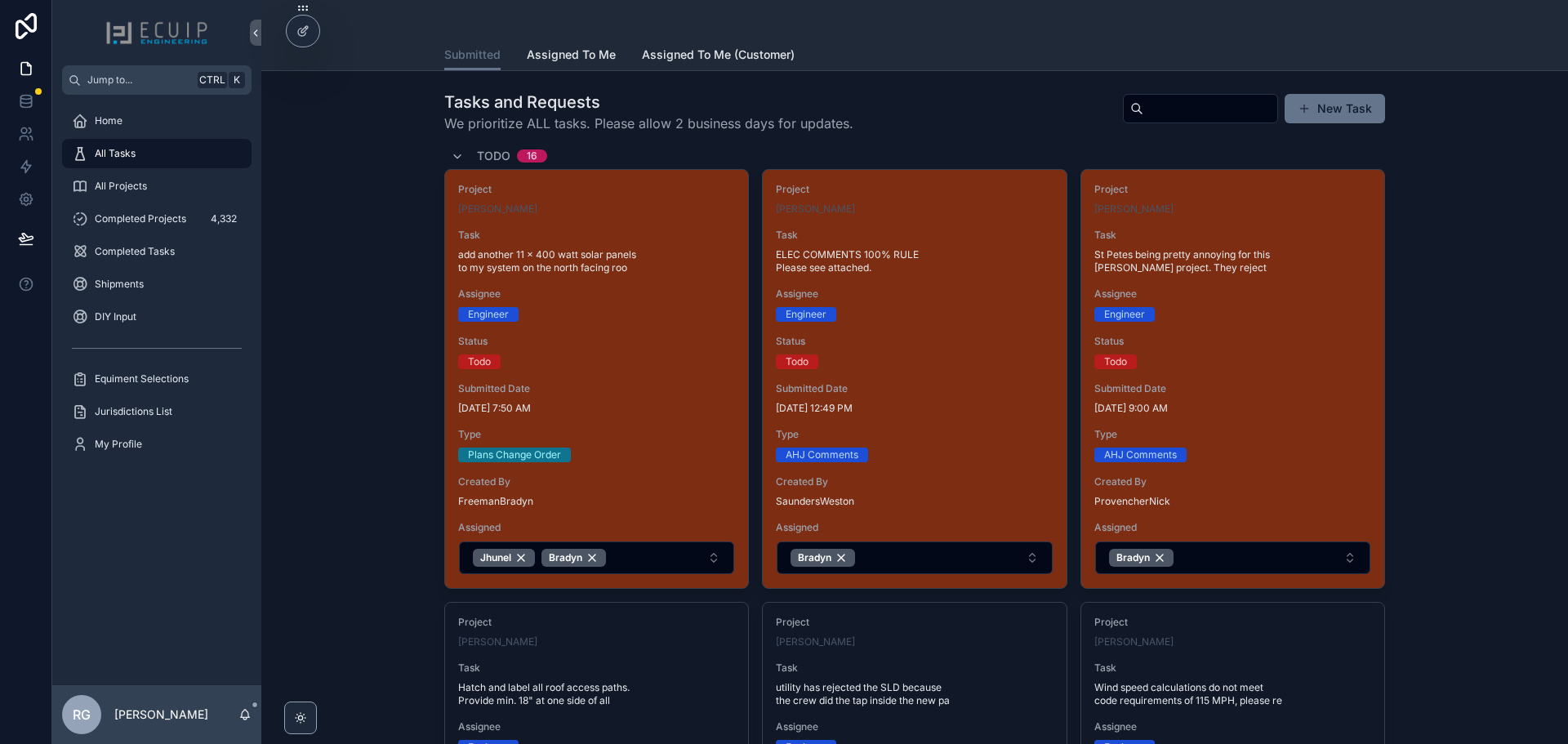
scroll to position [491, 0]
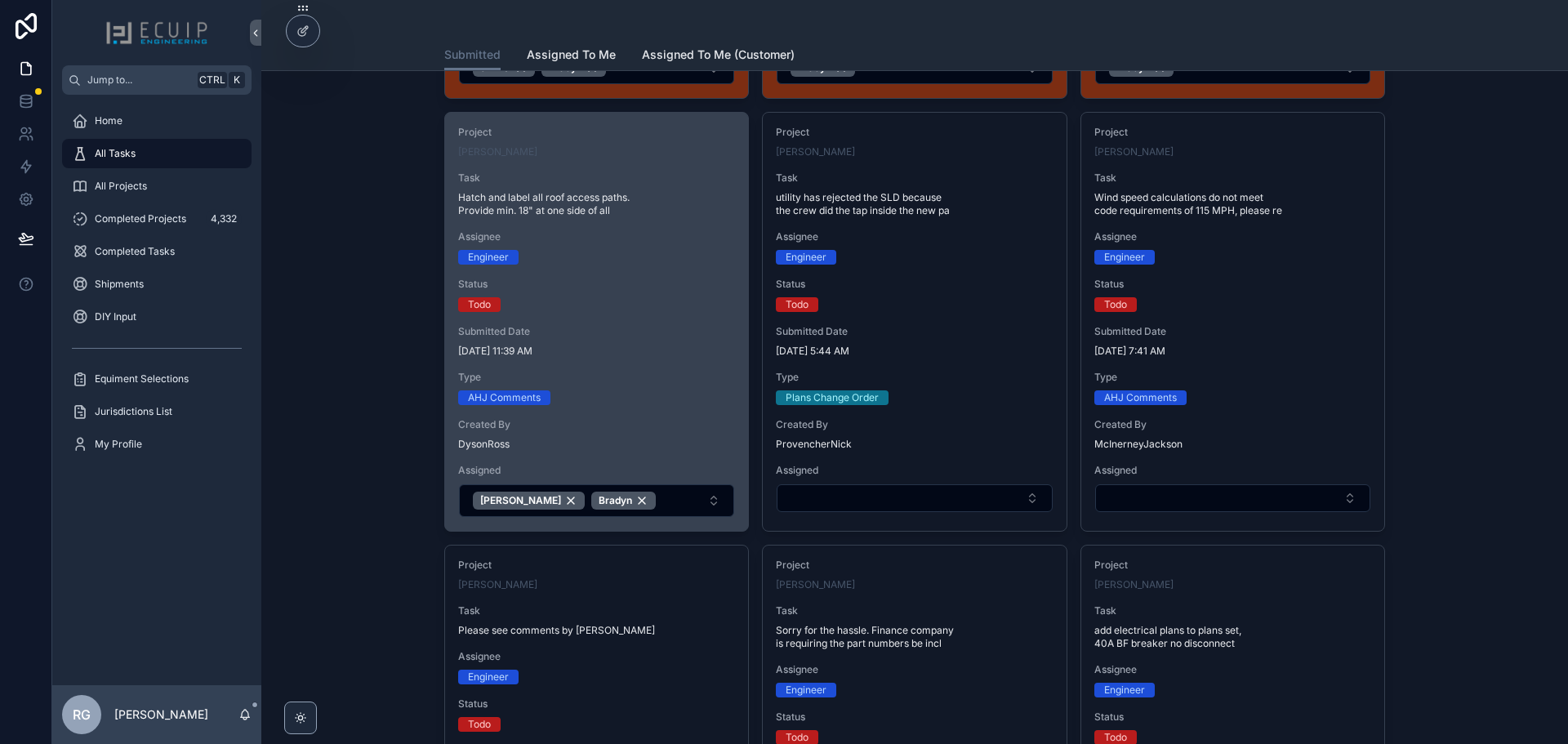
click at [681, 358] on div "Project [PERSON_NAME] Task [PERSON_NAME] and label all roof access paths. Provi…" at bounding box center [597, 322] width 303 height 419
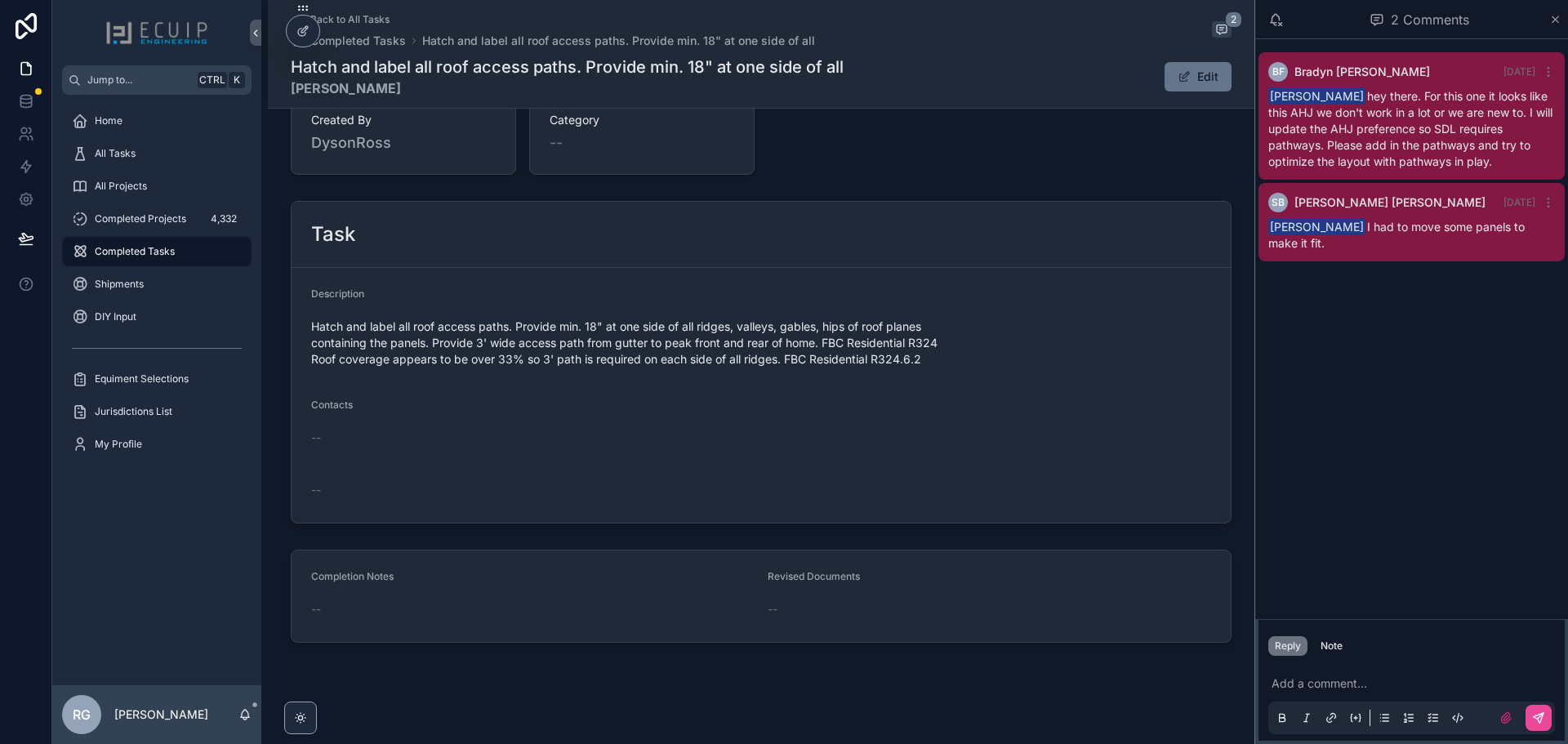
scroll to position [491, 0]
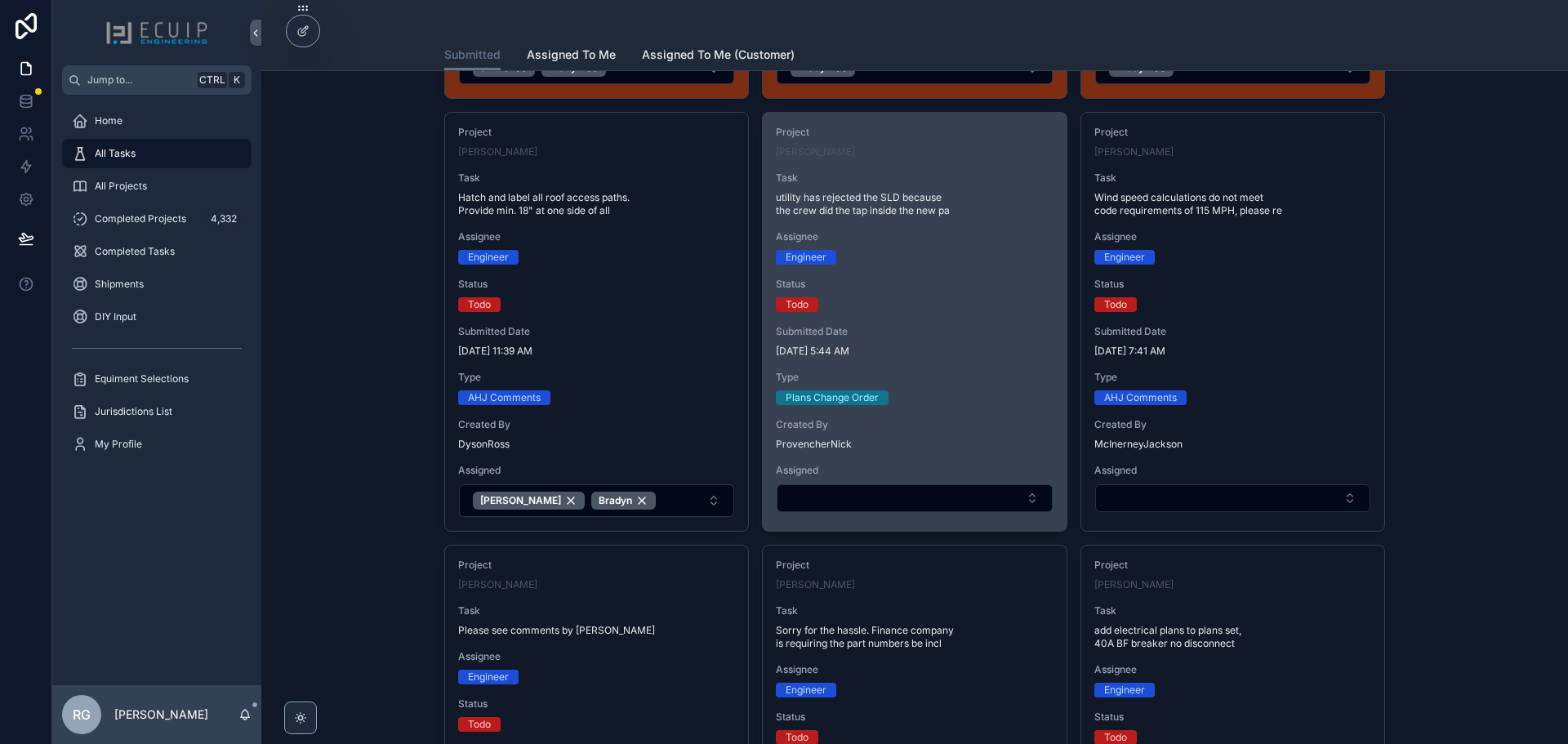
click at [974, 356] on span "[DATE] 5:44 AM" at bounding box center [914, 351] width 277 height 13
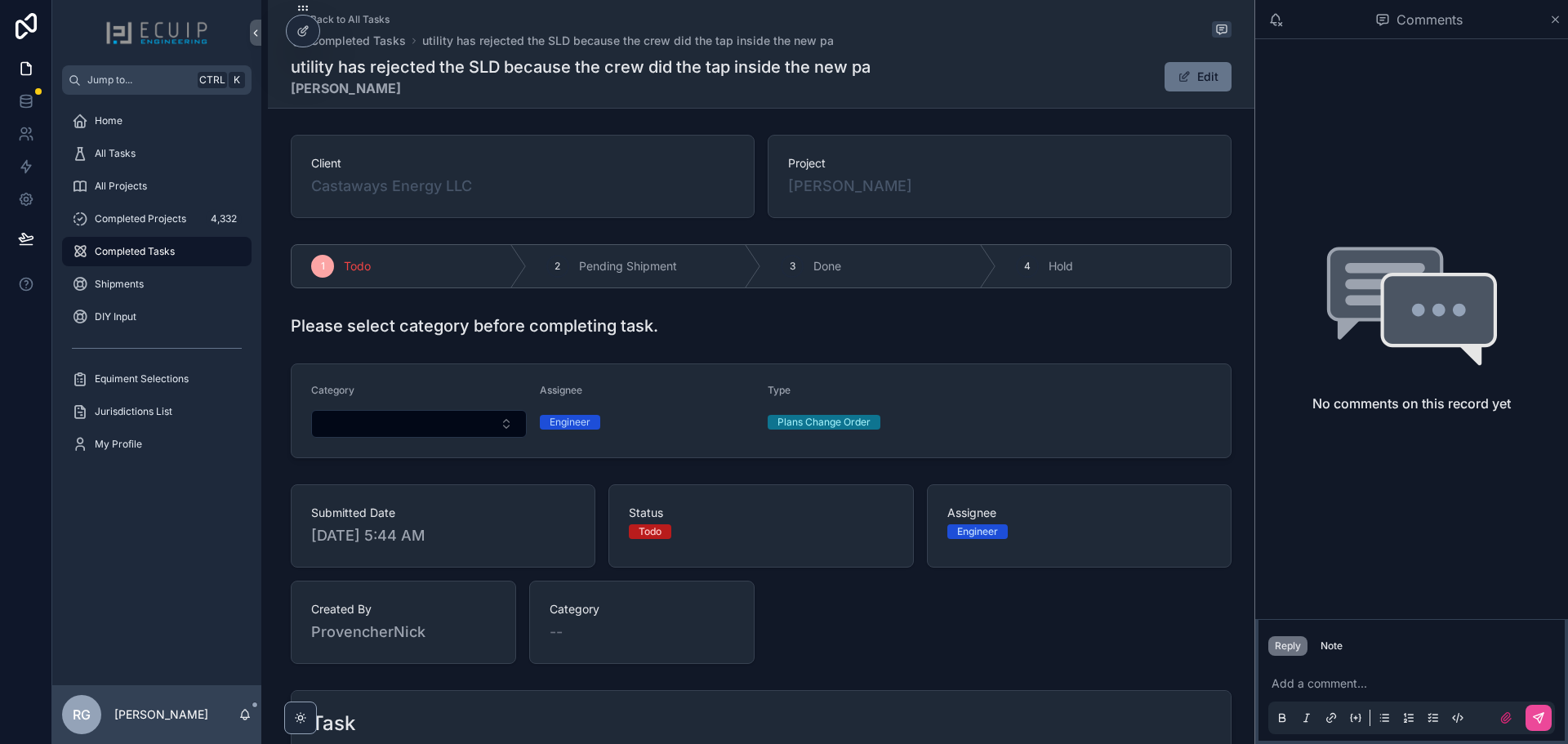
scroll to position [491, 0]
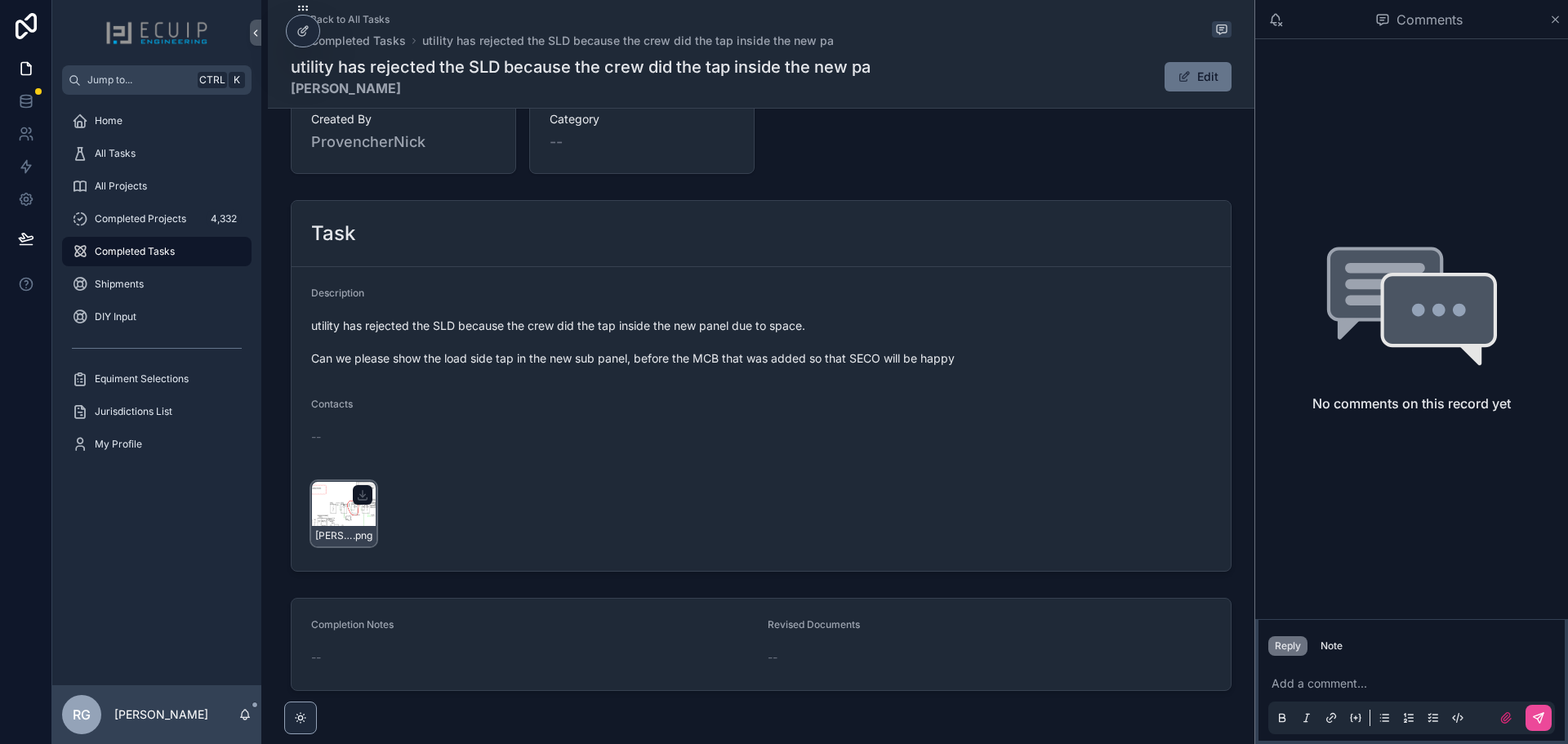
click at [335, 517] on div "[PERSON_NAME]-SLD-issue- .png" at bounding box center [343, 514] width 65 height 65
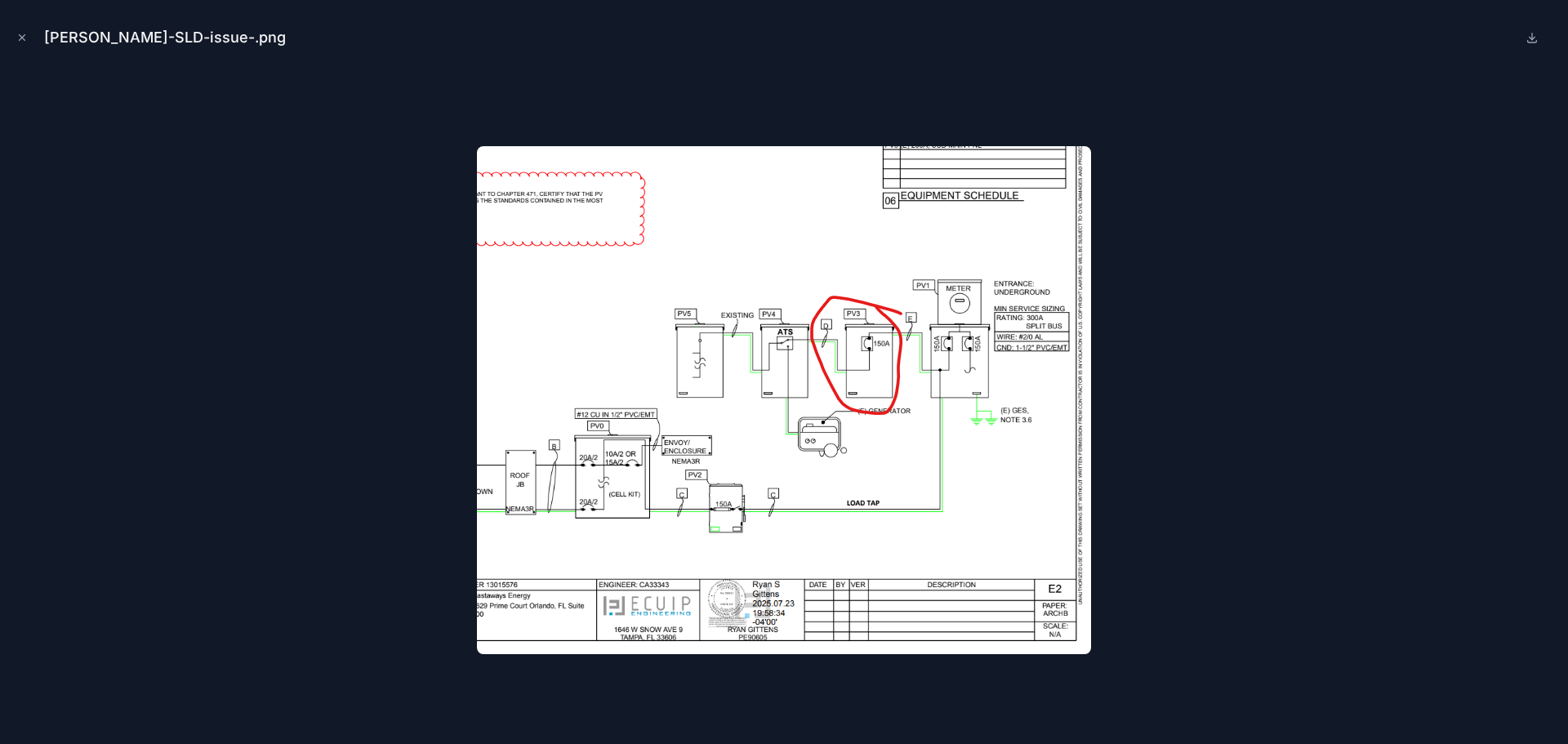
click at [347, 466] on div at bounding box center [784, 400] width 1543 height 663
click at [25, 39] on icon "Close modal" at bounding box center [22, 38] width 12 height 12
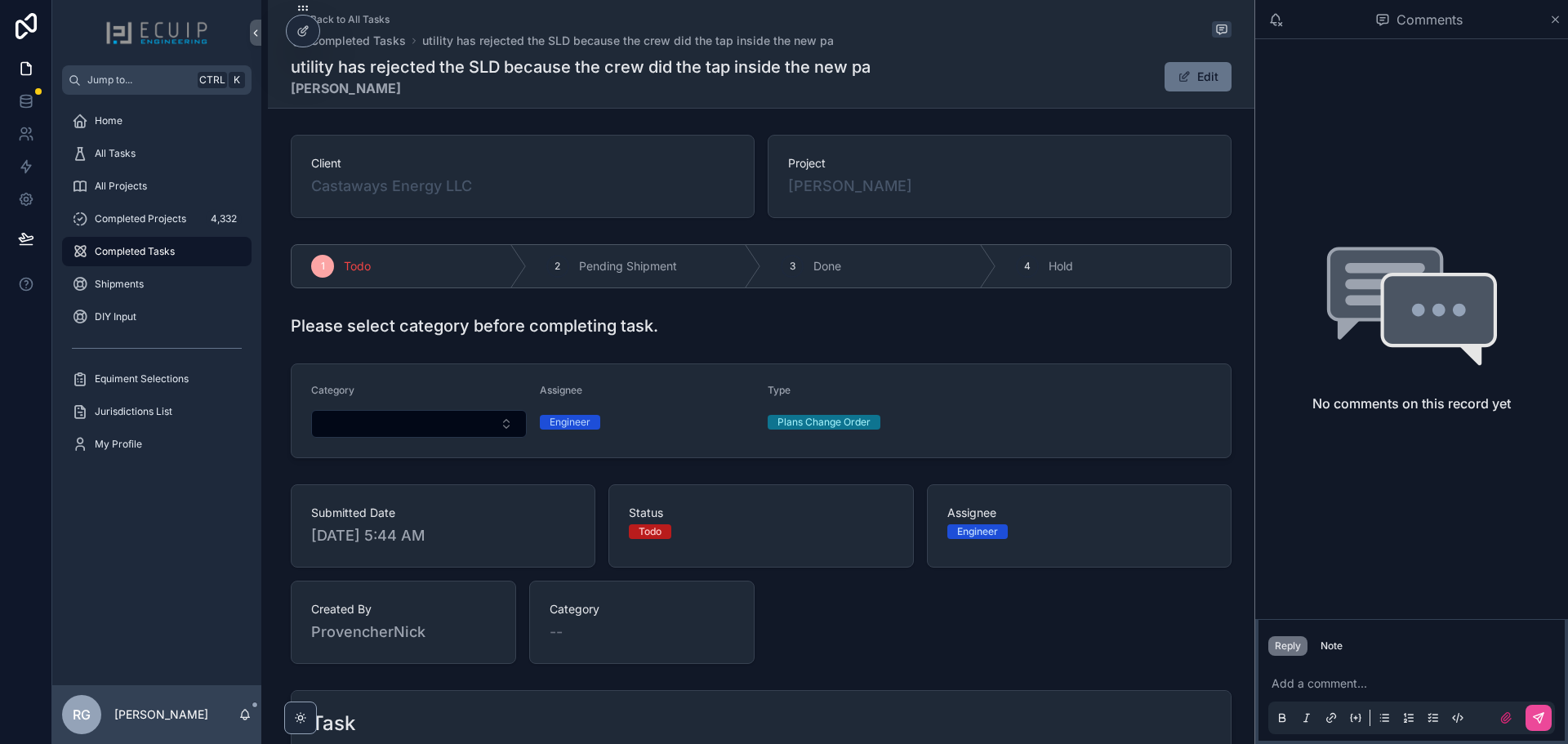
scroll to position [408, 0]
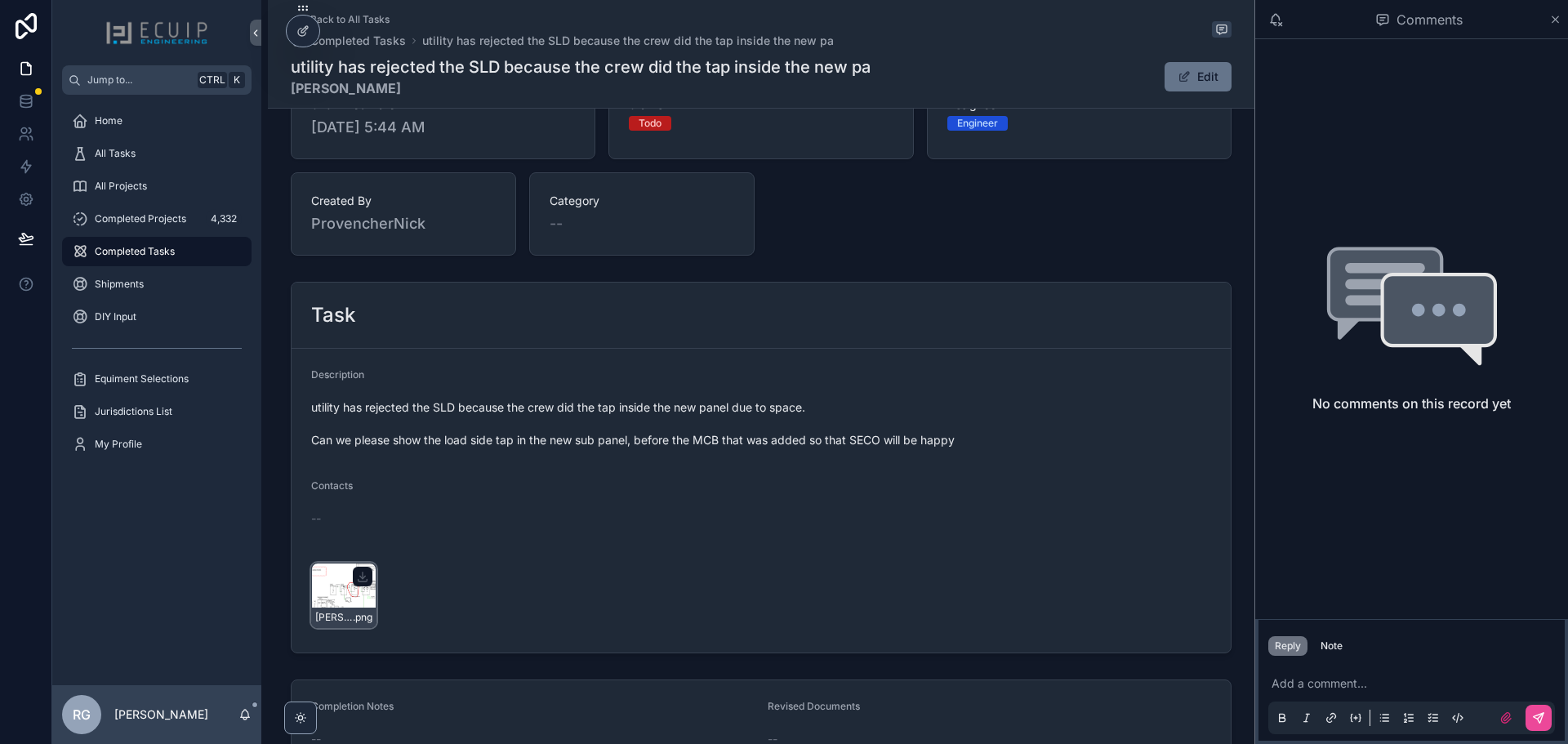
click at [318, 599] on div "[PERSON_NAME]-SLD-issue- .png" at bounding box center [343, 595] width 65 height 65
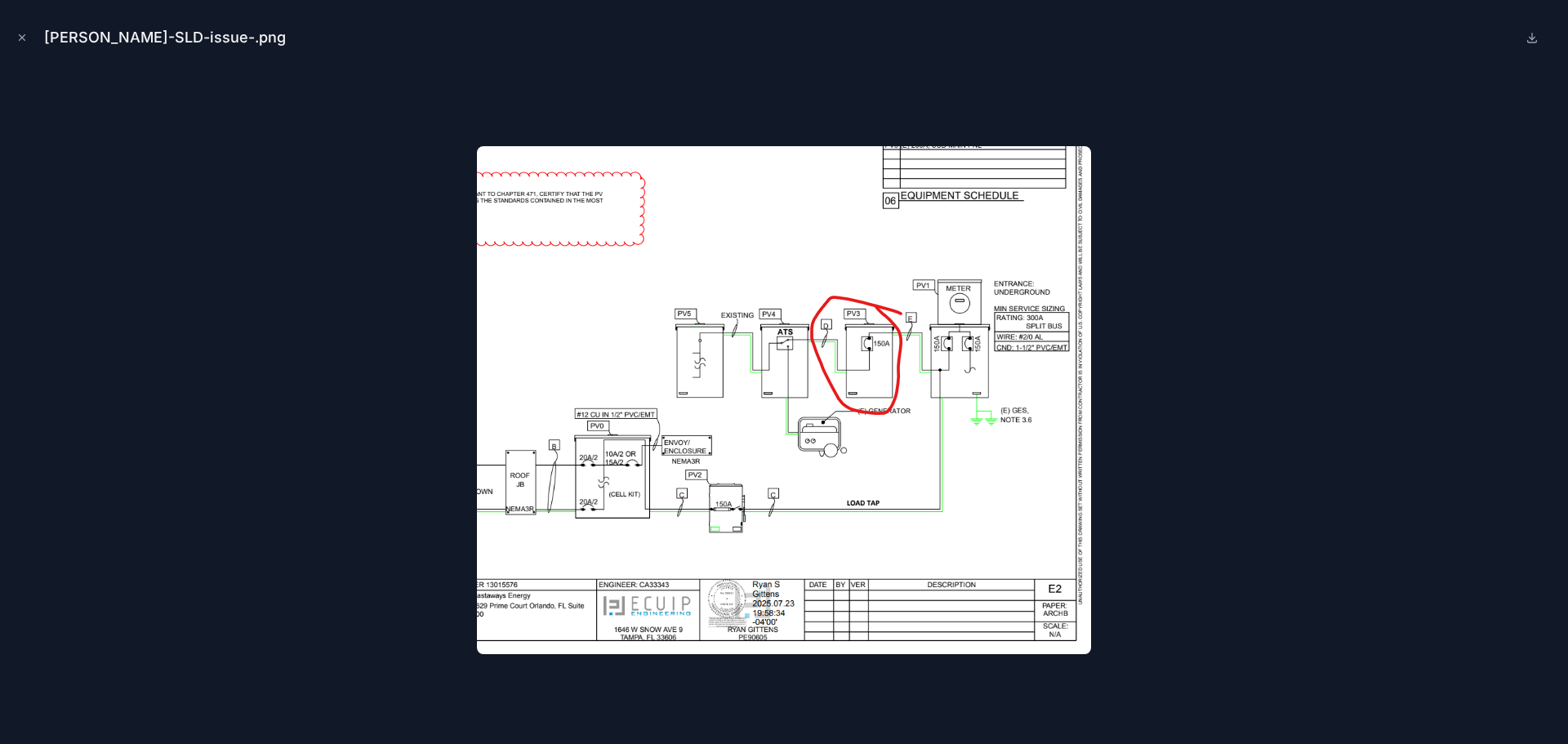
click at [309, 567] on div at bounding box center [784, 400] width 1543 height 663
click at [18, 36] on icon "Close modal" at bounding box center [22, 38] width 12 height 12
